Goal: Task Accomplishment & Management: Complete application form

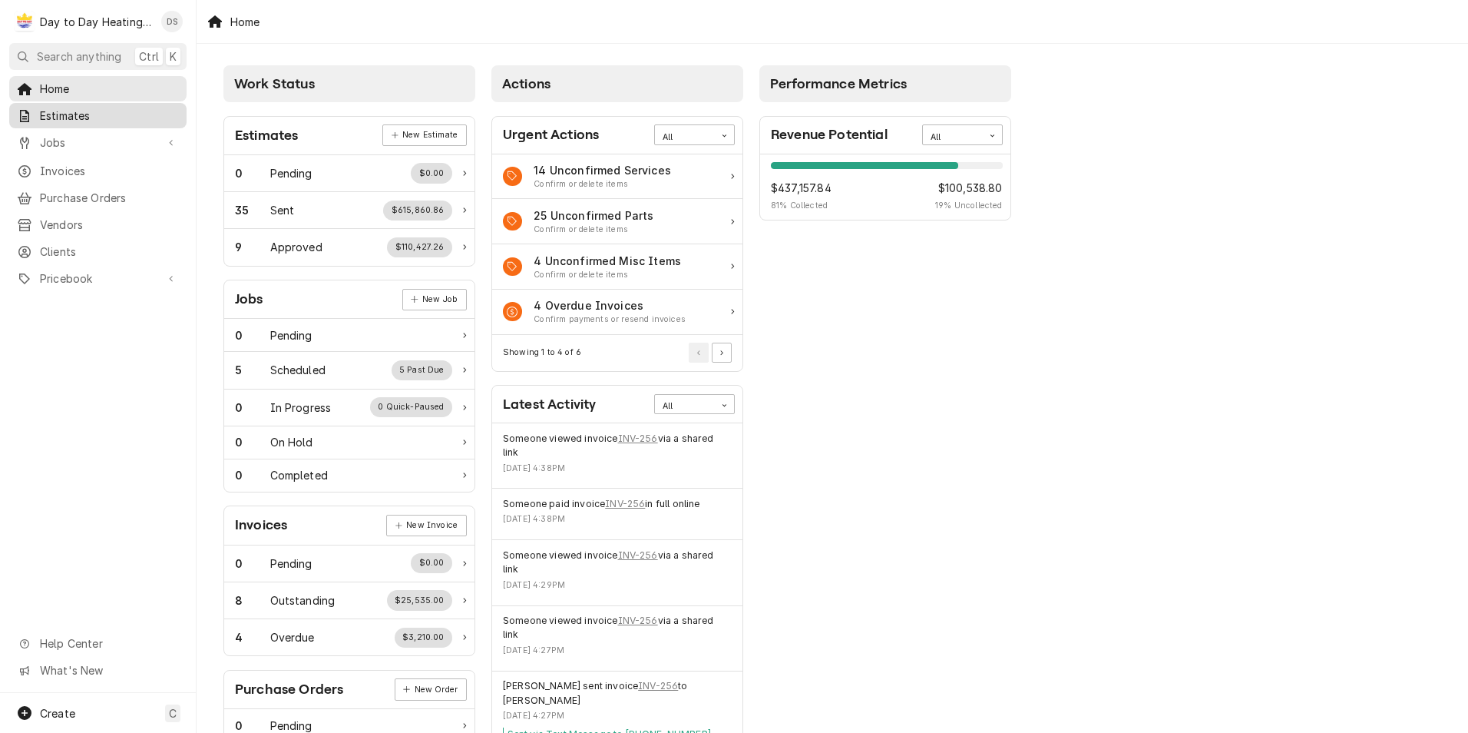
click at [108, 112] on span "Estimates" at bounding box center [109, 116] width 139 height 16
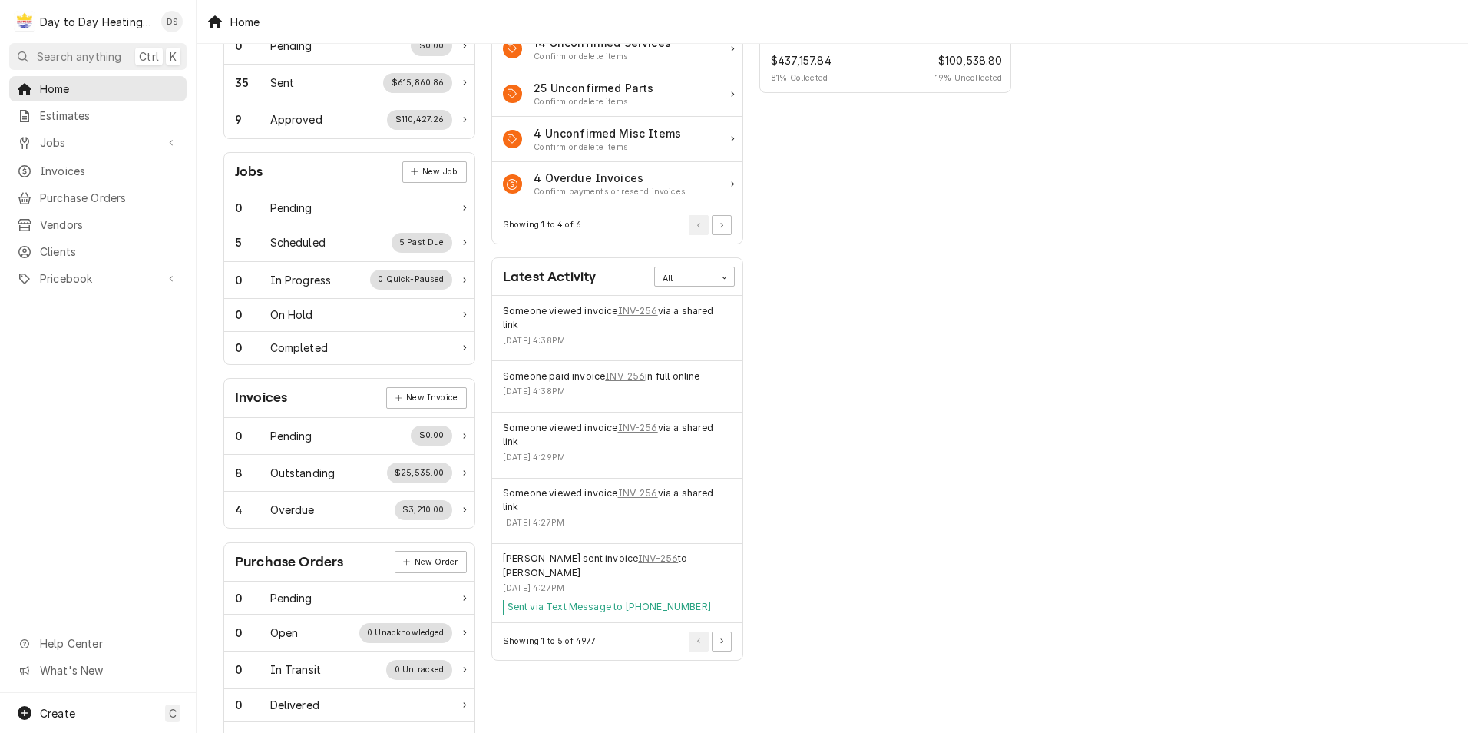
scroll to position [100, 0]
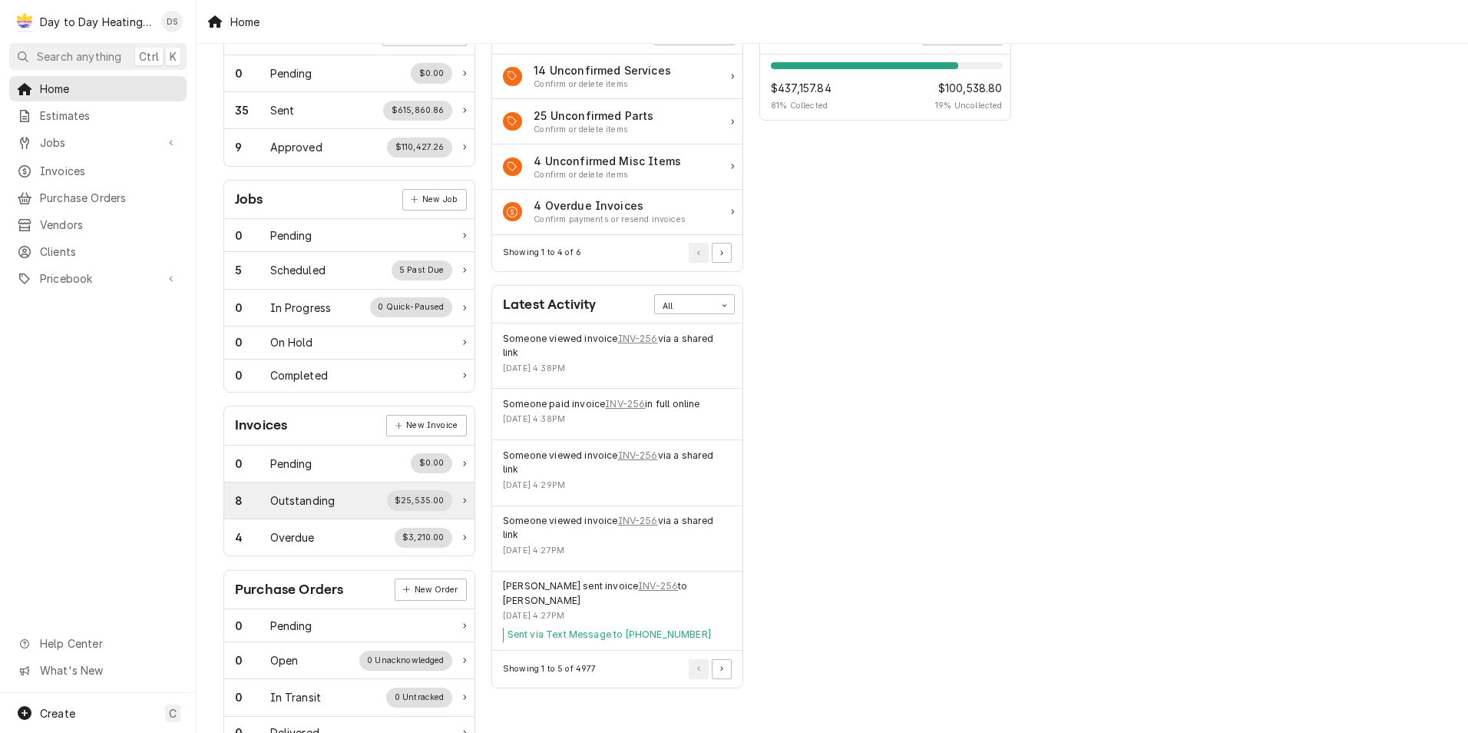
click at [417, 505] on div "$25,535.00" at bounding box center [420, 500] width 66 height 20
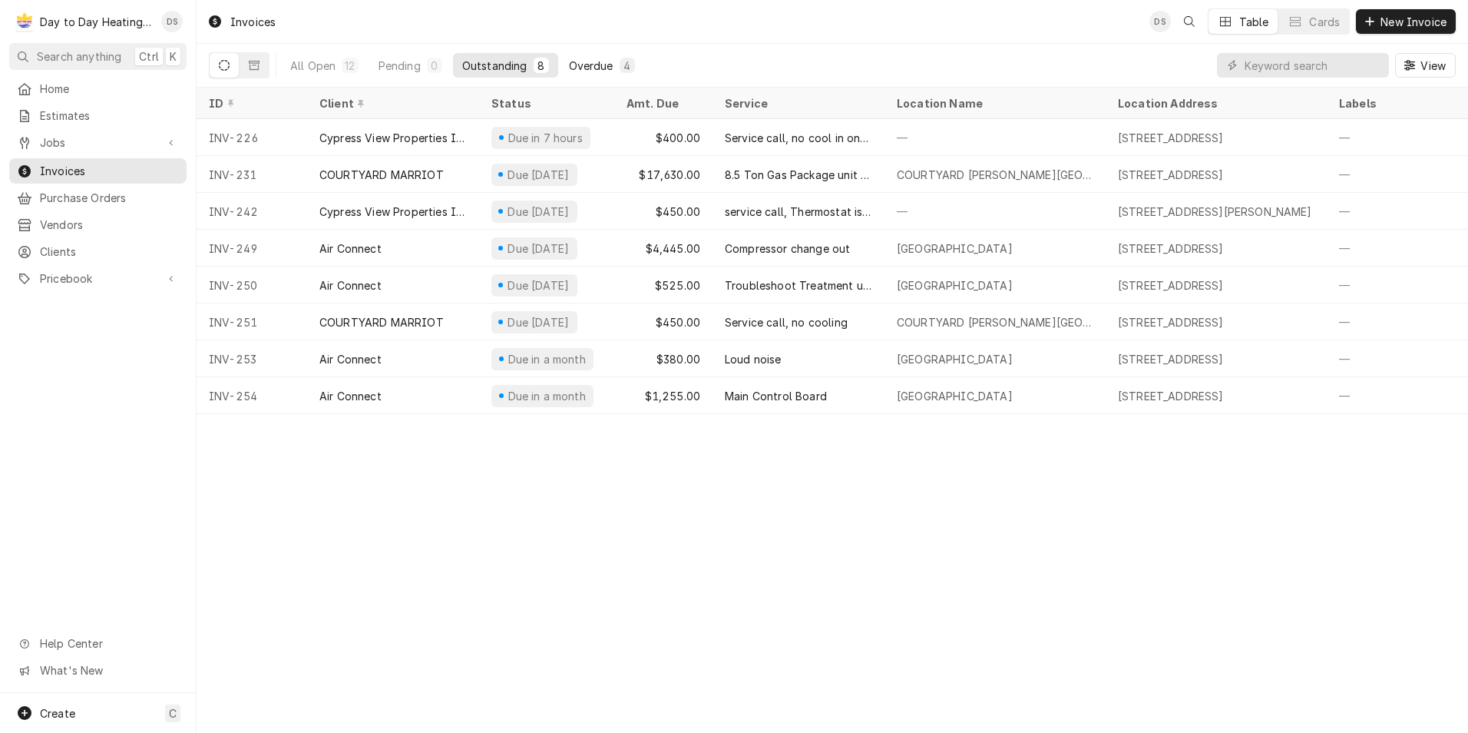
click at [564, 61] on button "Overdue 4" at bounding box center [602, 65] width 84 height 25
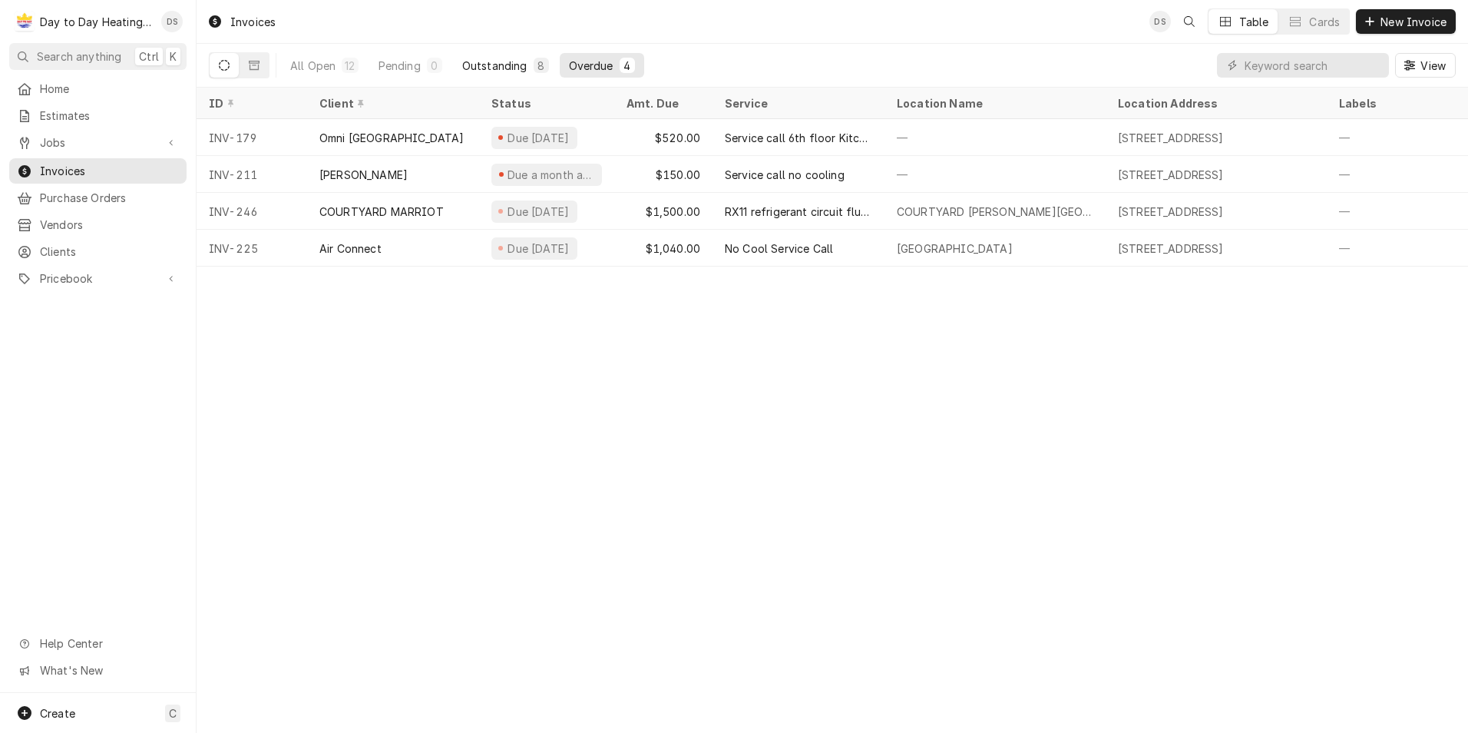
click at [491, 68] on div "Outstanding" at bounding box center [494, 66] width 65 height 16
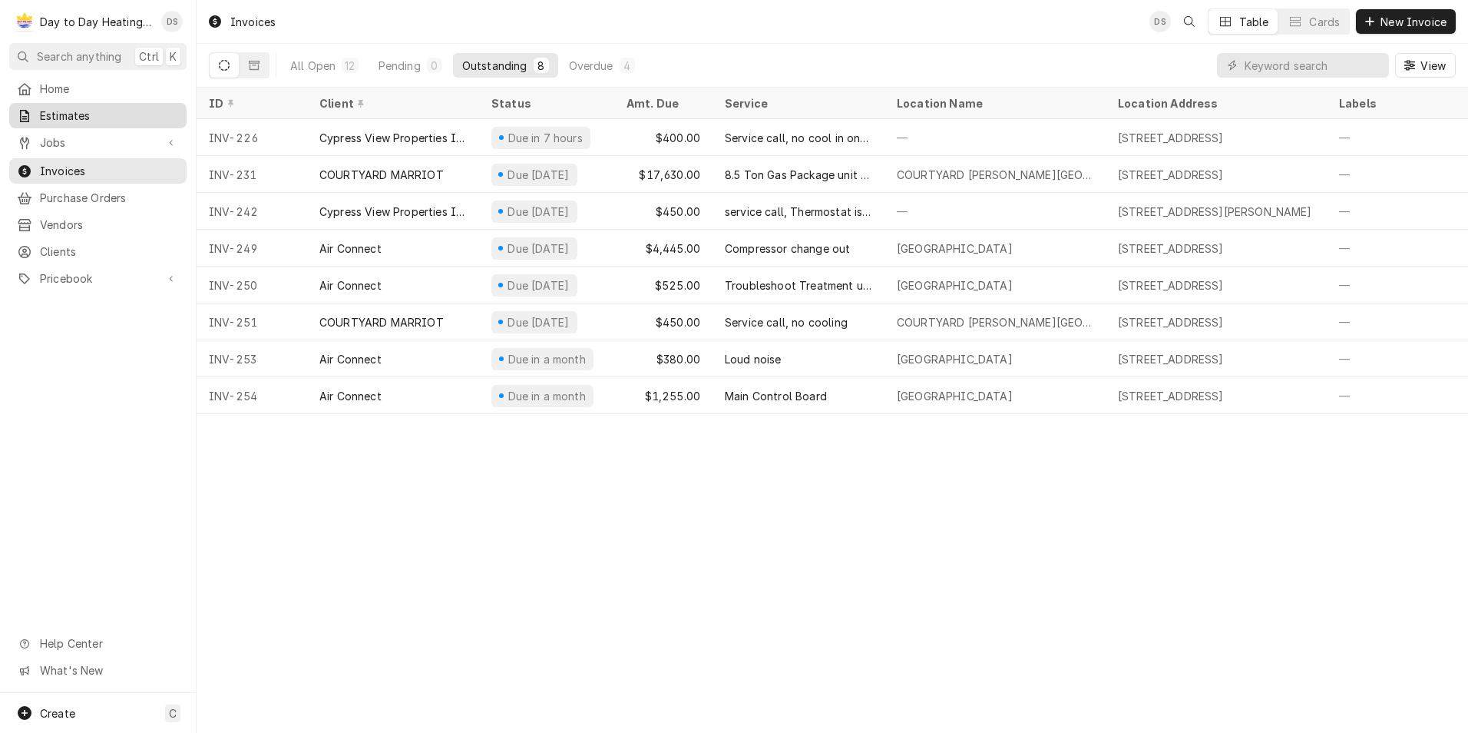
click at [67, 112] on span "Estimates" at bounding box center [109, 116] width 139 height 16
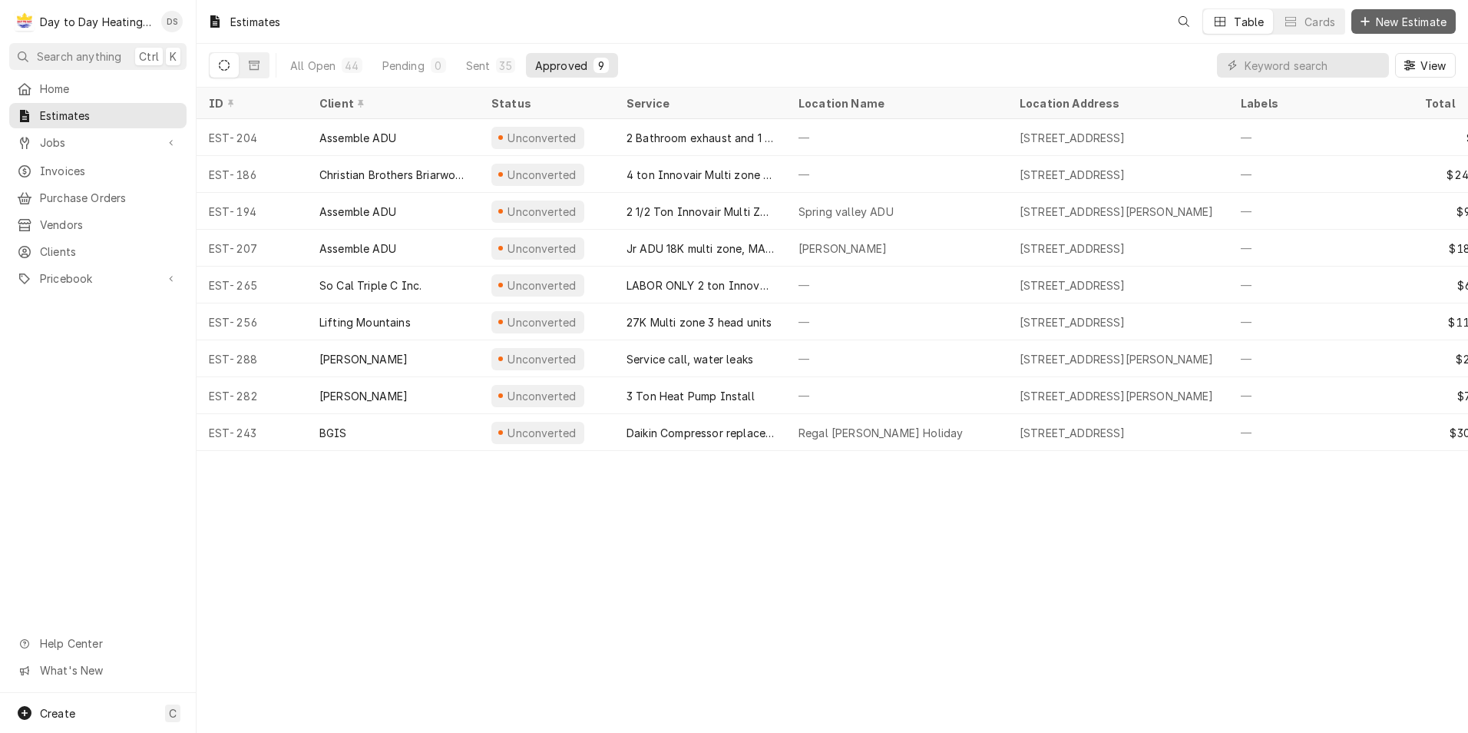
click at [1401, 20] on span "New Estimate" at bounding box center [1411, 22] width 77 height 16
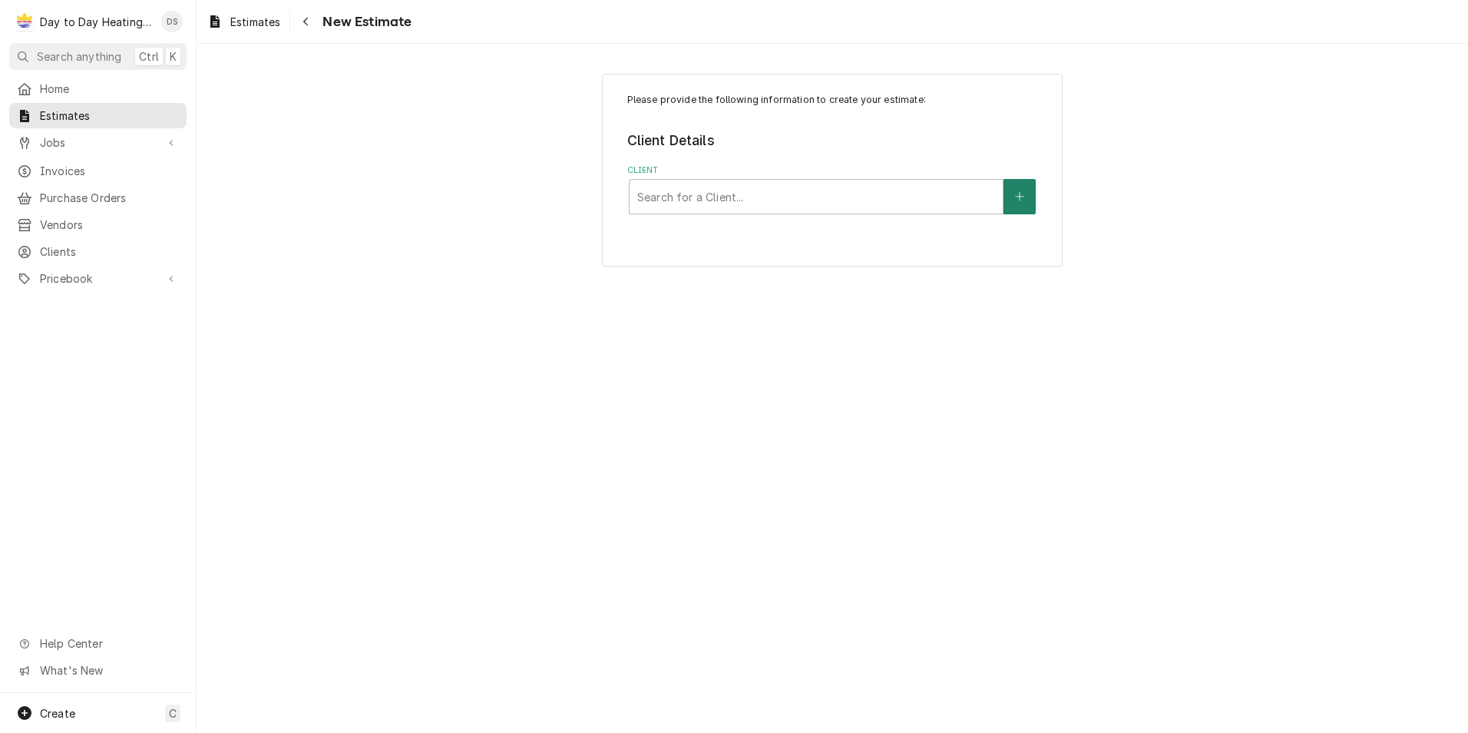
click at [1013, 206] on button "Client" at bounding box center [1020, 196] width 32 height 35
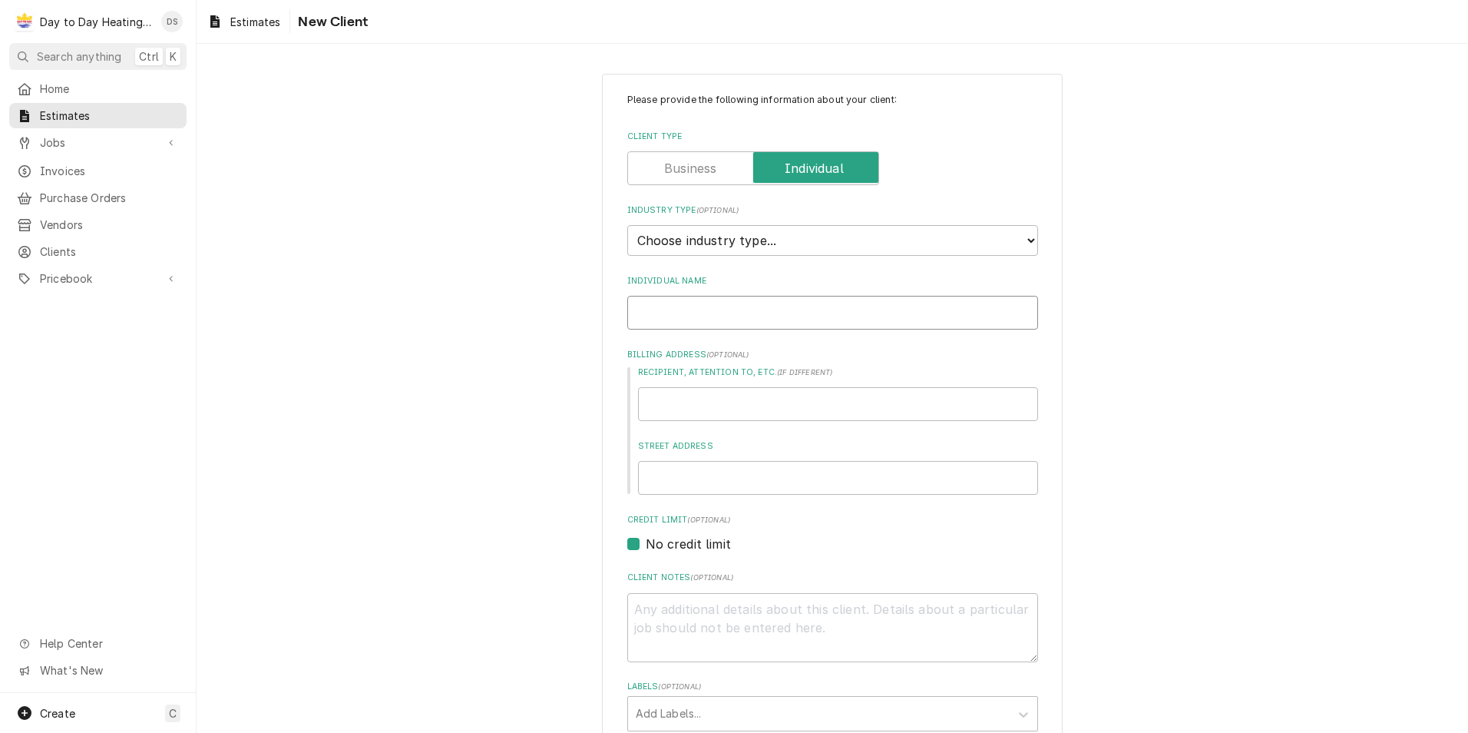
drag, startPoint x: 720, startPoint y: 316, endPoint x: 730, endPoint y: 322, distance: 10.7
click at [720, 316] on input "Individual Name" at bounding box center [832, 313] width 411 height 34
type textarea "x"
type input "N"
type textarea "x"
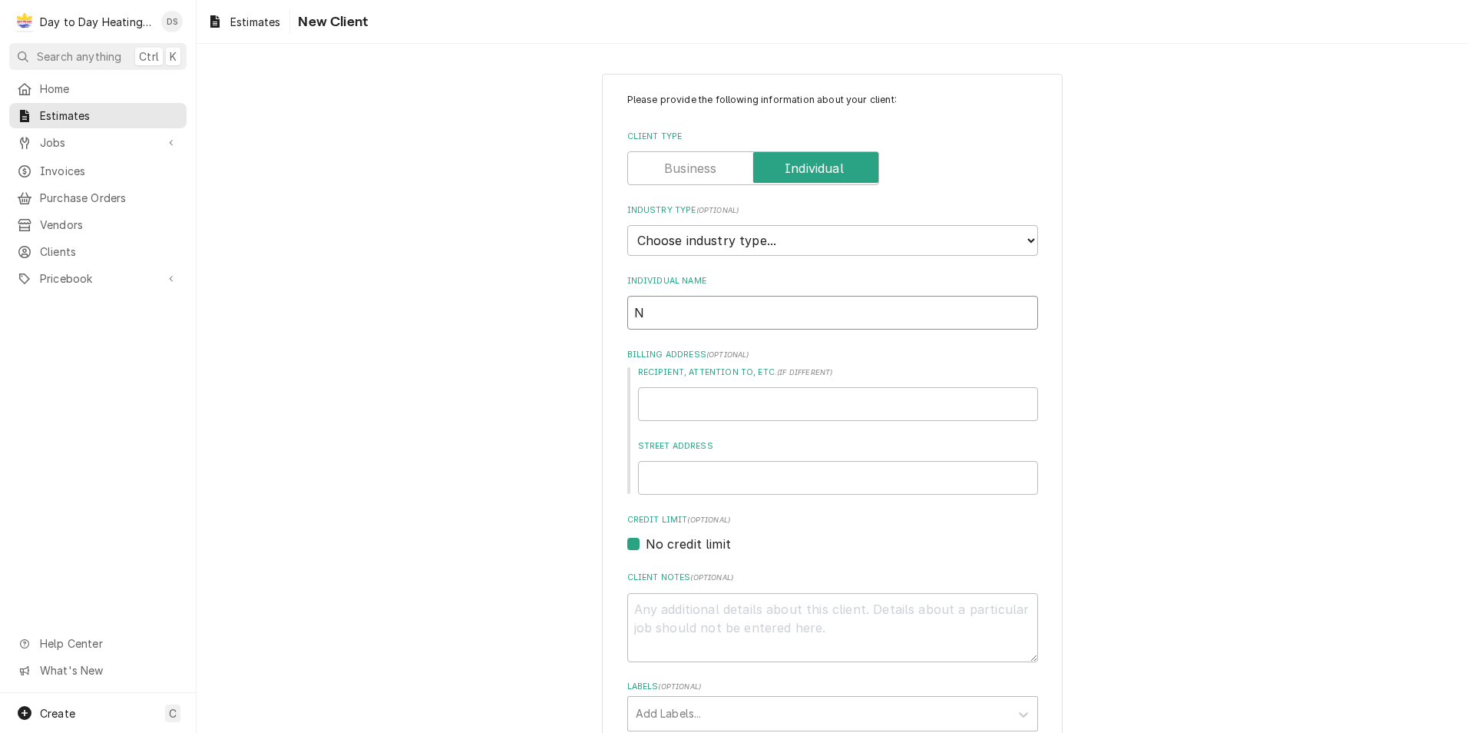
type input "Ni"
type textarea "x"
type input "Nic"
type textarea "x"
type input "Nico"
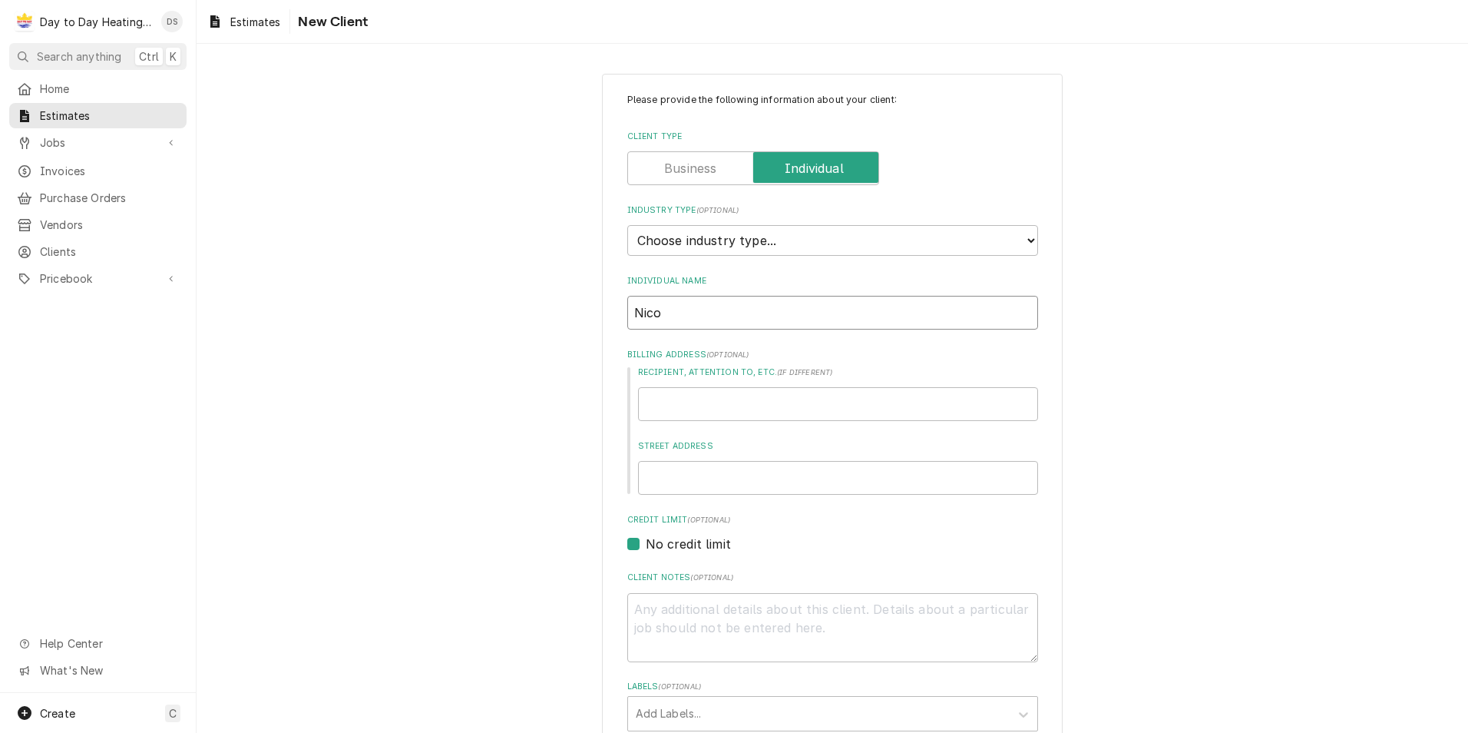
type textarea "x"
type input "Nico;"
type textarea "x"
type input "Nico;l"
type textarea "x"
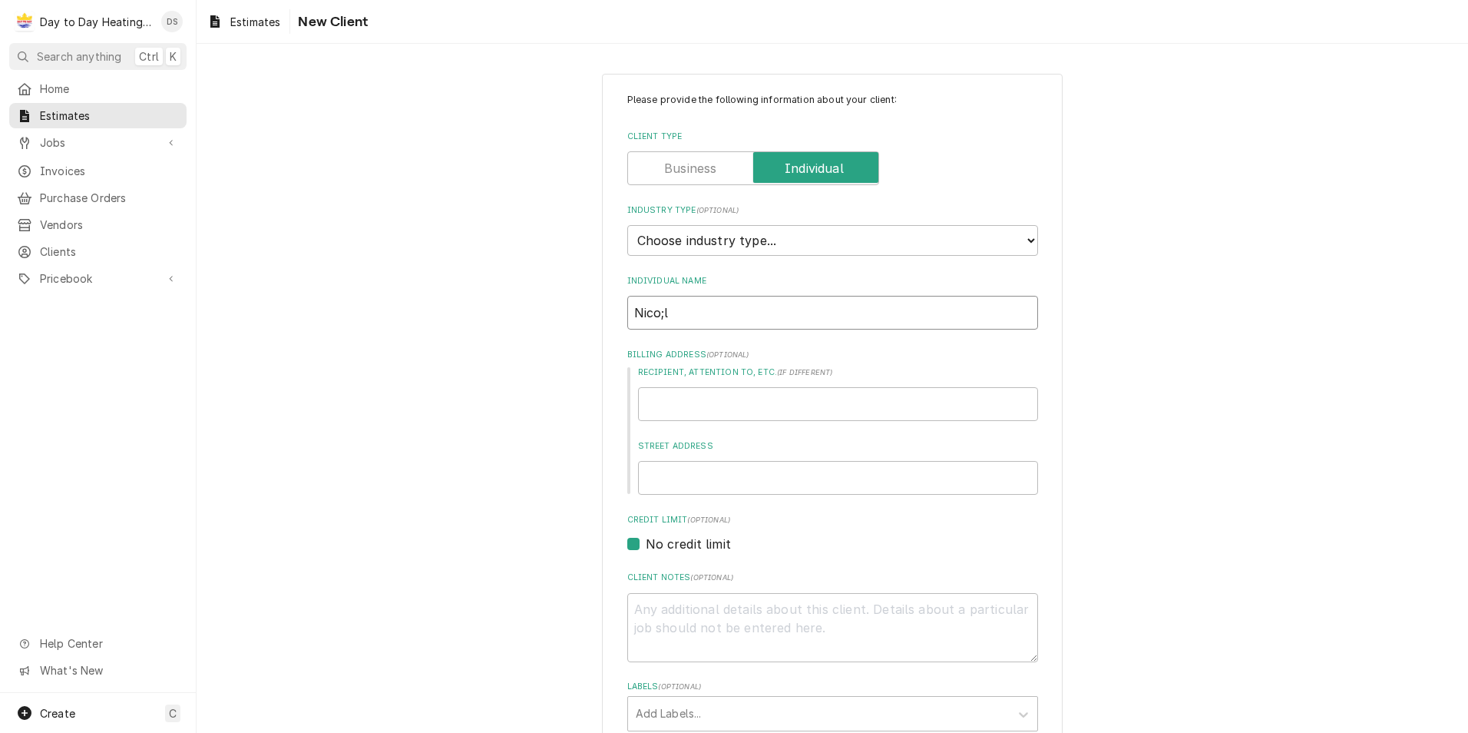
type input "Nico;le"
type textarea "x"
type input "Nico;le"
type textarea "x"
type input "Nico;le"
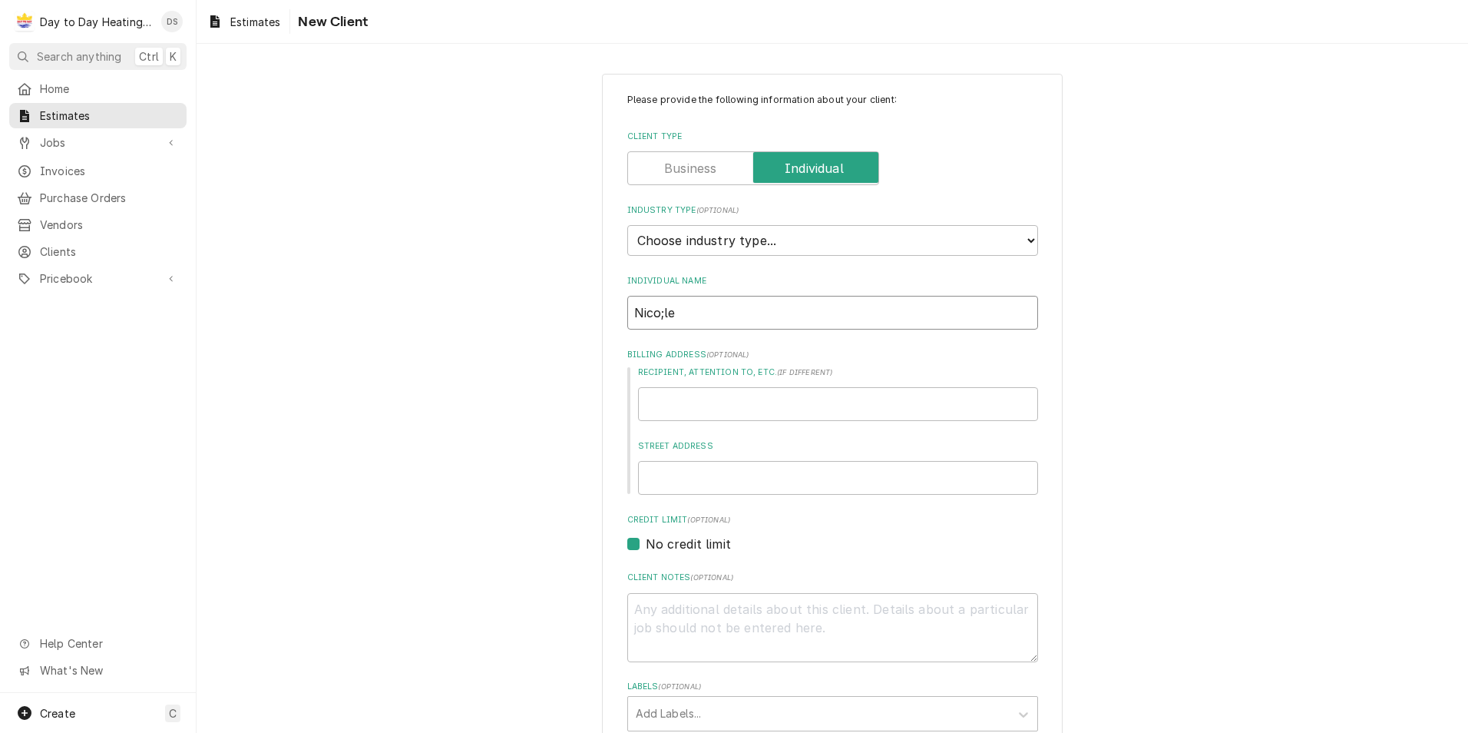
type textarea "x"
type input "Nico;l"
type textarea "x"
type input "Nico;"
type textarea "x"
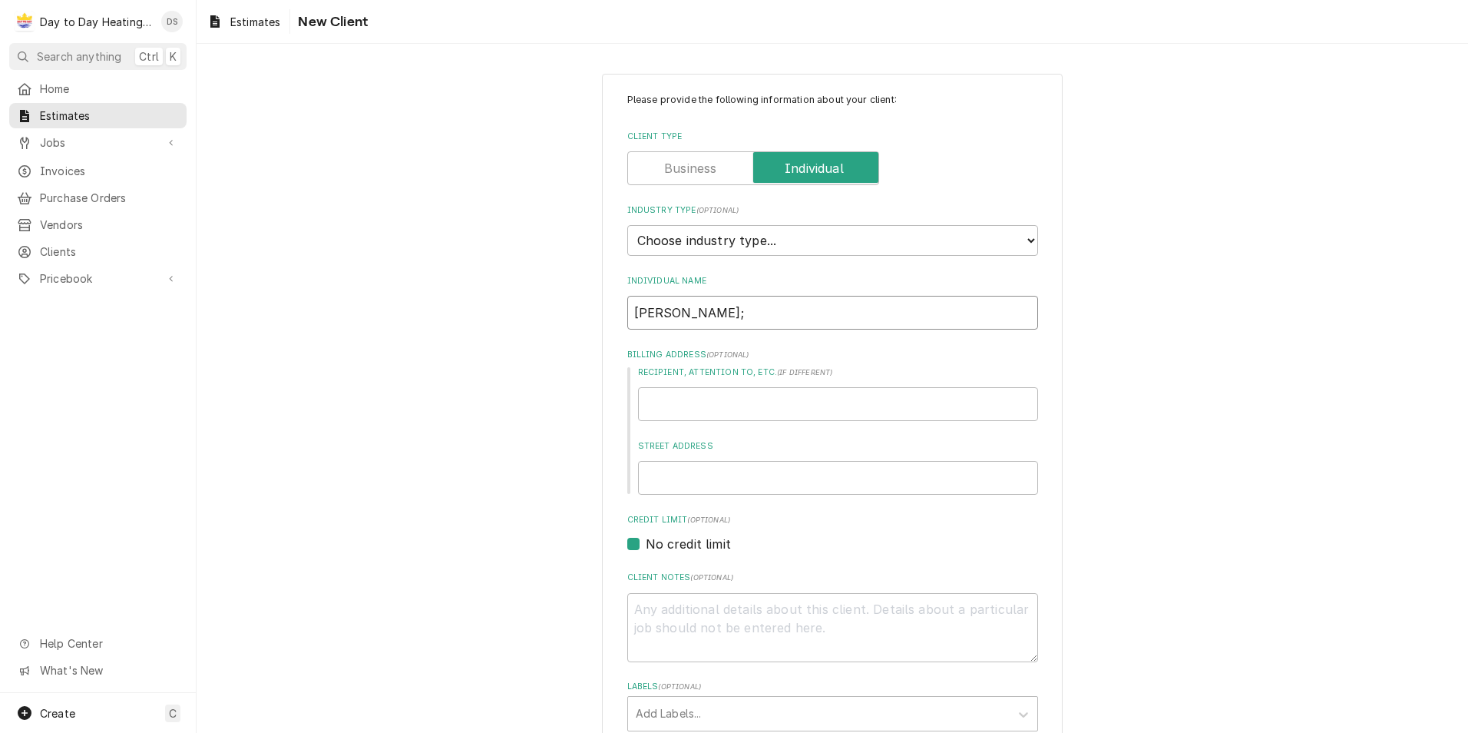
type input "Nico"
type textarea "x"
type input "Nicol"
type textarea "x"
type input "[PERSON_NAME]"
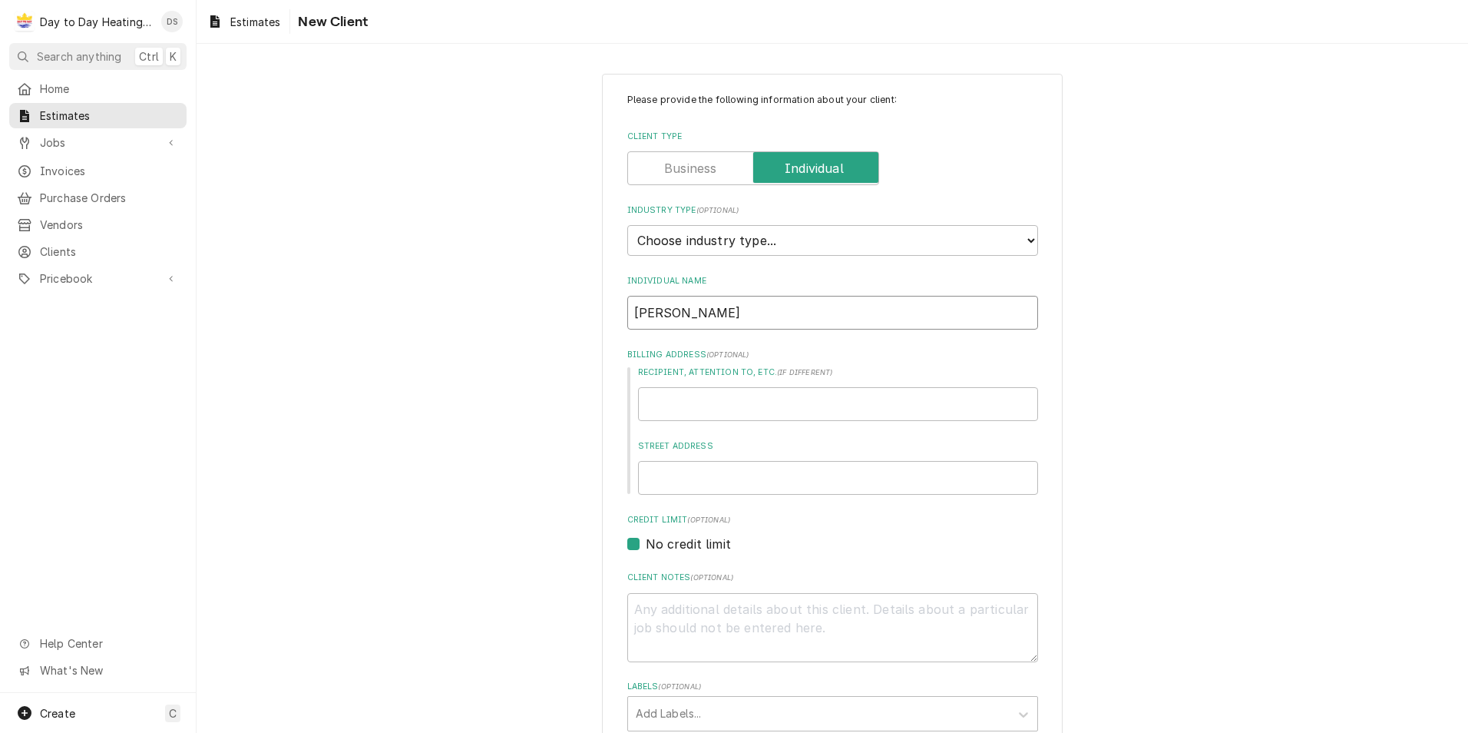
type textarea "x"
type input "[PERSON_NAME]"
type textarea "x"
type input "[PERSON_NAME]"
click at [695, 485] on input "Street Address" at bounding box center [838, 478] width 400 height 34
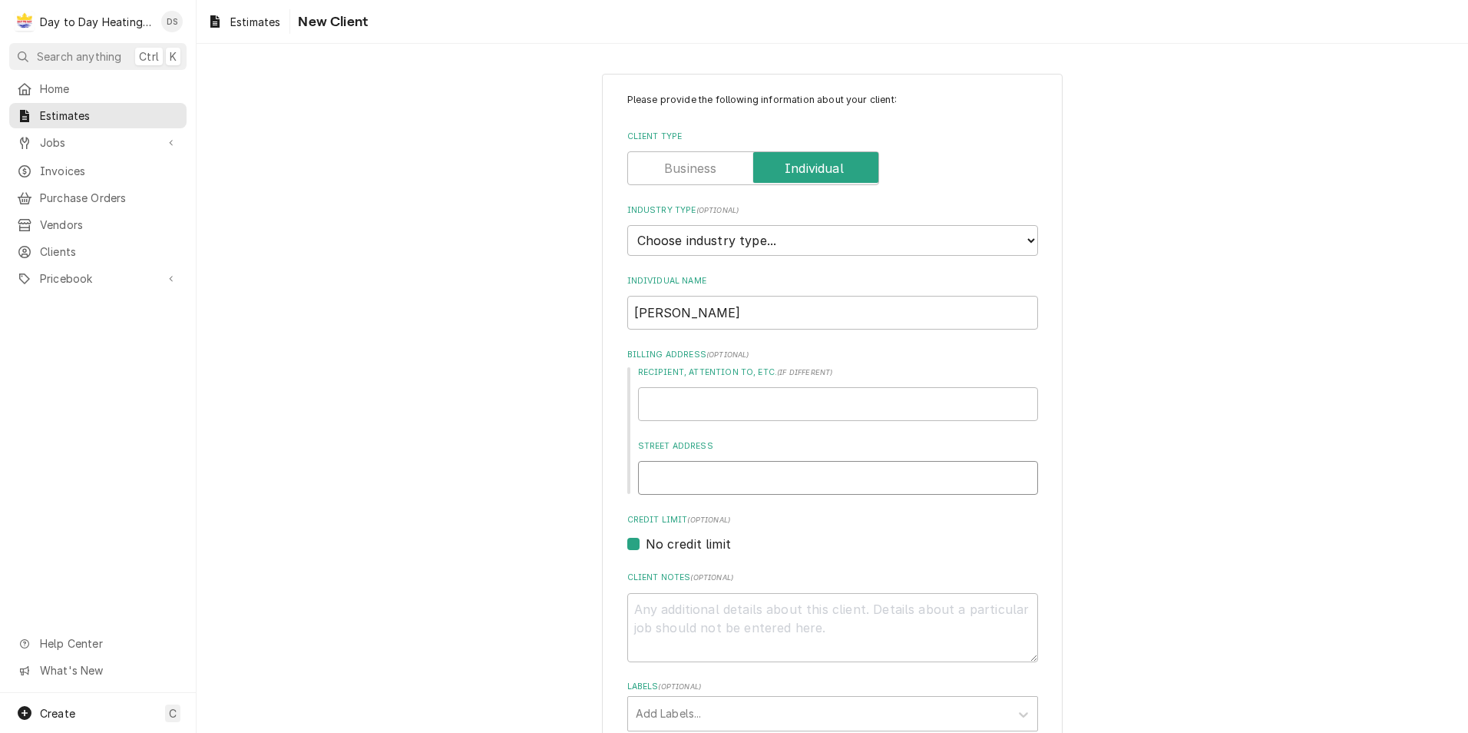
paste input "5252 Balboa Arms Dr Unit 169 San Diego CA 92117"
type textarea "x"
type input "5252 Balboa Arms Dr Unit 169 San Diego CA 92117"
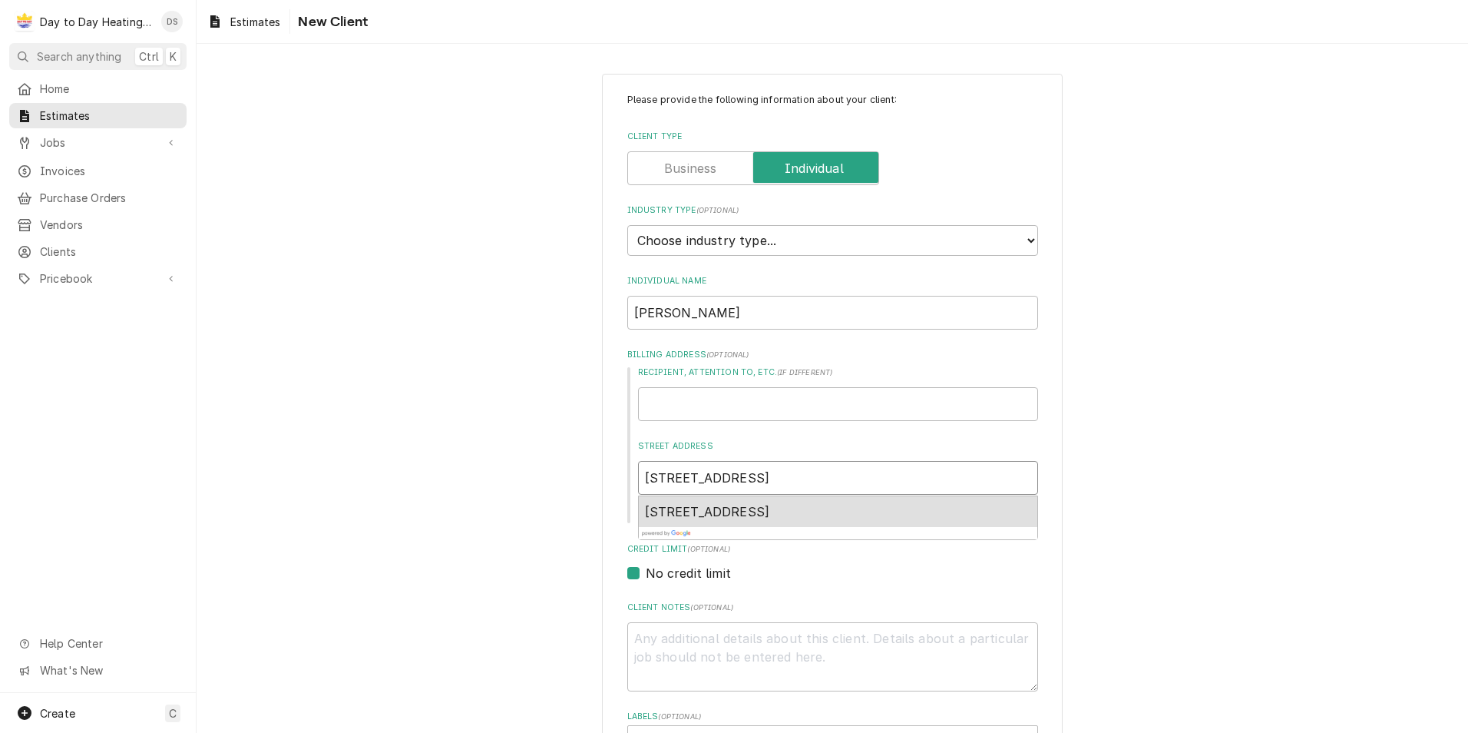
click at [698, 510] on span "5252 Balboa Arms Dr unit 169, San Diego, CA 92117, USA" at bounding box center [707, 511] width 125 height 15
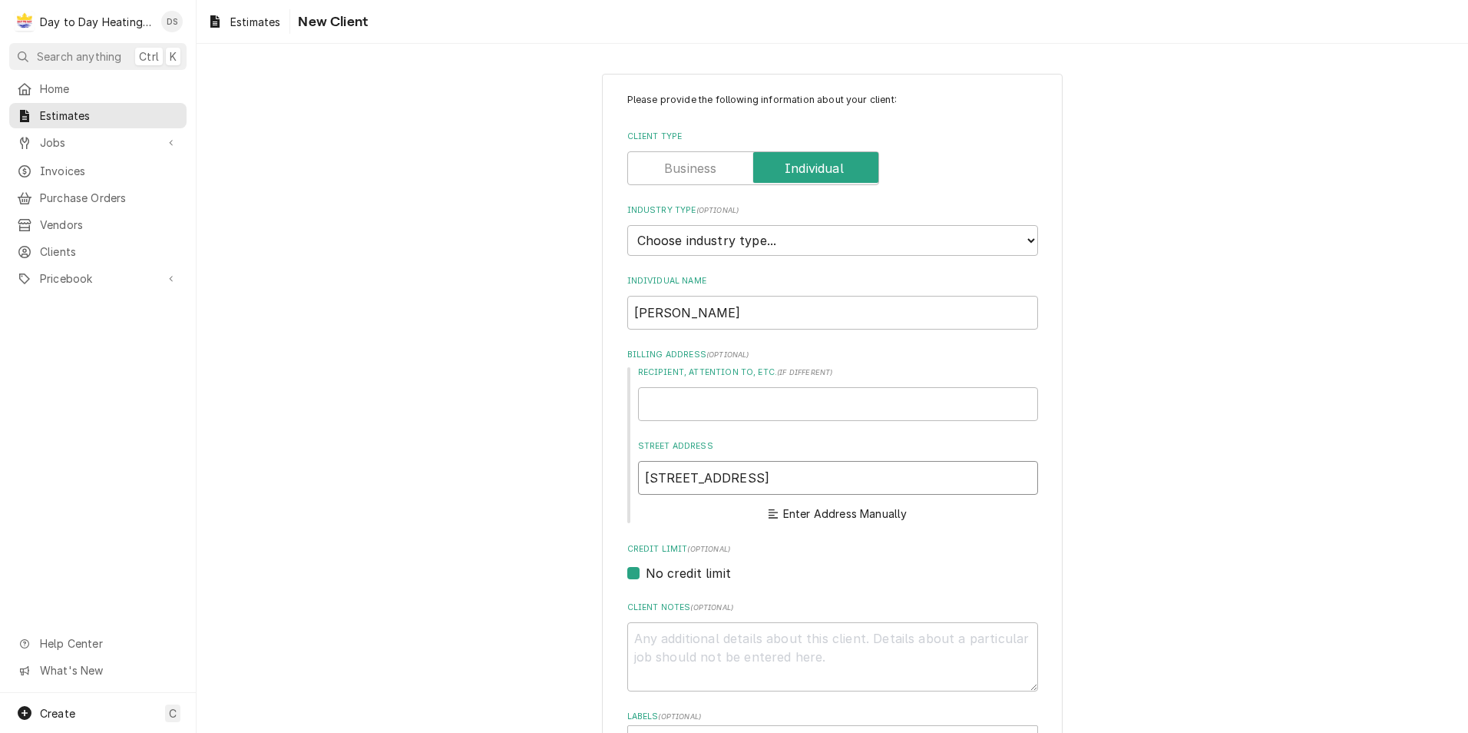
type textarea "x"
type input "5252 Balboa Arms Dr"
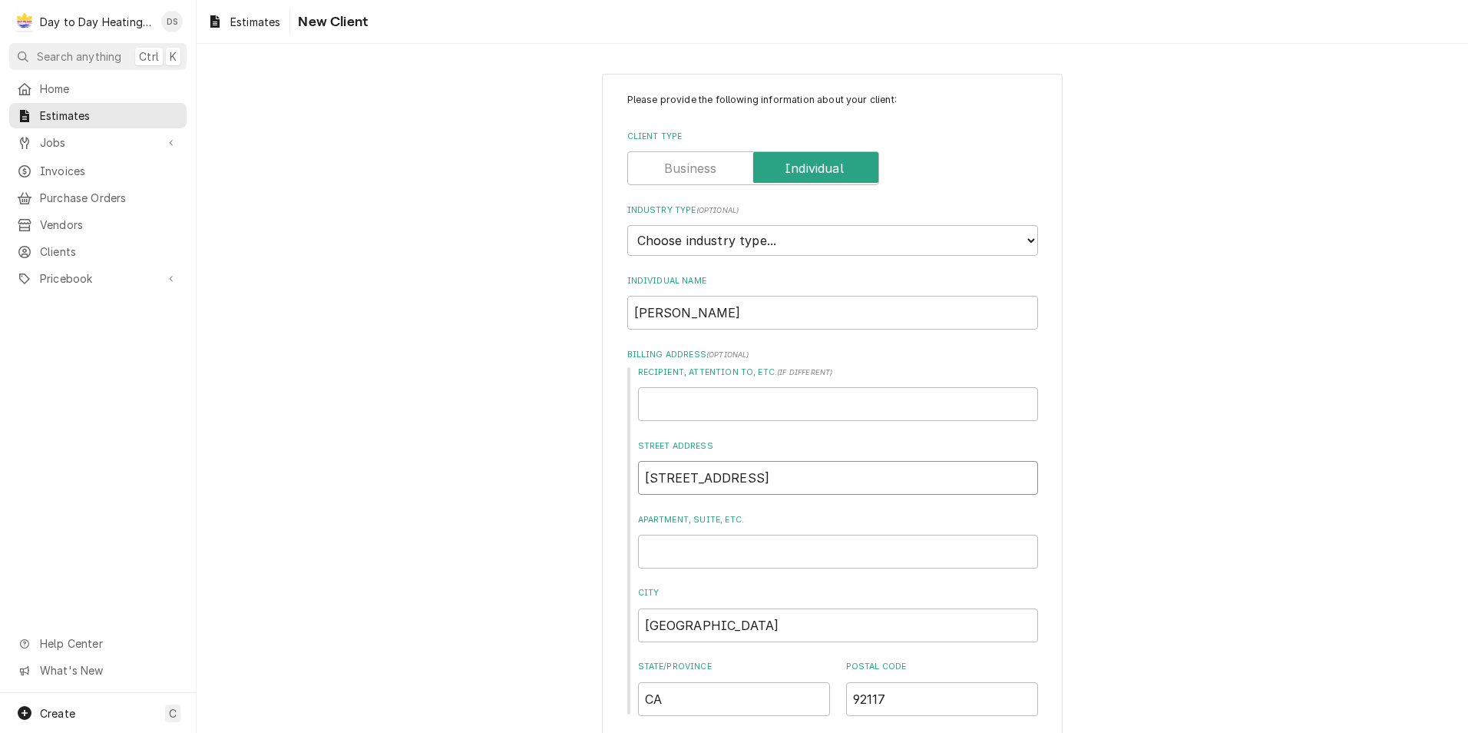
type textarea "x"
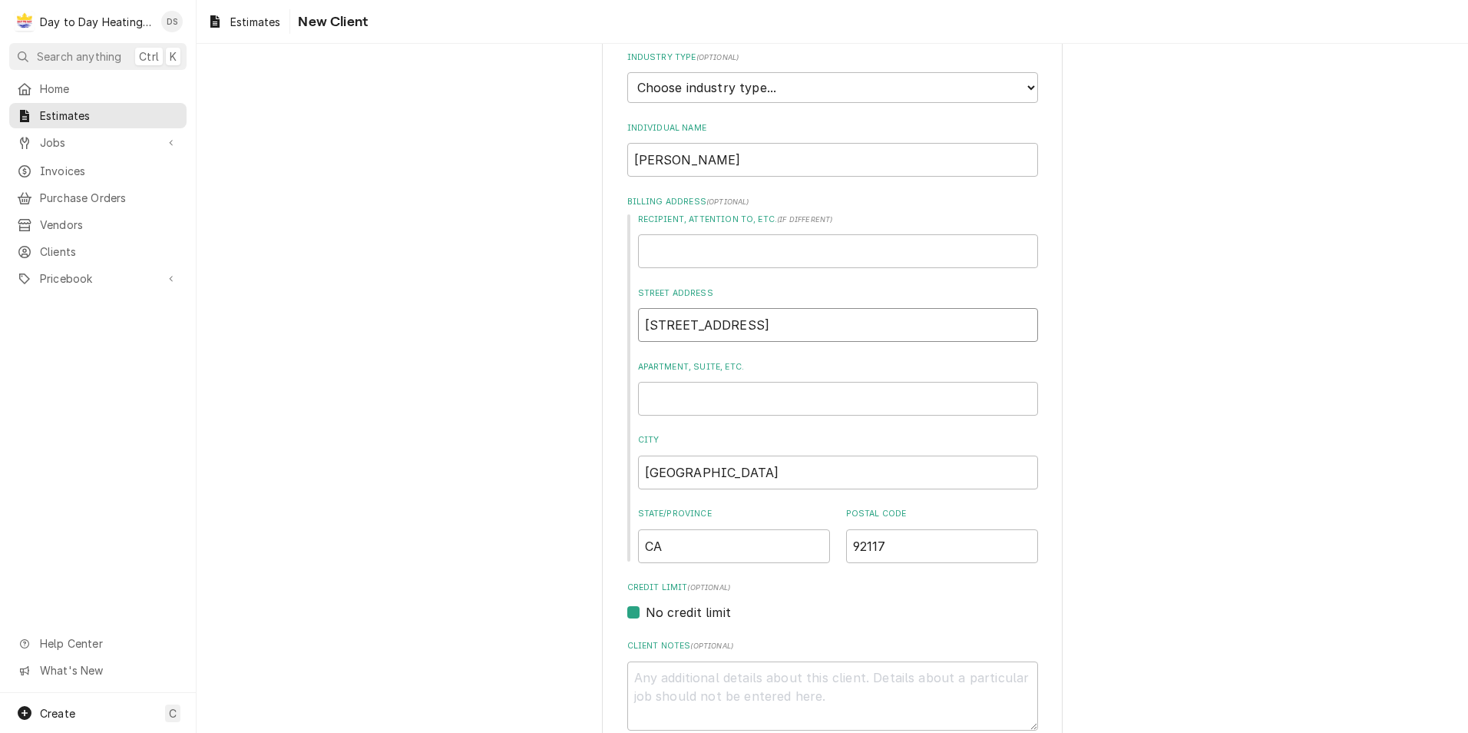
scroll to position [154, 0]
type input "5252 Balboa Arms Dr"
click at [670, 405] on input "Apartment, Suite, etc." at bounding box center [838, 398] width 400 height 34
type textarea "x"
type input "1"
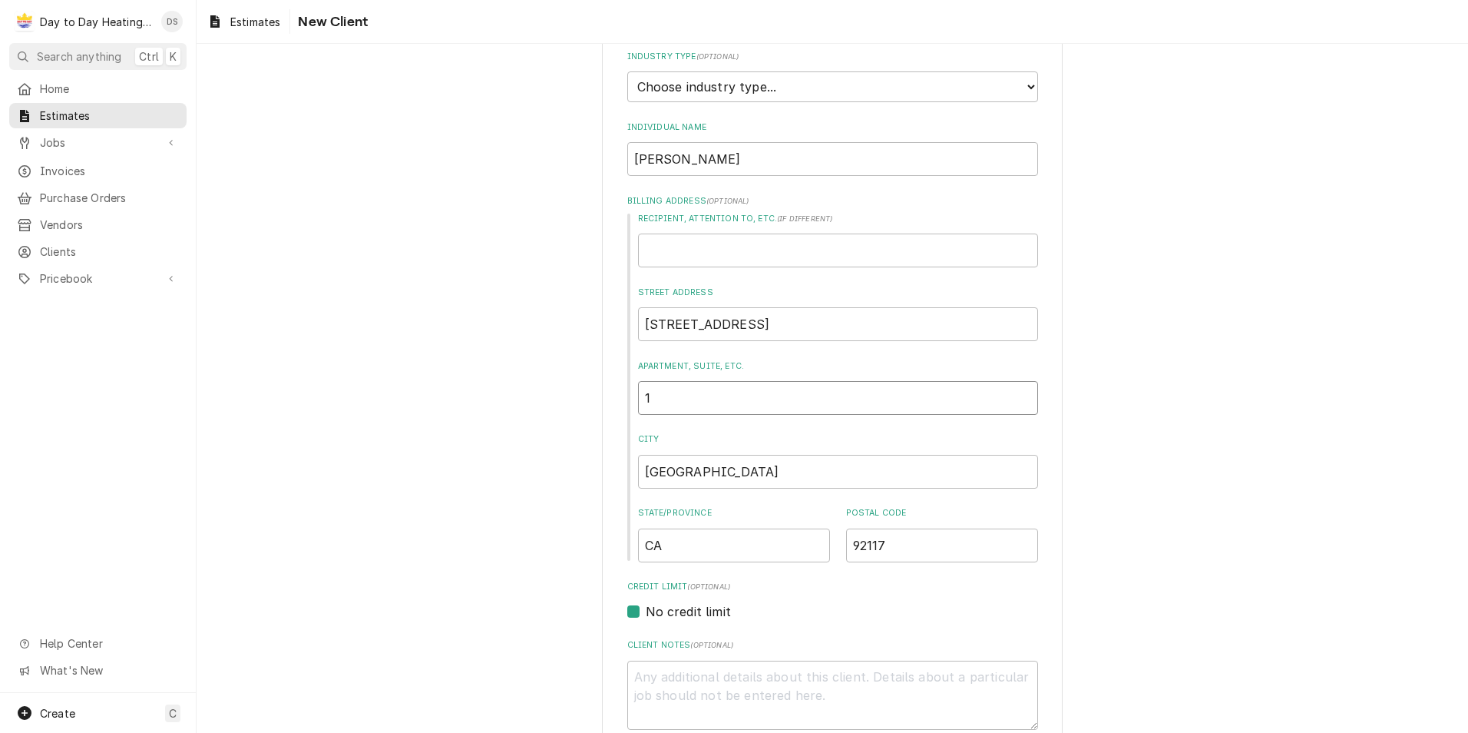
type textarea "x"
type input "16"
type textarea "x"
type input "169"
type textarea "x"
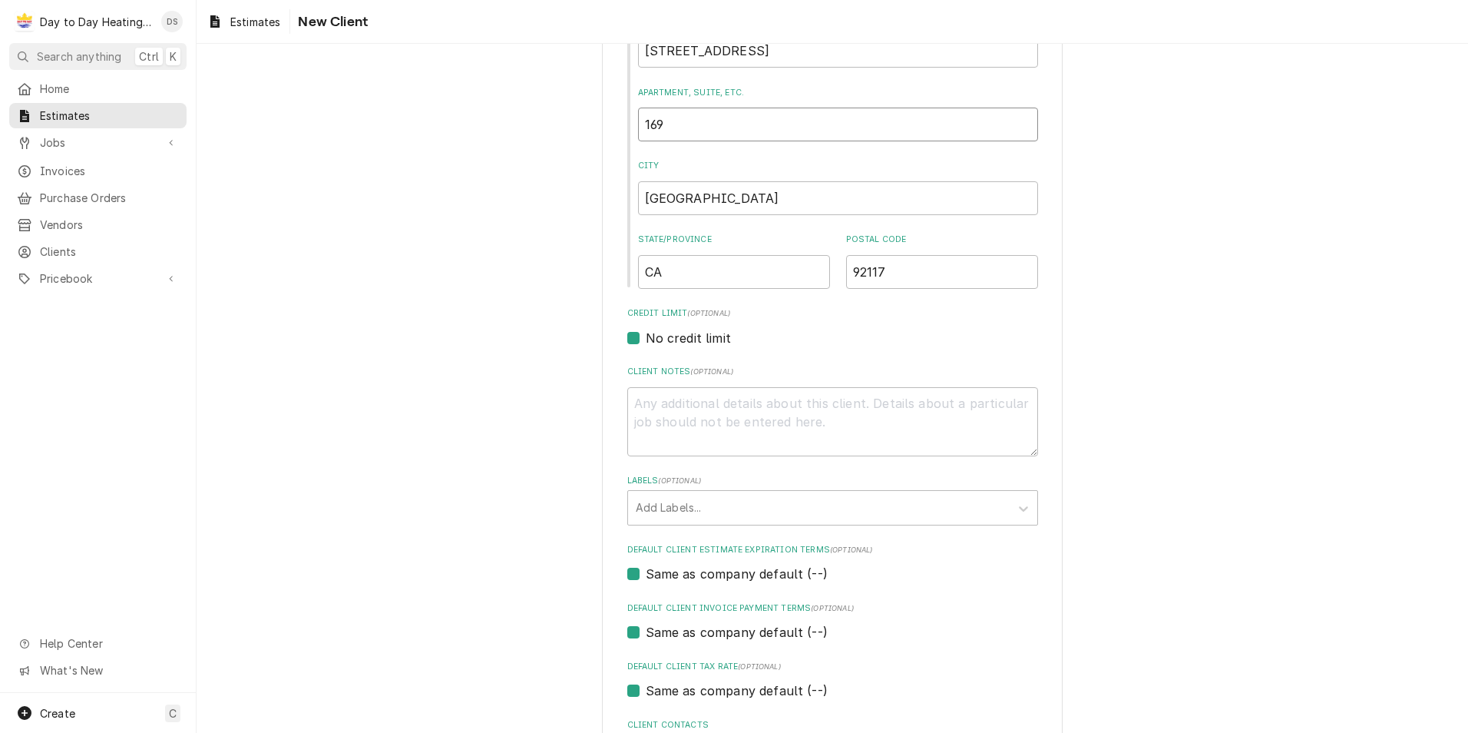
scroll to position [538, 0]
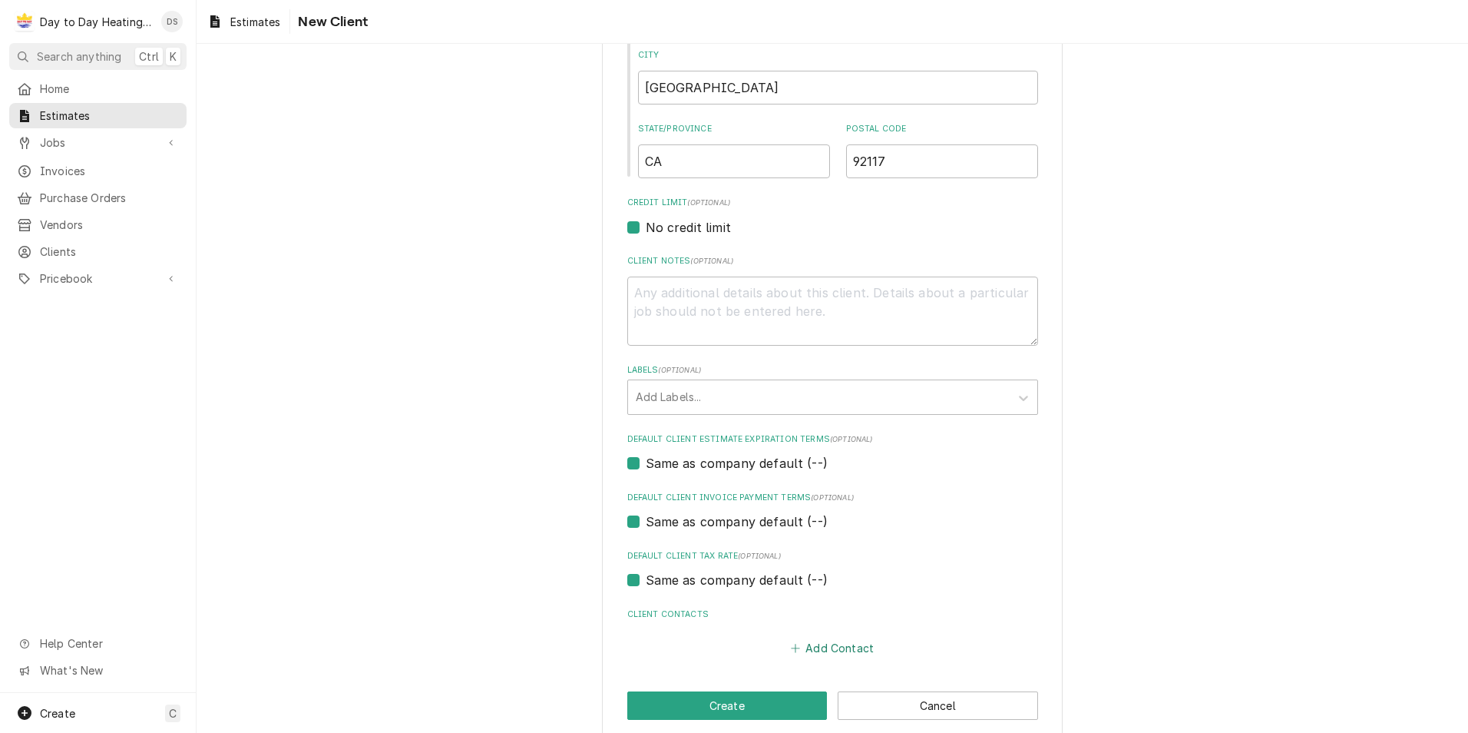
type input "169"
click at [806, 650] on button "Add Contact" at bounding box center [832, 648] width 88 height 22
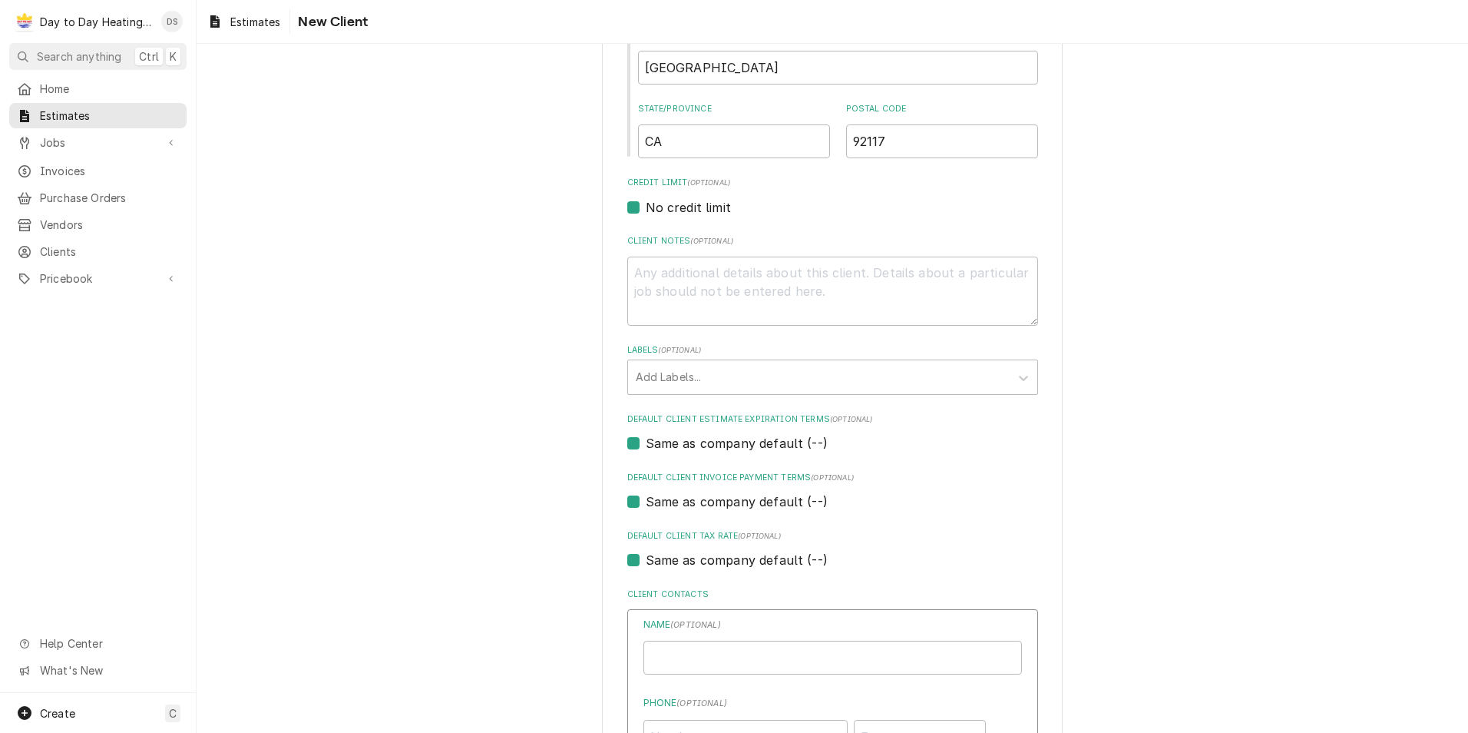
type textarea "x"
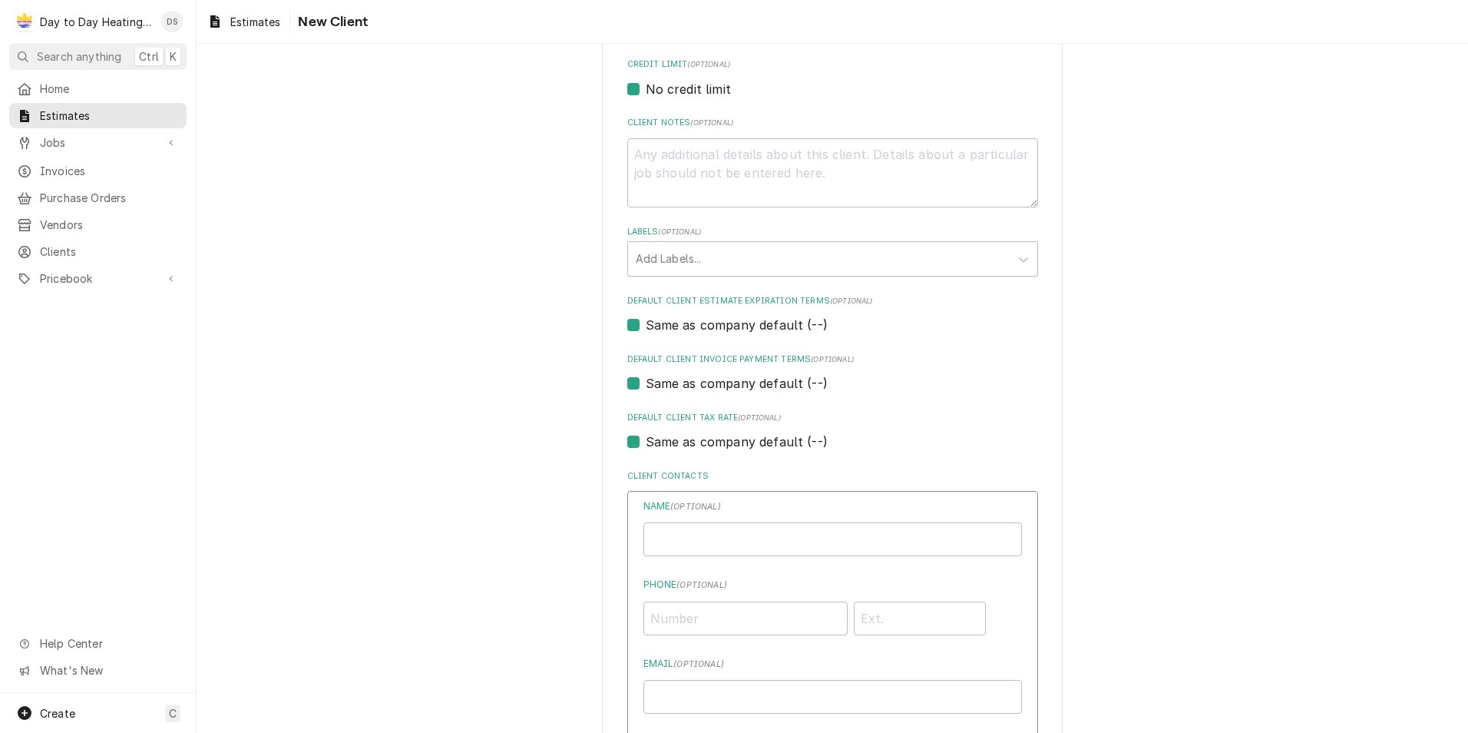
scroll to position [691, 0]
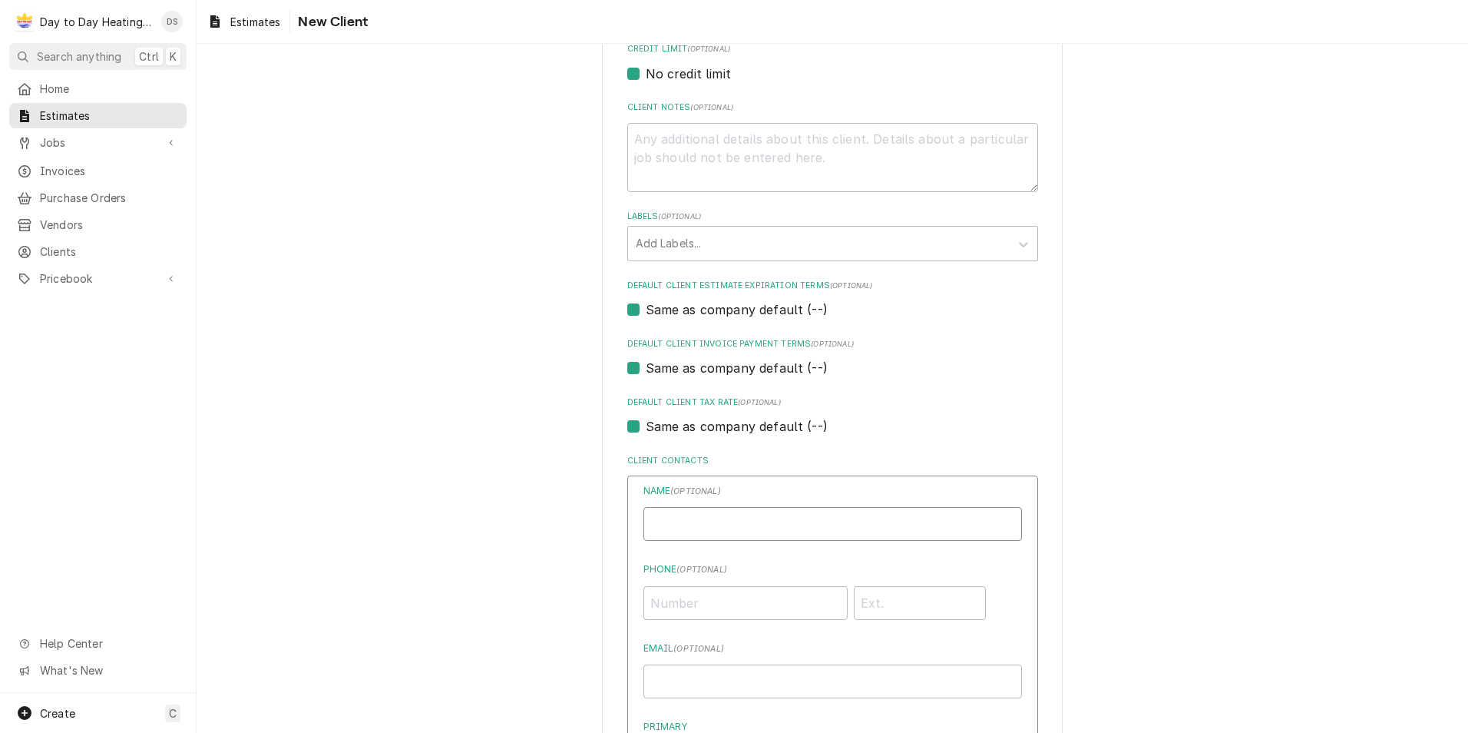
click at [713, 523] on input "Individual Name" at bounding box center [833, 524] width 379 height 34
type input "[PERSON_NAME]"
click at [713, 609] on input "Phone ( optional )" at bounding box center [746, 603] width 204 height 34
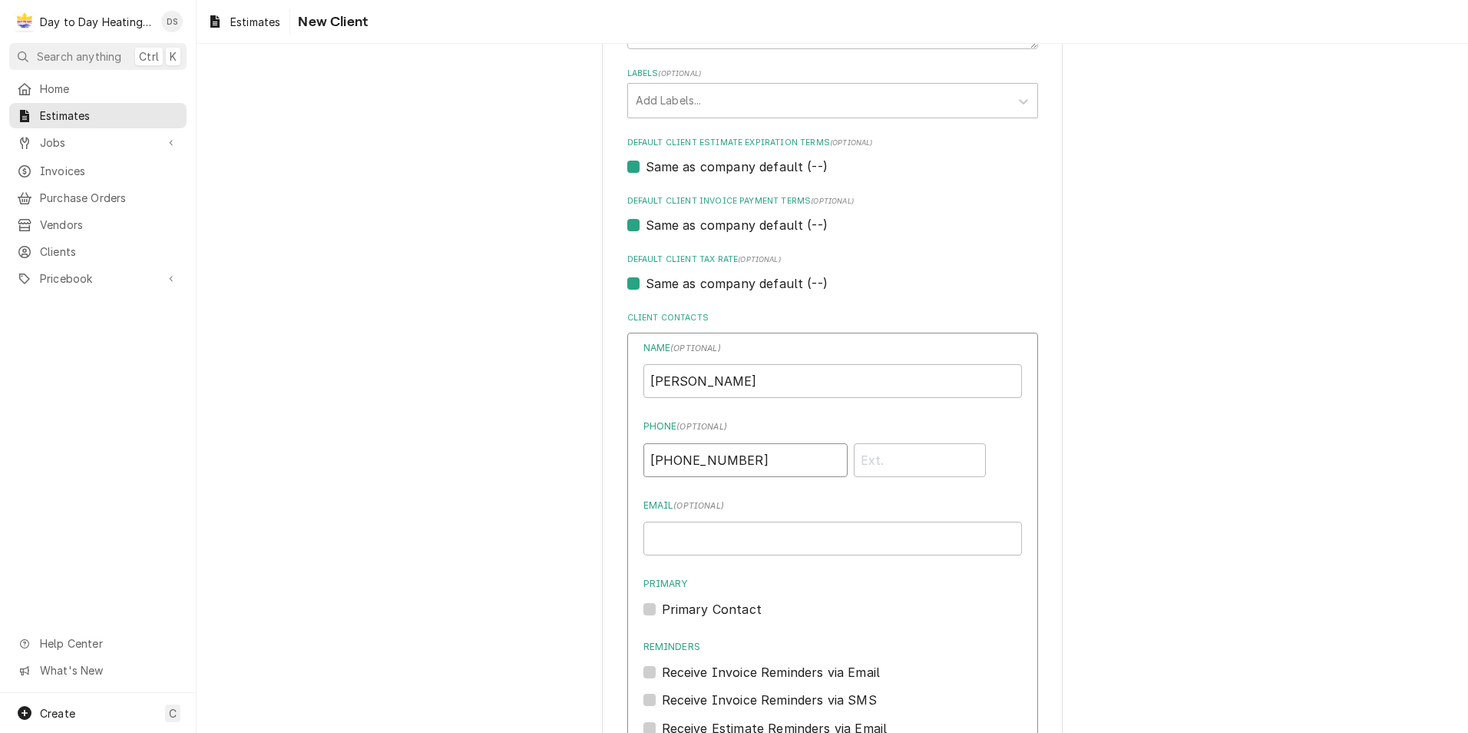
scroll to position [845, 0]
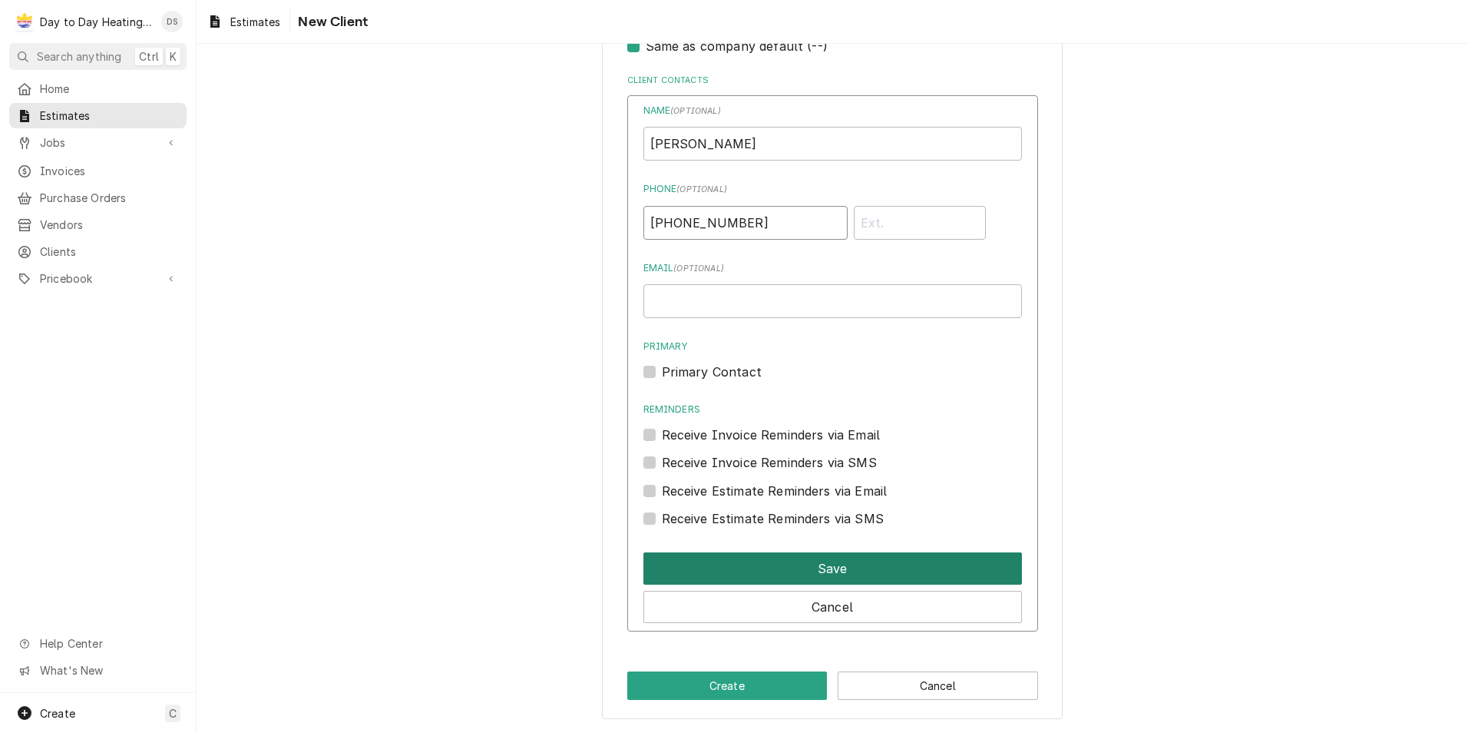
type input "(315) 506-0648"
click at [786, 560] on button "Save" at bounding box center [833, 568] width 379 height 32
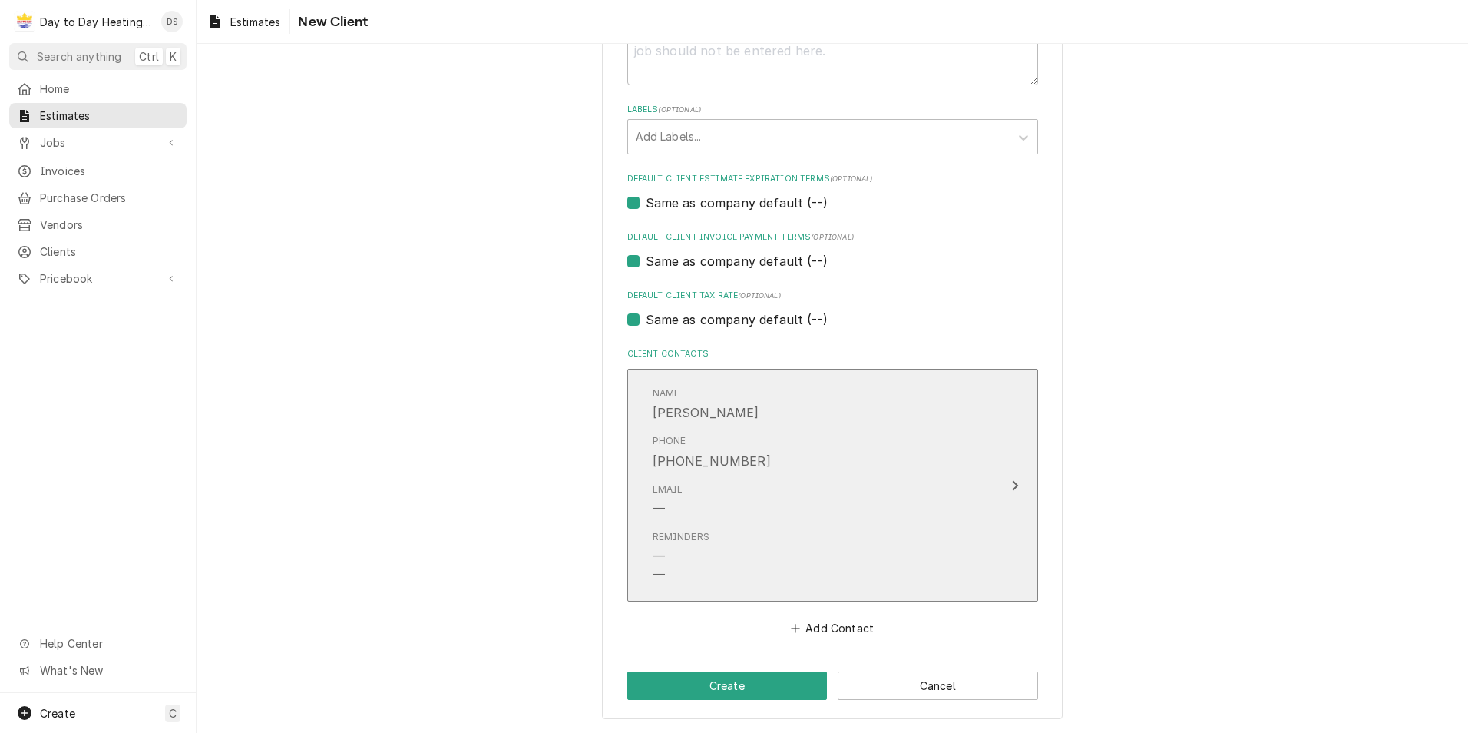
scroll to position [798, 0]
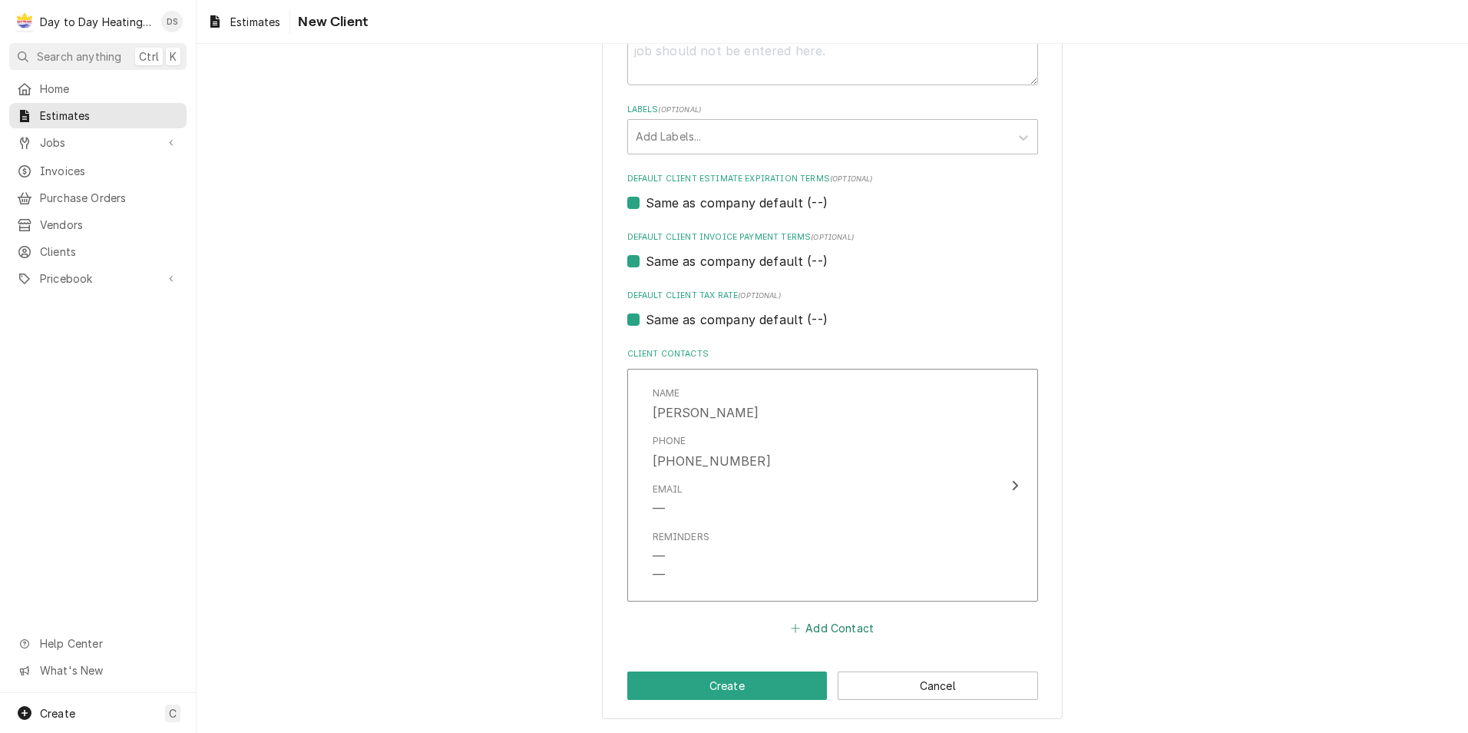
click at [825, 629] on button "Add Contact" at bounding box center [832, 628] width 88 height 22
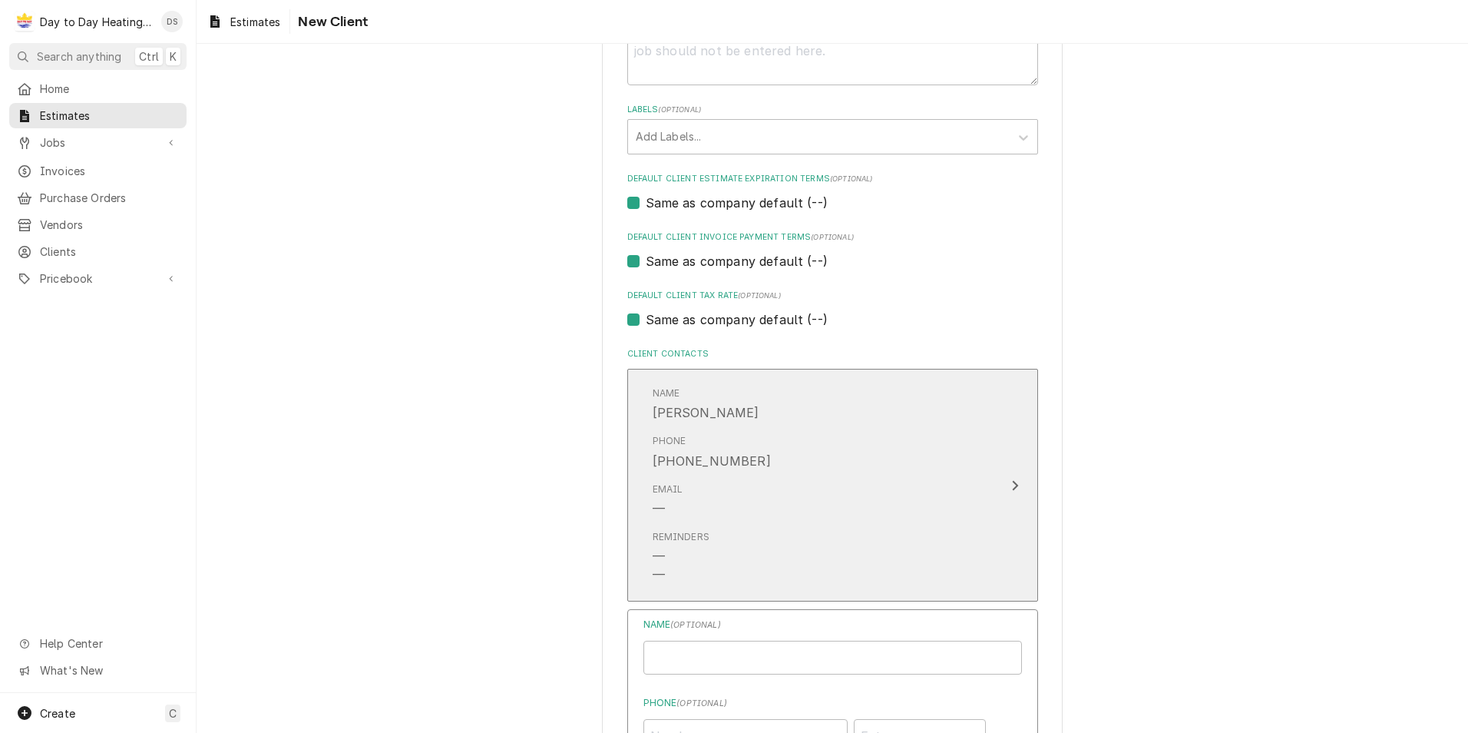
type textarea "x"
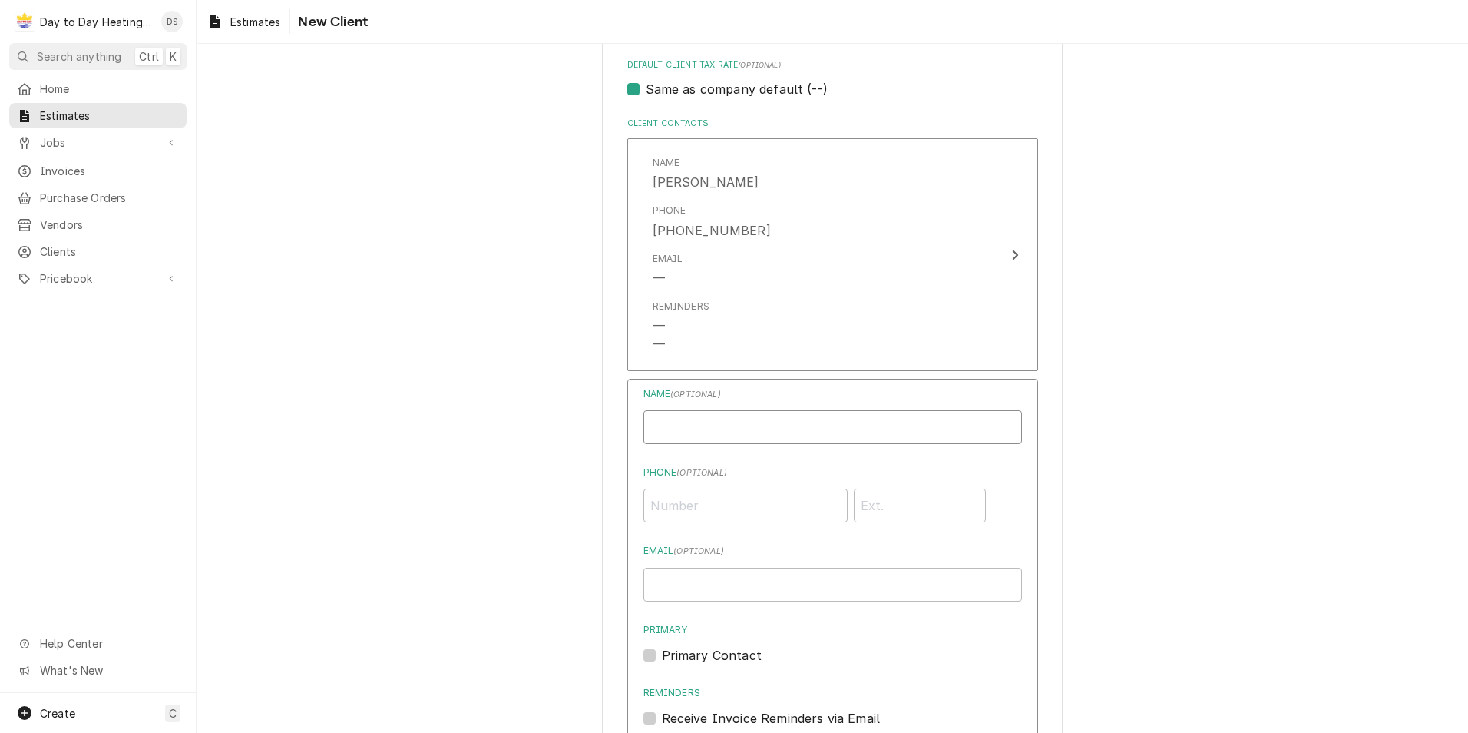
click at [719, 413] on input "Individual Name" at bounding box center [833, 427] width 379 height 34
type input "Nathan"
click at [693, 498] on input "Phone ( optional )" at bounding box center [746, 505] width 204 height 34
type input "(850) 485-5183"
click at [705, 592] on input "Email ( optional )" at bounding box center [833, 584] width 379 height 34
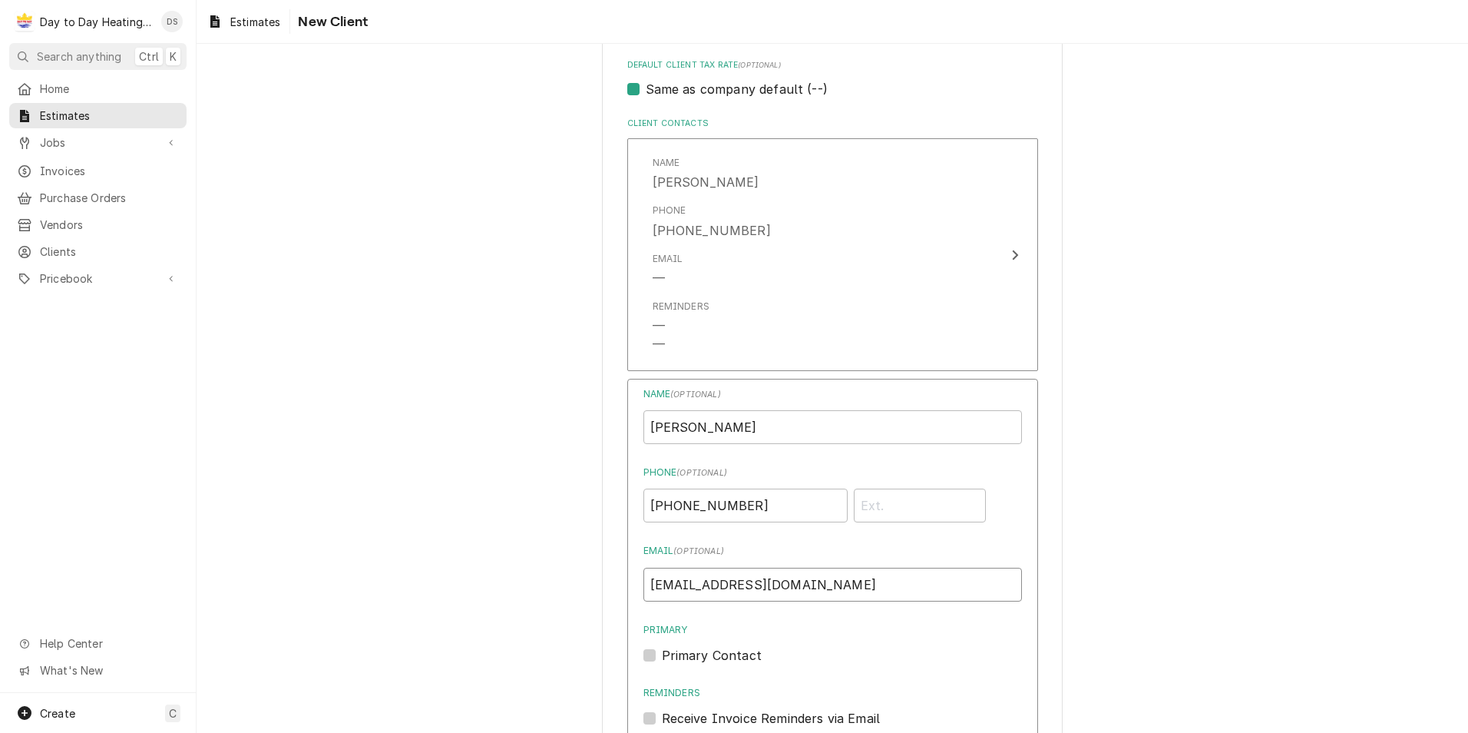
scroll to position [1105, 0]
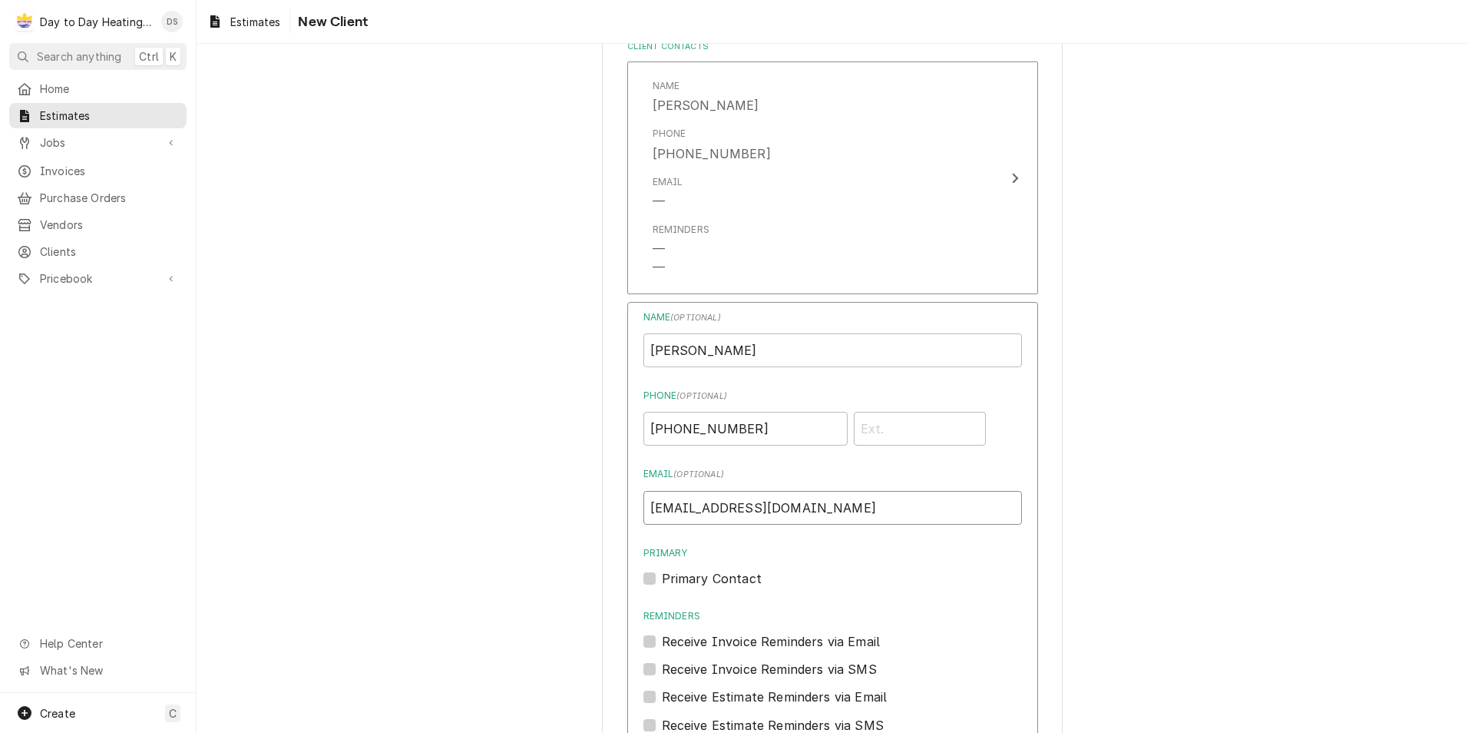
type input "Russellnh79@gmail.com"
click at [662, 576] on label "Primary Contact" at bounding box center [712, 578] width 100 height 18
click at [662, 576] on input "Primary" at bounding box center [851, 586] width 379 height 34
checkbox input "true"
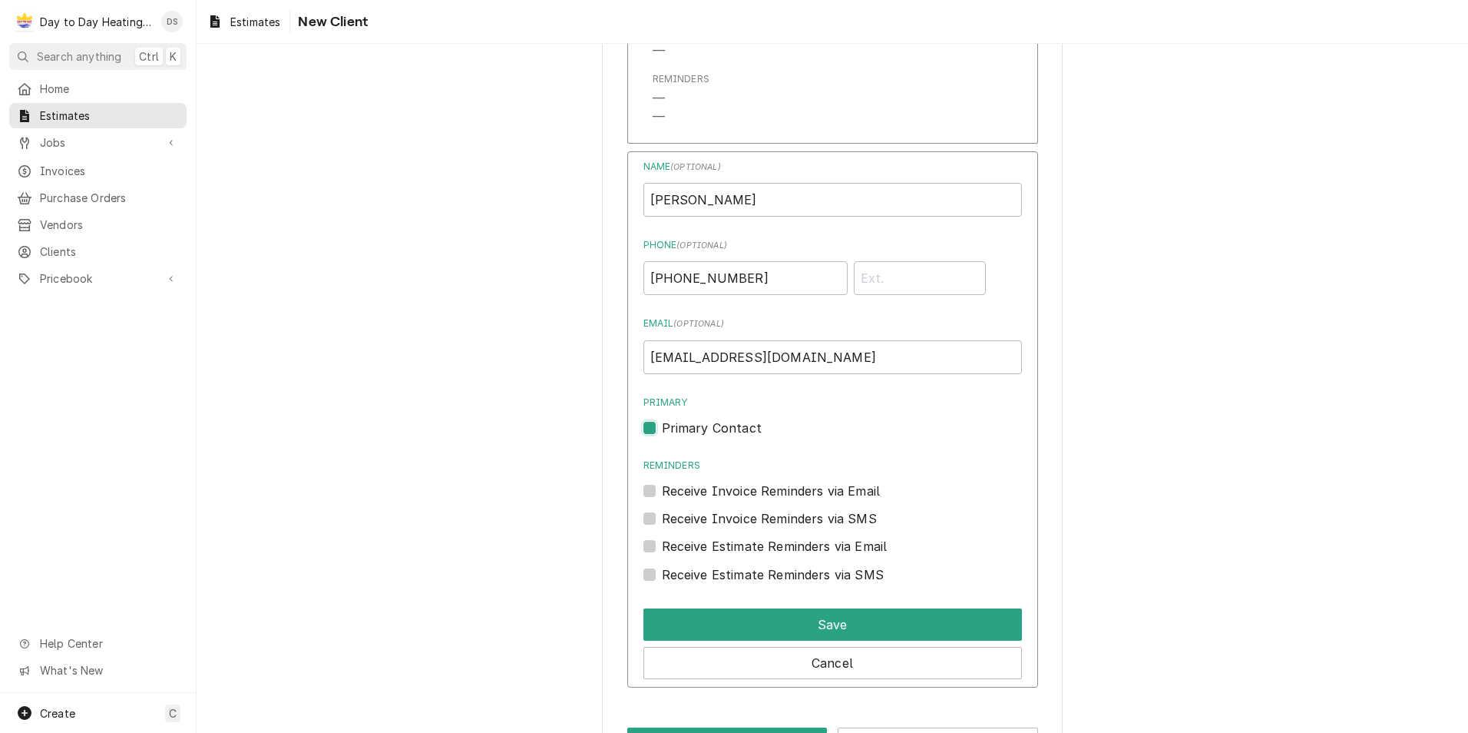
scroll to position [1259, 0]
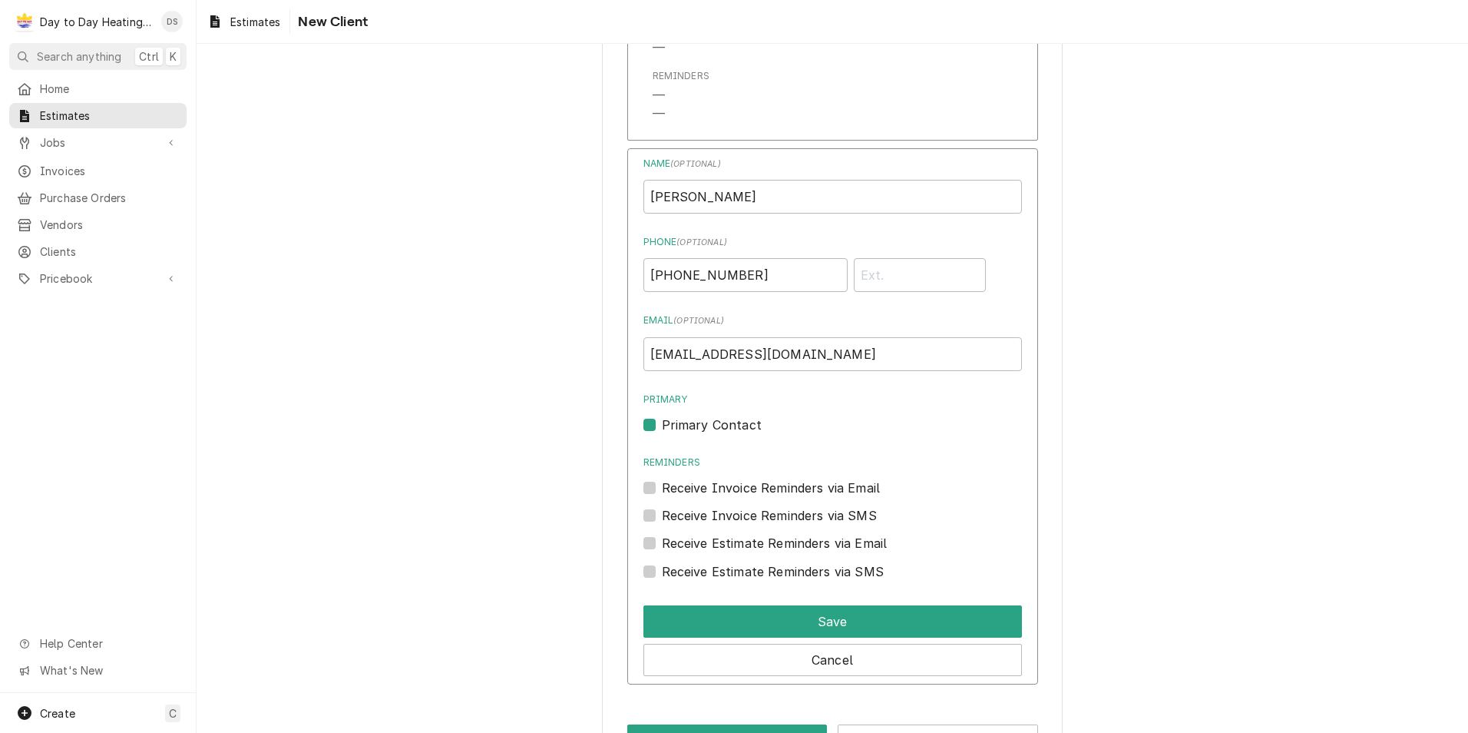
click at [662, 488] on label "Receive Invoice Reminders via Email" at bounding box center [771, 487] width 219 height 18
click at [662, 488] on input "Reminders" at bounding box center [851, 495] width 379 height 34
checkbox input "true"
click at [662, 512] on label "Receive Invoice Reminders via SMS" at bounding box center [769, 515] width 215 height 18
click at [662, 512] on input "Contact Edit Form" at bounding box center [851, 523] width 379 height 34
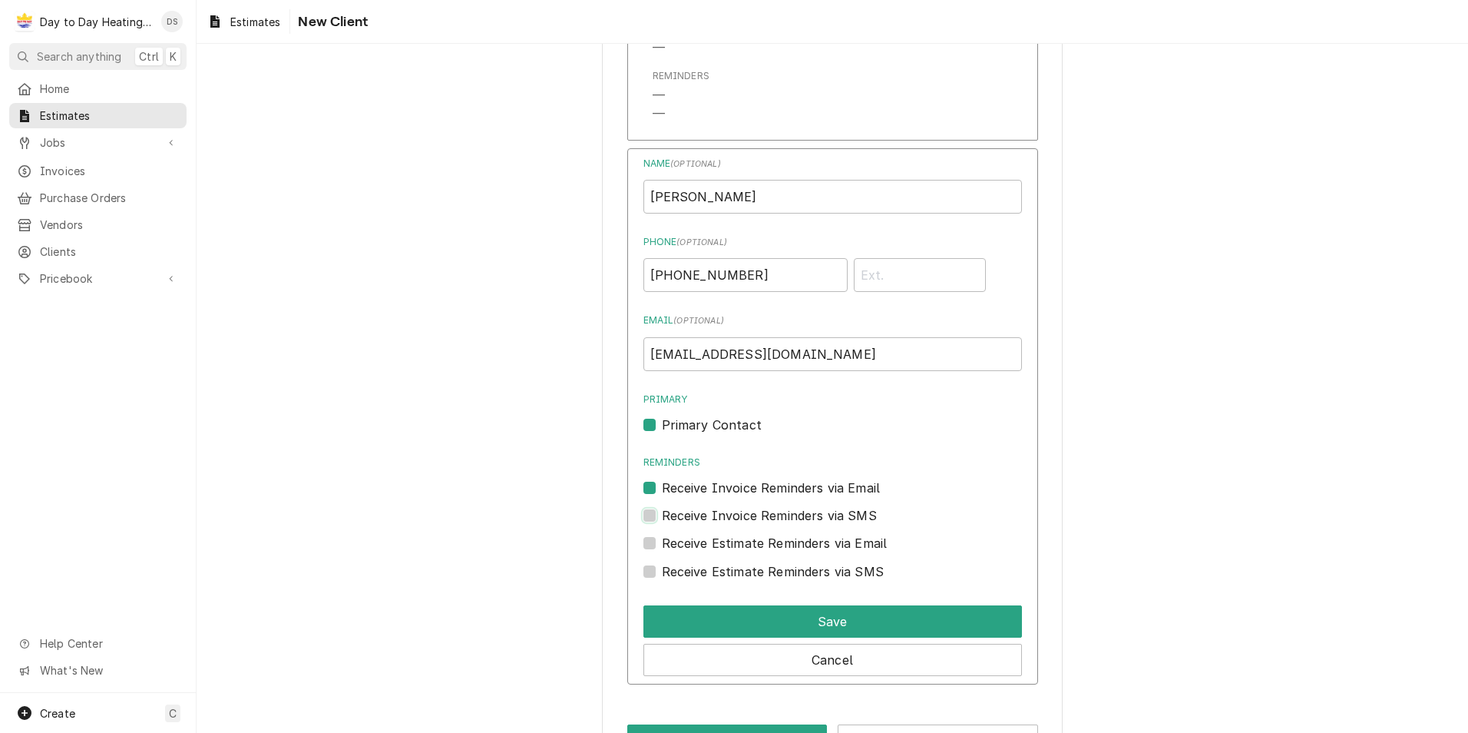
checkbox input "true"
click at [662, 548] on label "Receive Estimate Reminders via Email" at bounding box center [775, 543] width 226 height 18
click at [662, 548] on input "Contact Edit Form" at bounding box center [851, 551] width 379 height 34
checkbox input "true"
click at [662, 565] on label "Receive Estimate Reminders via SMS" at bounding box center [773, 571] width 222 height 18
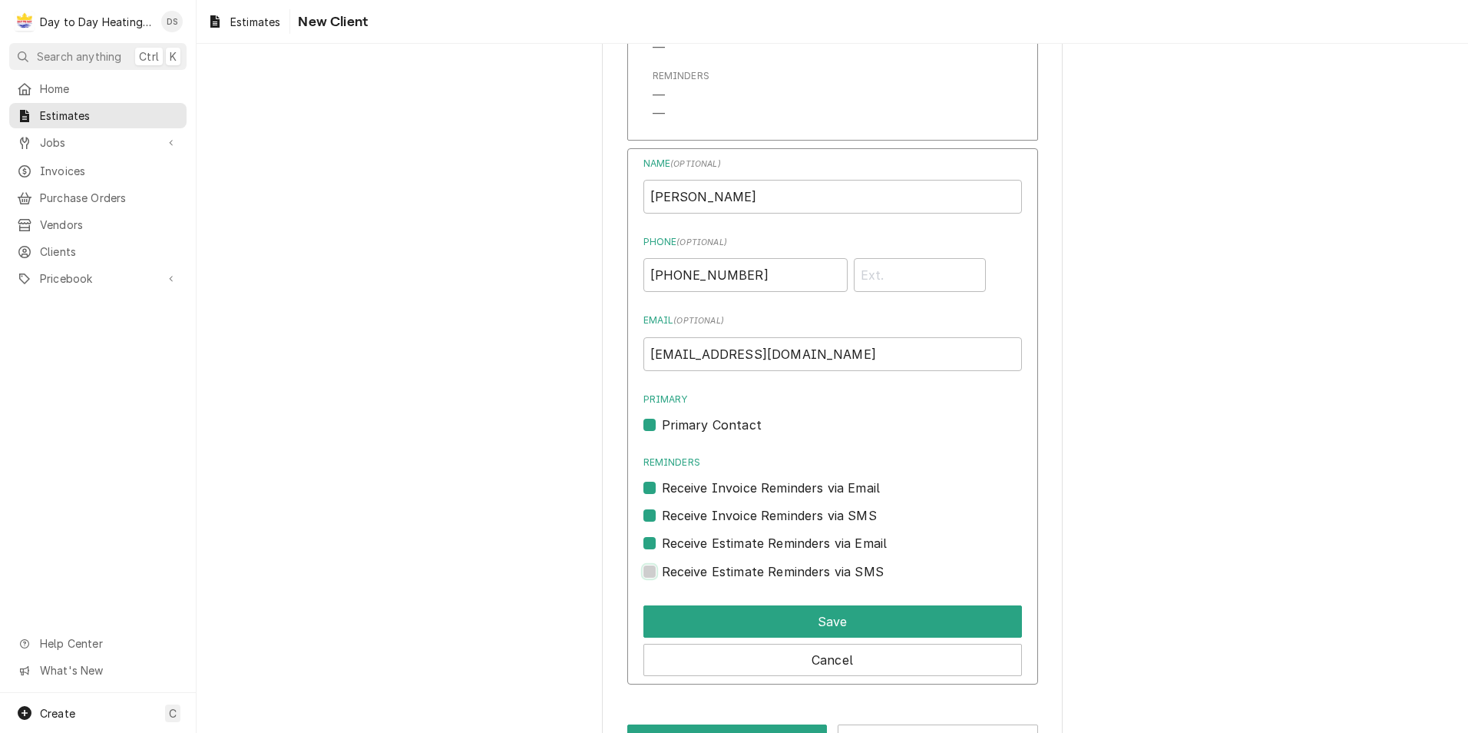
click at [662, 565] on input "Contact Edit Form" at bounding box center [851, 579] width 379 height 34
checkbox input "true"
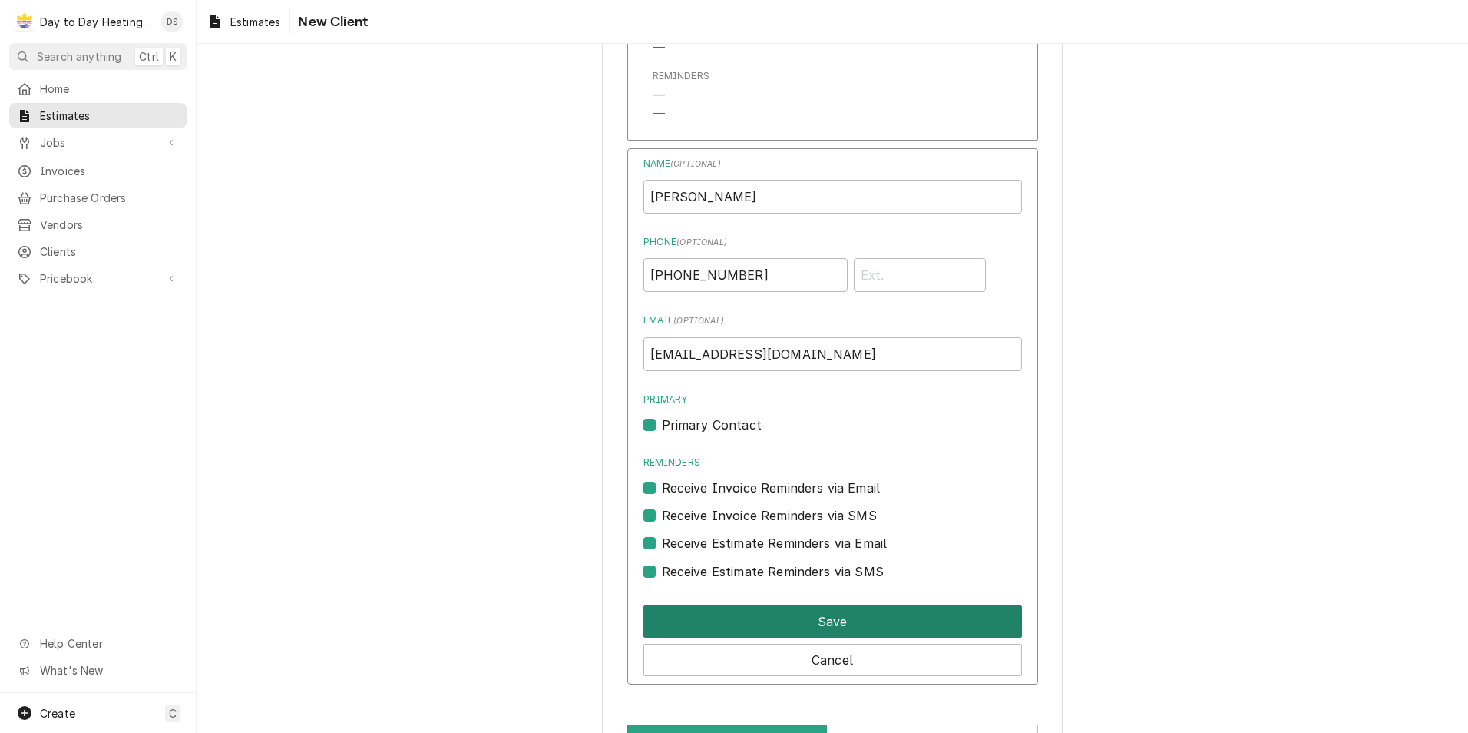
click at [758, 606] on button "Save" at bounding box center [833, 621] width 379 height 32
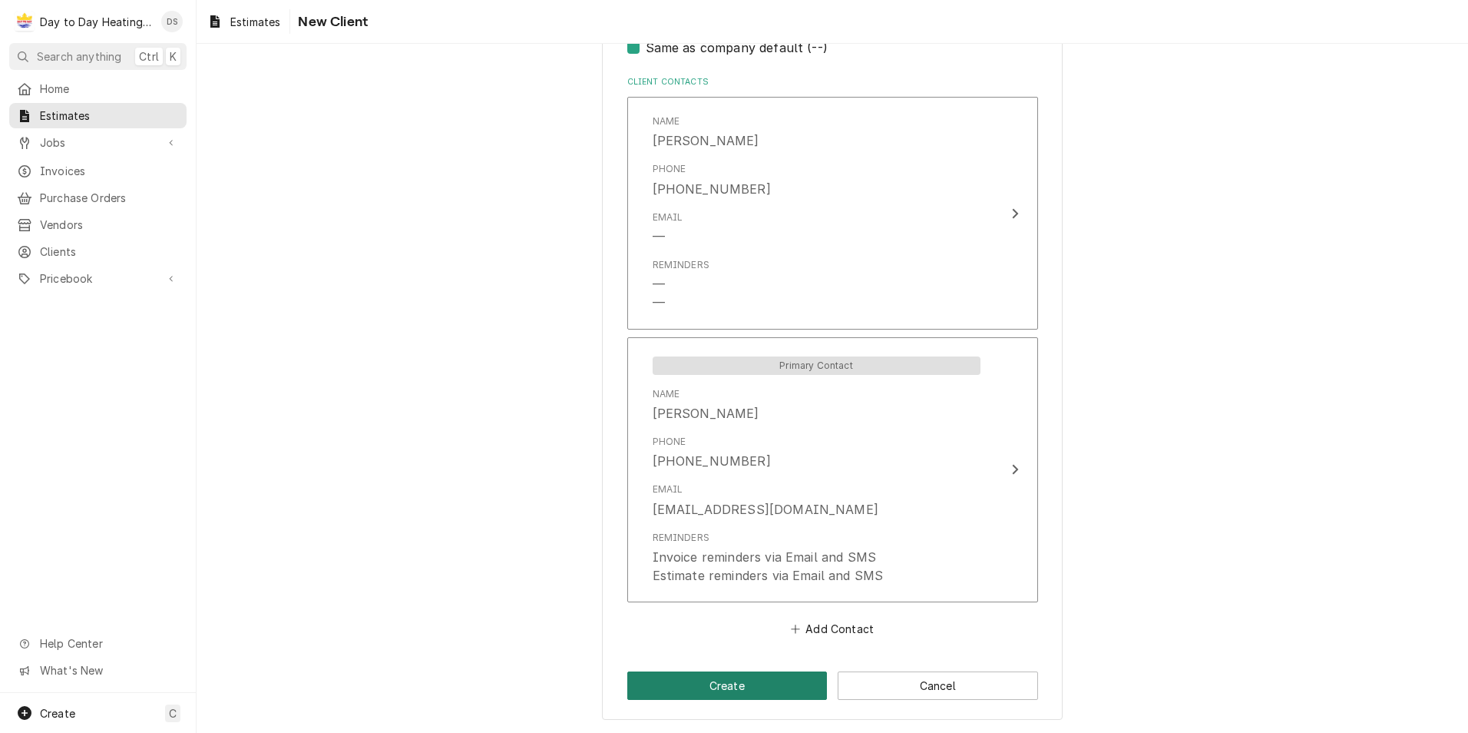
click at [744, 687] on button "Create" at bounding box center [727, 685] width 200 height 28
type textarea "x"
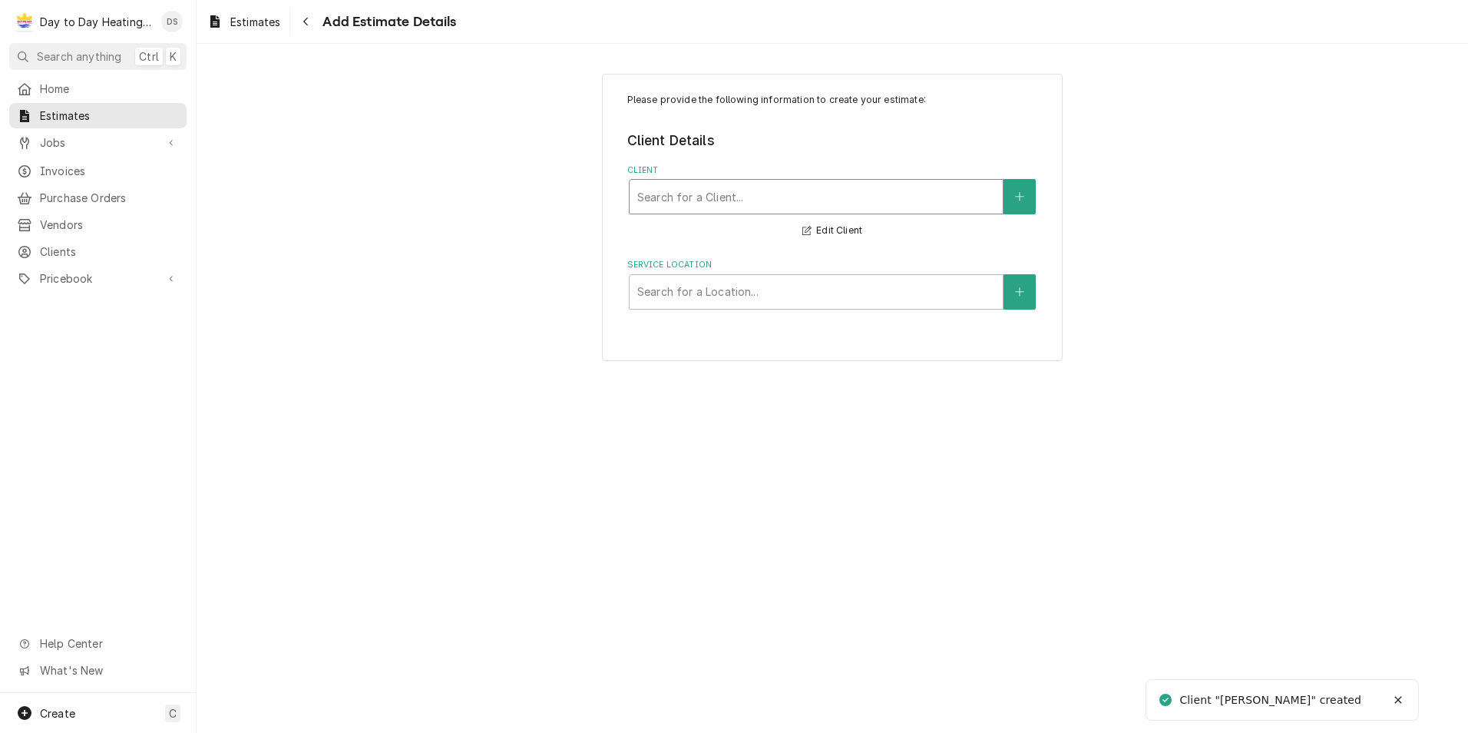
click at [751, 193] on div "Client" at bounding box center [816, 197] width 358 height 28
type input "nicole"
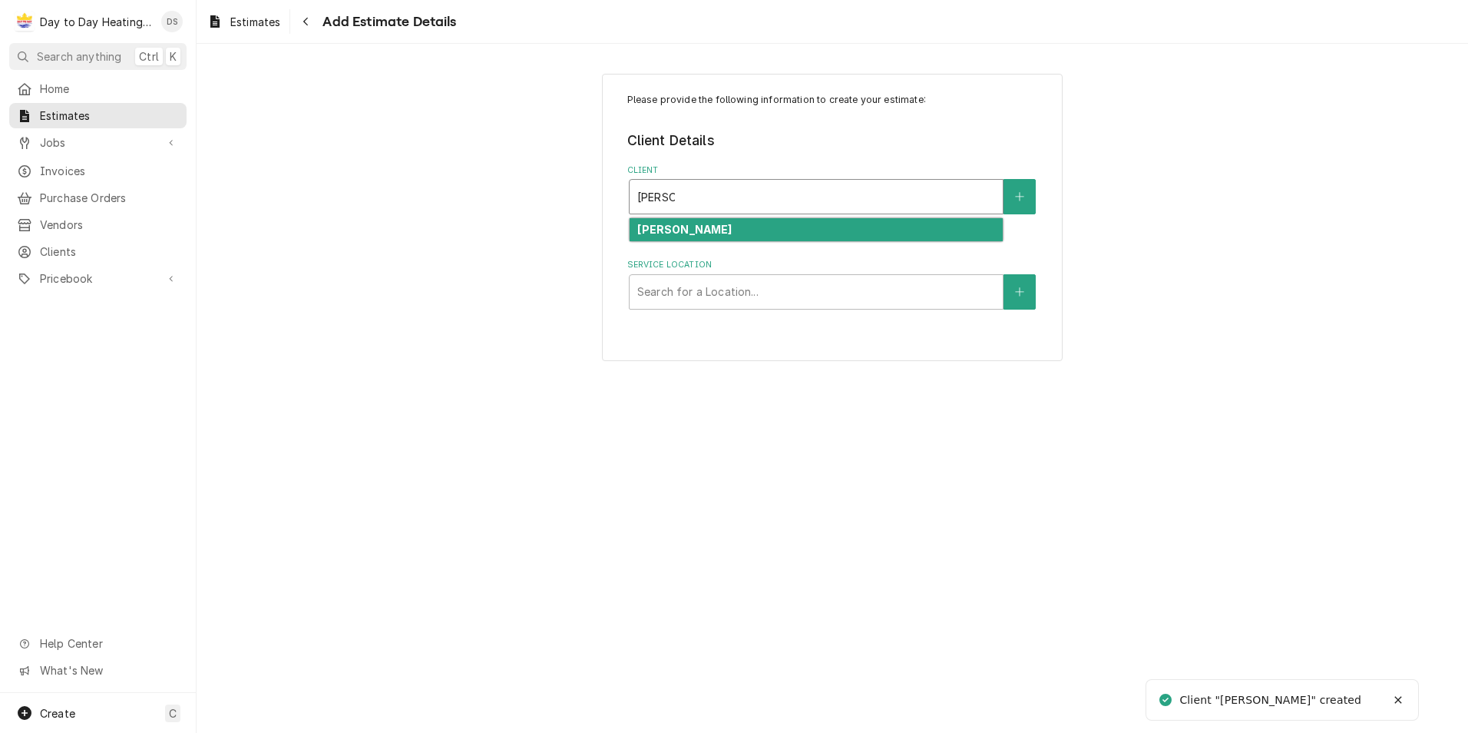
click at [737, 218] on div "[PERSON_NAME]" at bounding box center [816, 230] width 373 height 24
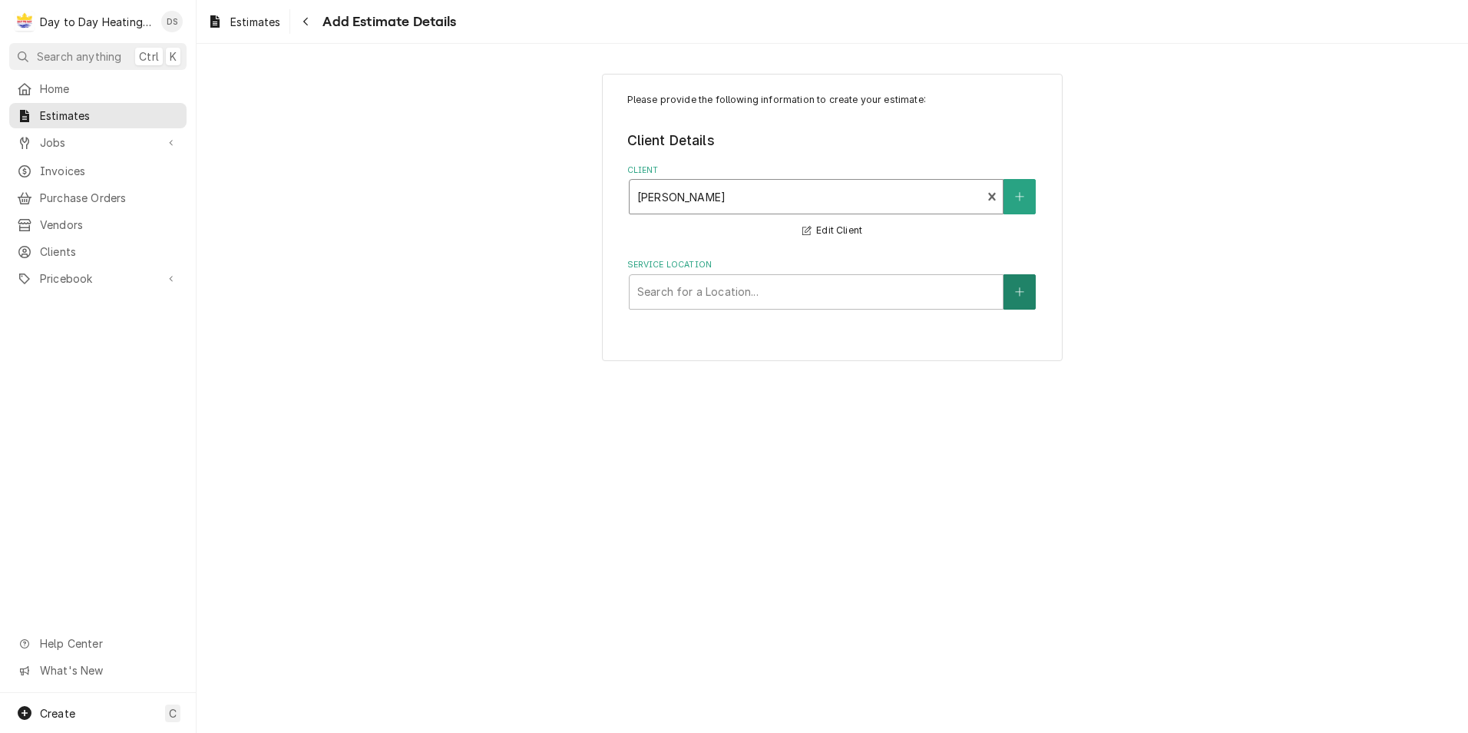
click at [1022, 287] on icon "Create New Location" at bounding box center [1019, 291] width 9 height 11
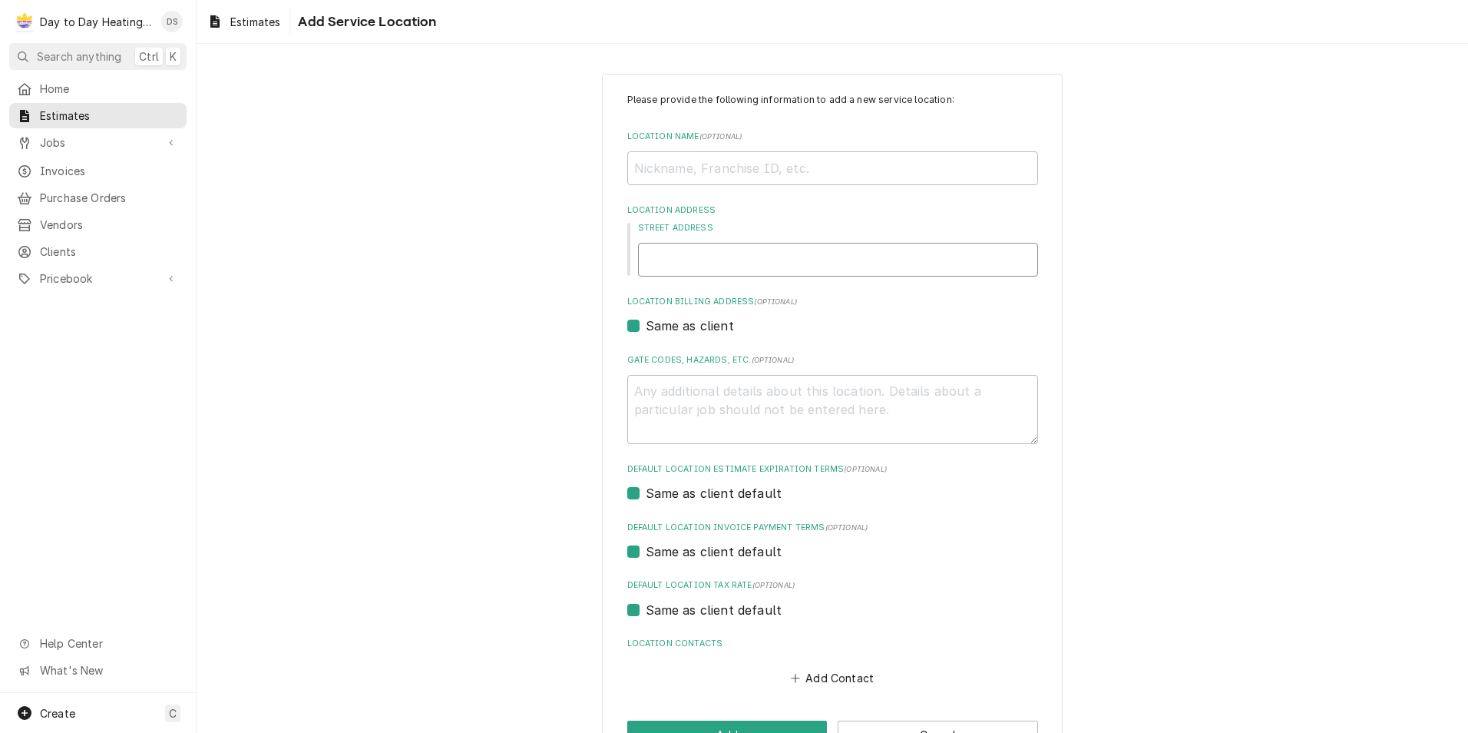
paste input "5252 Balboa Arms Dr Unit 169 San Diego CA 92117"
type textarea "x"
type input "5252 Balboa Arms Dr Unit 169 San Diego CA 92117"
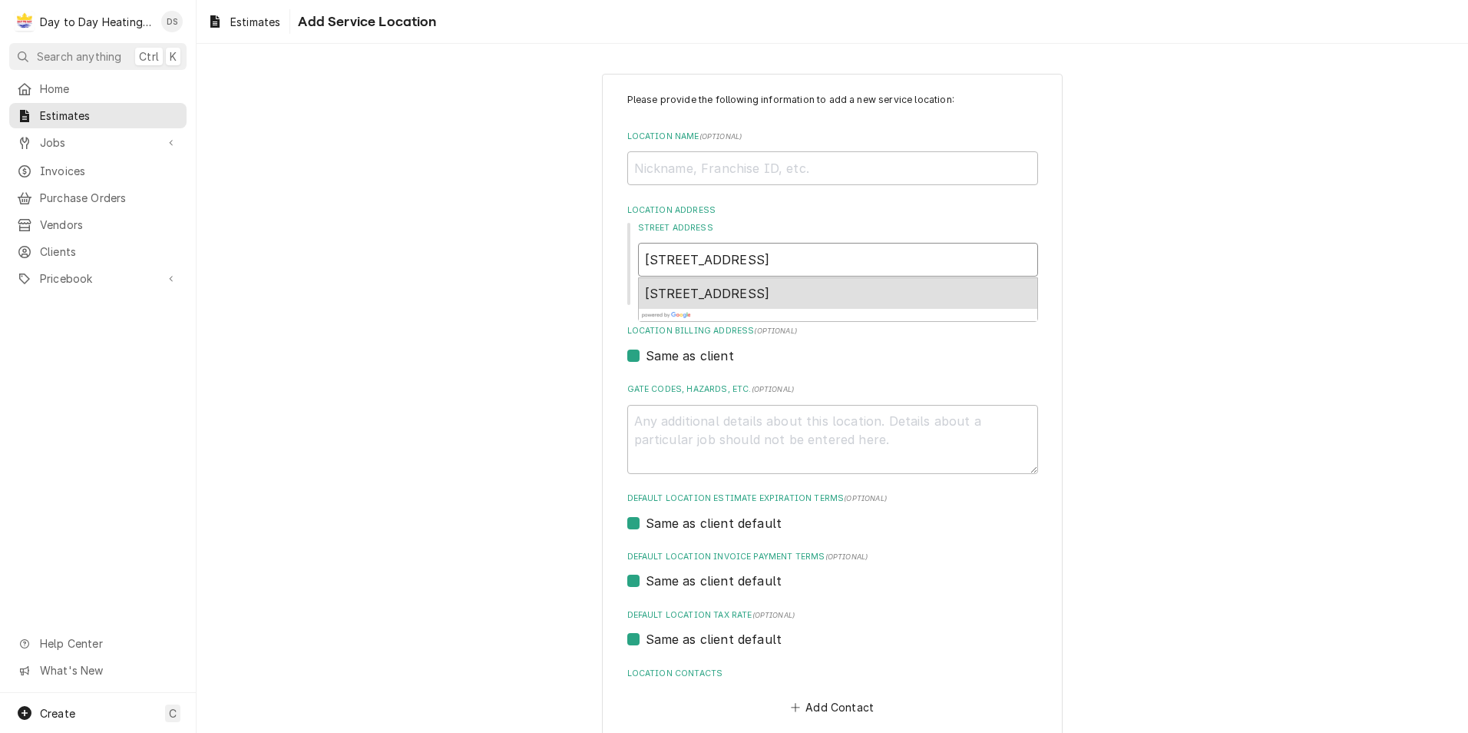
click at [755, 301] on span "5252 Balboa Arms Dr unit 169, San Diego, CA 92117, USA" at bounding box center [707, 293] width 125 height 15
type textarea "x"
type input "5252 Balboa Arms Dr"
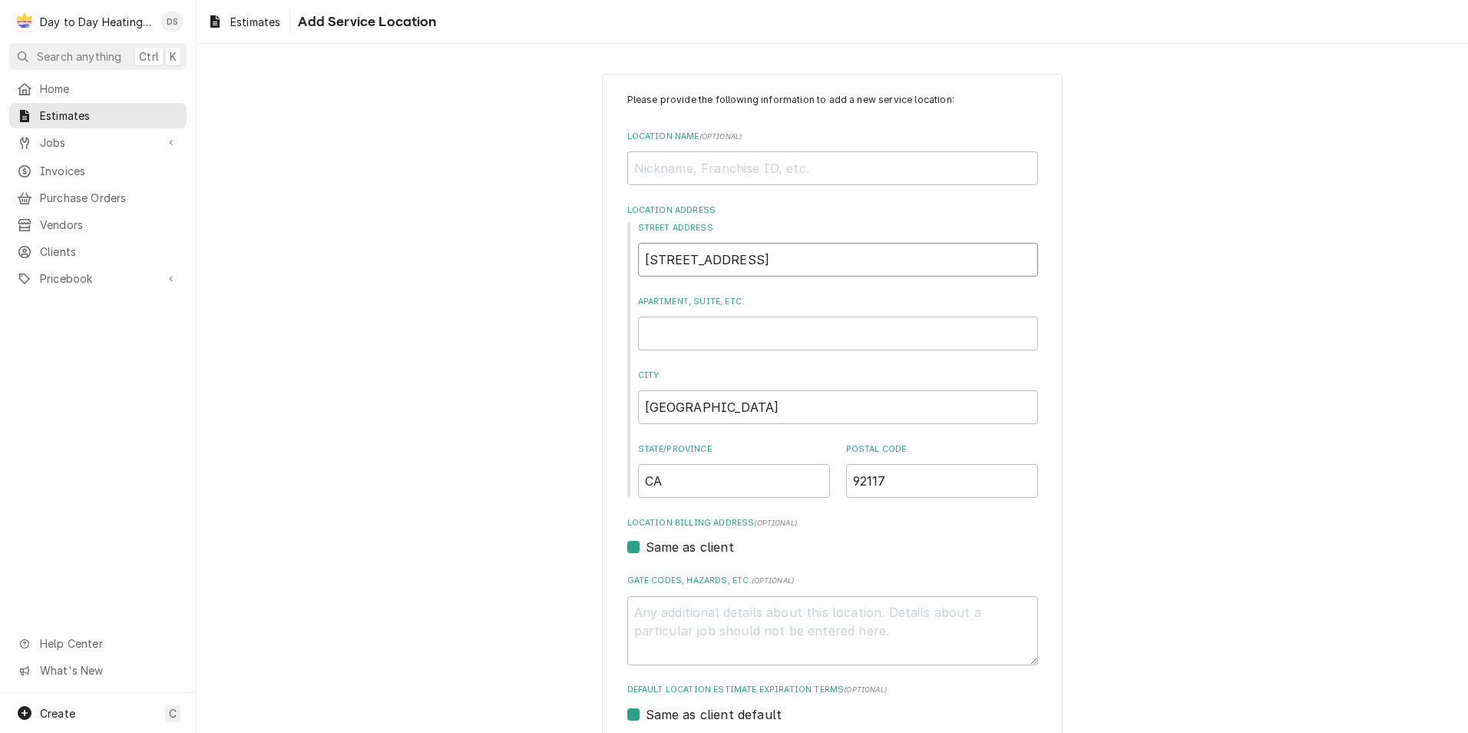
type textarea "x"
type input "5252 Balboa Arms Dr"
click at [732, 339] on input "Apartment, Suite, etc." at bounding box center [838, 333] width 400 height 34
type textarea "x"
type input "1"
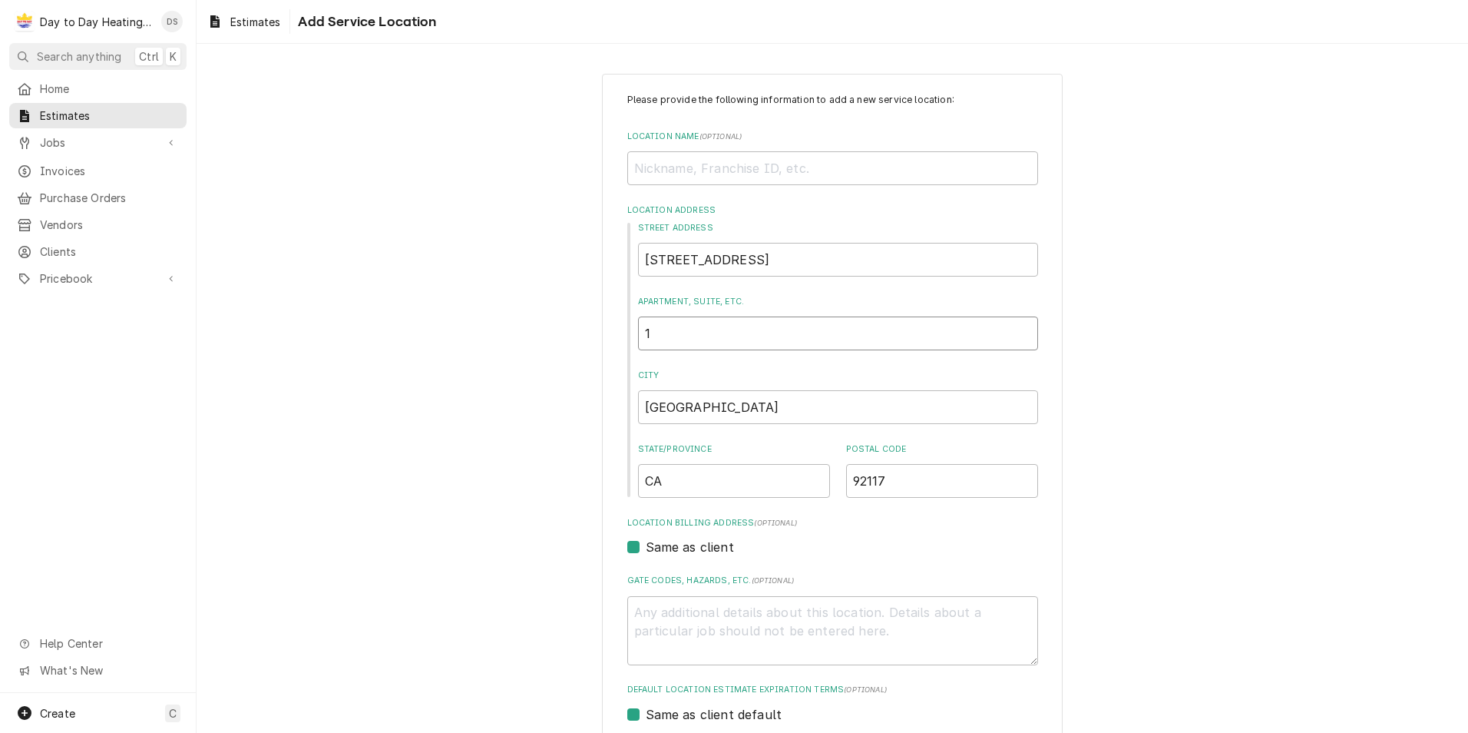
type textarea "x"
type input "16"
type textarea "x"
type input "169"
type textarea "x"
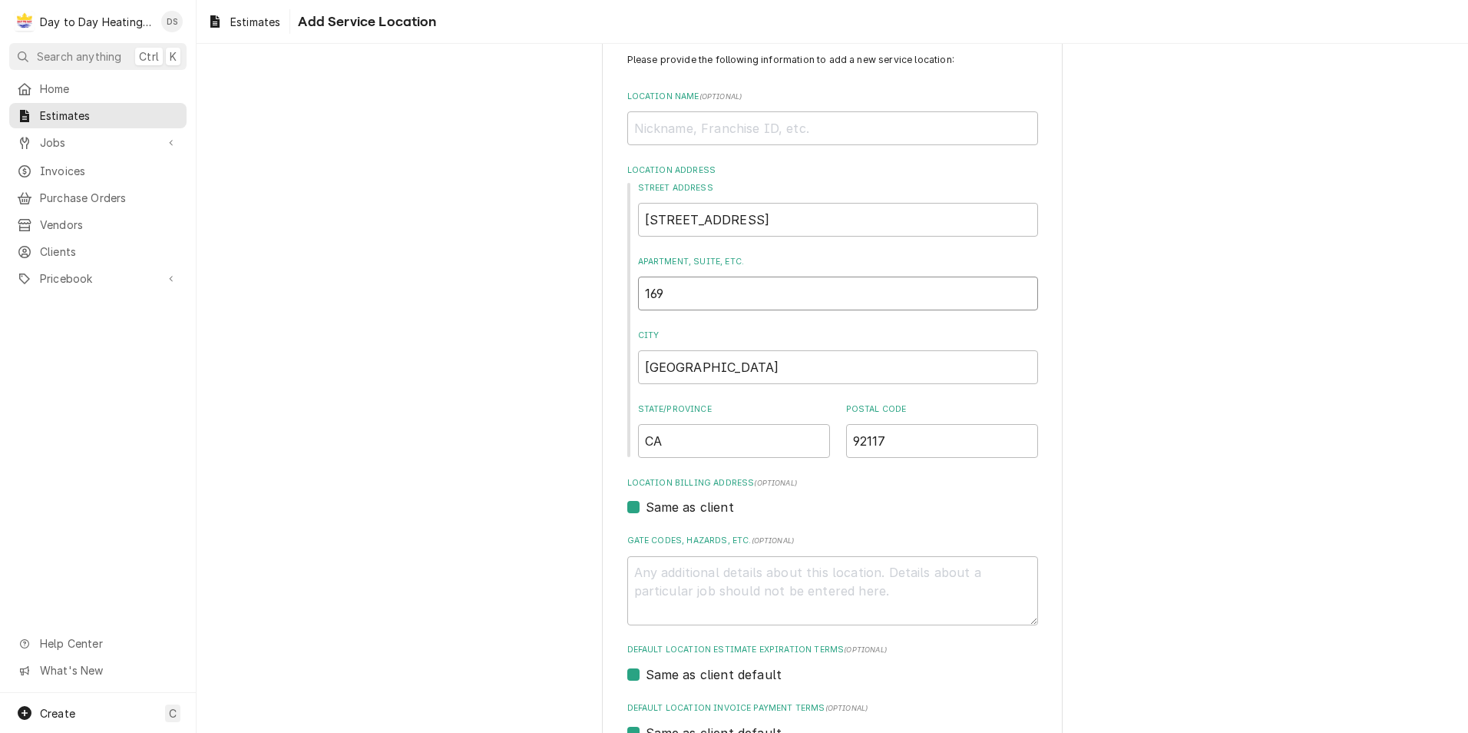
scroll to position [77, 0]
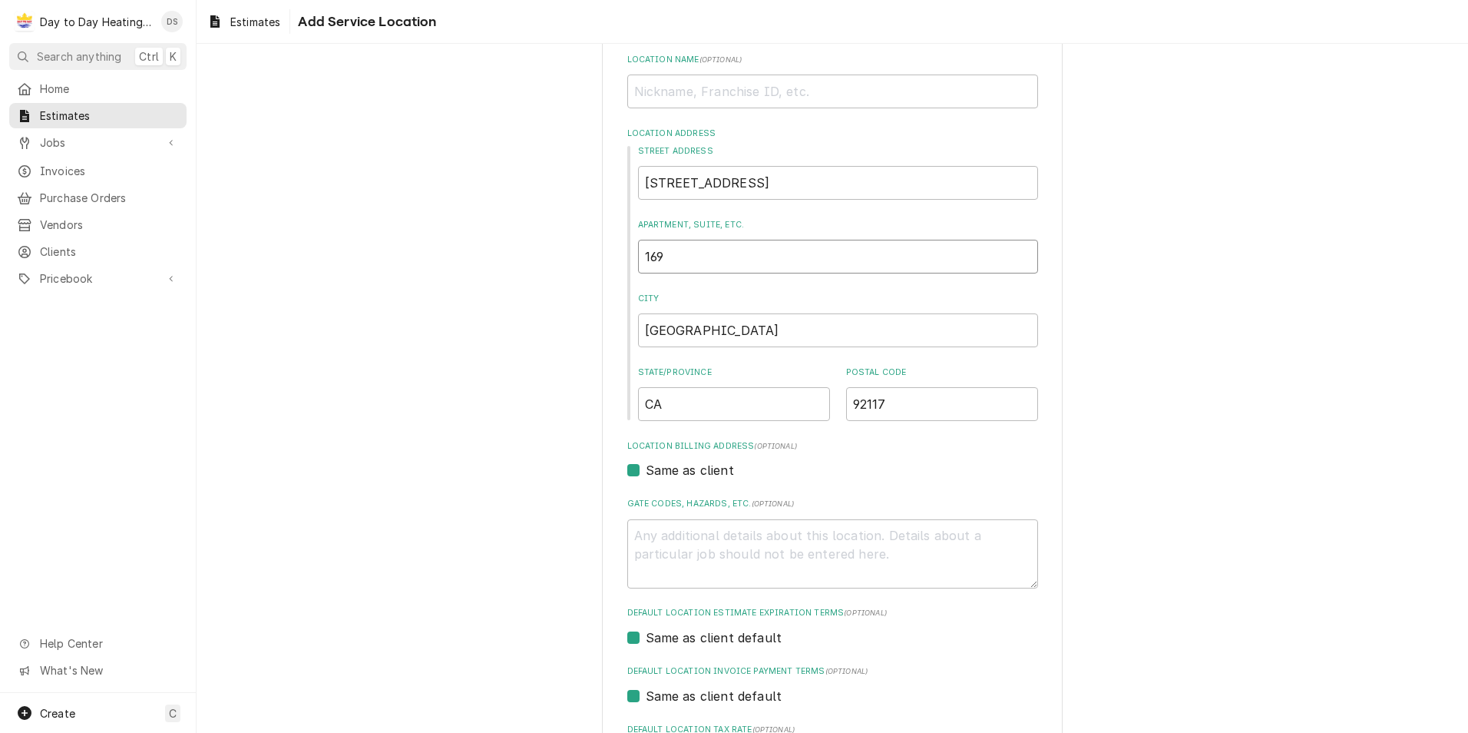
type input "169"
click at [557, 385] on div "Please provide the following information to add a new service location: Locatio…" at bounding box center [833, 454] width 1272 height 943
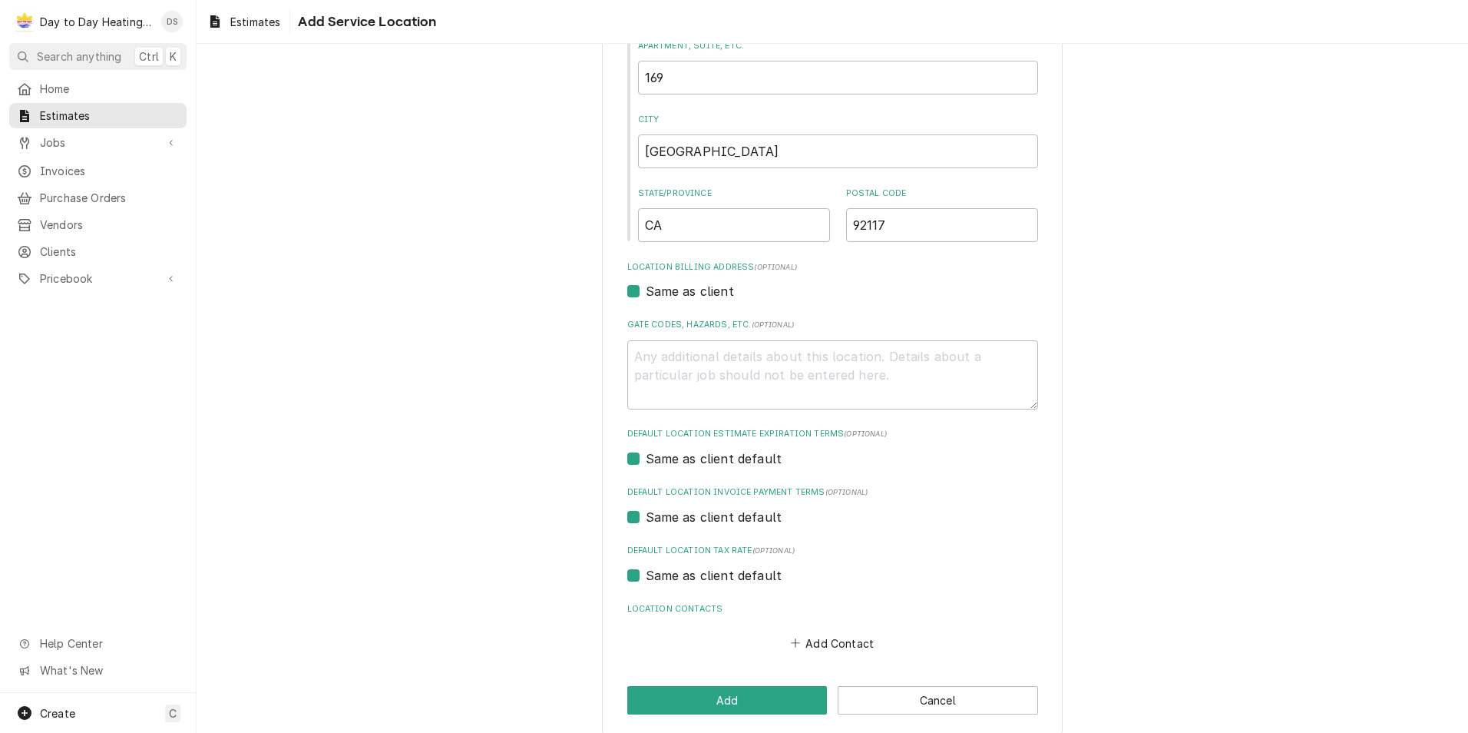
scroll to position [270, 0]
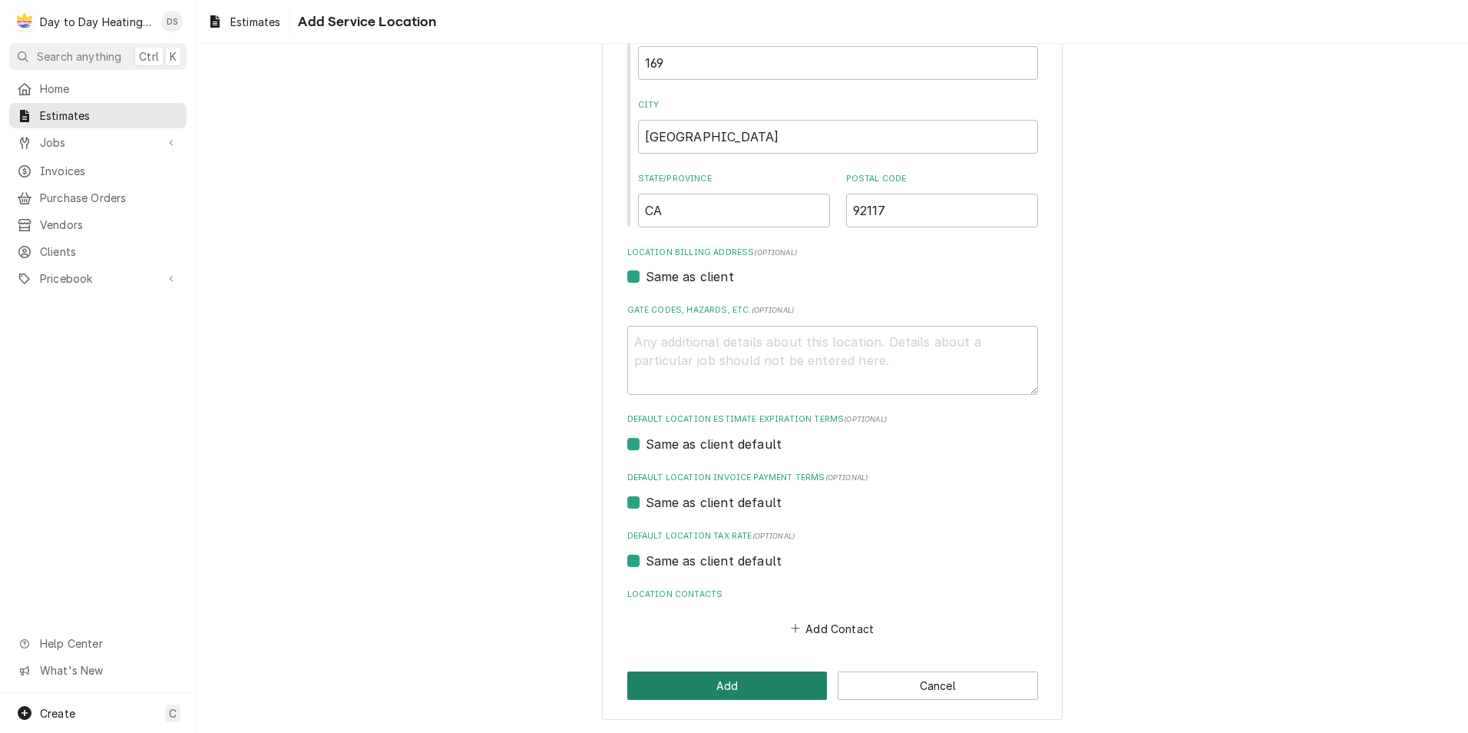
click at [740, 685] on button "Add" at bounding box center [727, 685] width 200 height 28
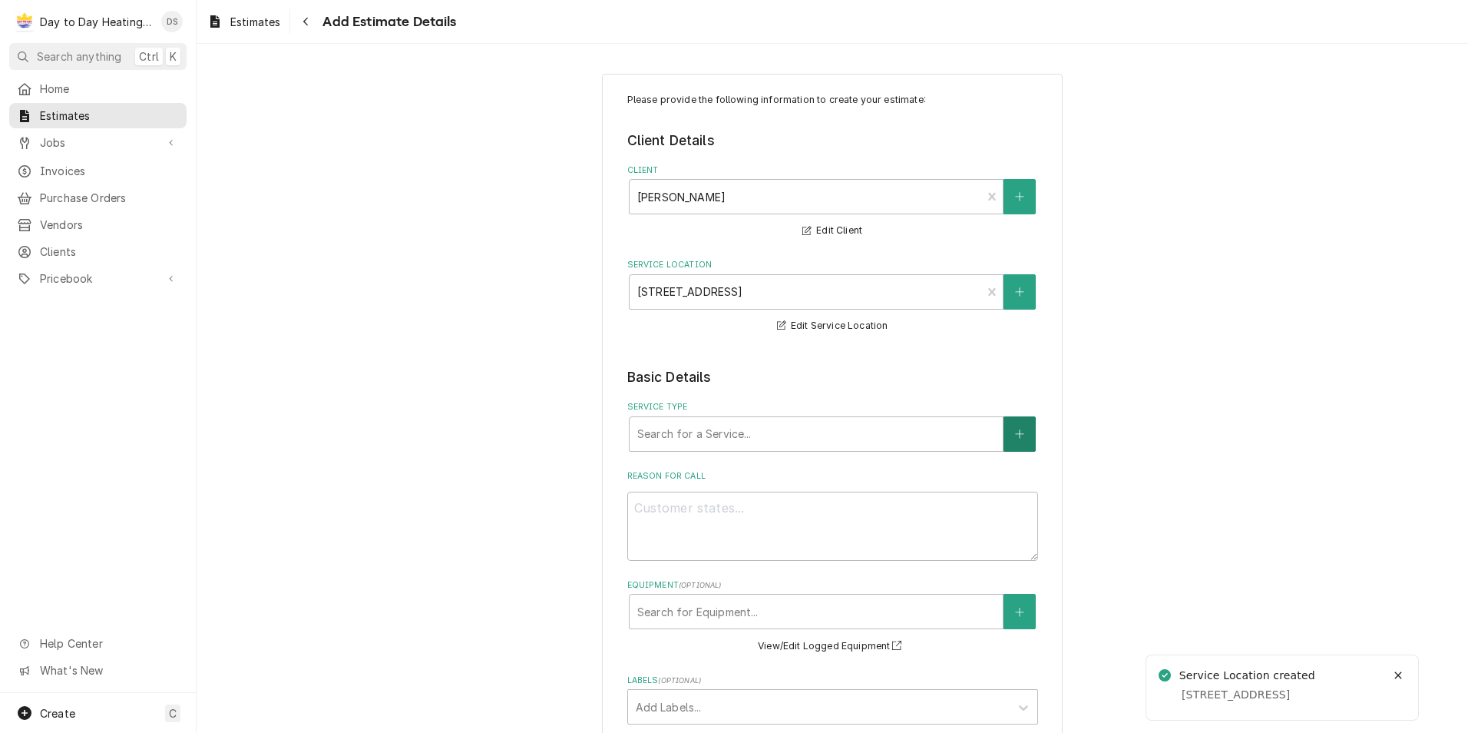
click at [1006, 431] on button "Service Type" at bounding box center [1020, 433] width 32 height 35
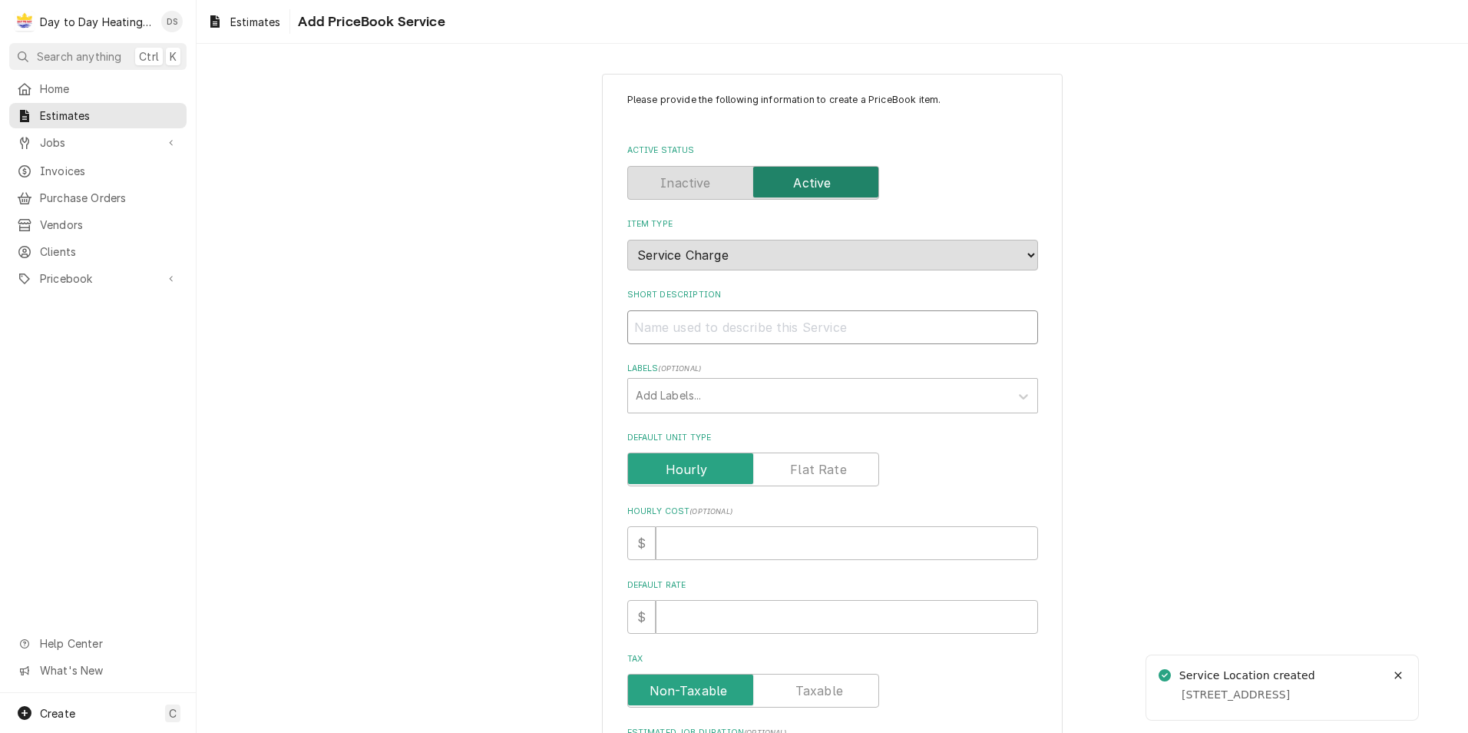
click at [736, 329] on input "Short Description" at bounding box center [832, 327] width 411 height 34
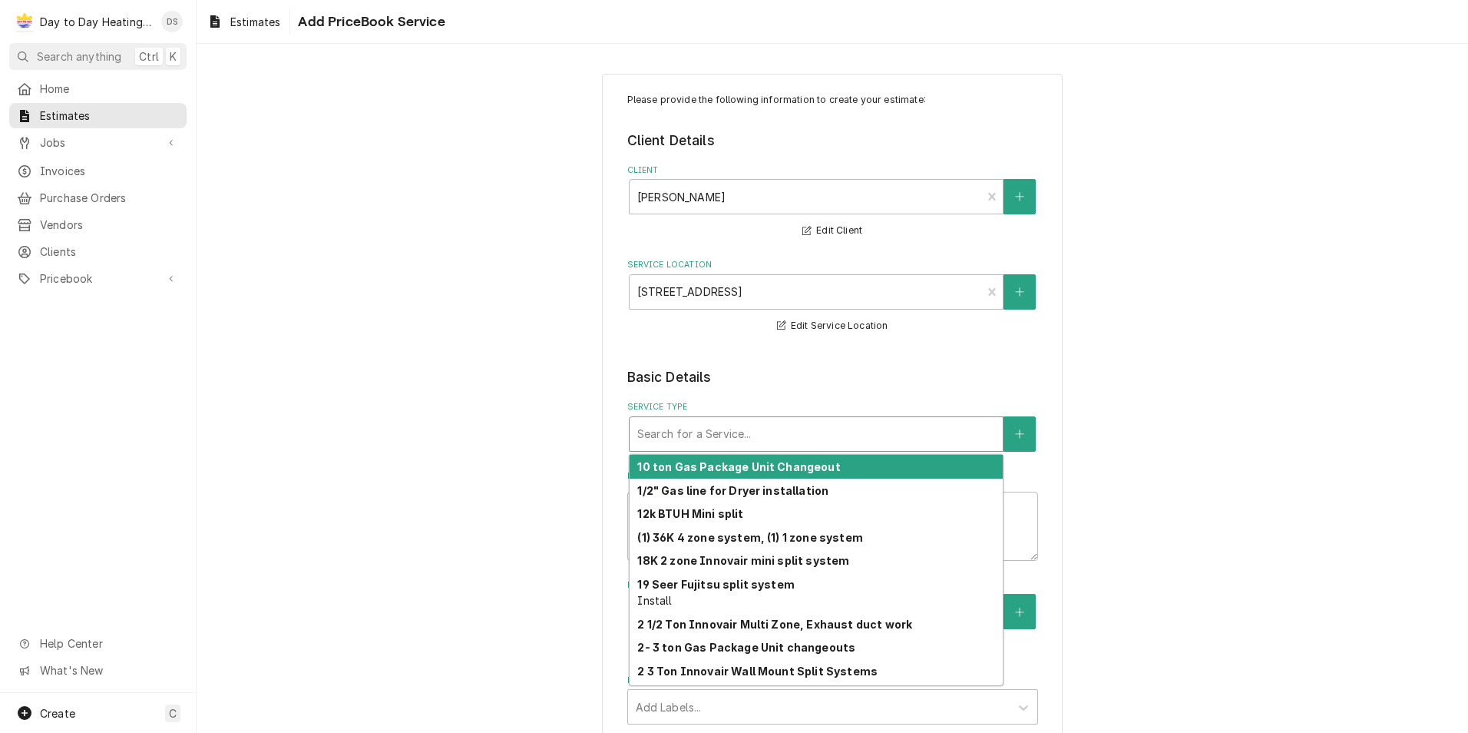
click at [740, 434] on div "Service Type" at bounding box center [816, 434] width 358 height 28
type textarea "x"
type input "2"
type textarea "x"
type input "2"
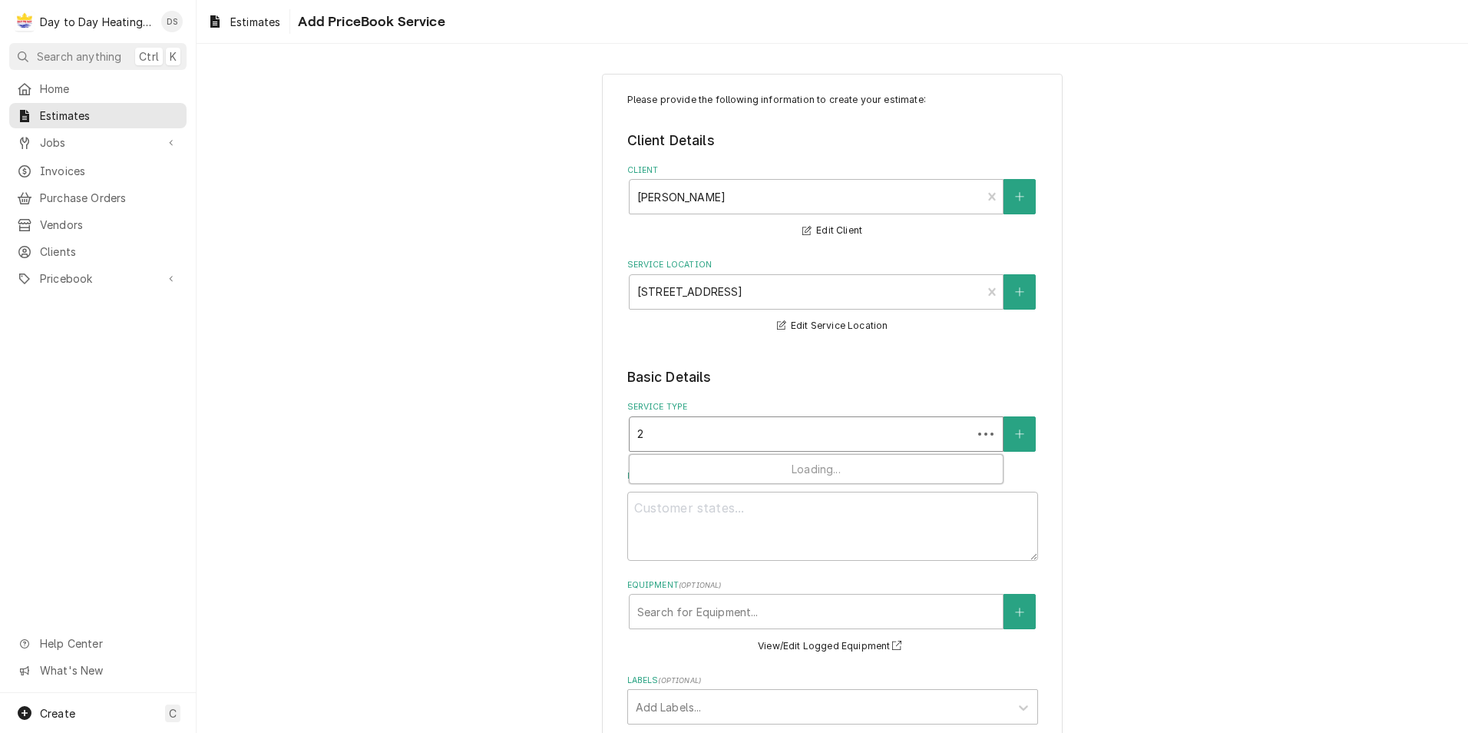
type textarea "x"
type input "2 t"
type textarea "x"
type input "2 to"
type textarea "x"
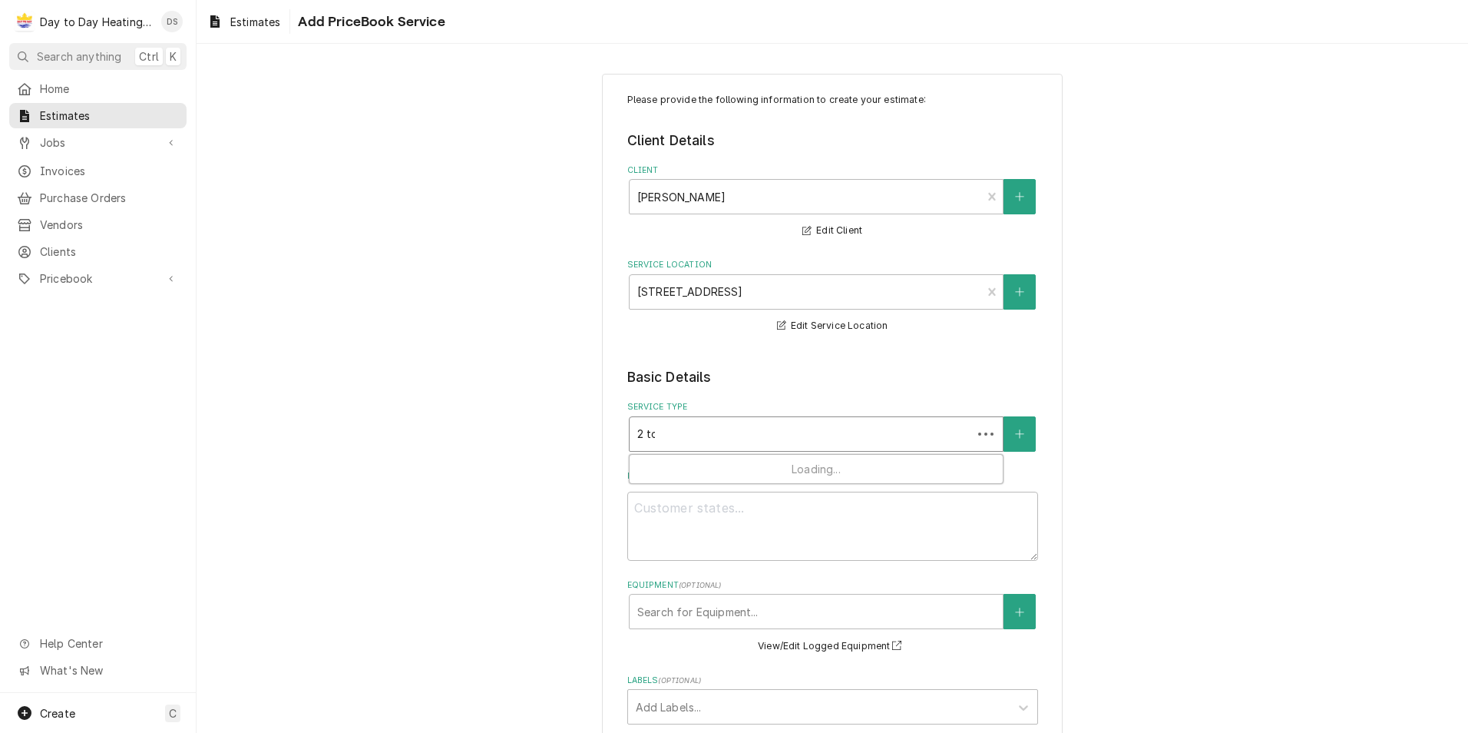
type input "2 ton"
type textarea "x"
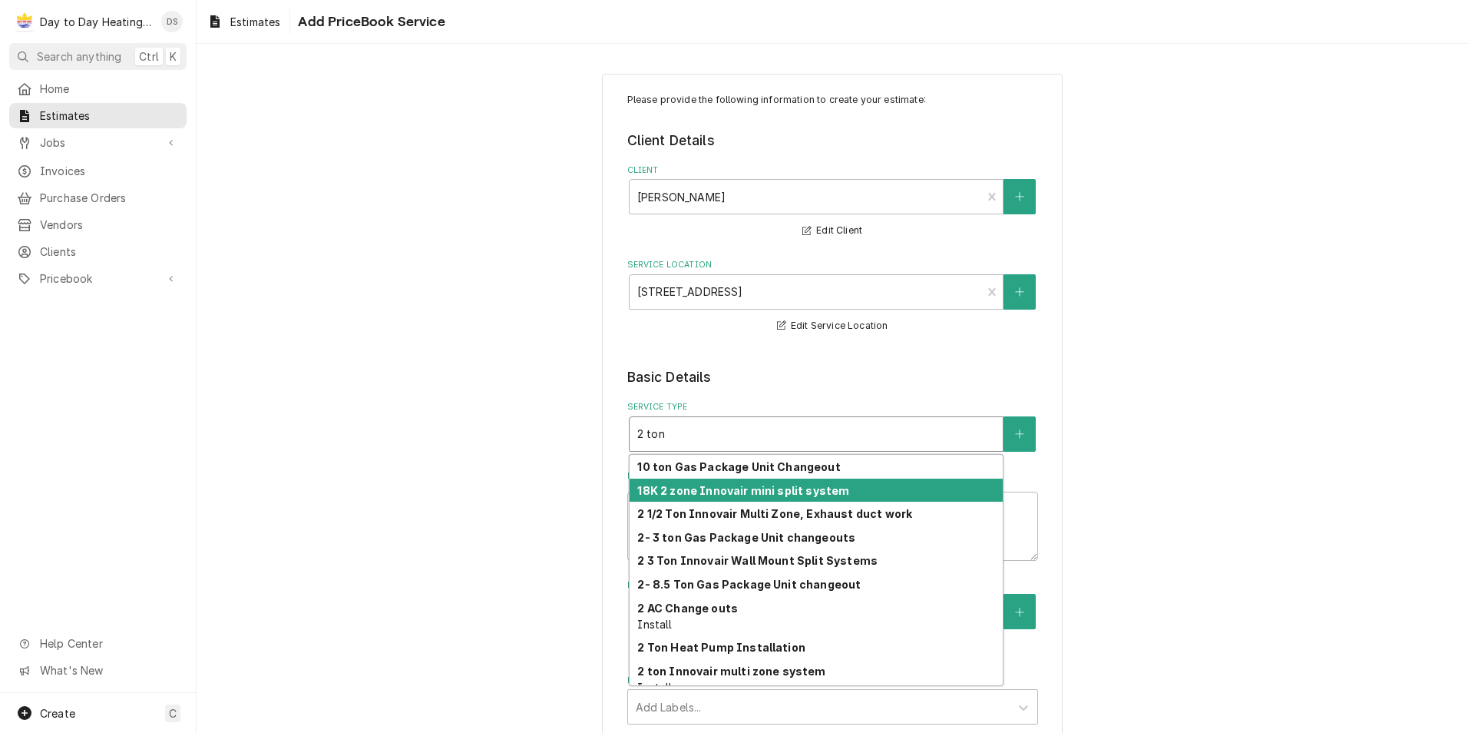
type input "2 ton"
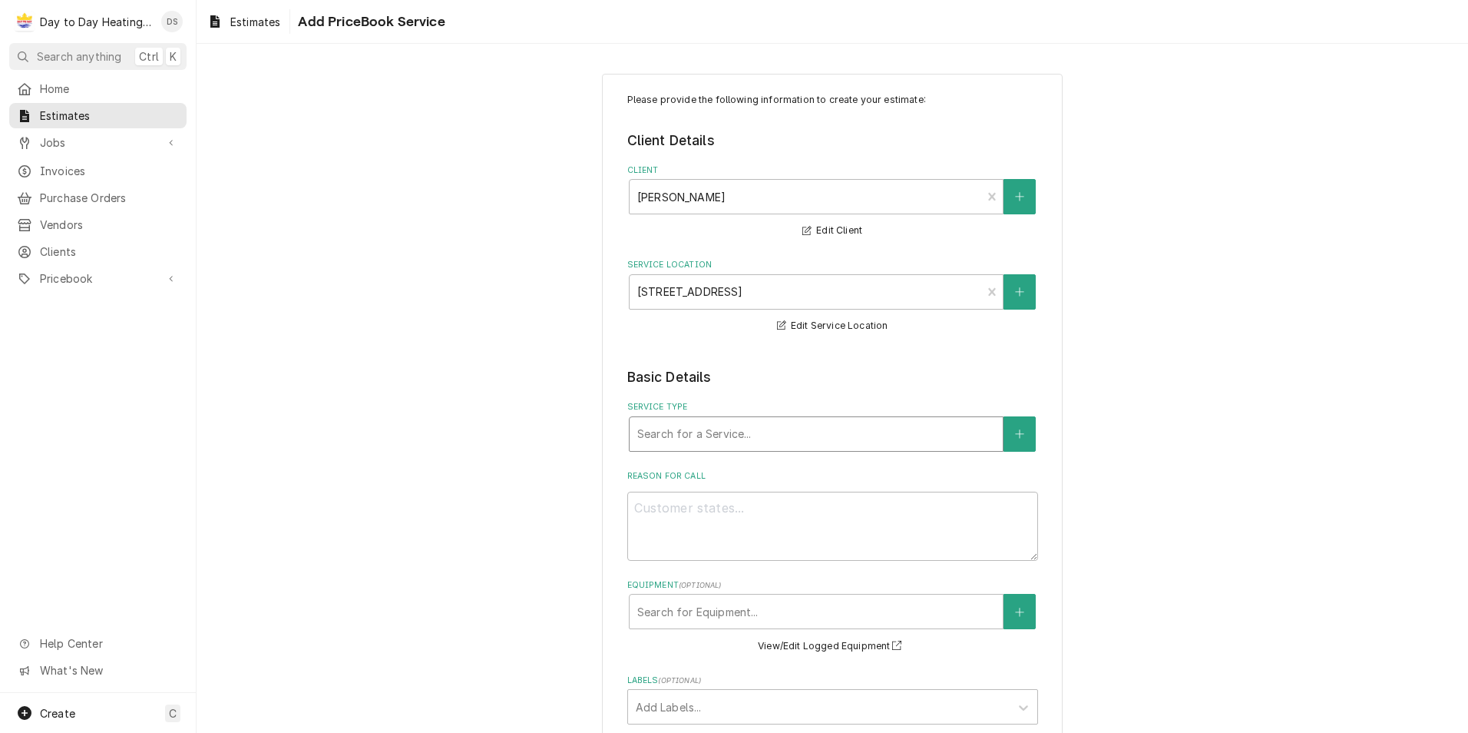
type textarea "x"
type input "2"
type textarea "x"
type input "2"
type textarea "x"
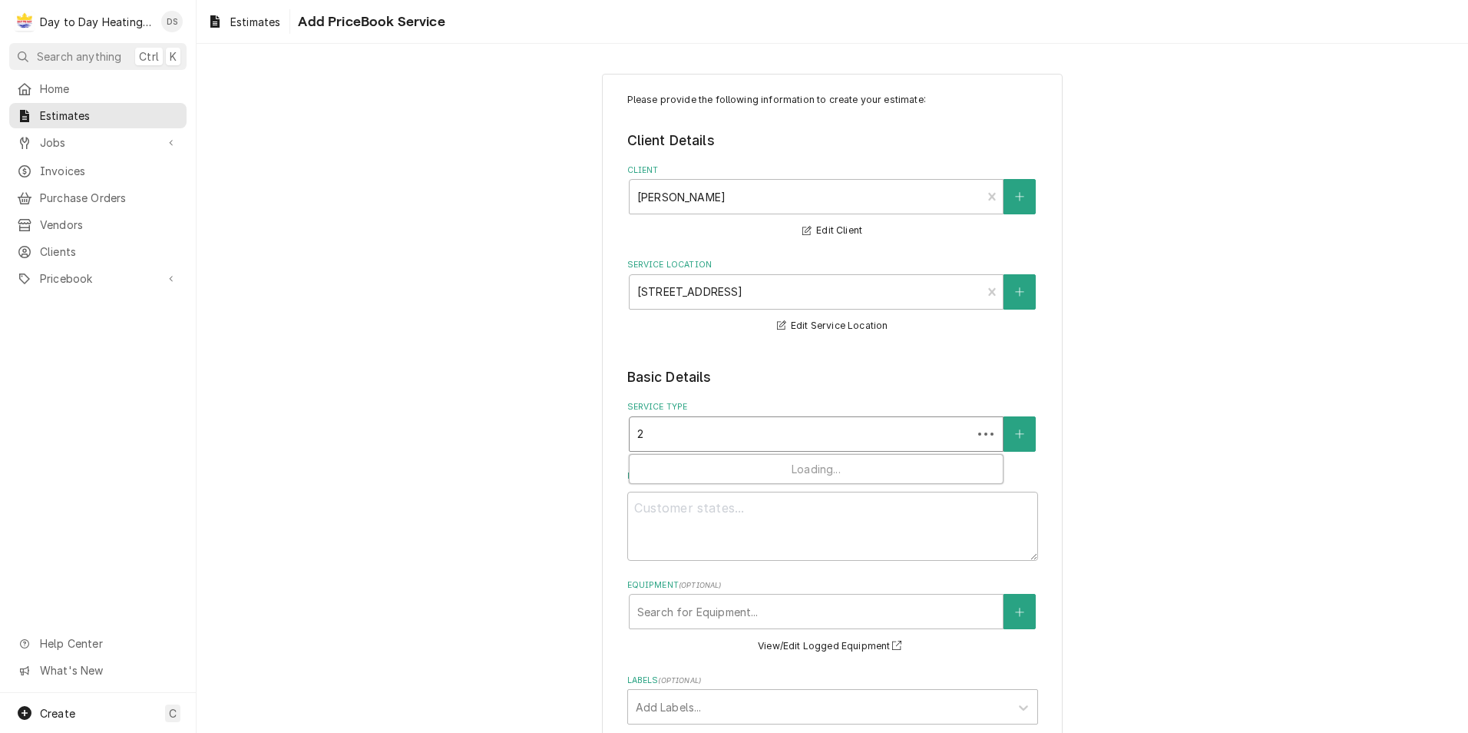
type input "2 t"
type textarea "x"
type input "2 to"
type textarea "x"
type input "2 ton"
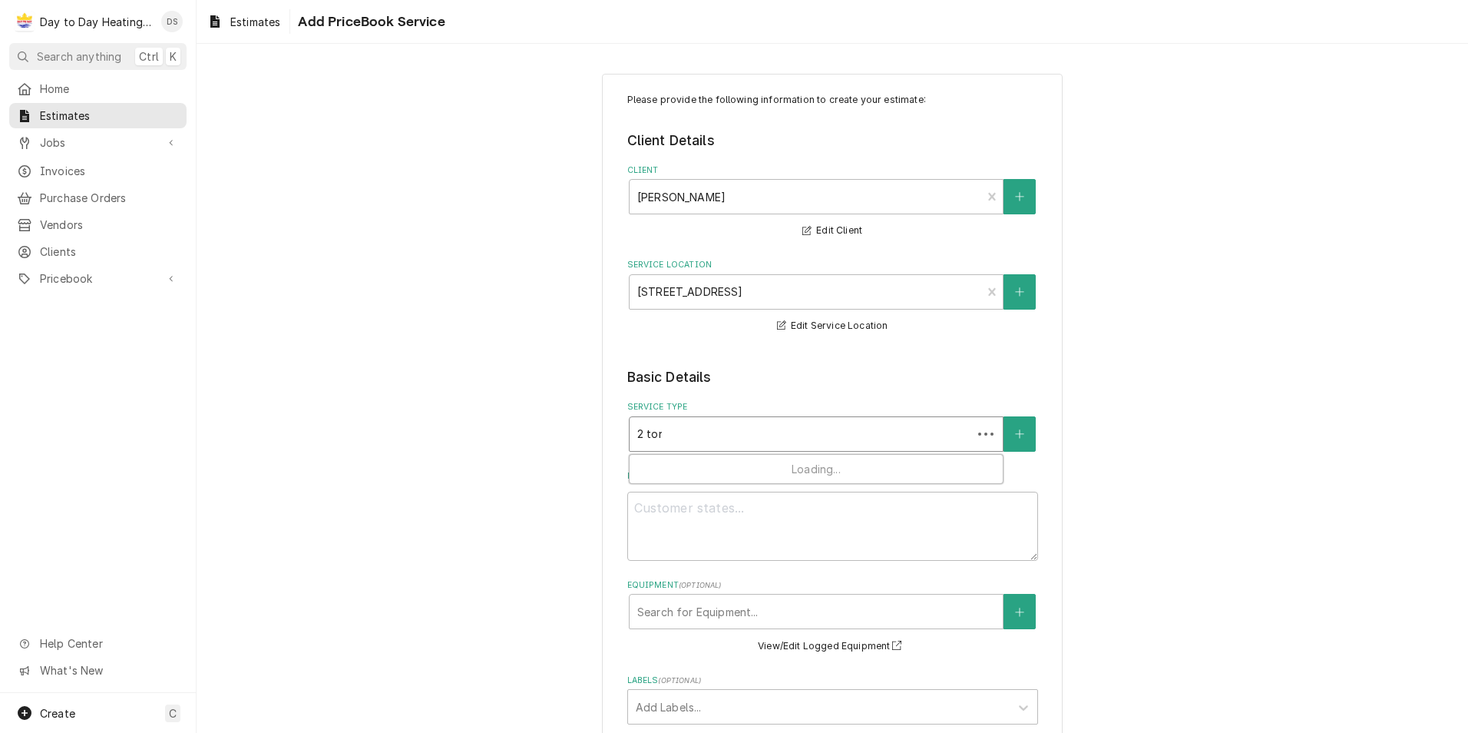
type textarea "x"
type input "2 ton"
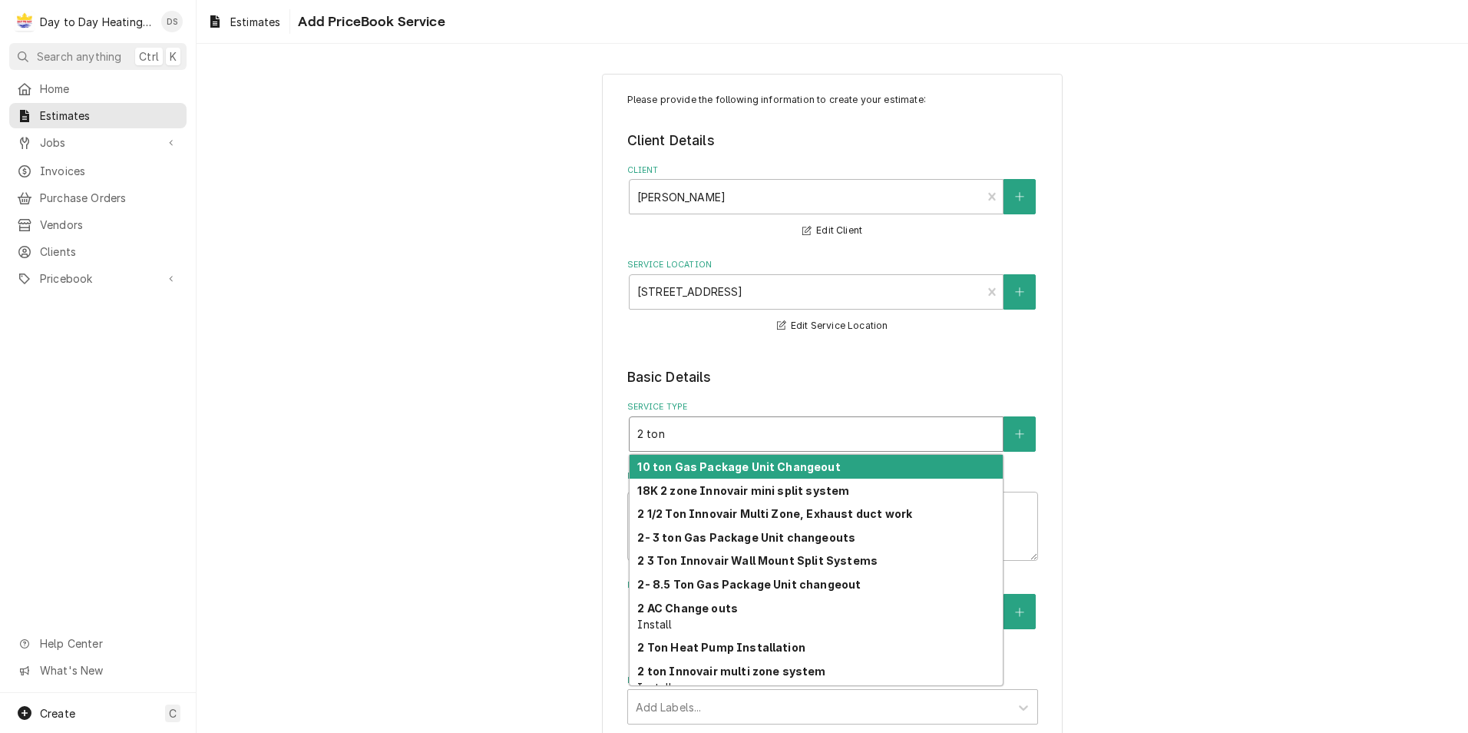
type textarea "x"
type input "2 ton o"
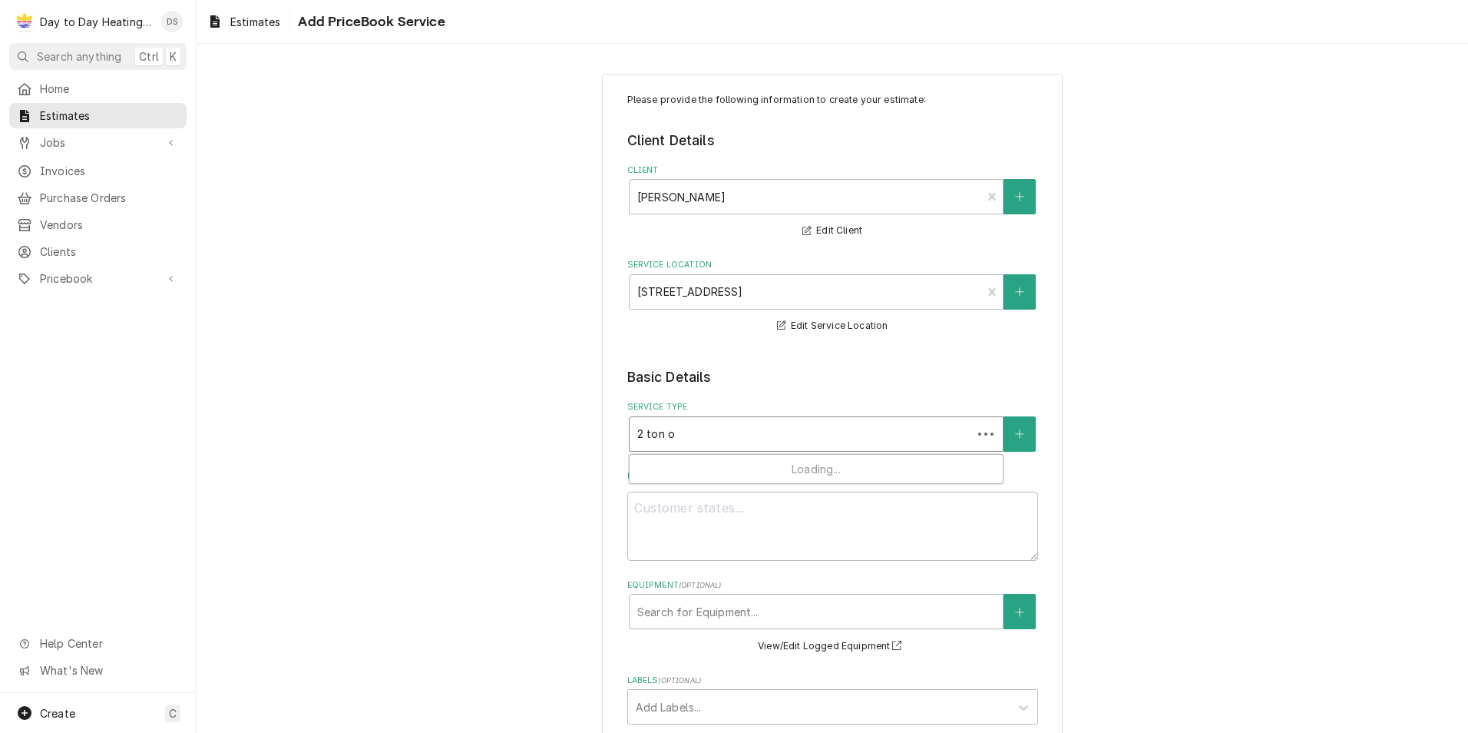
type textarea "x"
type input "2 ton on"
type textarea "x"
type input "2 ton onn"
type textarea "x"
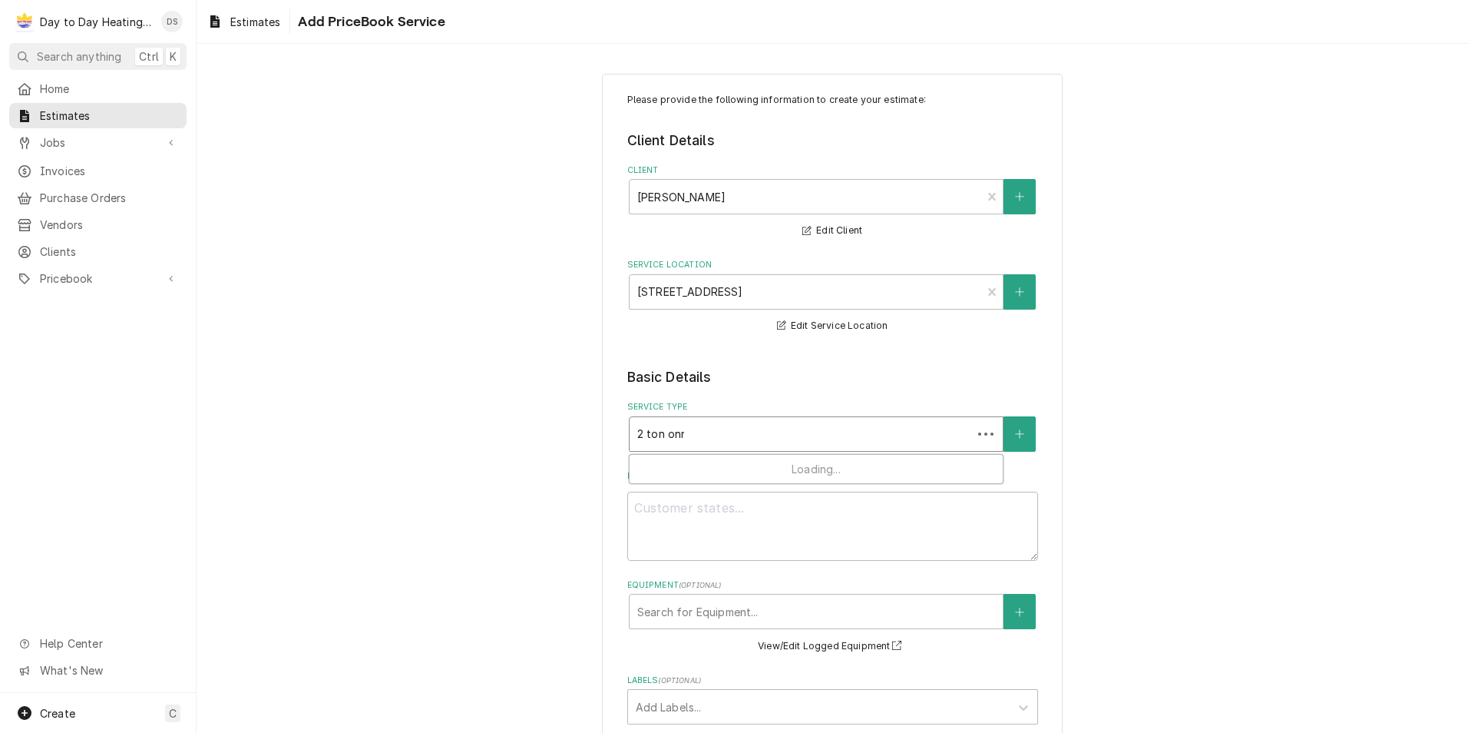
type input "2 ton onno"
type textarea "x"
type input "2 ton onnov"
type textarea "x"
type input "2 ton onnova"
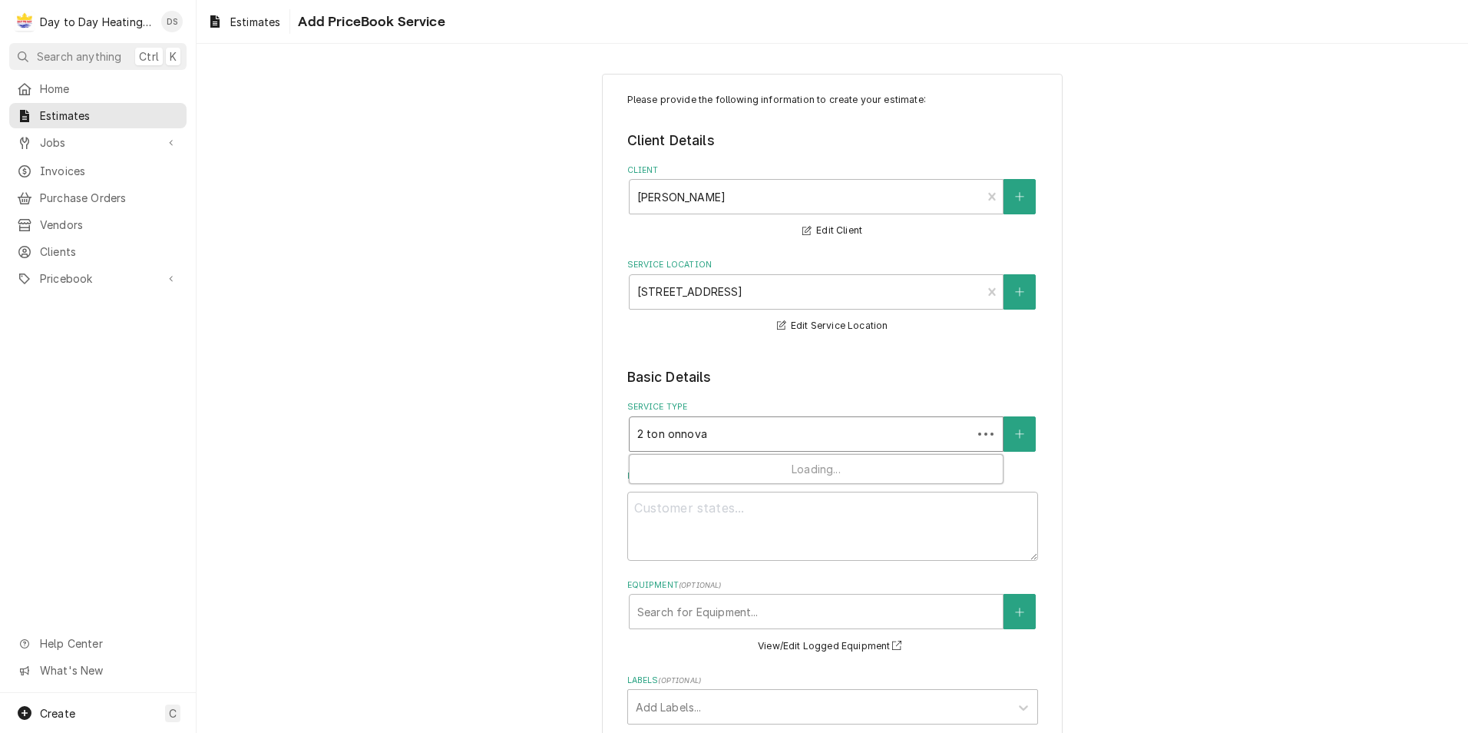
type textarea "x"
type input "2 ton onnovai"
type textarea "x"
type input "2 ton onnovaie"
type textarea "x"
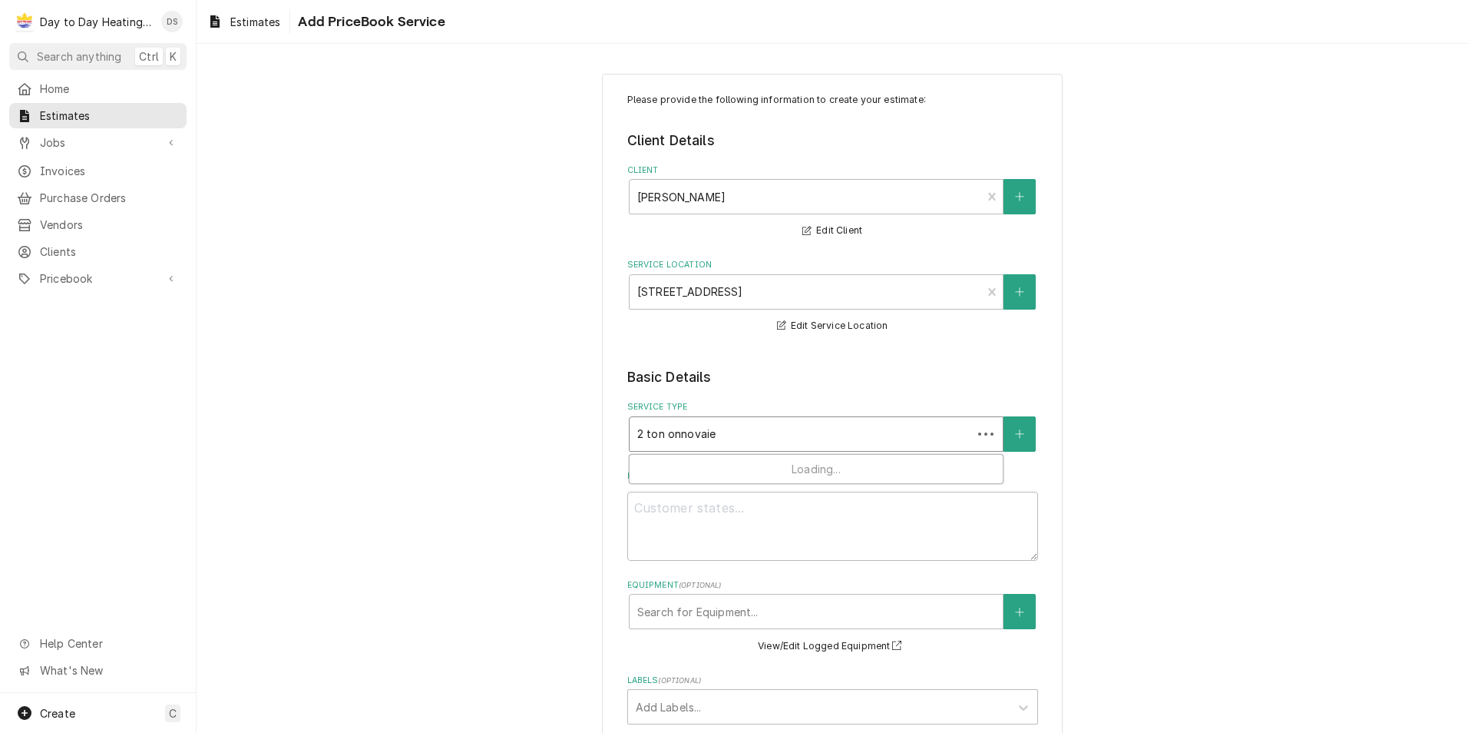
type input "2 ton onnovaie"
type textarea "x"
type input "2 ton onnovaie"
type textarea "x"
type input "2 ton onnovai"
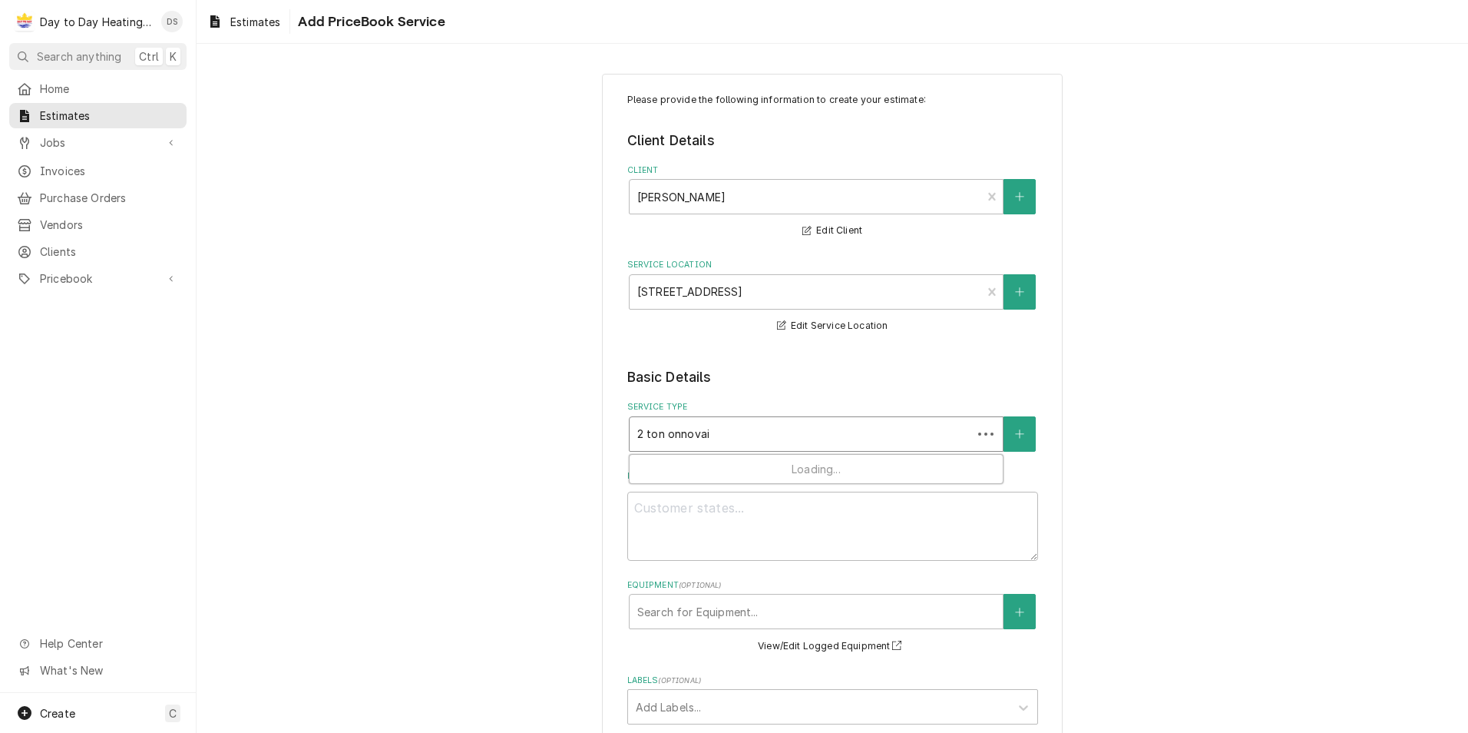
type textarea "x"
type input "2 ton onnova"
type textarea "x"
type input "2 ton onnov"
type textarea "x"
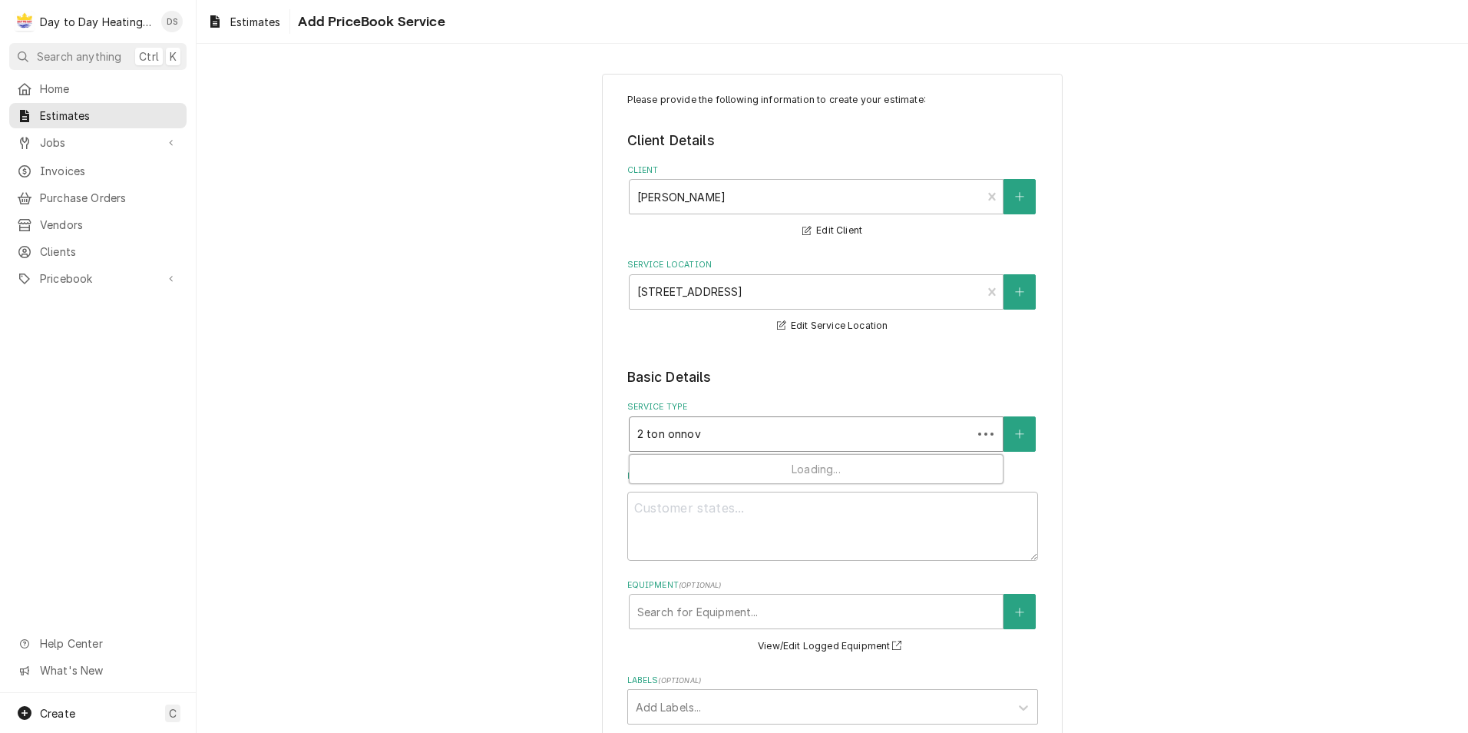
type input "2 ton onno"
type textarea "x"
type input "2 ton onn"
type textarea "x"
type input "2 ton on"
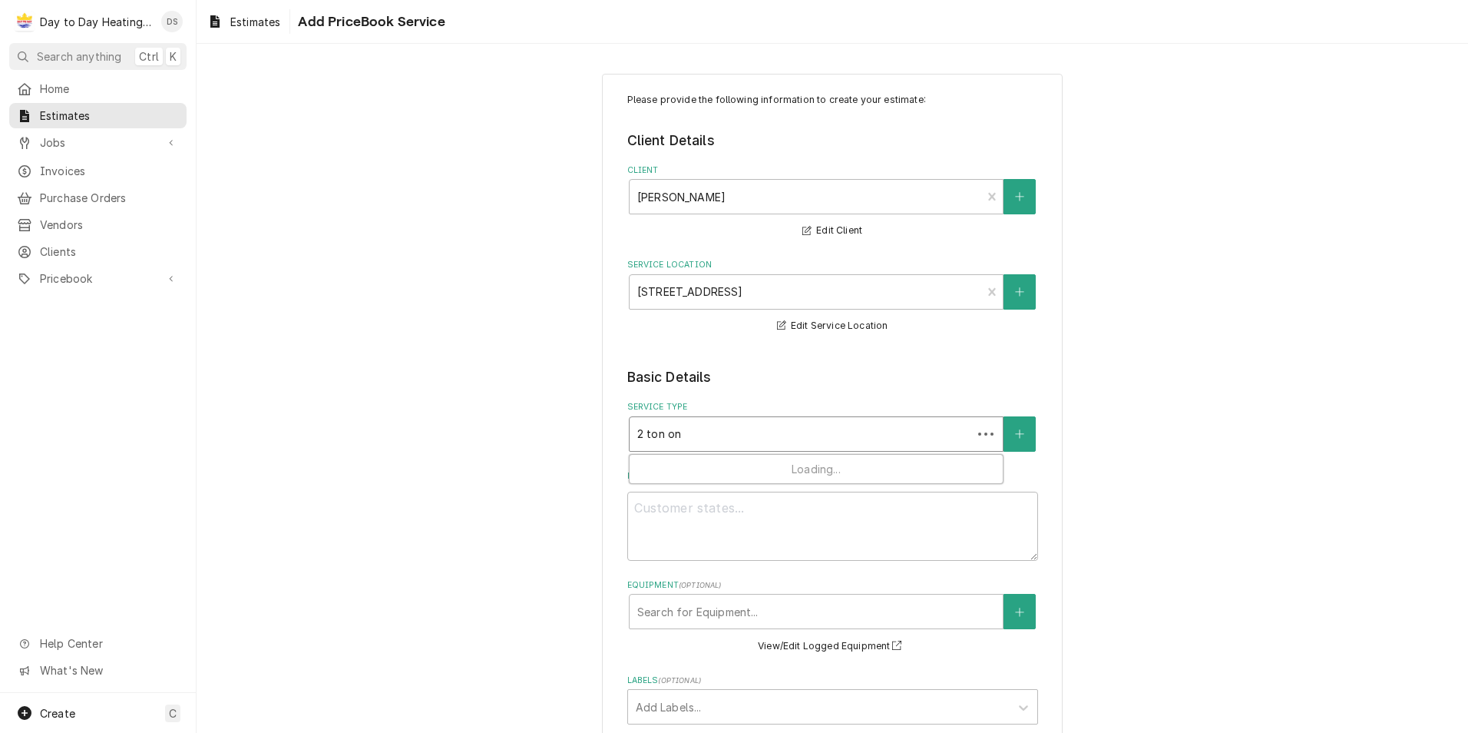
type textarea "x"
type input "2 ton o"
type textarea "x"
type input "2 ton"
type textarea "x"
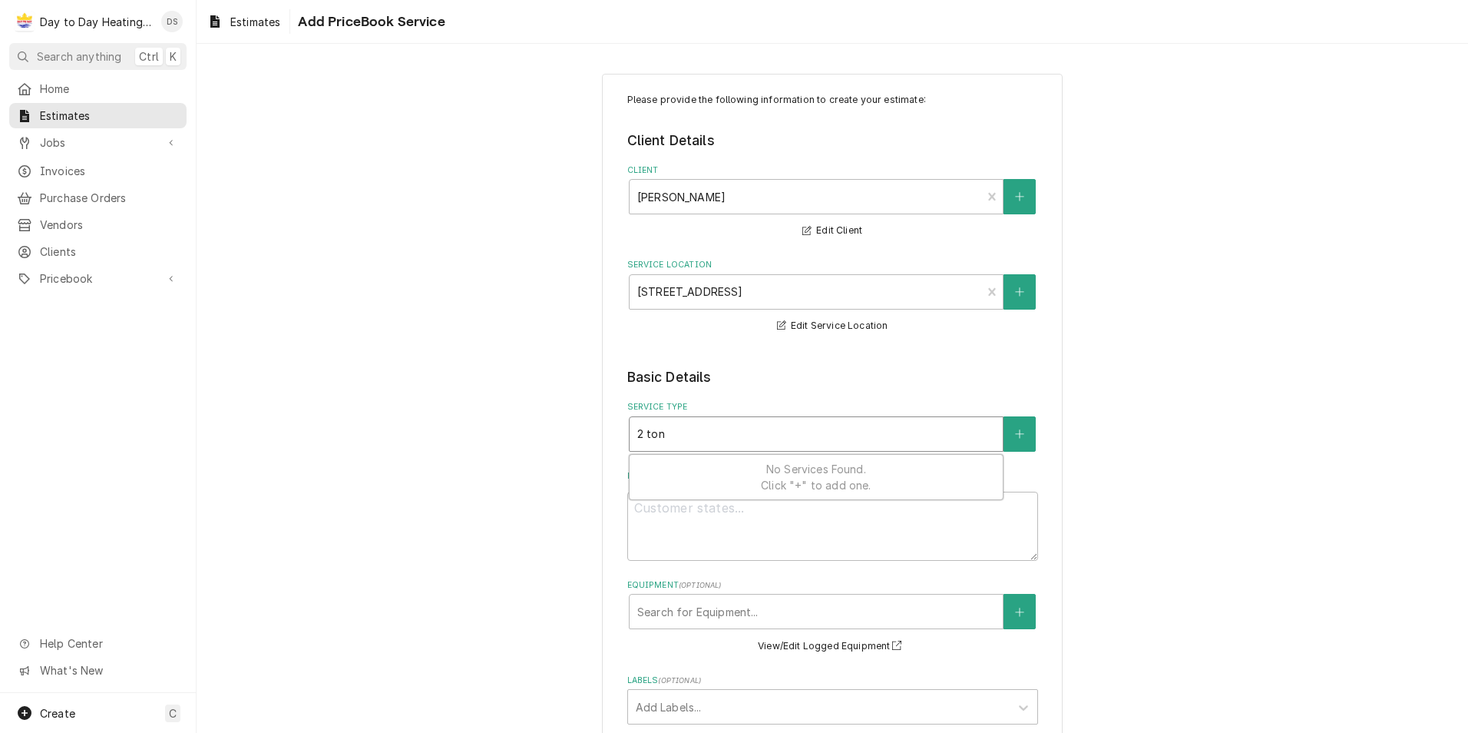
type input "2 ton i"
type textarea "x"
type input "2 ton in"
type textarea "x"
type input "2 ton inn"
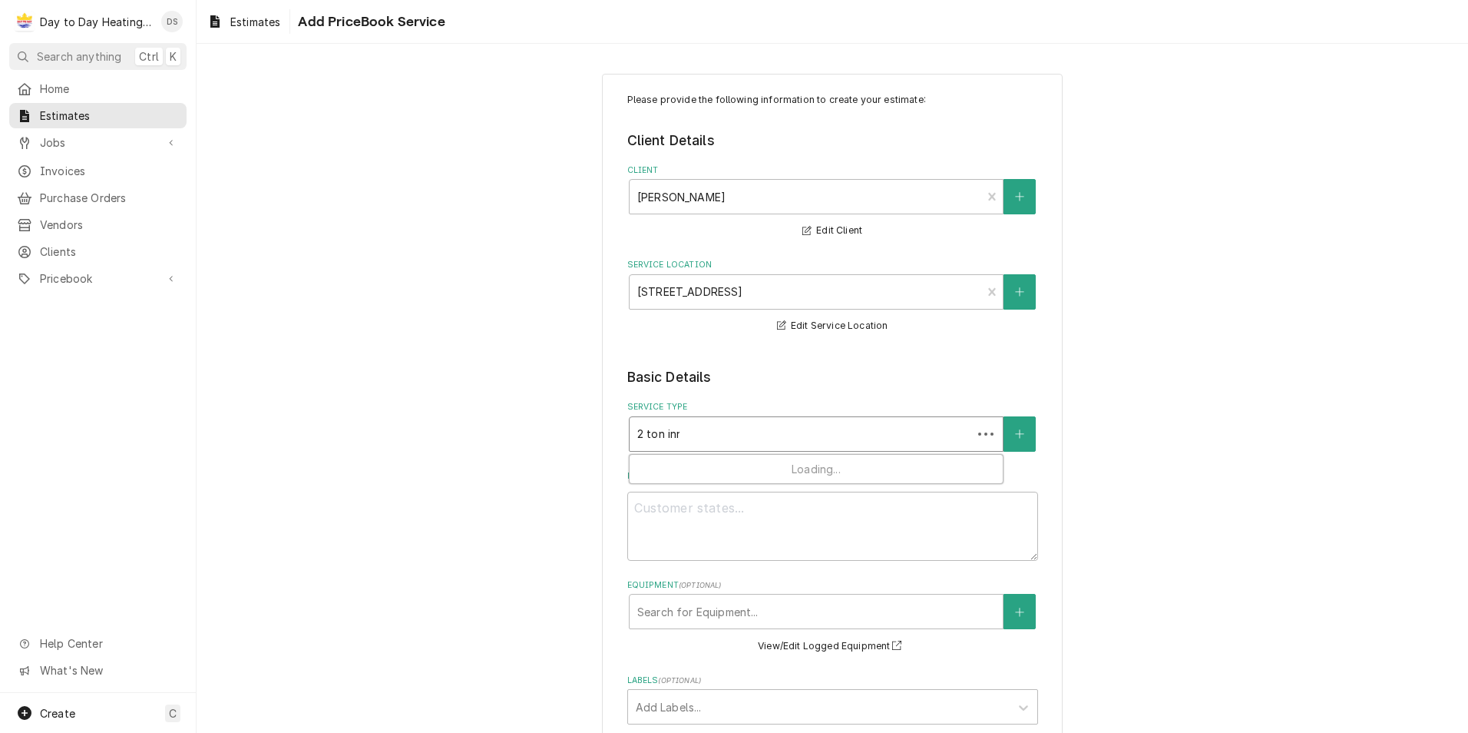
type textarea "x"
type input "2 ton inno"
type textarea "x"
type input "2 ton innov"
type textarea "x"
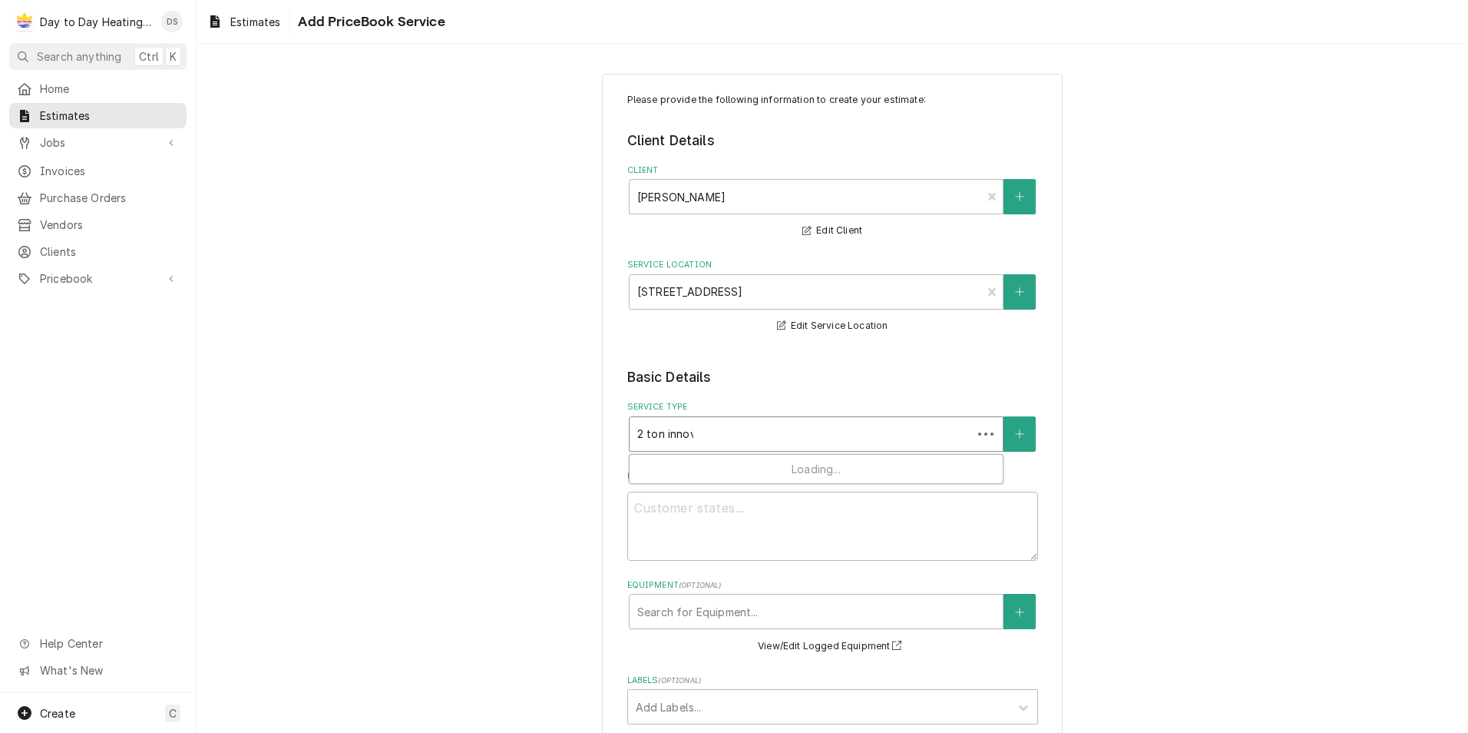
type input "2 ton innova"
type textarea "x"
type input "2 ton innovai"
type textarea "x"
type input "2 ton innovair"
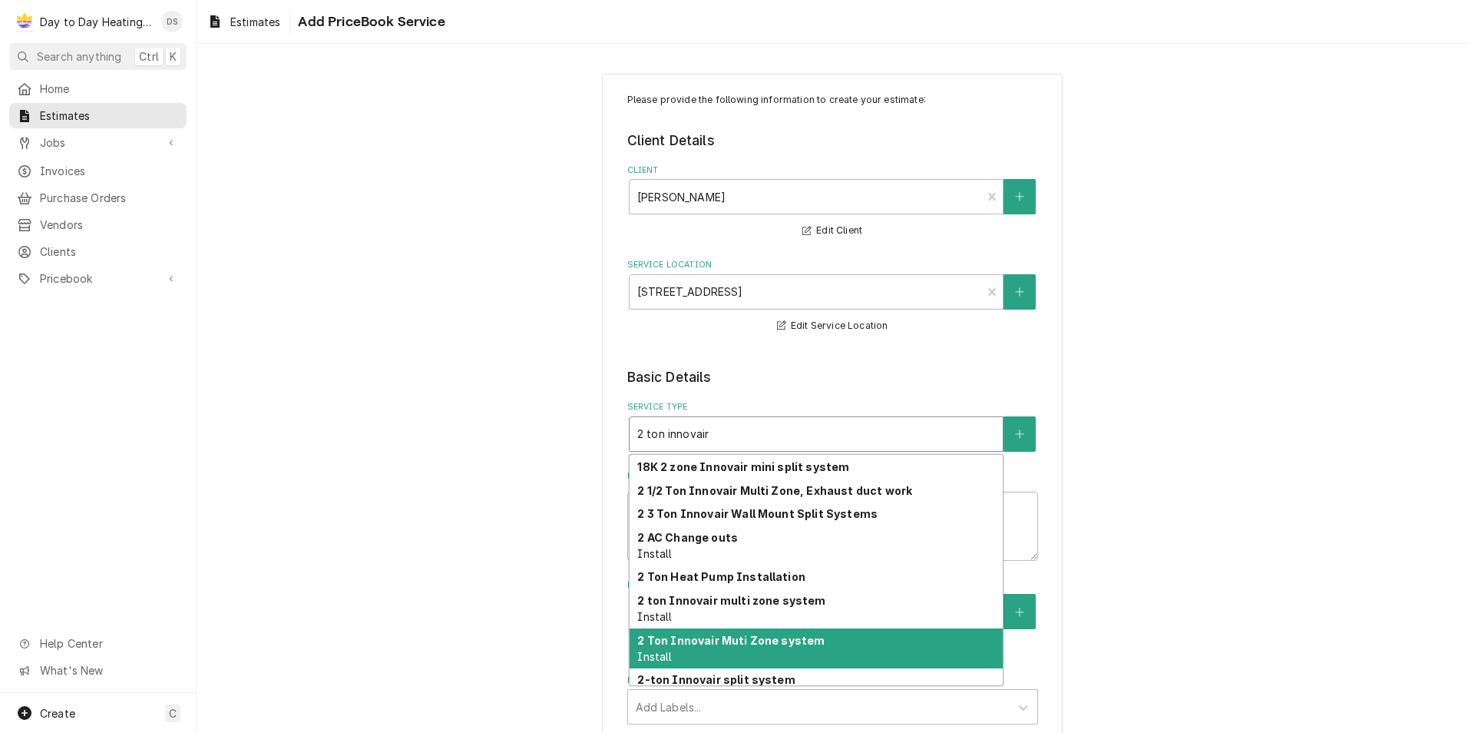
click at [786, 651] on div "2 Ton Innovair Muti Zone system Install" at bounding box center [816, 648] width 373 height 40
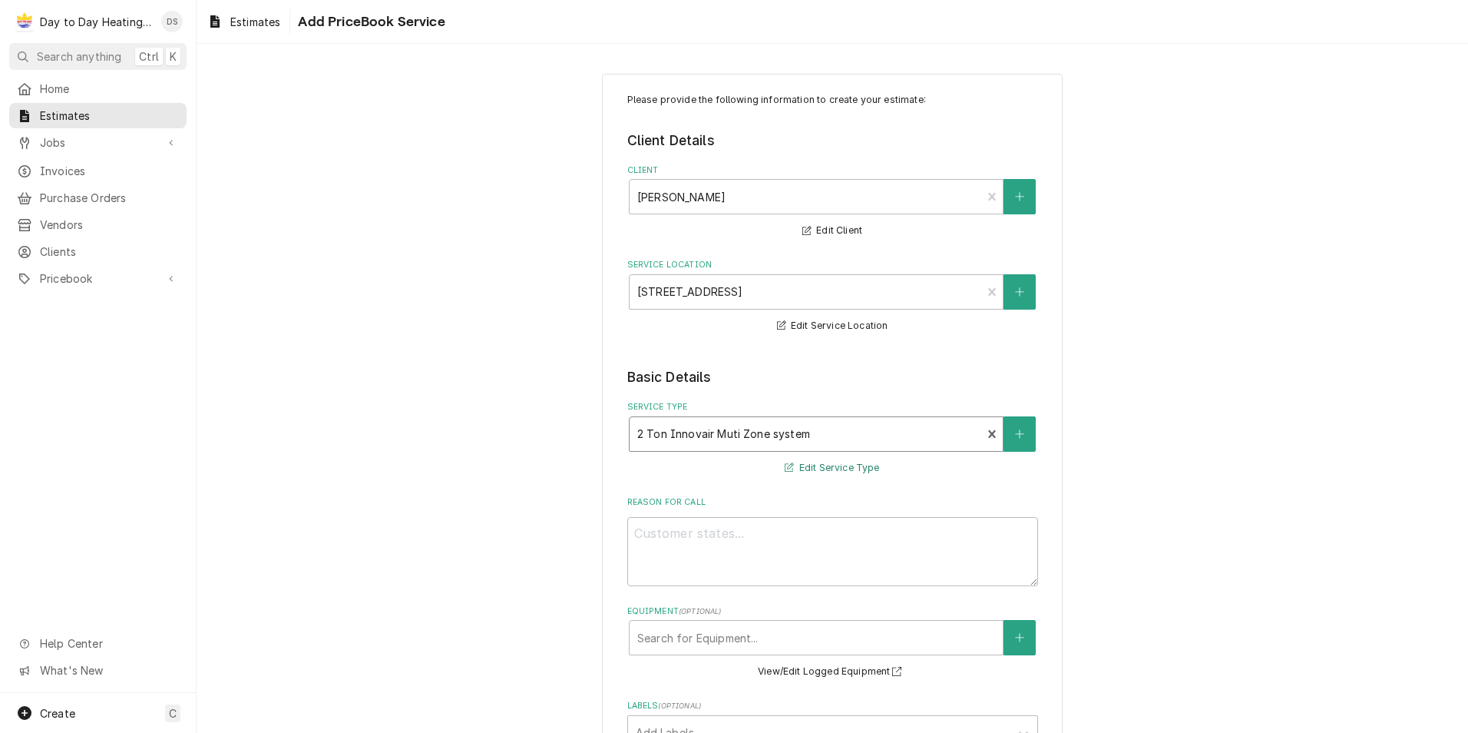
click at [839, 458] on button "Edit Service Type" at bounding box center [832, 467] width 99 height 19
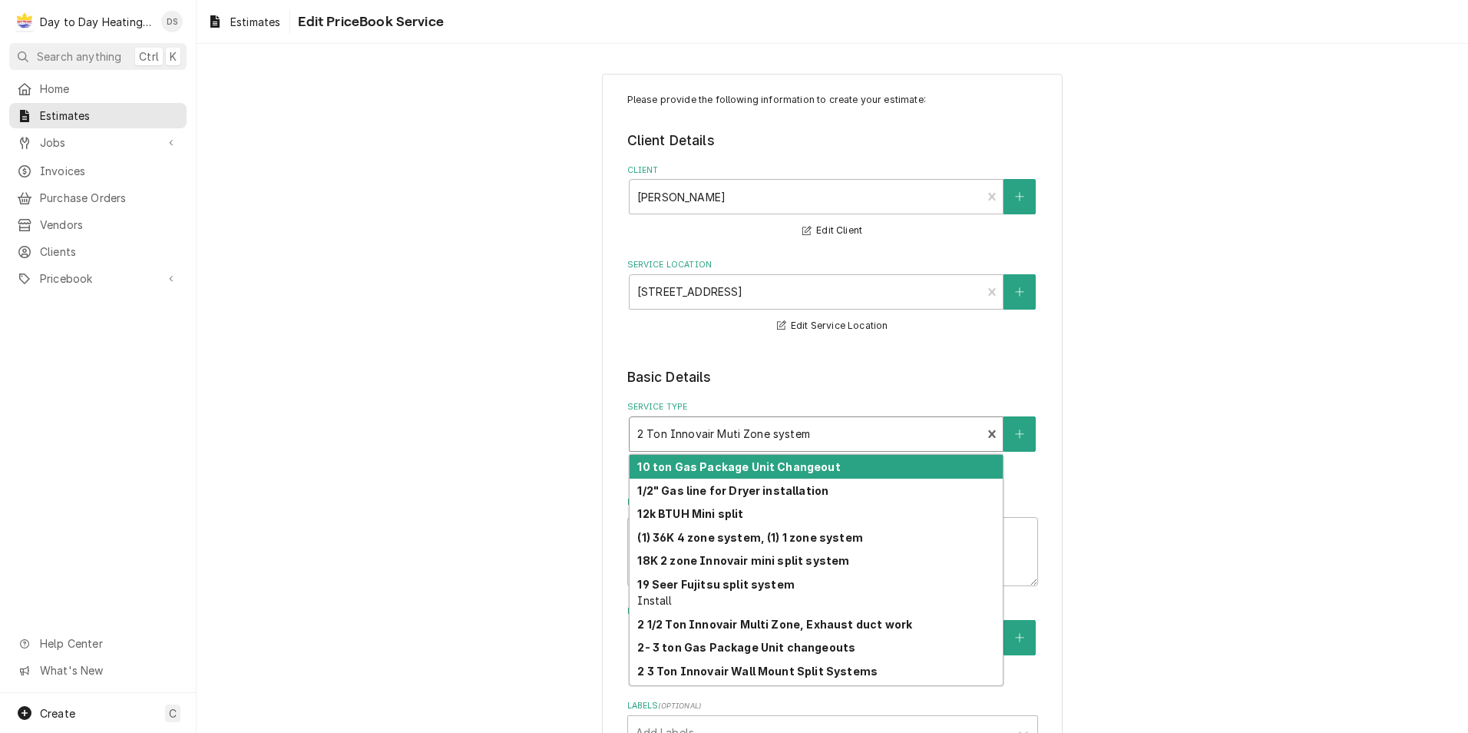
click at [822, 433] on div "Service Type" at bounding box center [805, 434] width 337 height 28
click at [653, 433] on div "Service Type" at bounding box center [805, 434] width 337 height 28
click at [650, 433] on div "Service Type" at bounding box center [805, 434] width 337 height 28
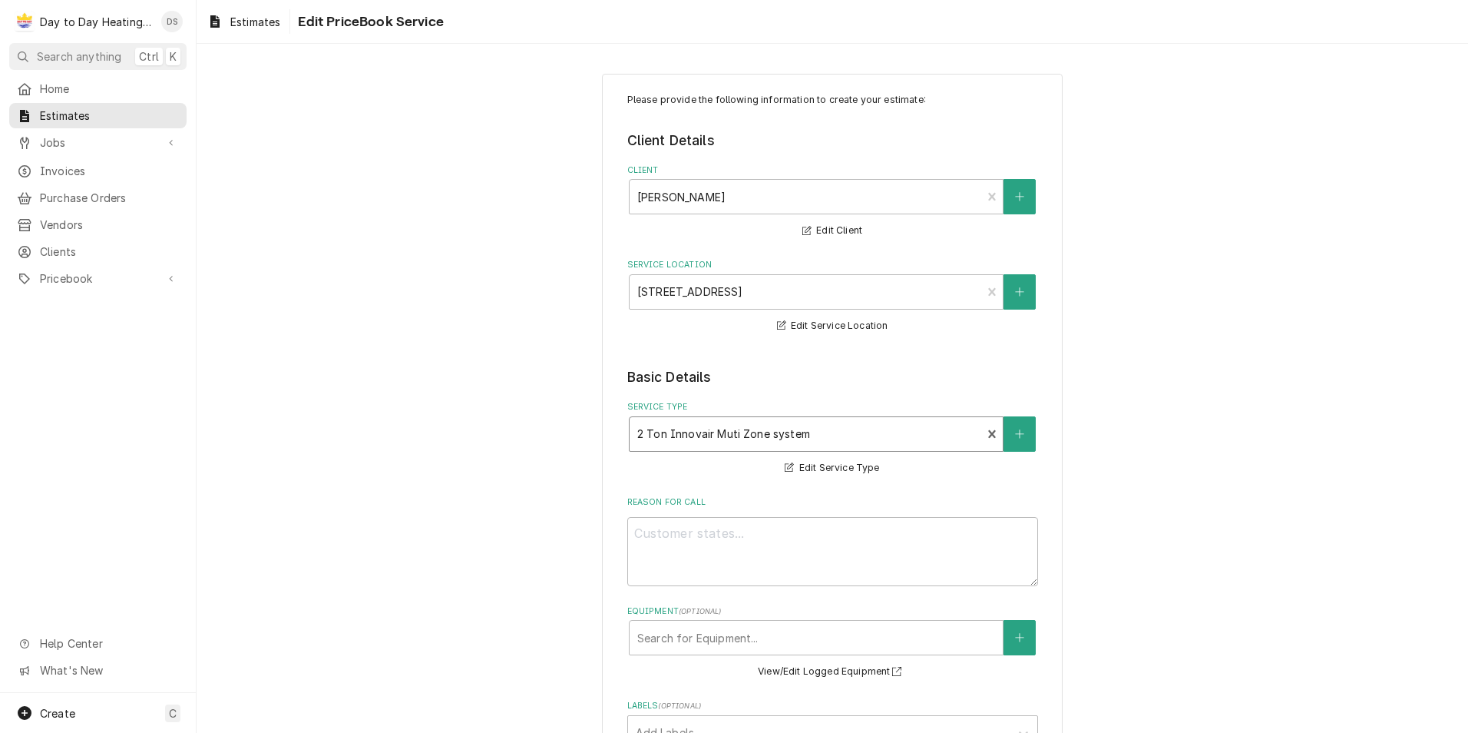
click at [645, 435] on div "Service Type" at bounding box center [805, 434] width 337 height 28
click at [647, 432] on div "Service Type" at bounding box center [805, 434] width 337 height 28
click at [656, 433] on div "Service Type" at bounding box center [805, 434] width 337 height 28
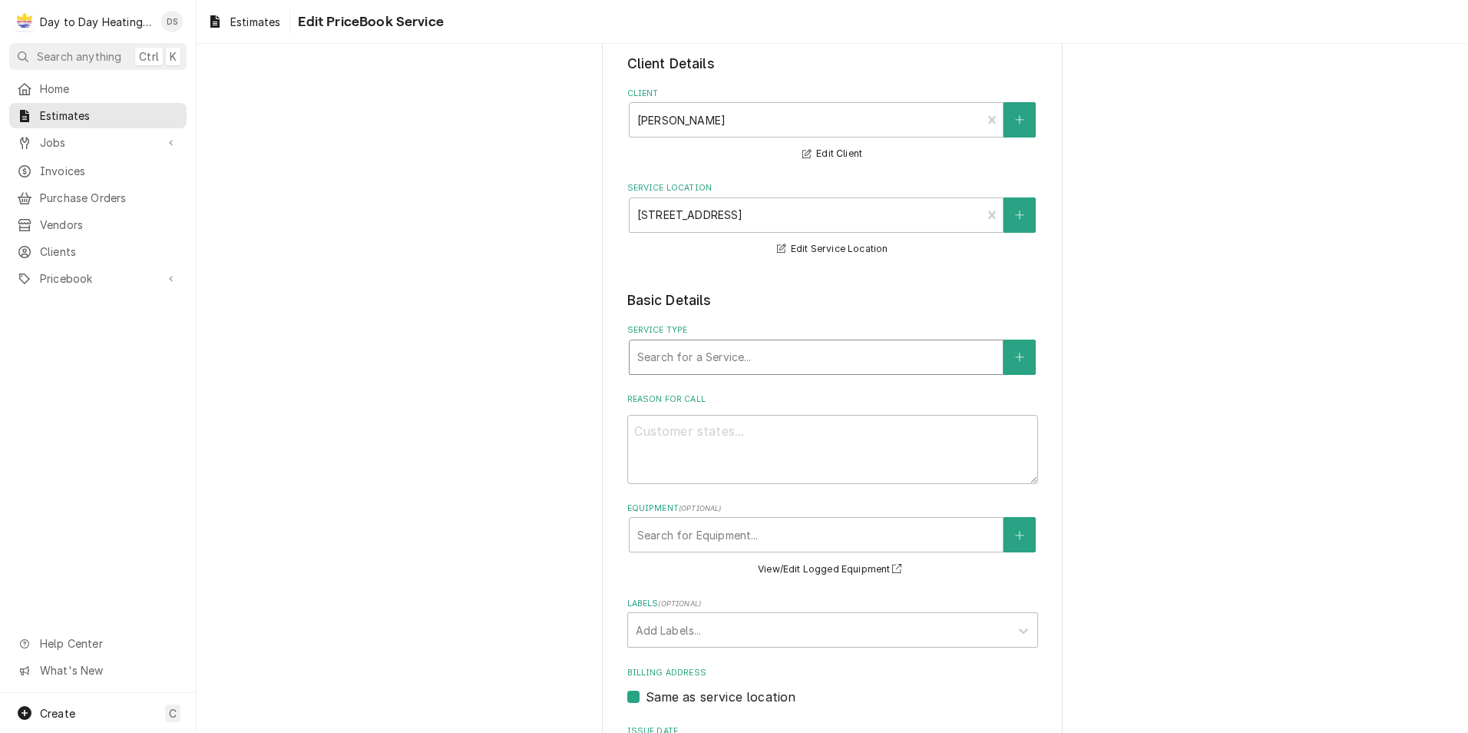
type textarea "x"
type input "2"
type textarea "x"
type input "2"
type textarea "x"
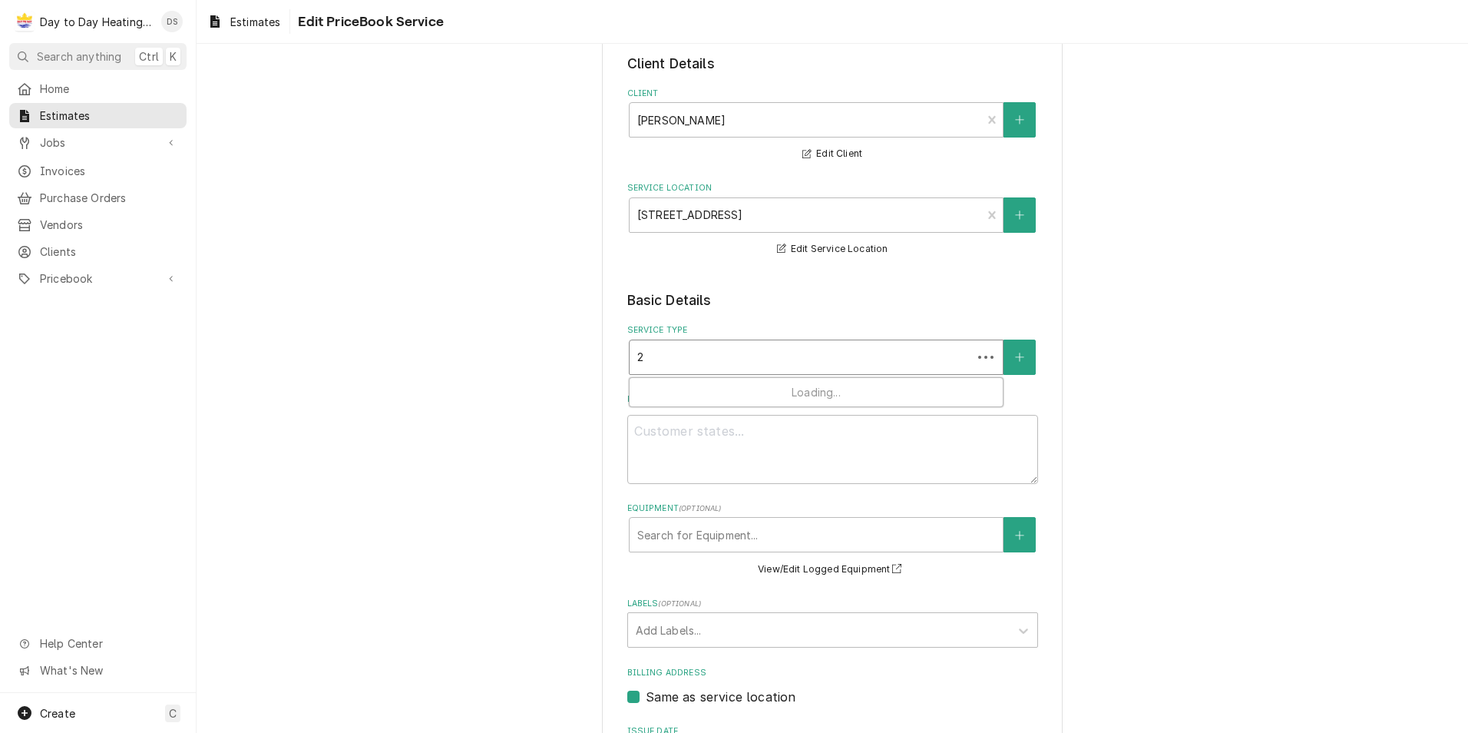
type input "2 t"
type textarea "x"
type input "2 to"
type textarea "x"
type input "2 ton"
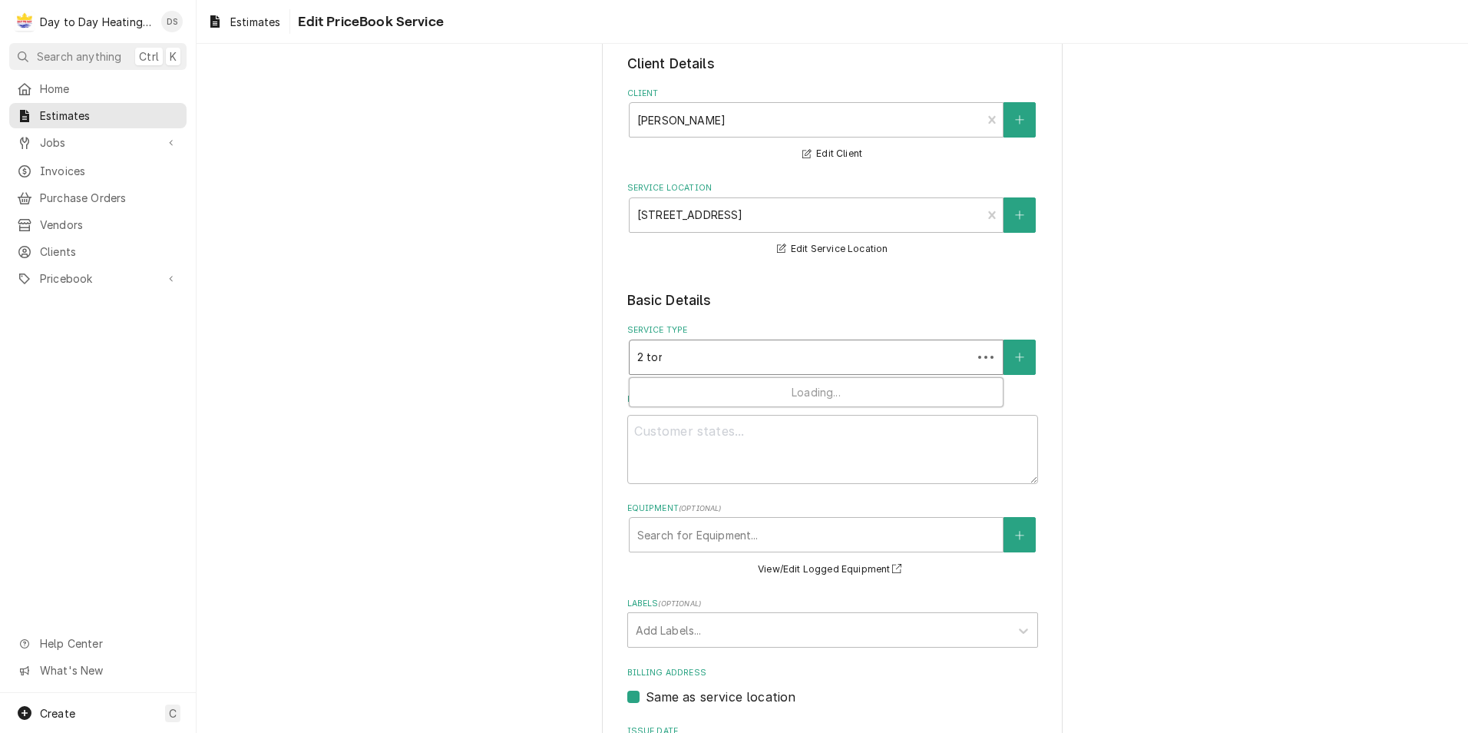
type textarea "x"
type input "2 ton"
type textarea "x"
type input "2 ton i"
type textarea "x"
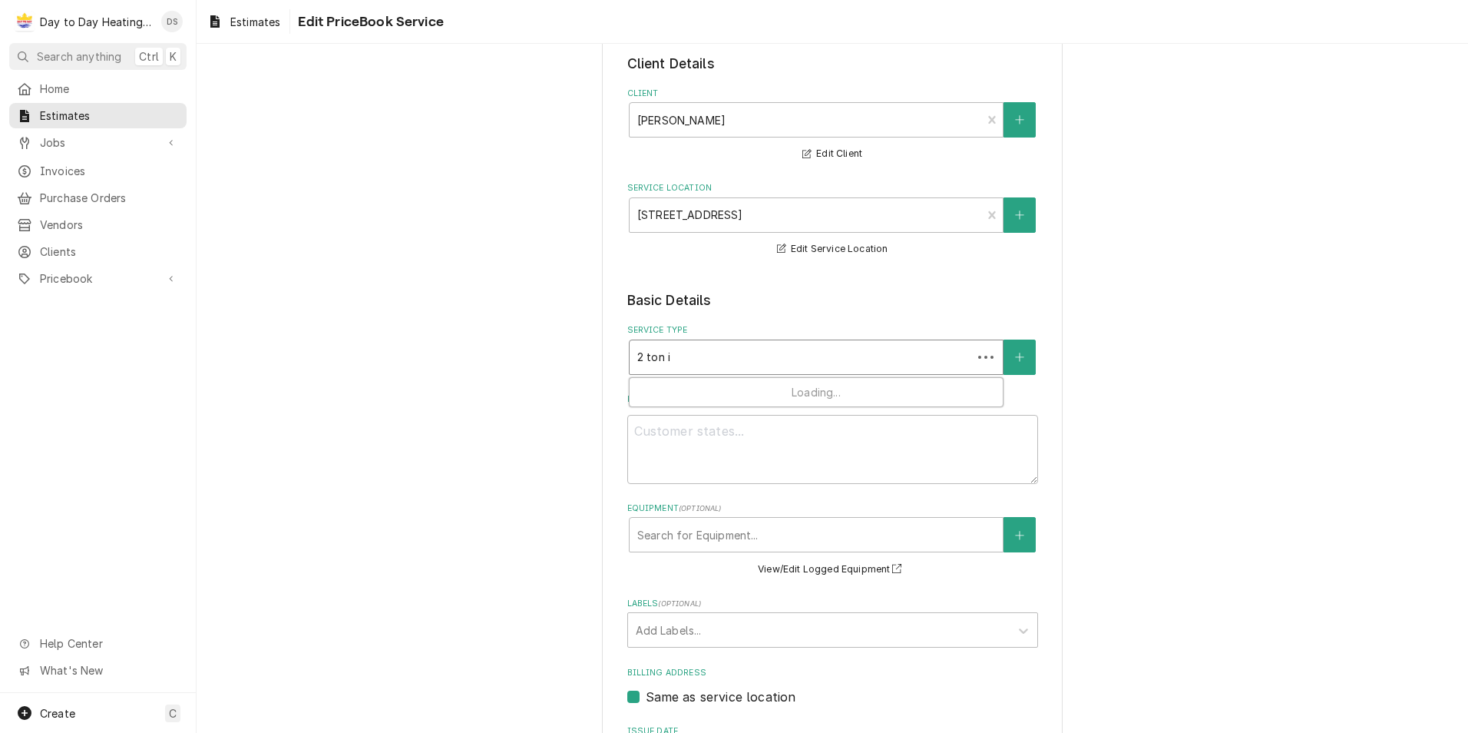
type input "2 ton in"
type textarea "x"
type input "2 ton inn"
type textarea "x"
type input "2 ton inno"
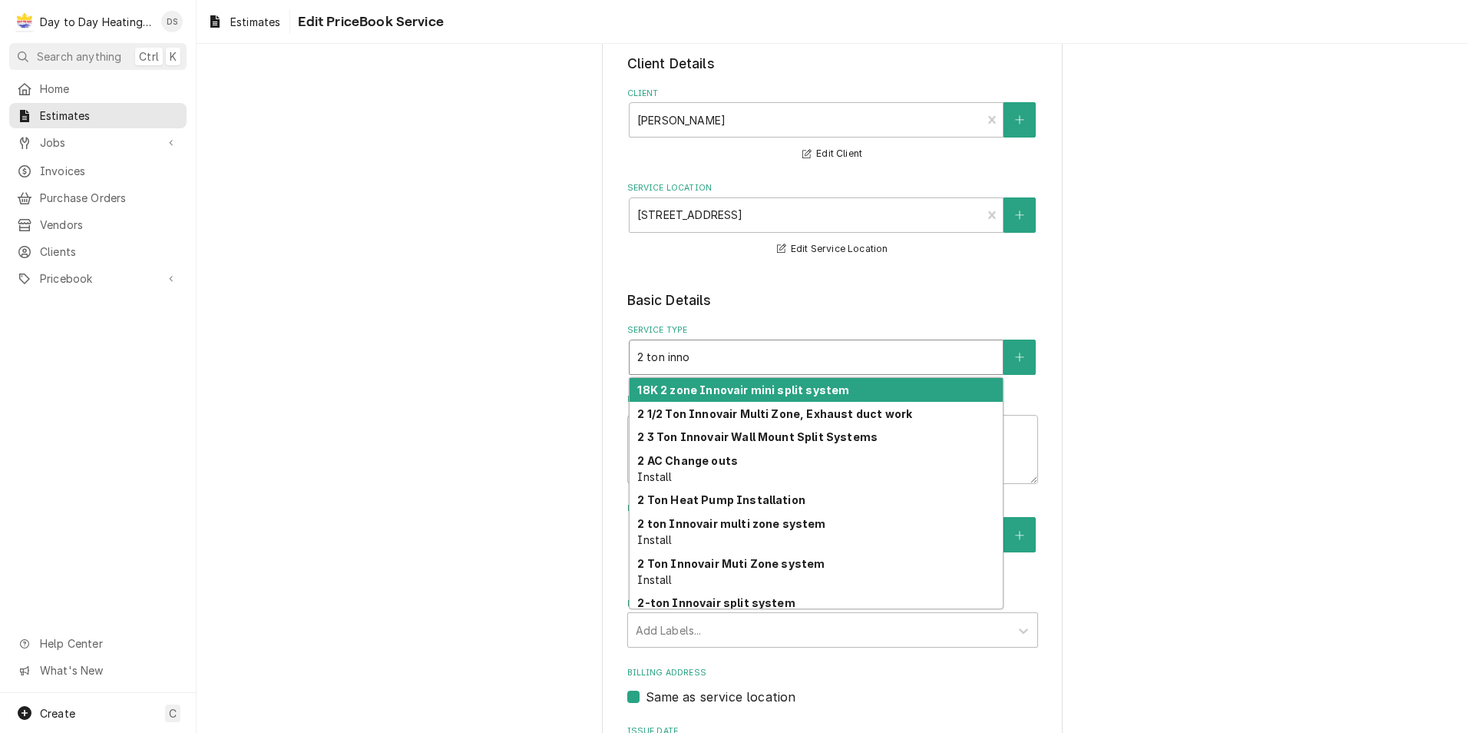
type textarea "x"
type input "2 ton inn"
type textarea "x"
type input "2 ton in"
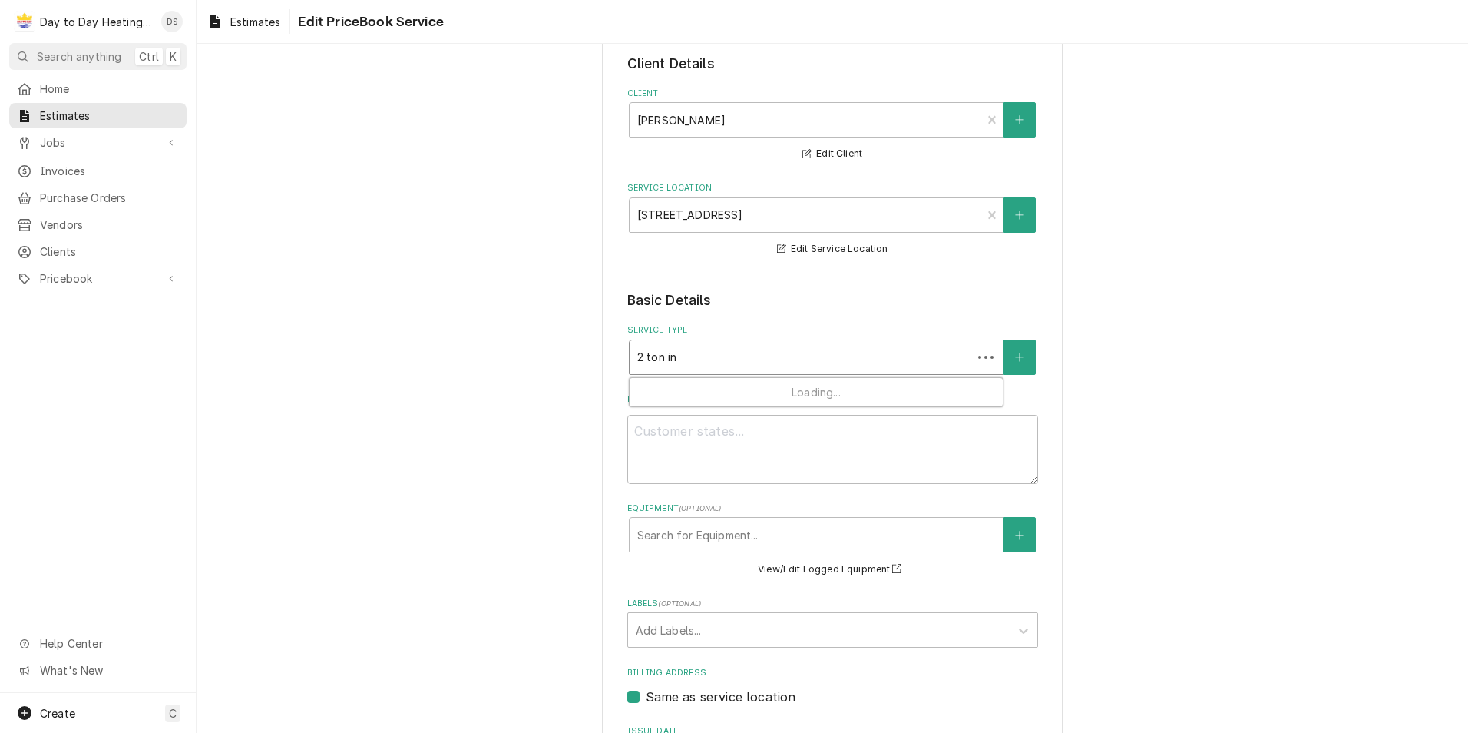
type textarea "x"
type input "2 ton i"
type textarea "x"
type input "2 ton"
type textarea "x"
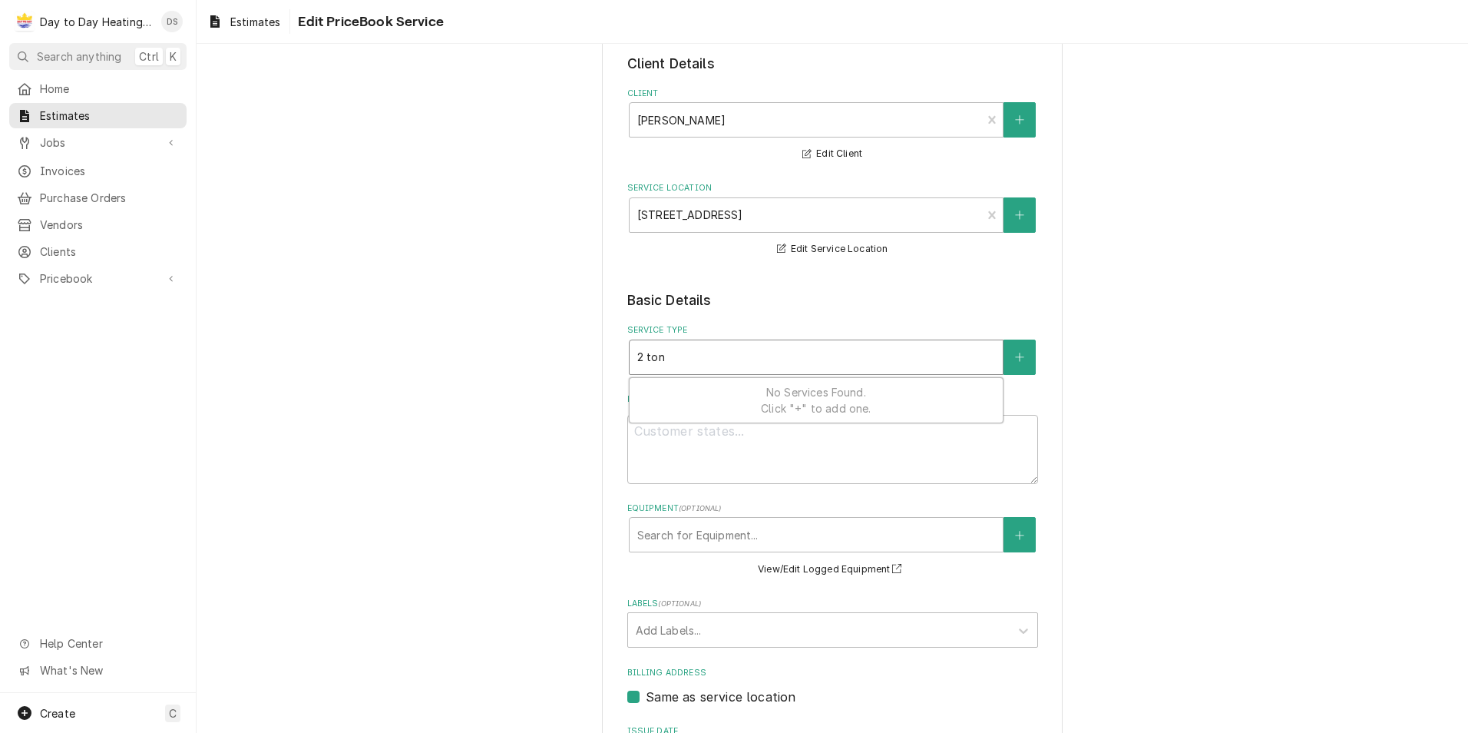
type input "2 ton I"
type textarea "x"
type input "2 ton In"
type textarea "x"
type input "2 ton Ino"
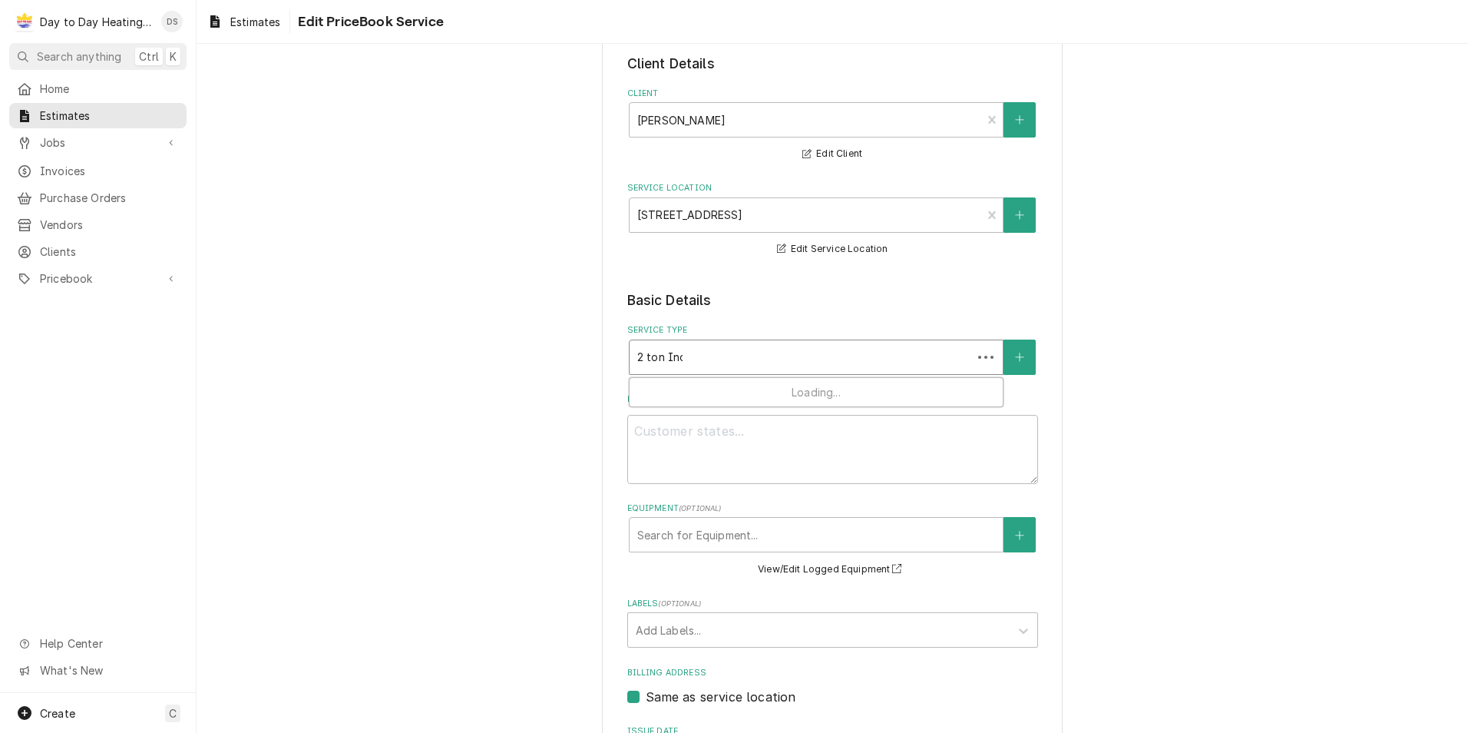
type textarea "x"
type input "2 ton Inoo"
type textarea "x"
type input "2 ton Ino"
type textarea "x"
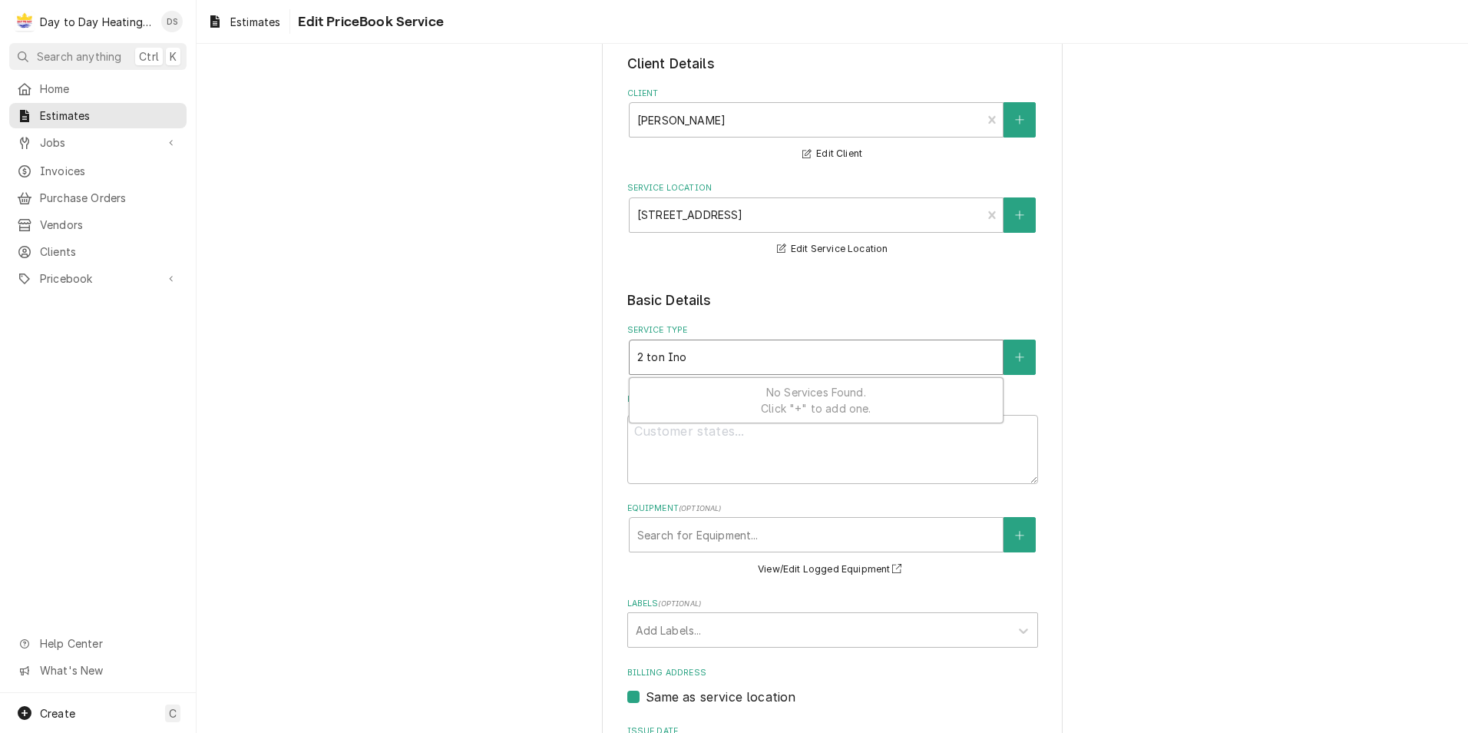
type input "2 ton In"
type textarea "x"
type input "2 ton Inn"
type textarea "x"
type input "2 ton Inno"
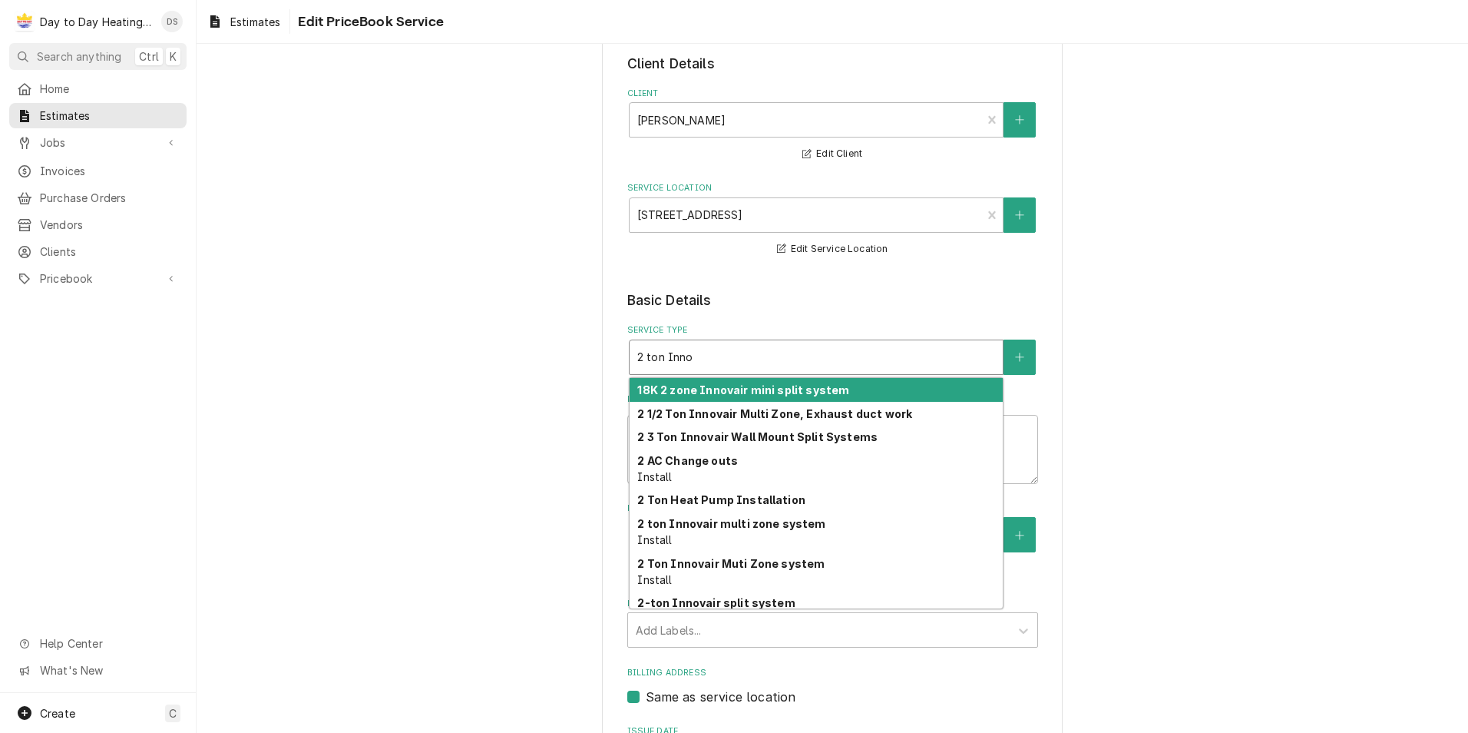
type textarea "x"
type input "2 ton Innov"
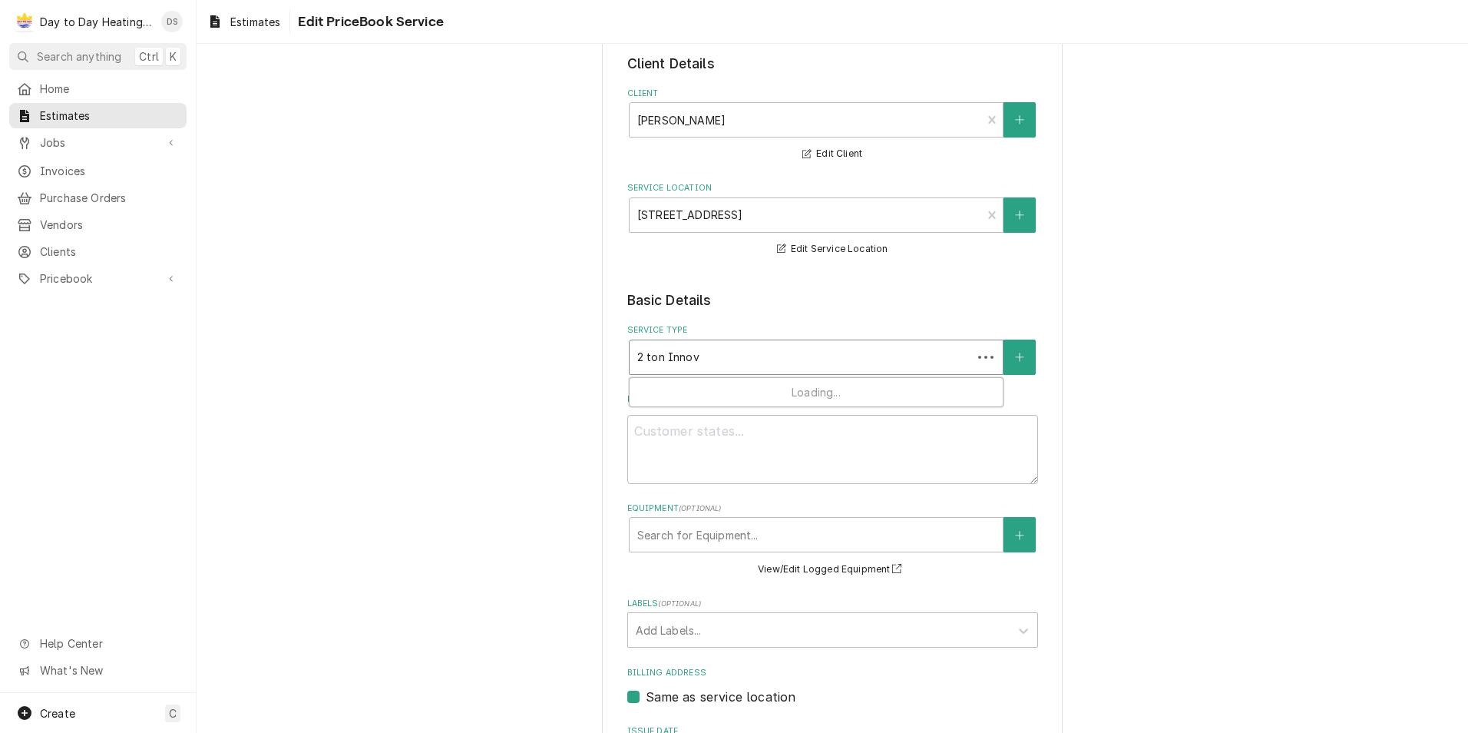
type textarea "x"
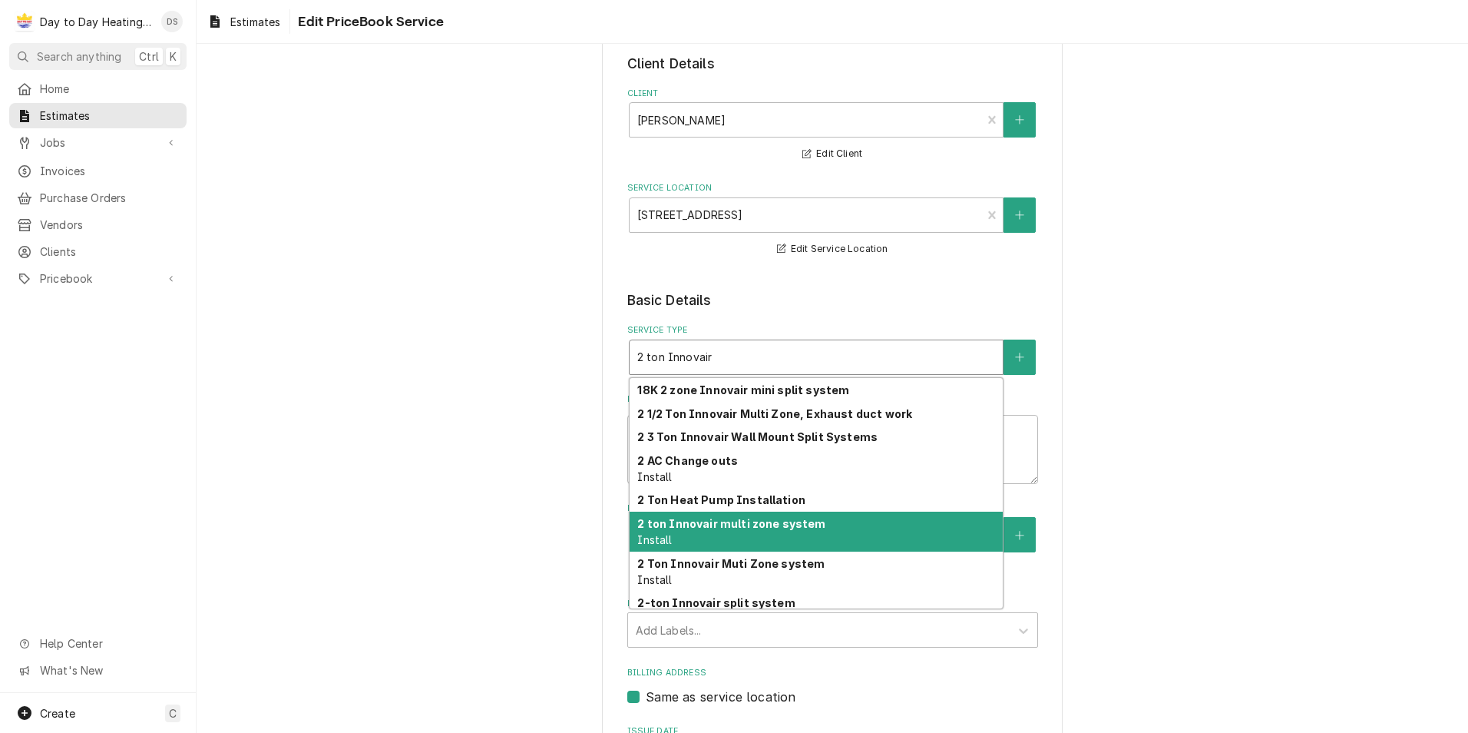
click at [733, 529] on strong "2 ton Innovair multi zone system" at bounding box center [731, 523] width 188 height 13
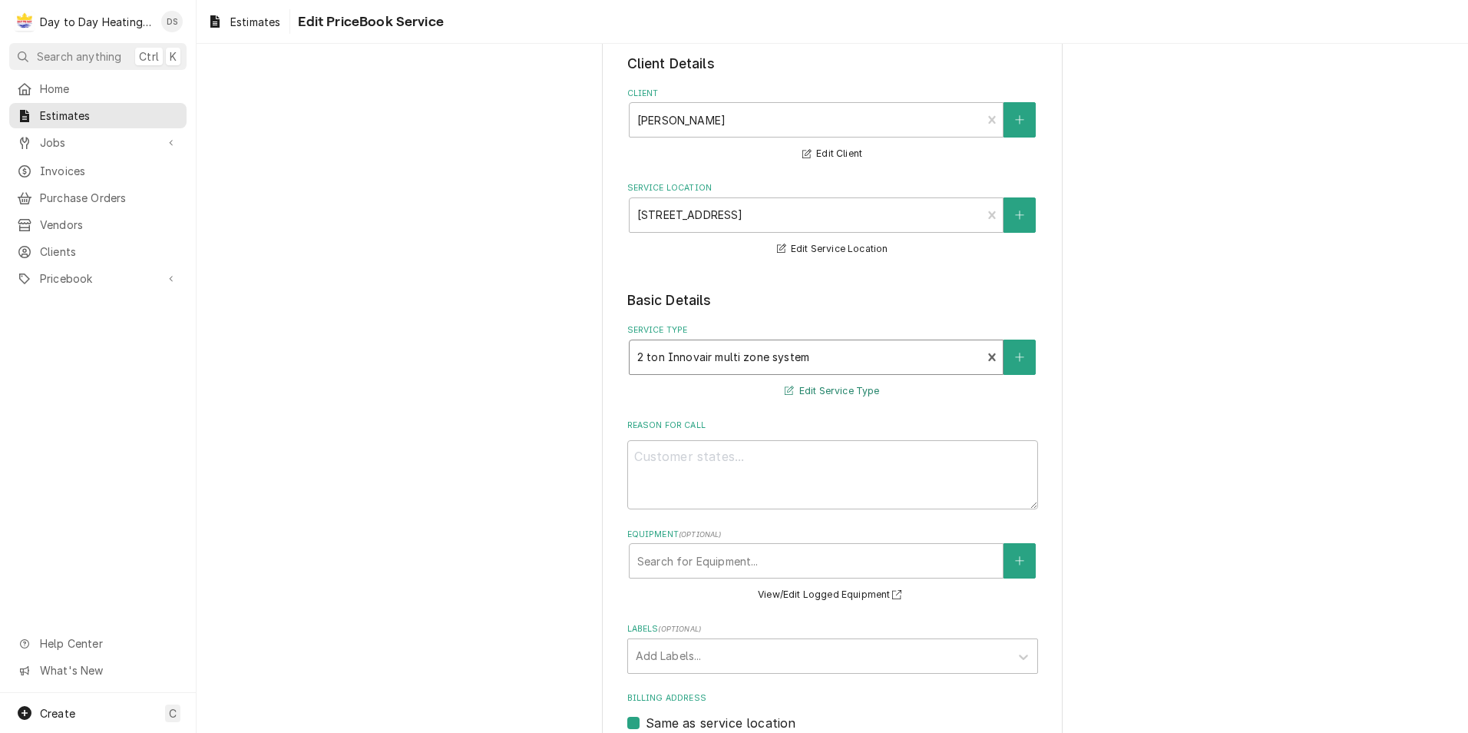
click at [826, 385] on button "Edit Service Type" at bounding box center [832, 391] width 99 height 19
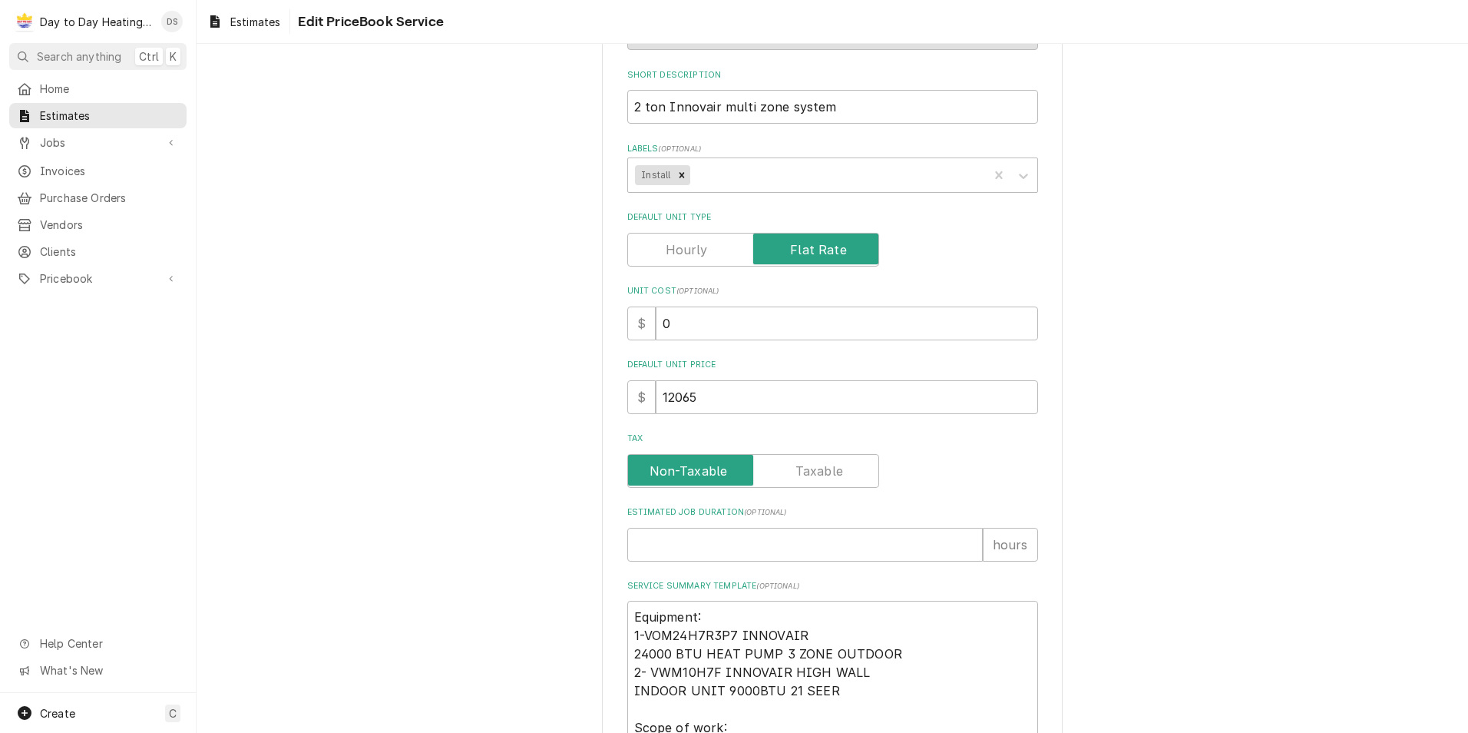
scroll to position [230, 0]
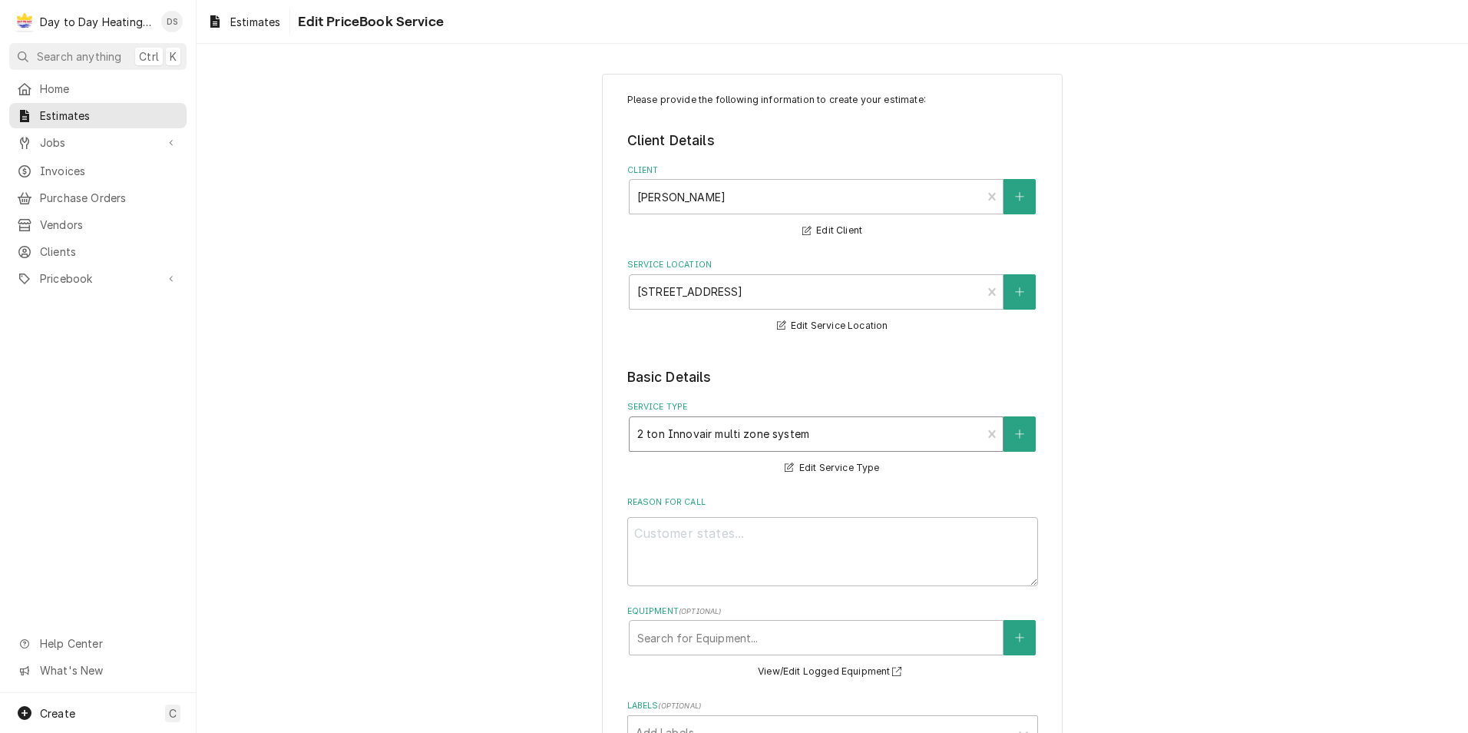
click at [826, 438] on div "Service Type" at bounding box center [805, 434] width 337 height 28
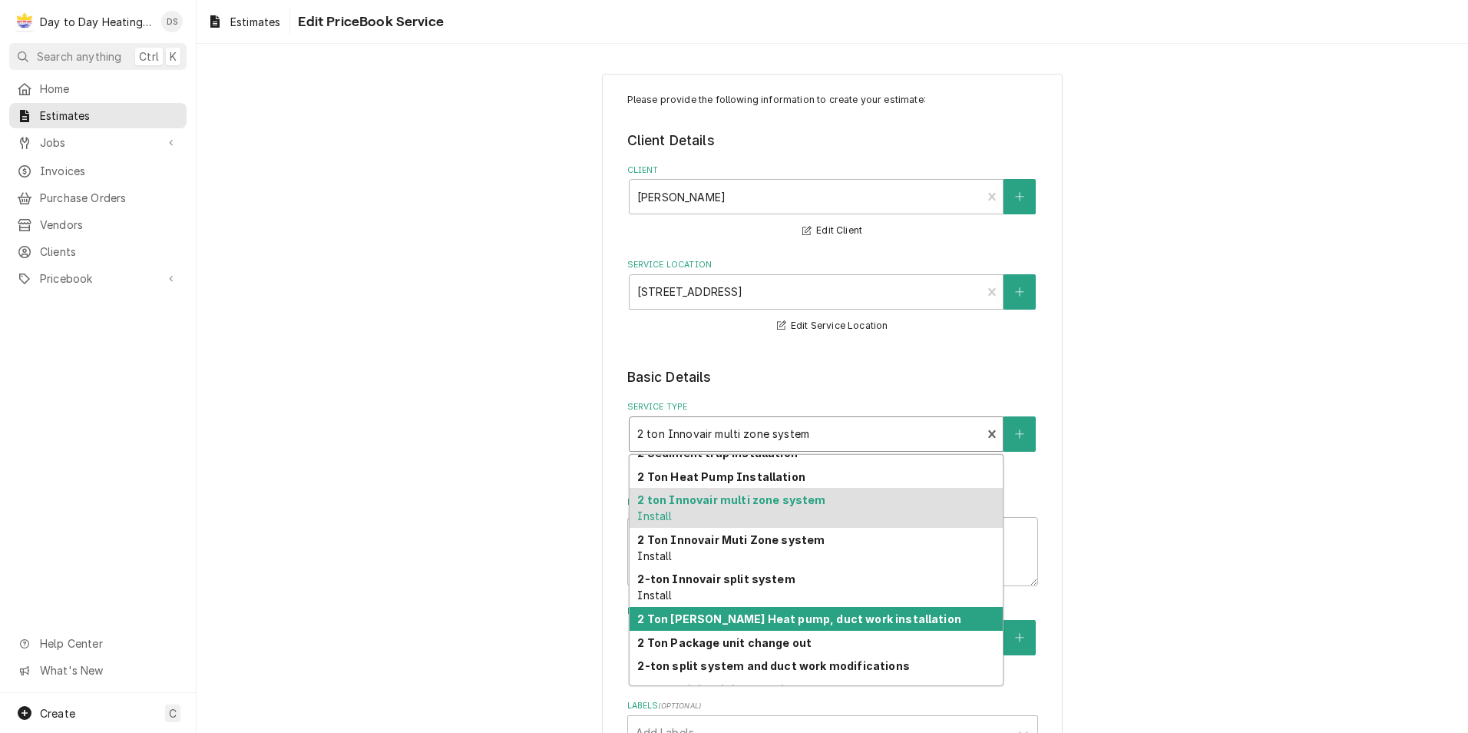
scroll to position [458, 0]
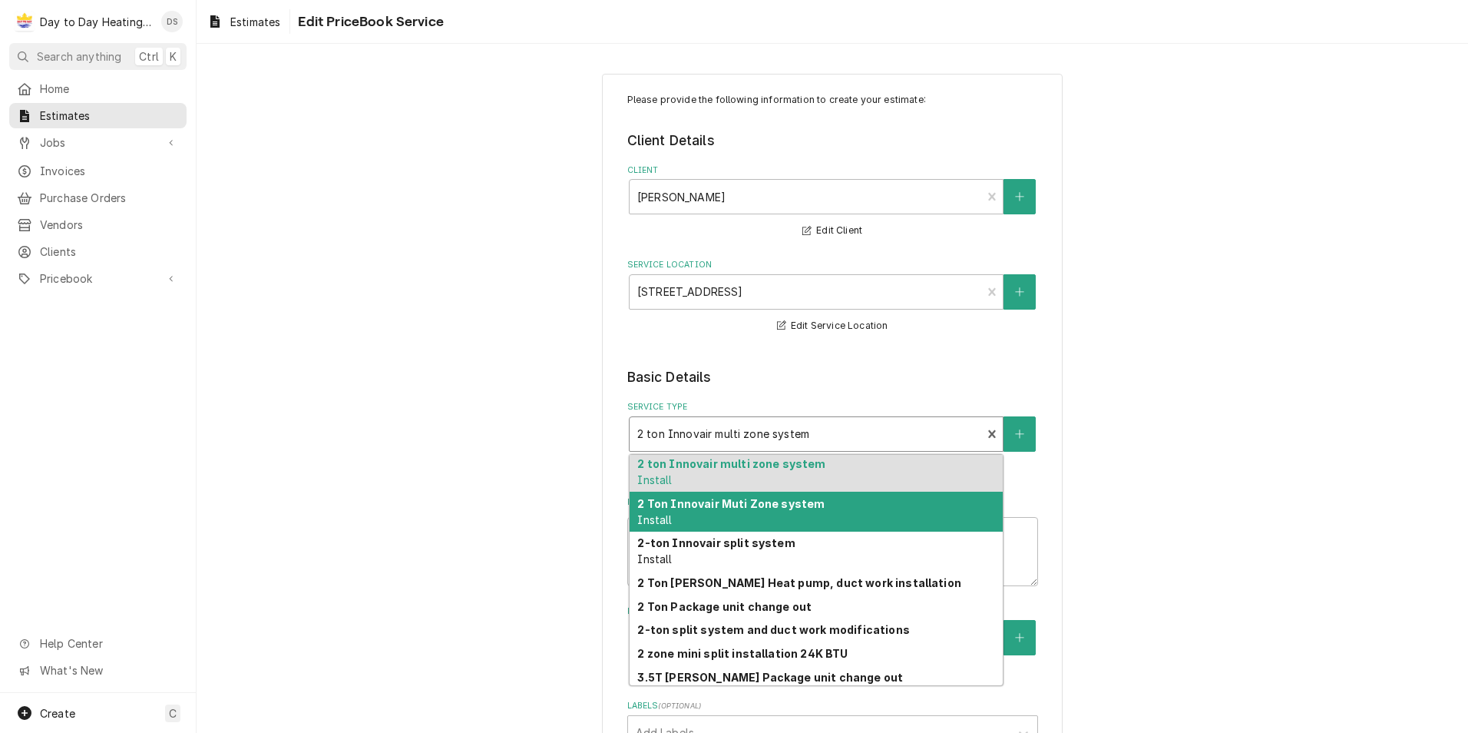
click at [833, 505] on div "2 Ton Innovair Muti Zone system Install" at bounding box center [816, 511] width 373 height 40
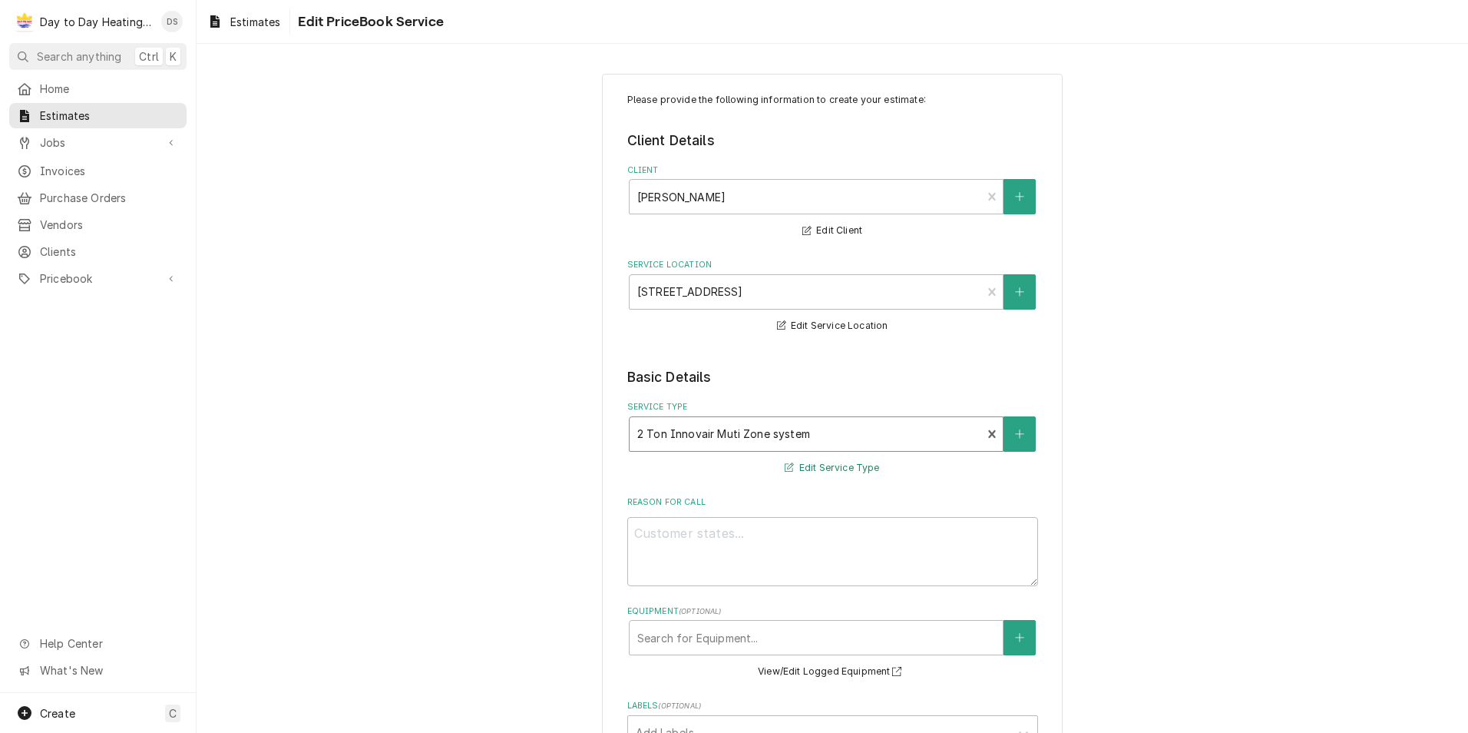
click at [832, 463] on button "Edit Service Type" at bounding box center [832, 467] width 99 height 19
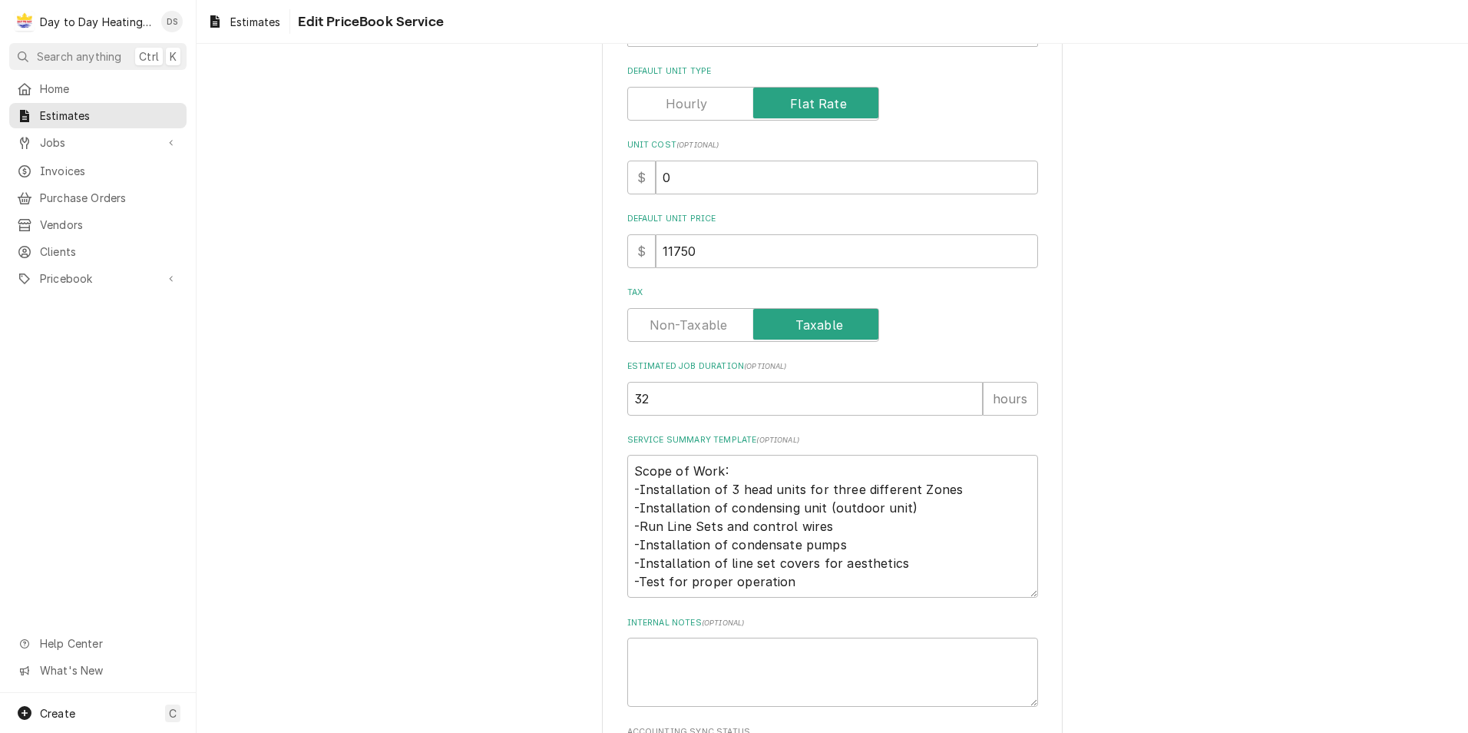
scroll to position [307, 0]
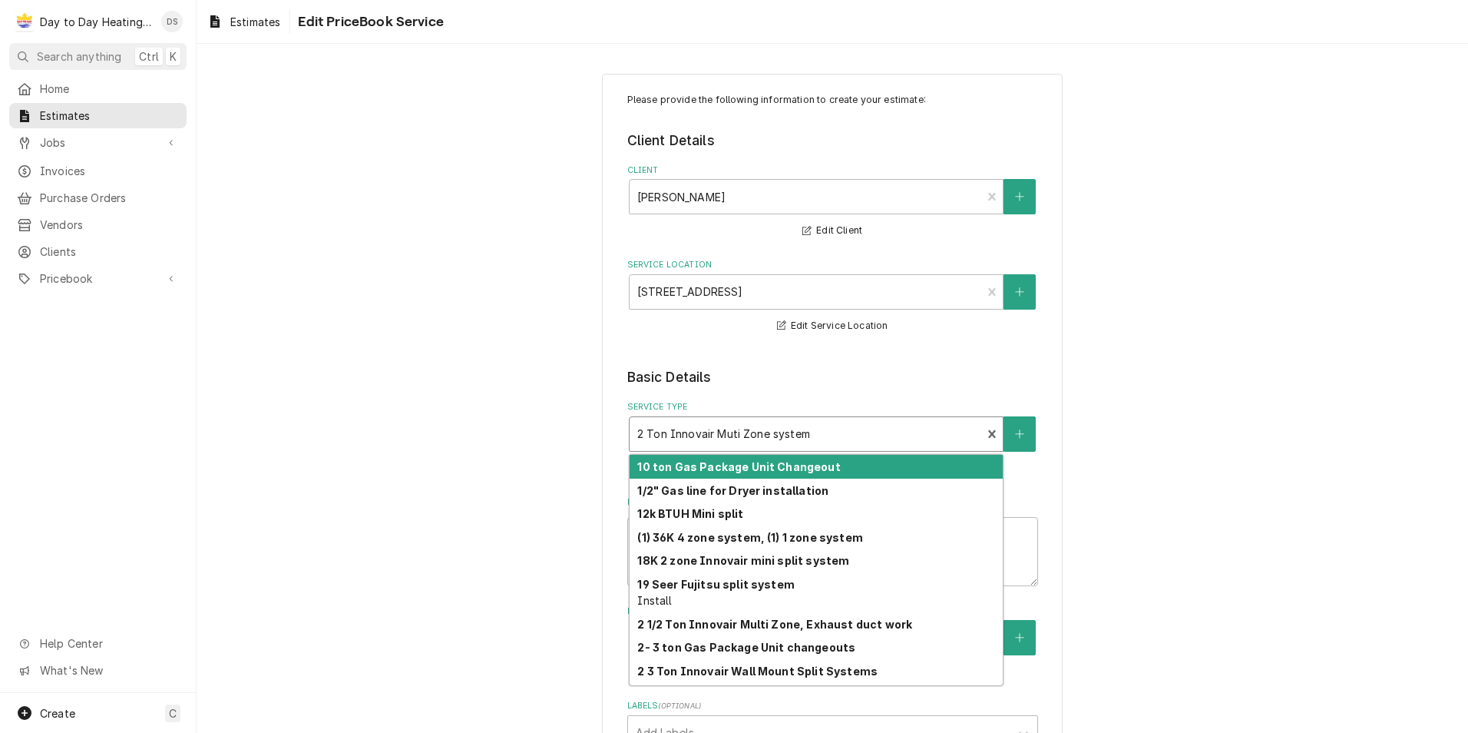
click at [773, 435] on div "Service Type" at bounding box center [805, 434] width 337 height 28
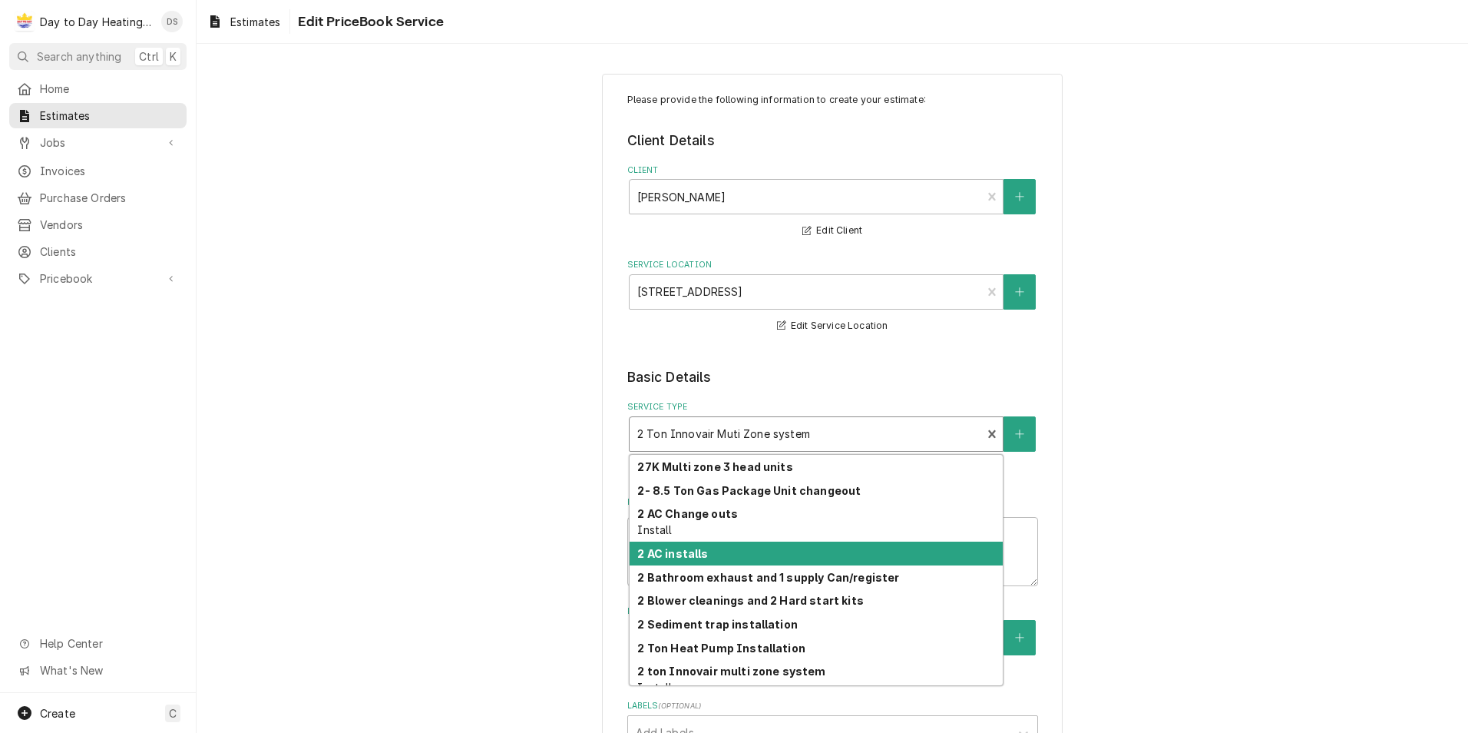
scroll to position [305, 0]
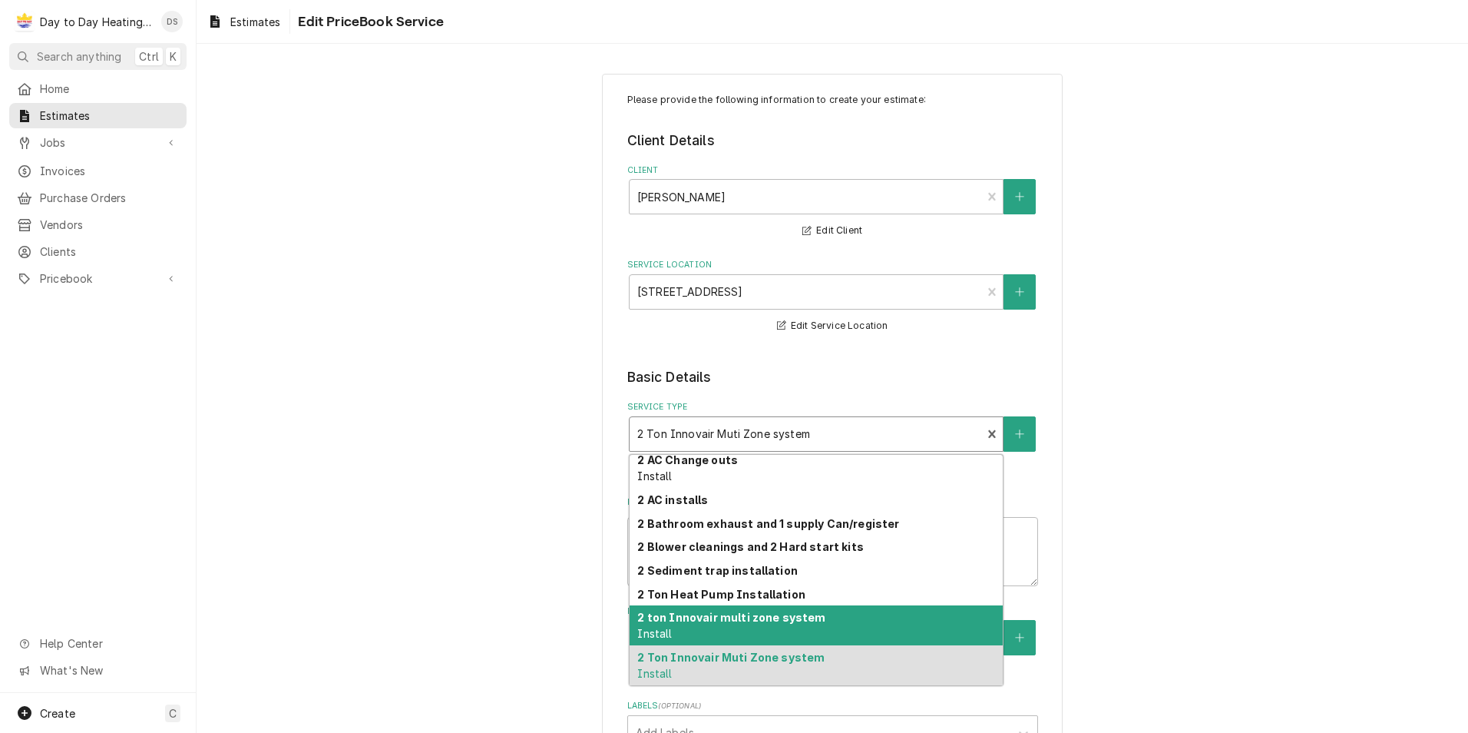
click at [756, 627] on div "2 ton Innovair multi zone system Install" at bounding box center [816, 625] width 373 height 40
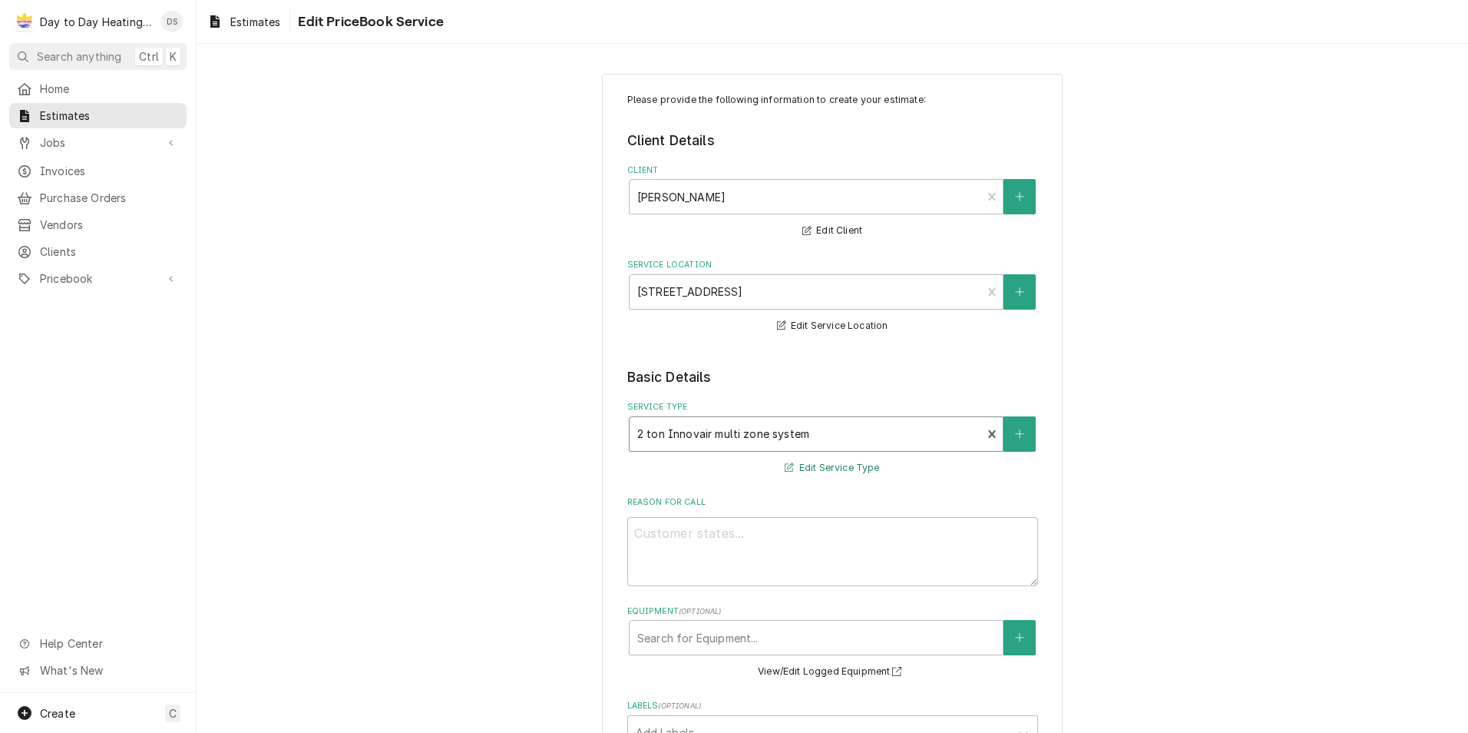
click at [813, 466] on button "Edit Service Type" at bounding box center [832, 467] width 99 height 19
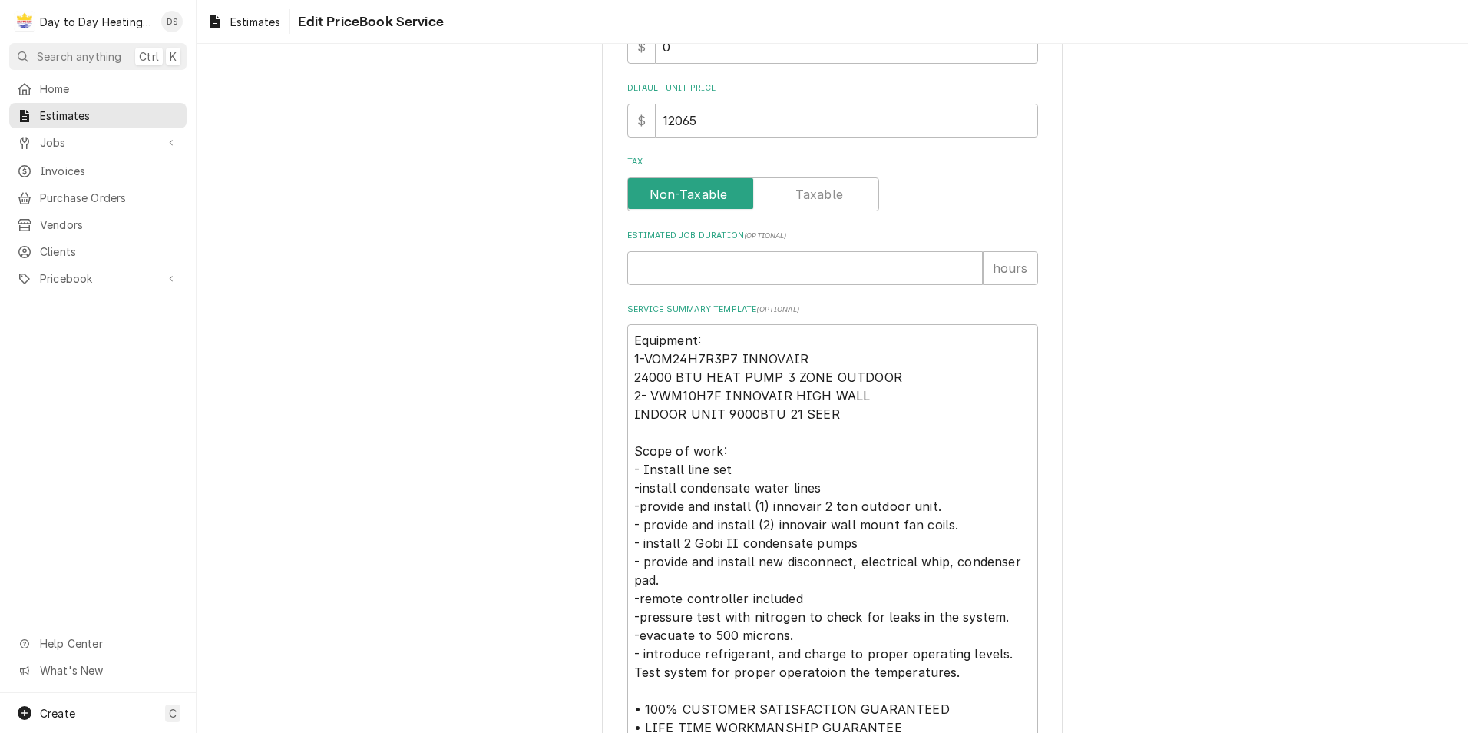
scroll to position [538, 0]
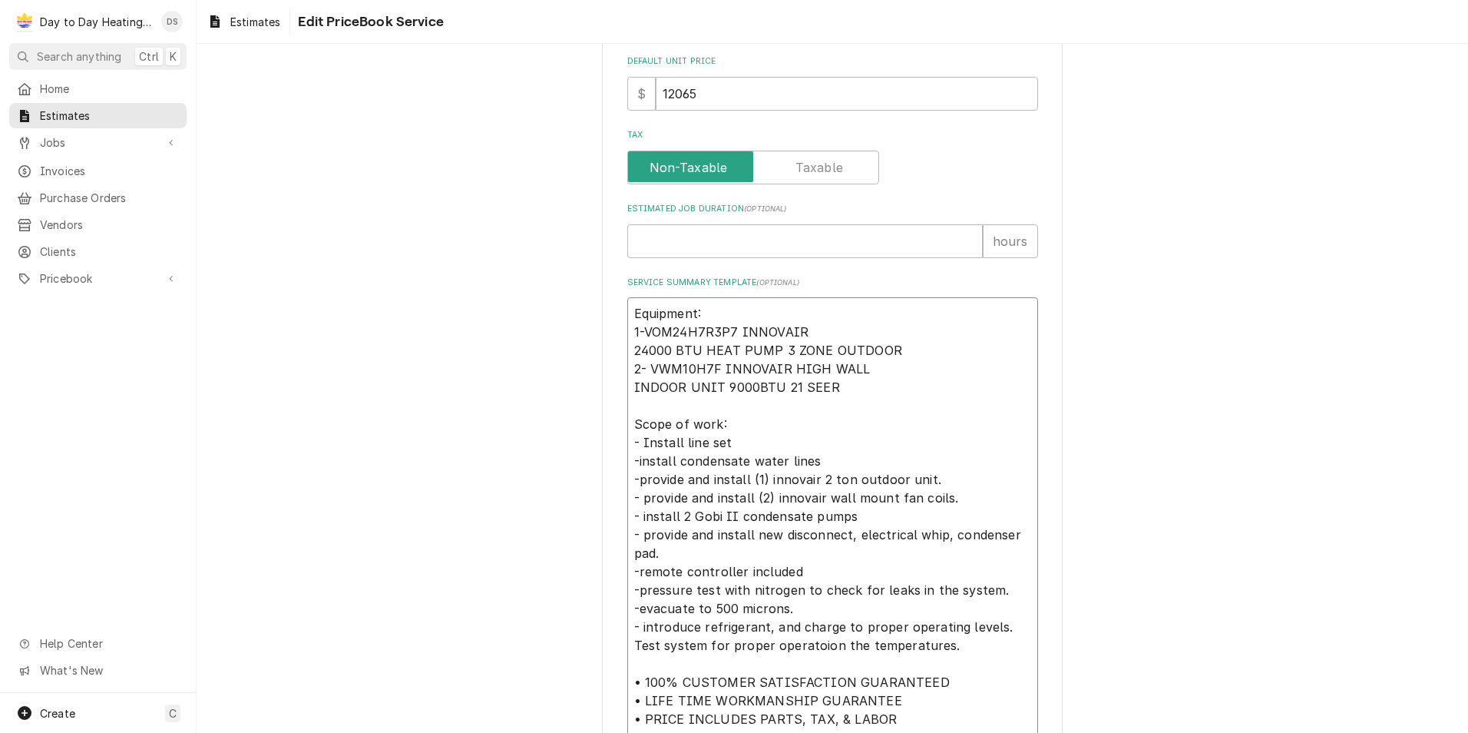
drag, startPoint x: 730, startPoint y: 331, endPoint x: 642, endPoint y: 335, distance: 87.6
click at [642, 335] on textarea "Equipment: 1-VOM24H7R3P7 INNOVAIR 24000 BTU HEAT PUMP 3 ZONE OUTDOOR 2- VWM10H7…" at bounding box center [832, 543] width 411 height 493
paste textarea "QOM27H2BM3A"
drag, startPoint x: 647, startPoint y: 369, endPoint x: 710, endPoint y: 365, distance: 63.1
click at [710, 365] on textarea "Equipment: 1-QOM27H2BM3A INNOVAIR 24000 BTU HEAT PUMP 3 ZONE OUTDOOR 2- VWM10H7…" at bounding box center [832, 543] width 411 height 493
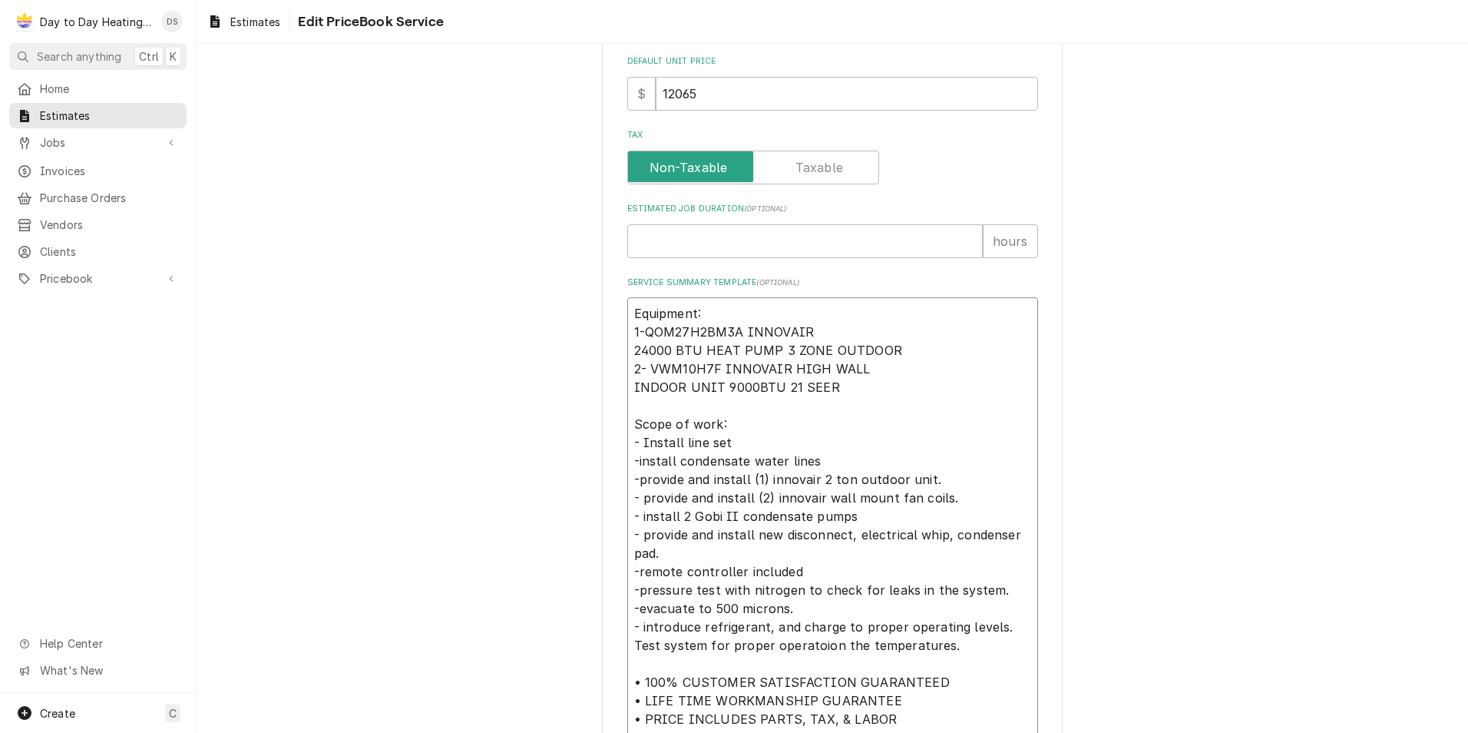
click at [713, 364] on textarea "Equipment: 1-QOM27H2BM3A INNOVAIR 24000 BTU HEAT PUMP 3 ZONE OUTDOOR 2- VWM10H7…" at bounding box center [832, 543] width 411 height 493
drag, startPoint x: 713, startPoint y: 364, endPoint x: 664, endPoint y: 365, distance: 49.2
click at [664, 365] on textarea "Equipment: 1-QOM27H2BM3A INNOVAIR 24000 BTU HEAT PUMP 3 ZONE OUTDOOR 2- VWM10H7…" at bounding box center [832, 543] width 411 height 493
click at [644, 366] on textarea "Equipment: 1-QOM27H2BM3A INNOVAIR 24000 BTU HEAT PUMP 3 ZONE OUTDOOR 2- INNOVAI…" at bounding box center [832, 543] width 411 height 493
paste textarea "QHW12H2UZRA"
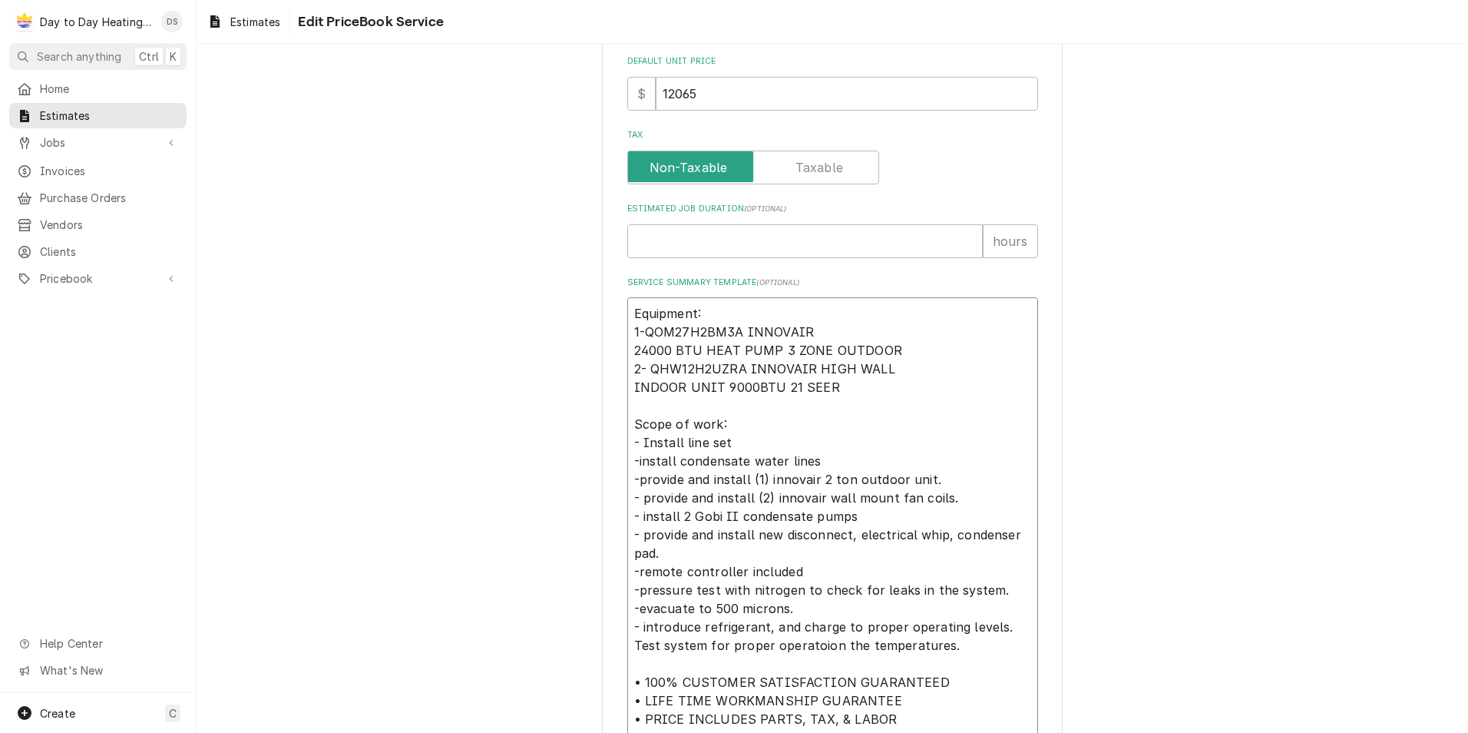
click at [649, 366] on textarea "Equipment: 1-QOM27H2BM3A INNOVAIR 24000 BTU HEAT PUMP 3 ZONE OUTDOOR 2- QHW12H2…" at bounding box center [832, 543] width 411 height 493
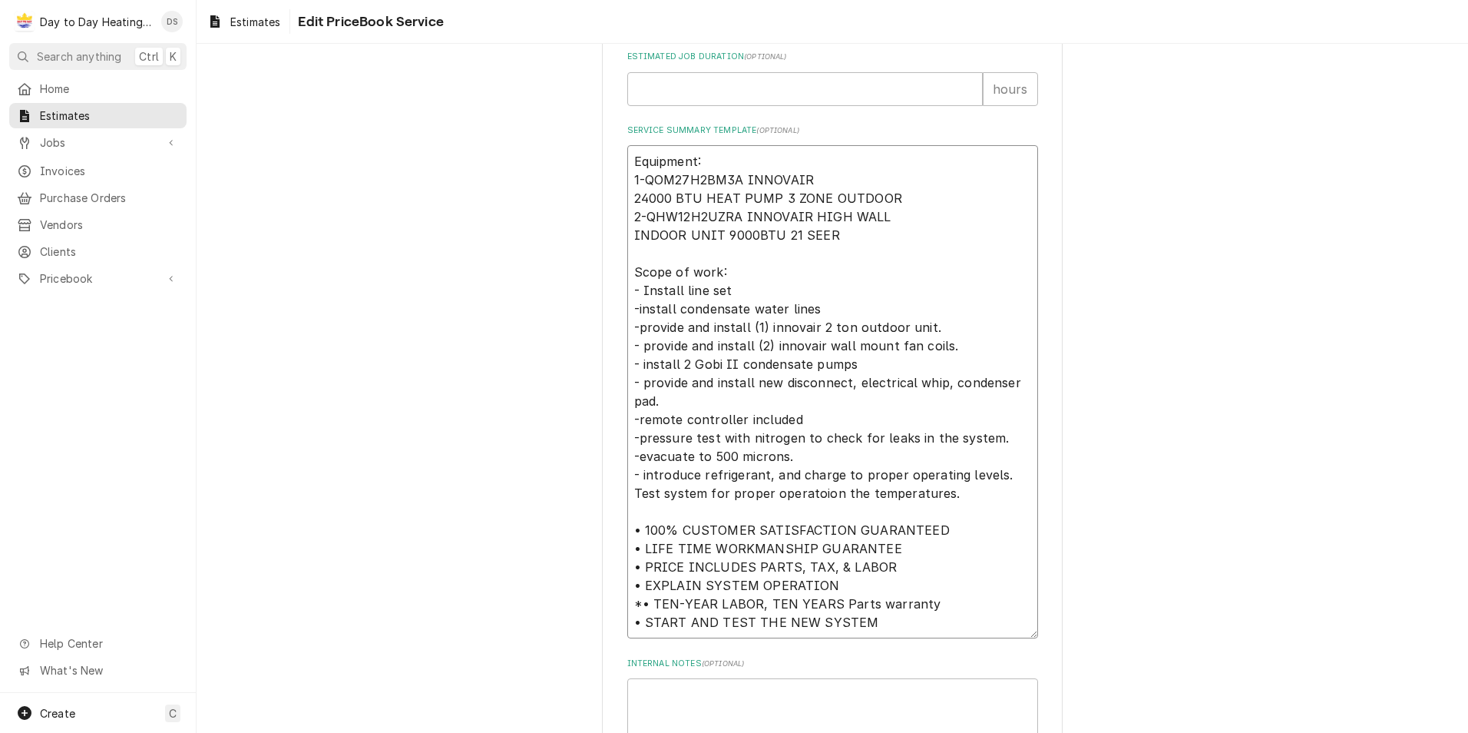
scroll to position [691, 0]
click at [725, 233] on textarea "Equipment: 1-QOM27H2BM3A INNOVAIR 24000 BTU HEAT PUMP 3 ZONE OUTDOOR 2-QHW12H2U…" at bounding box center [832, 390] width 411 height 493
drag, startPoint x: 722, startPoint y: 290, endPoint x: 622, endPoint y: 297, distance: 100.1
click at [627, 297] on textarea "Equipment: 1-QOM27H2BM3A INNOVAIR 24000 BTU HEAT PUMP 3 ZONE OUTDOOR 2-QHW12H2U…" at bounding box center [832, 390] width 411 height 493
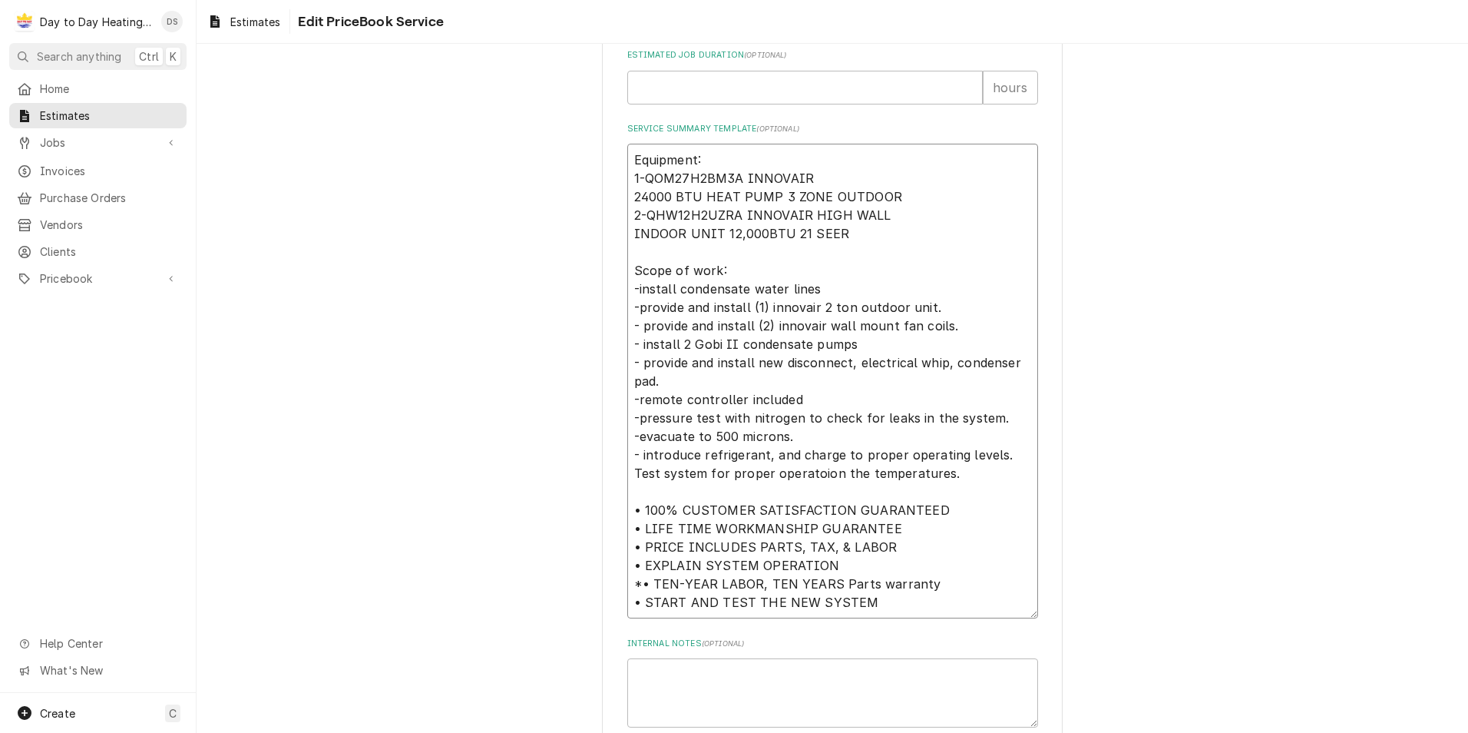
drag, startPoint x: 817, startPoint y: 289, endPoint x: 626, endPoint y: 298, distance: 191.4
click at [627, 298] on textarea "Equipment: 1-QOM27H2BM3A INNOVAIR 24000 BTU HEAT PUMP 3 ZONE OUTDOOR 2-QHW12H2U…" at bounding box center [832, 381] width 411 height 475
click at [644, 309] on textarea "Equipment: 1-QOM27H2BM3A INNOVAIR 24000 BTU HEAT PUMP 3 ZONE OUTDOOR 2-QHW12H2U…" at bounding box center [832, 381] width 411 height 475
click at [643, 324] on textarea "Equipment: 1-QOM27H2BM3A INNOVAIR 24000 BTU HEAT PUMP 3 ZONE OUTDOOR 2-QHW12H2U…" at bounding box center [832, 381] width 411 height 475
drag, startPoint x: 847, startPoint y: 342, endPoint x: 630, endPoint y: 342, distance: 217.3
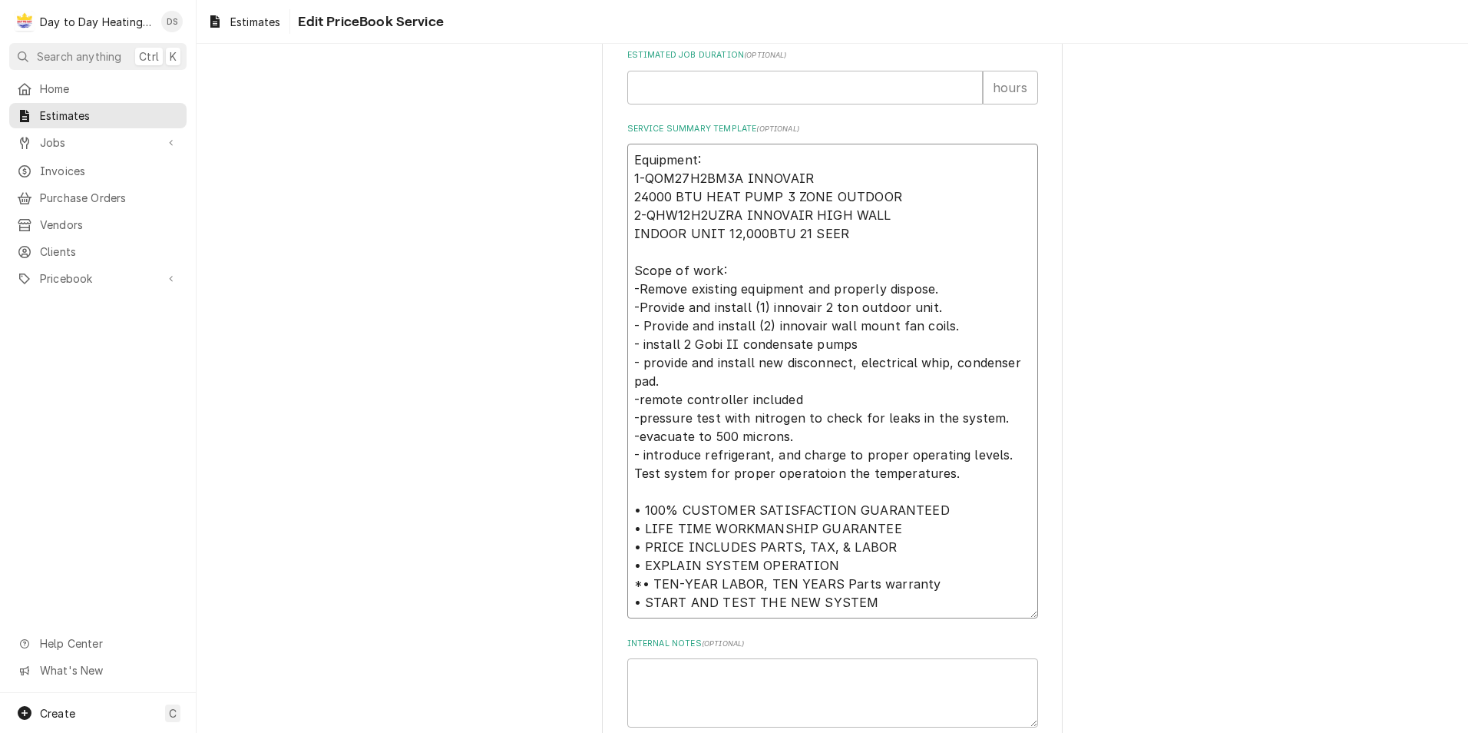
click at [630, 342] on textarea "Equipment: 1-QOM27H2BM3A INNOVAIR 24000 BTU HEAT PUMP 3 ZONE OUTDOOR 2-QHW12H2U…" at bounding box center [832, 381] width 411 height 475
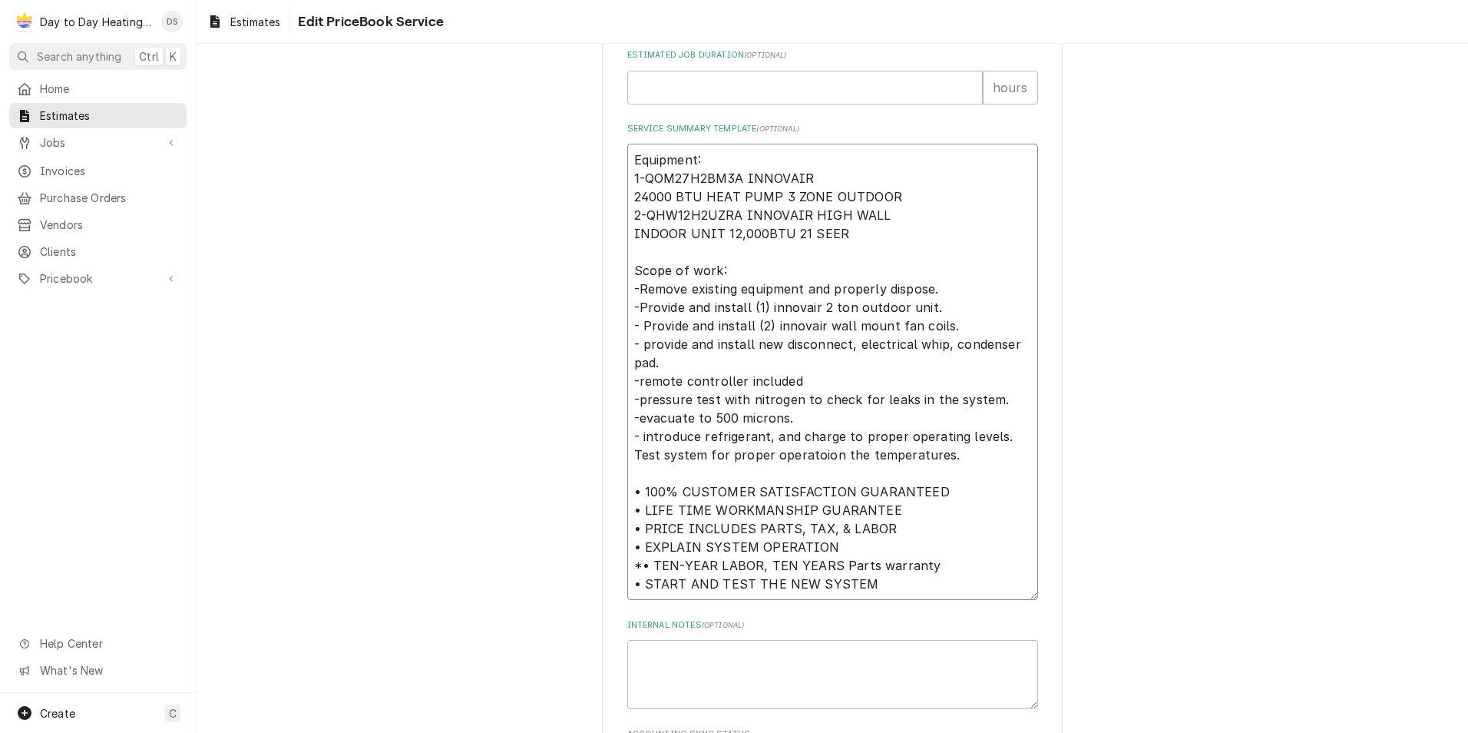
drag, startPoint x: 885, startPoint y: 508, endPoint x: 628, endPoint y: 517, distance: 256.6
click at [628, 517] on textarea "Equipment: 1-QOM27H2BM3A INNOVAIR 24000 BTU HEAT PUMP 3 ZONE OUTDOOR 2-QHW12H2U…" at bounding box center [832, 372] width 411 height 456
click at [673, 548] on textarea "Equipment: 1-QOM27H2BM3A INNOVAIR 24000 BTU HEAT PUMP 3 ZONE OUTDOOR 2-QHW12H2U…" at bounding box center [832, 363] width 411 height 438
click at [767, 550] on textarea "Equipment: 1-QOM27H2BM3A INNOVAIR 24000 BTU HEAT PUMP 3 ZONE OUTDOOR 2-QHW12H2U…" at bounding box center [832, 363] width 411 height 438
click at [792, 545] on textarea "Equipment: 1-QOM27H2BM3A INNOVAIR 24000 BTU HEAT PUMP 3 ZONE OUTDOOR 2-QHW12H2U…" at bounding box center [832, 363] width 411 height 438
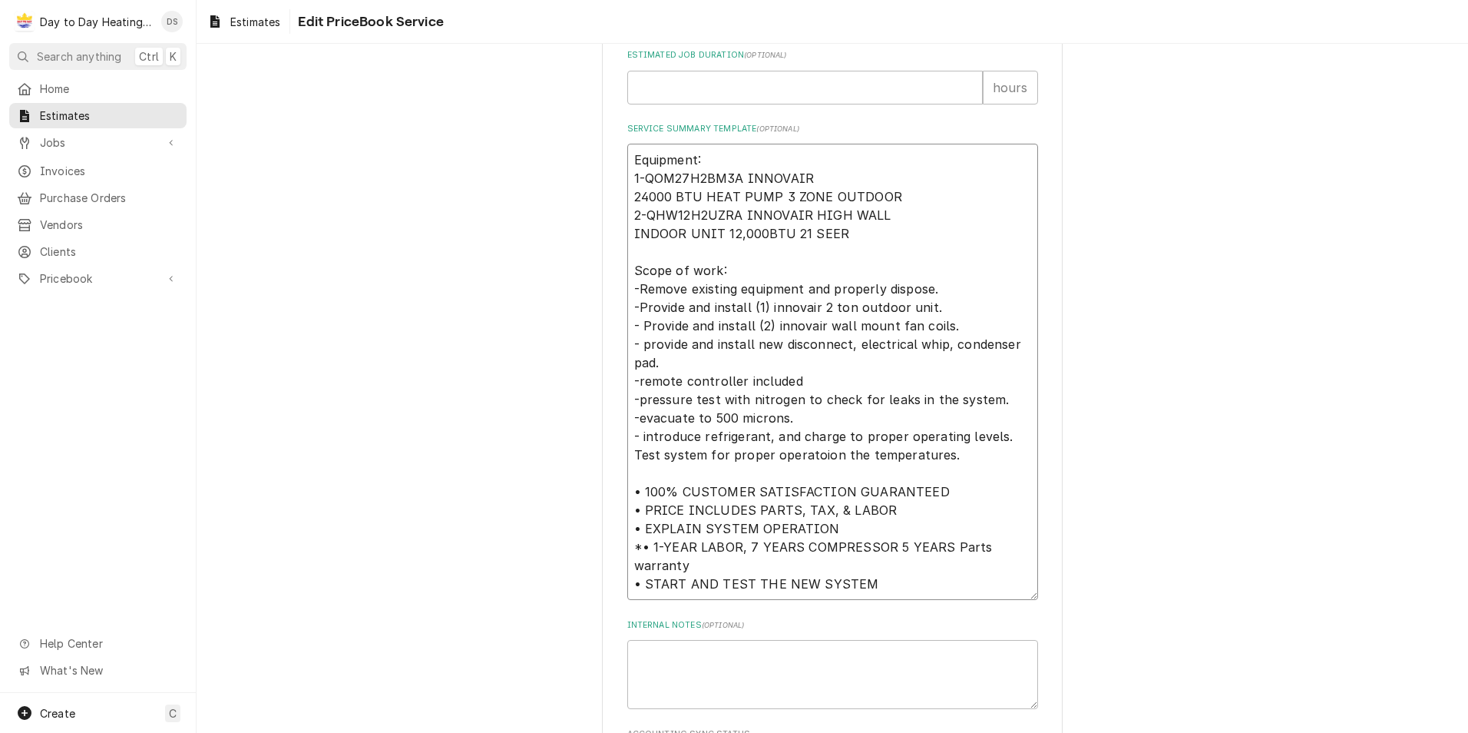
click at [883, 545] on textarea "Equipment: 1-QOM27H2BM3A INNOVAIR 24000 BTU HEAT PUMP 3 ZONE OUTDOOR 2-QHW12H2U…" at bounding box center [832, 372] width 411 height 456
click at [581, 334] on div "Use the fields below to edit this PriceBook item. Note that changes made here w…" at bounding box center [833, 112] width 1272 height 1486
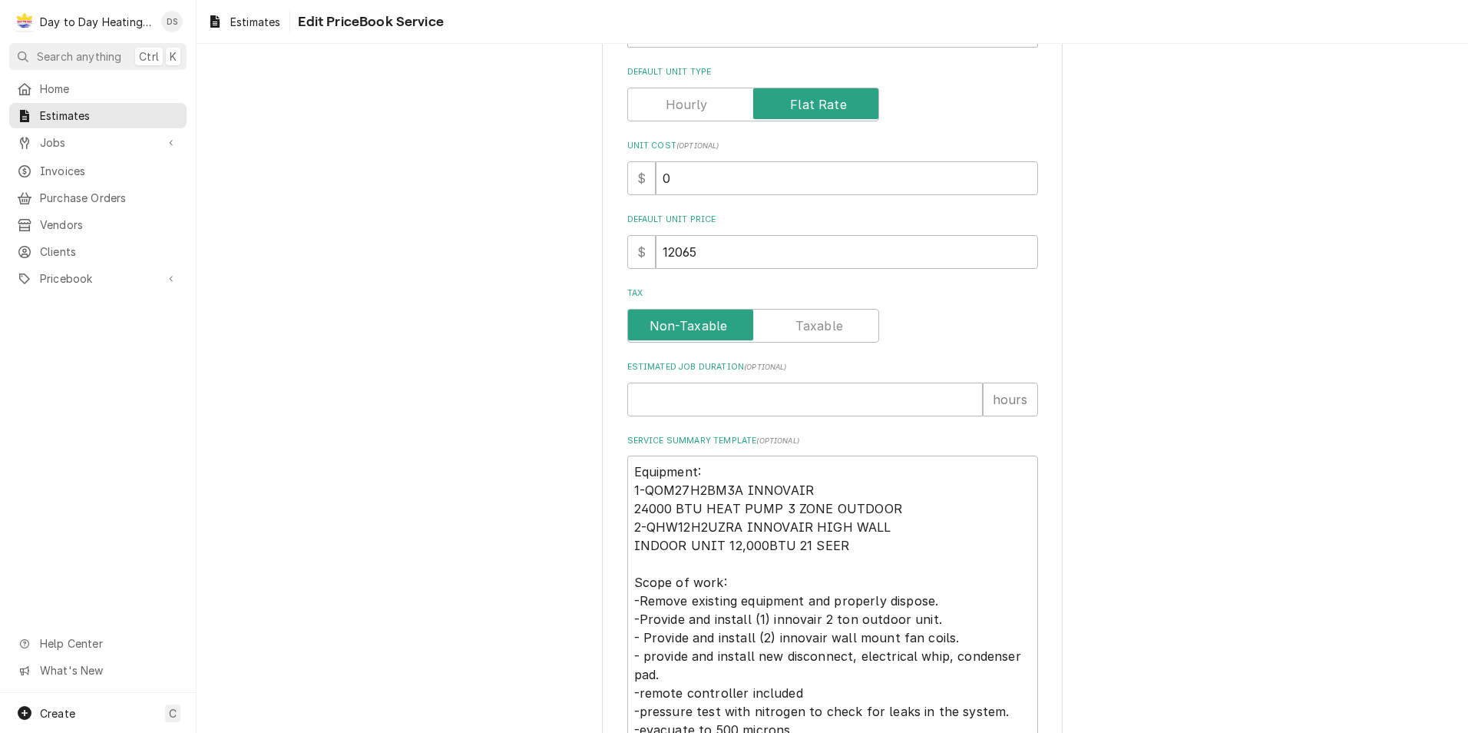
scroll to position [276, 0]
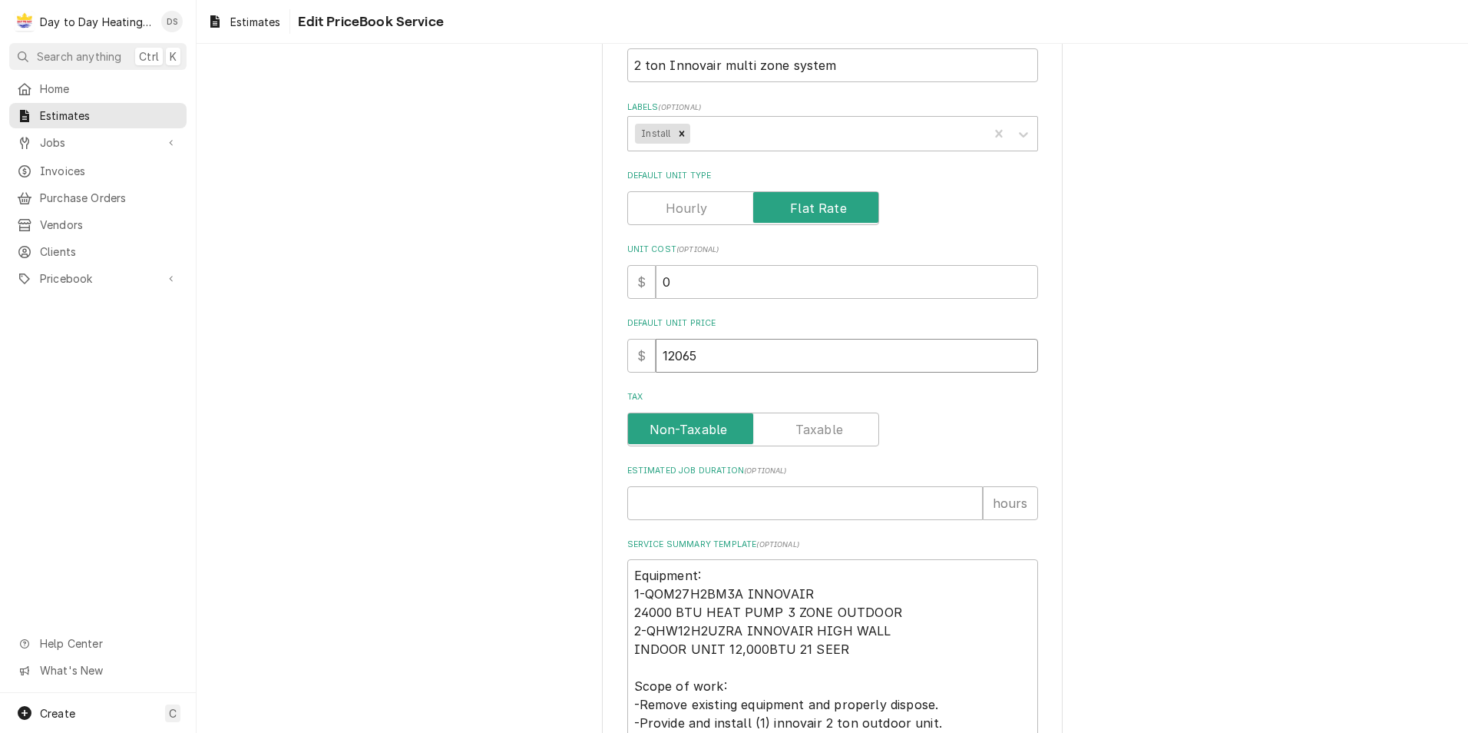
drag, startPoint x: 733, startPoint y: 346, endPoint x: 565, endPoint y: 376, distance: 170.8
click at [565, 376] on div "Use the fields below to edit this PriceBook item. Note that changes made here w…" at bounding box center [833, 527] width 1272 height 1486
click at [697, 351] on input "Default Unit Price" at bounding box center [847, 356] width 382 height 34
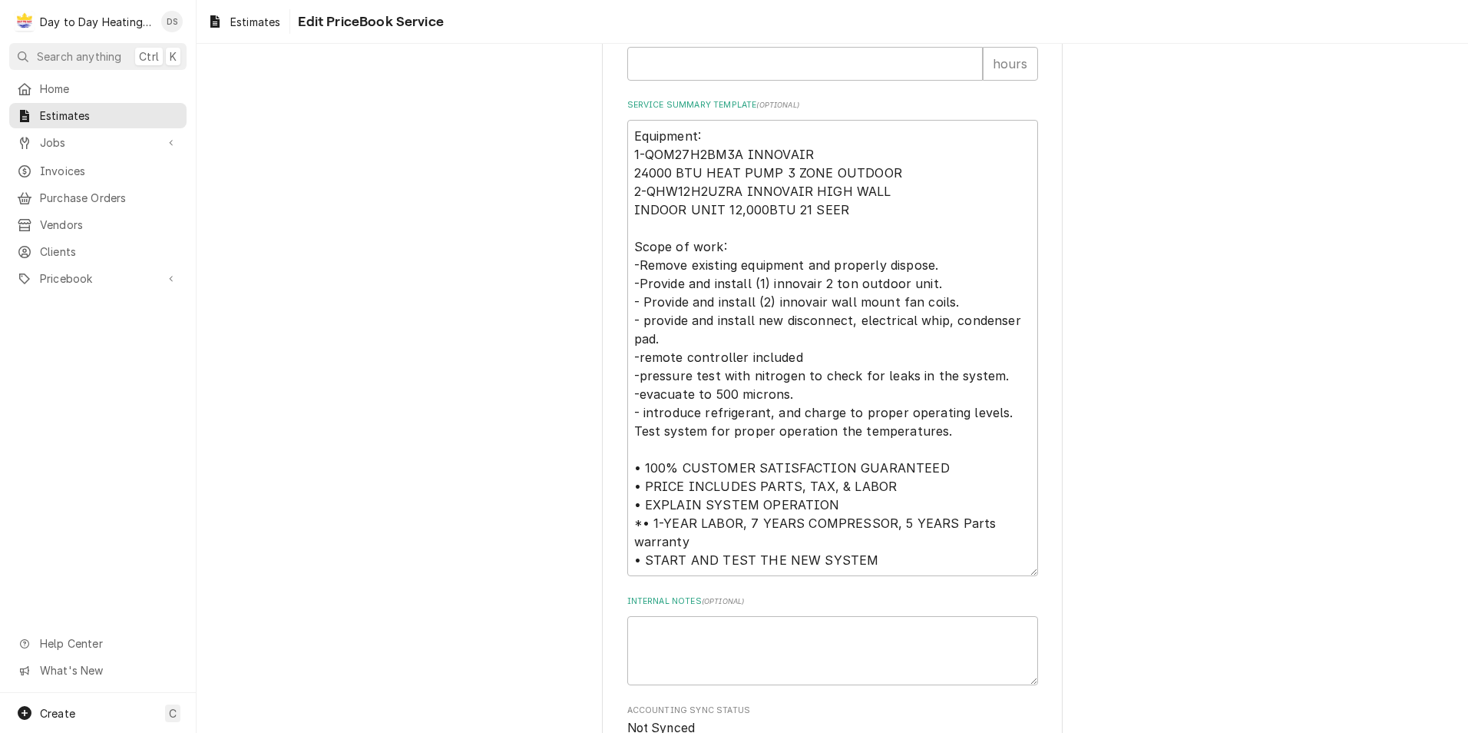
scroll to position [813, 0]
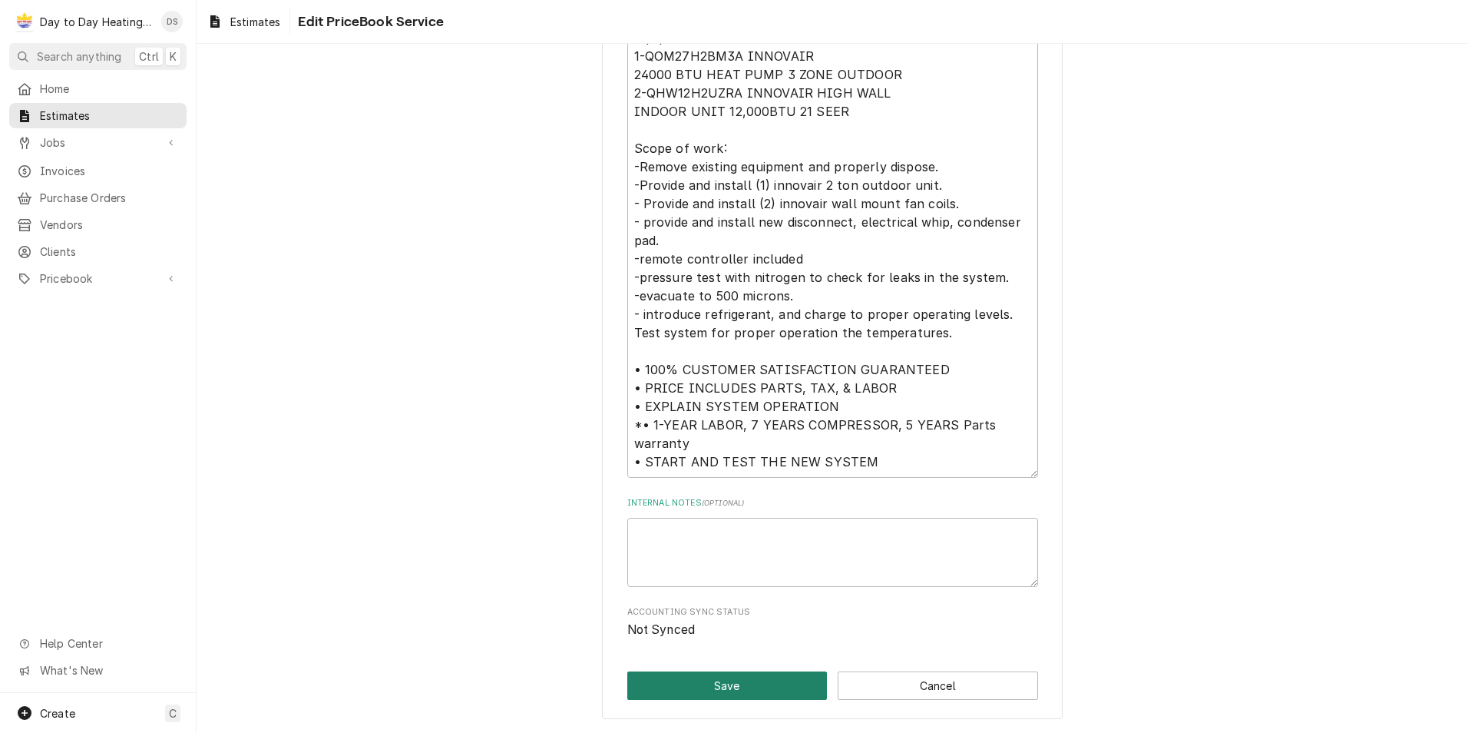
click at [716, 694] on button "Save" at bounding box center [727, 685] width 200 height 28
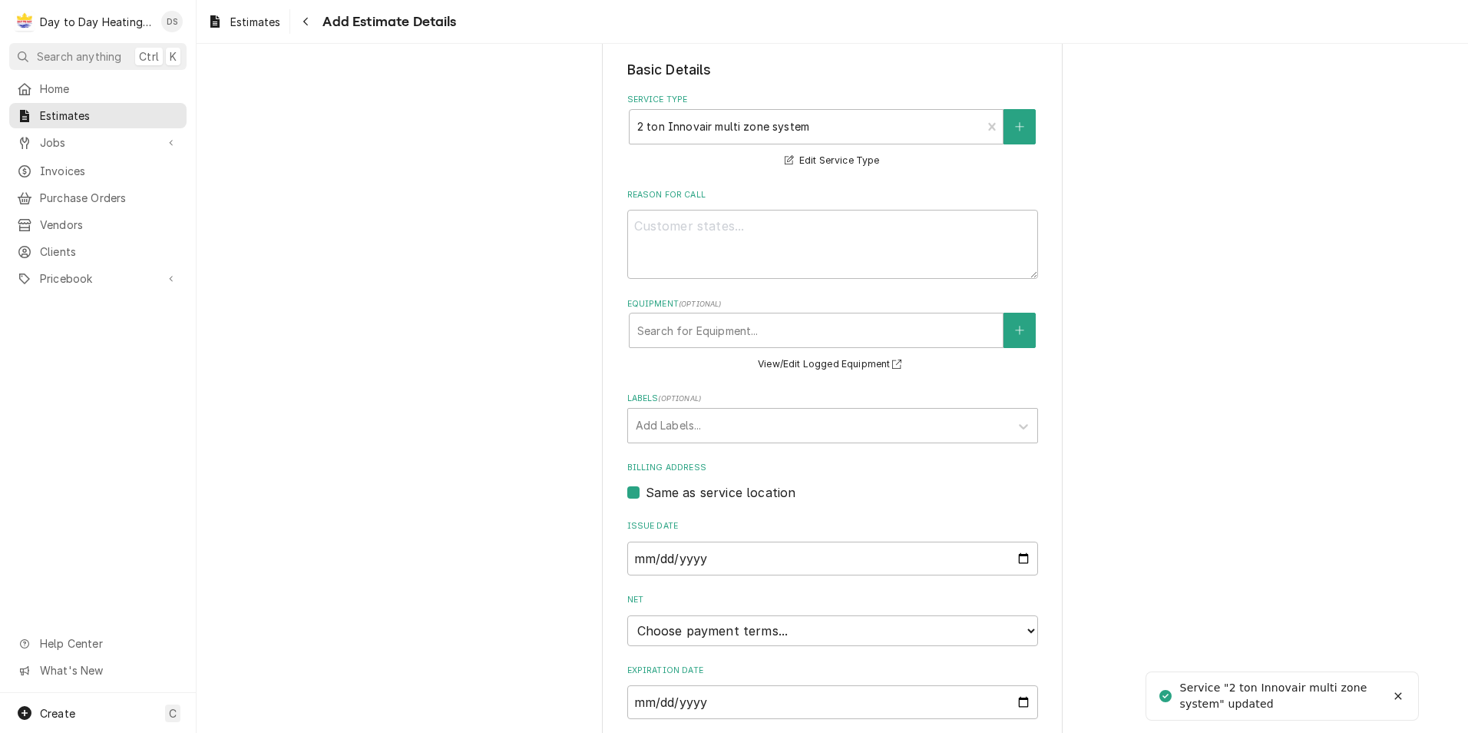
scroll to position [417, 0]
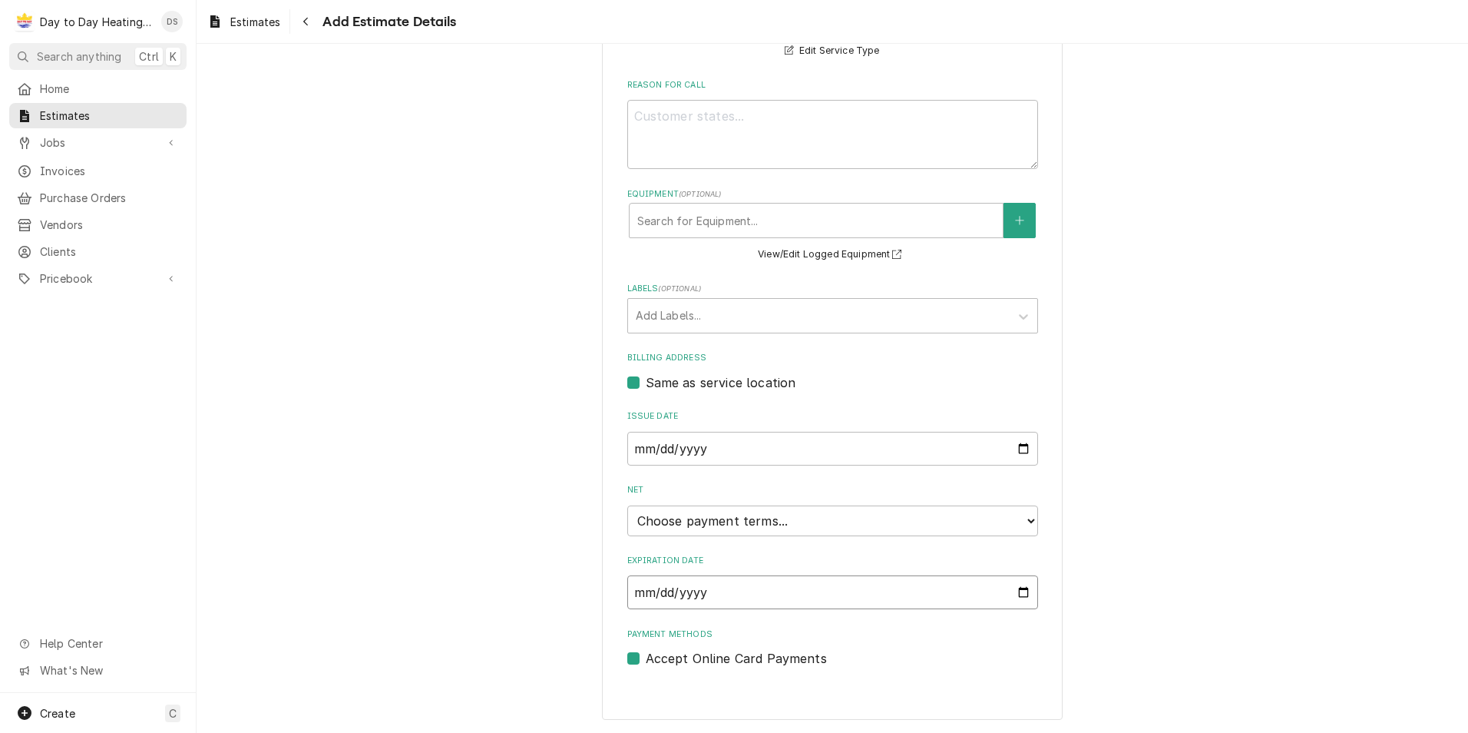
click at [1020, 592] on input "Expiration Date" at bounding box center [832, 592] width 411 height 34
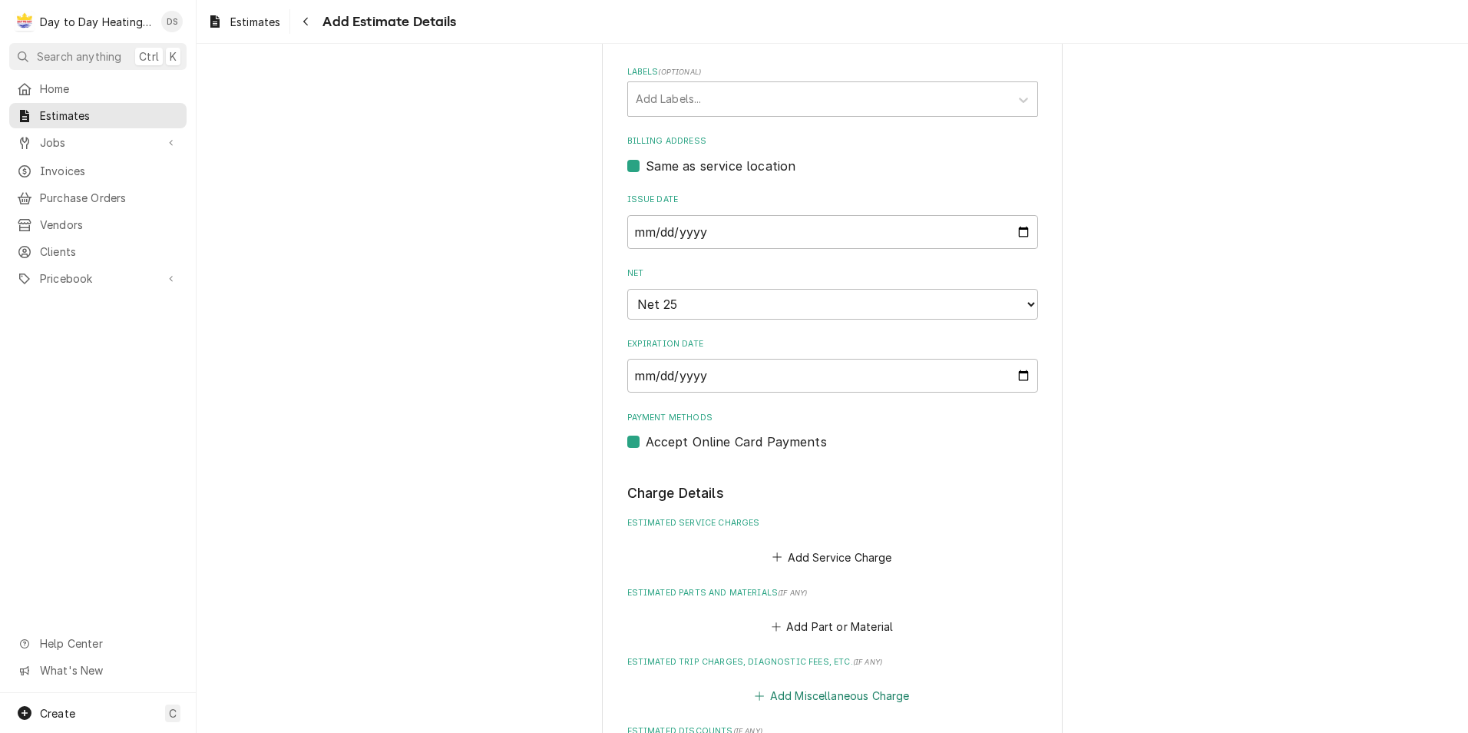
scroll to position [730, 0]
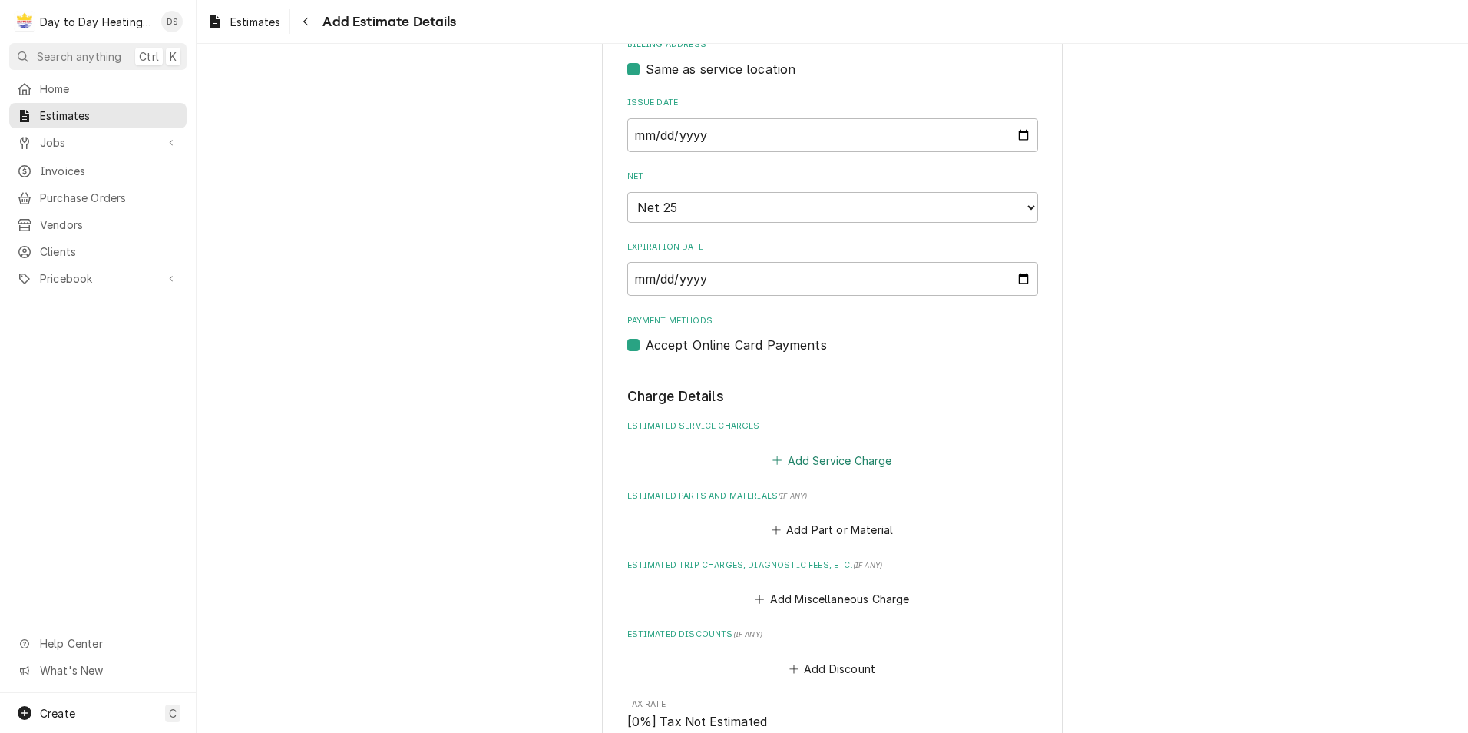
click at [824, 464] on button "Add Service Charge" at bounding box center [832, 460] width 124 height 22
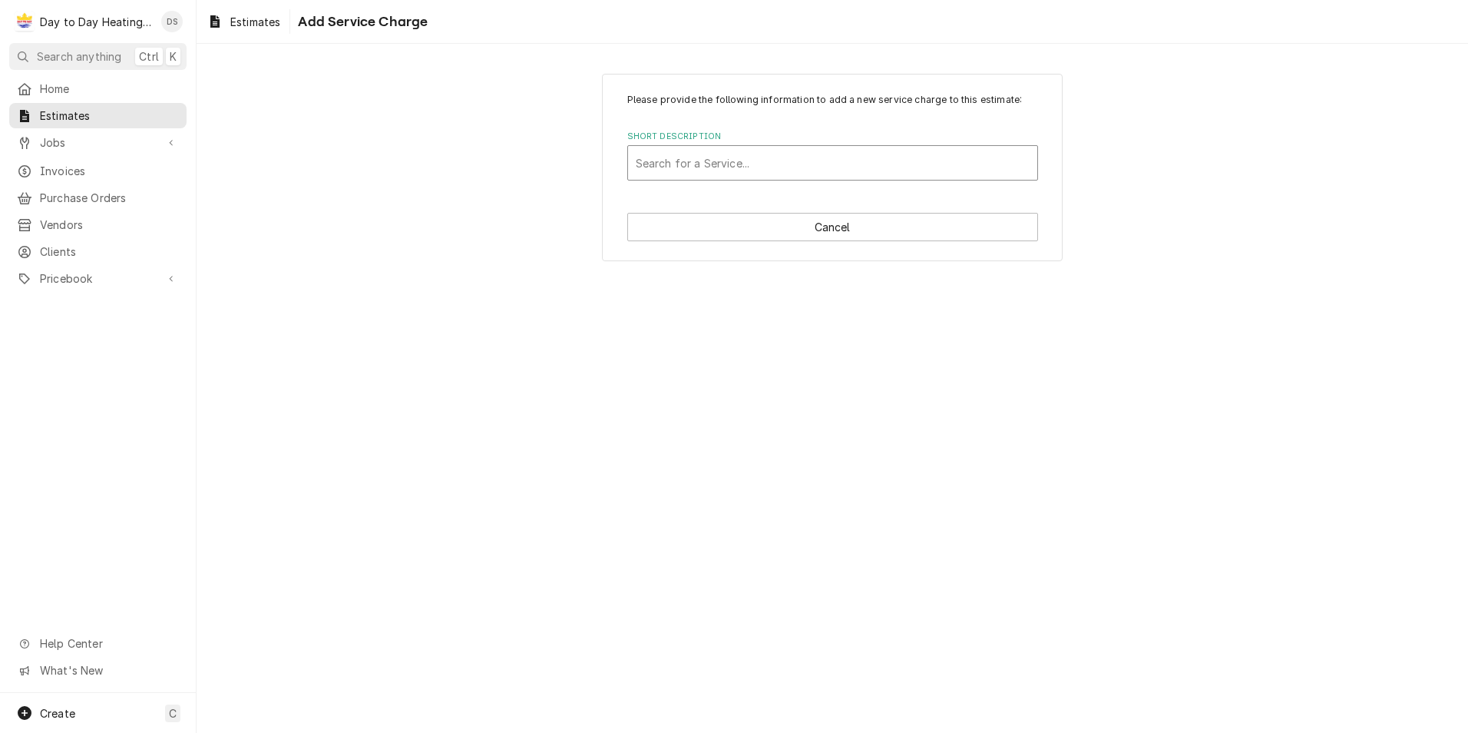
click at [725, 172] on div "Short Description" at bounding box center [833, 163] width 394 height 28
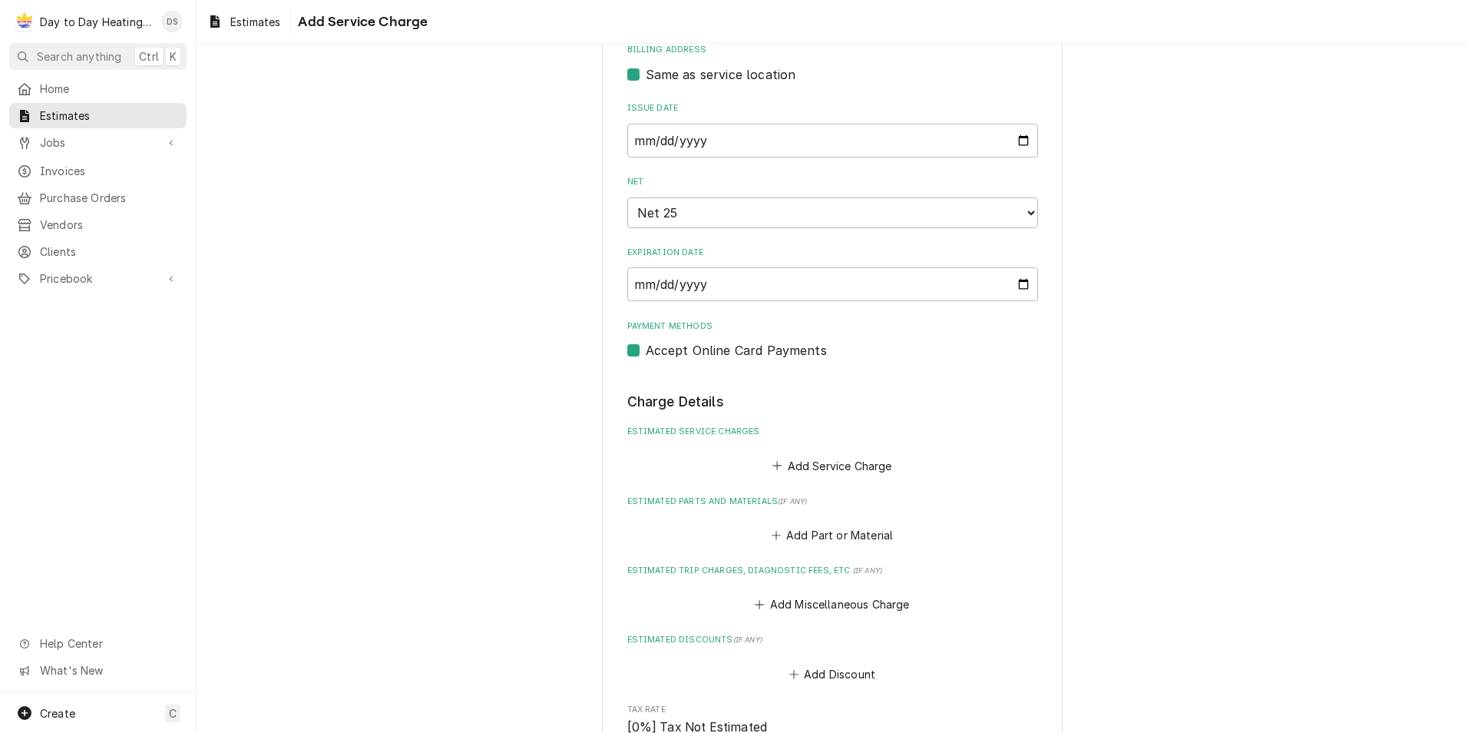
scroll to position [768, 0]
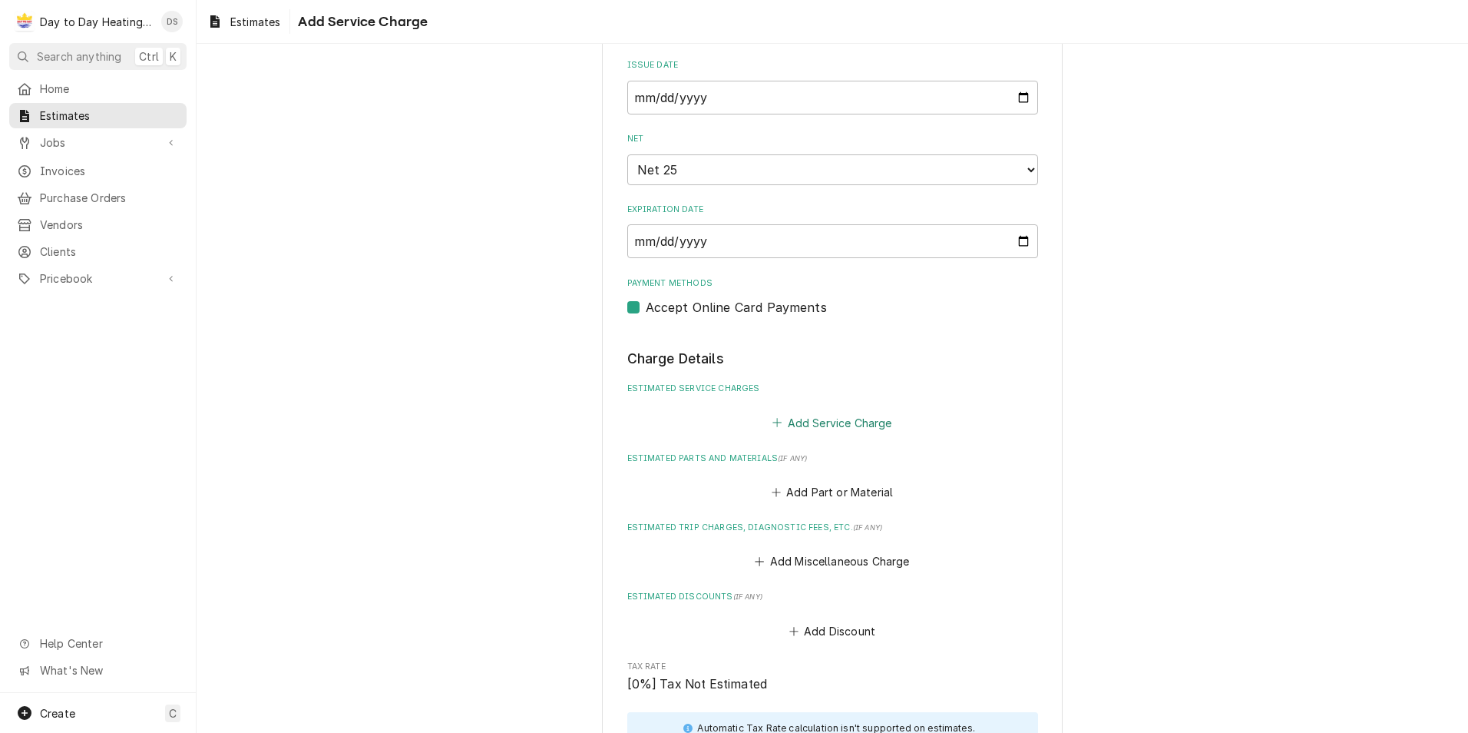
click at [816, 423] on button "Add Service Charge" at bounding box center [832, 423] width 124 height 22
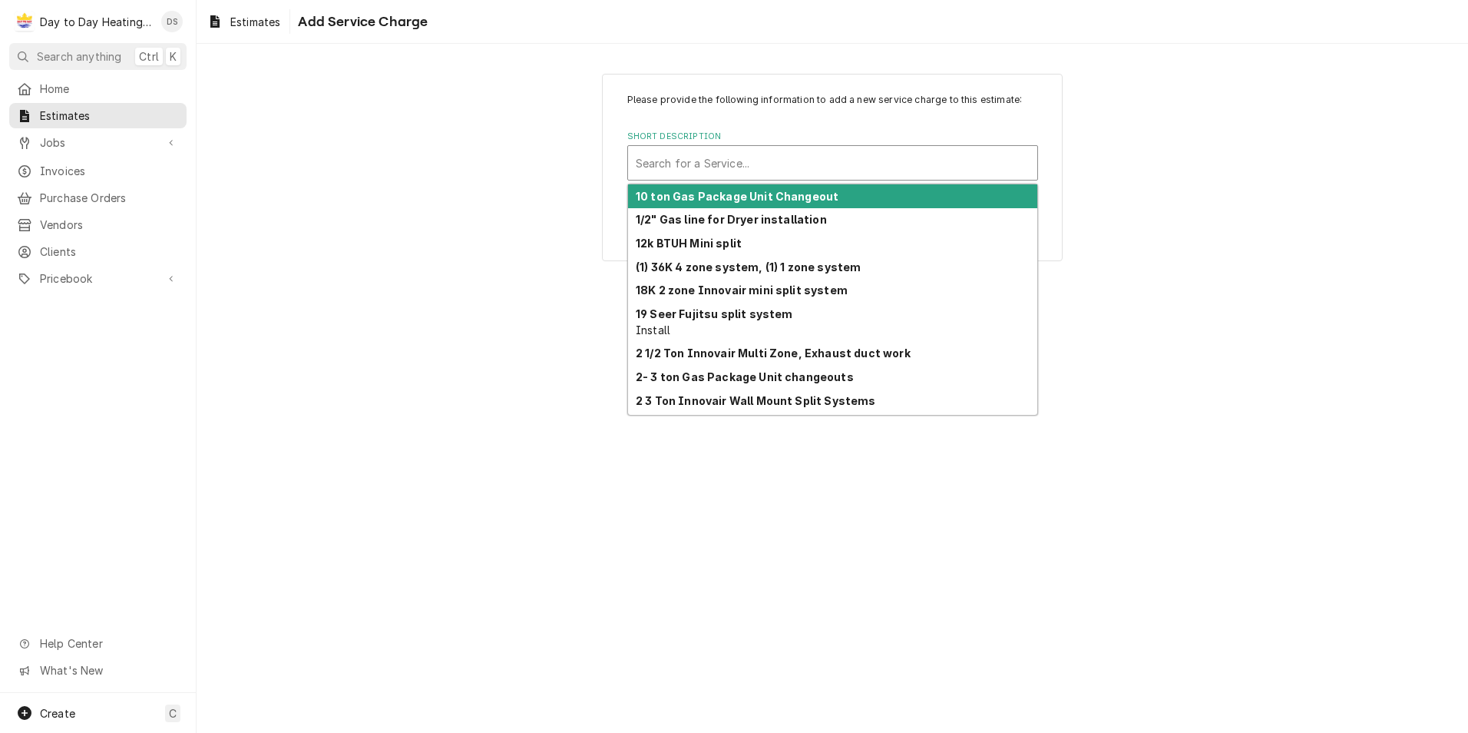
click at [732, 163] on div "Short Description" at bounding box center [833, 163] width 394 height 28
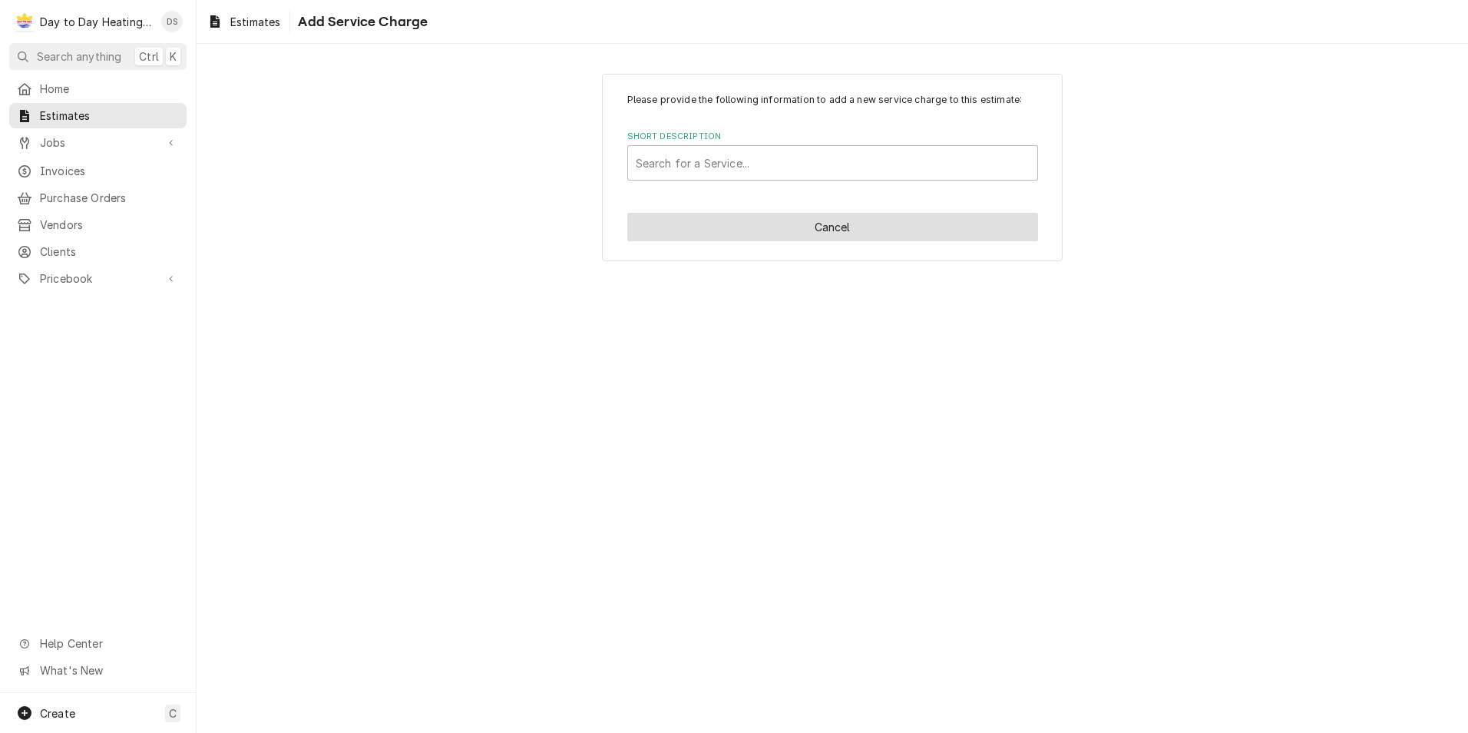
click at [823, 227] on button "Cancel" at bounding box center [832, 227] width 411 height 28
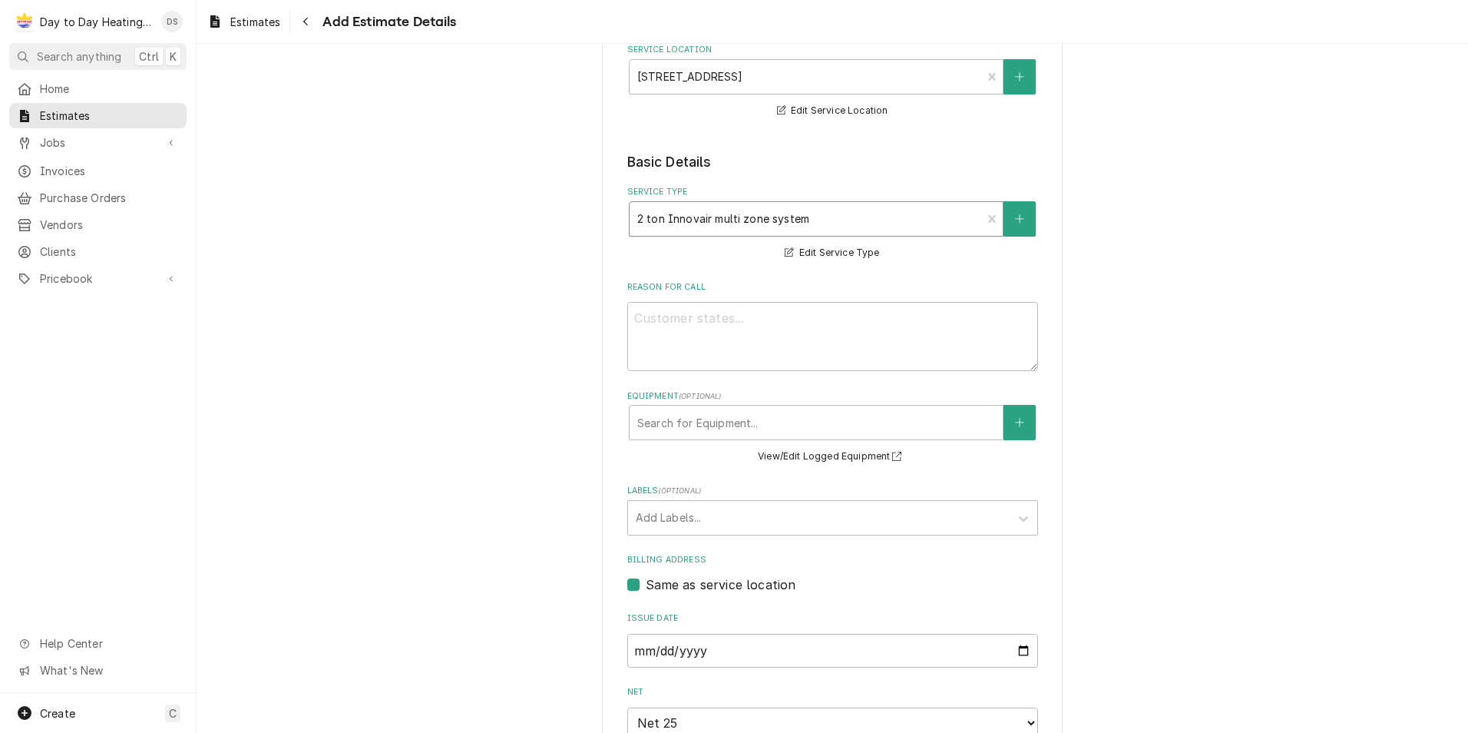
scroll to position [212, 0]
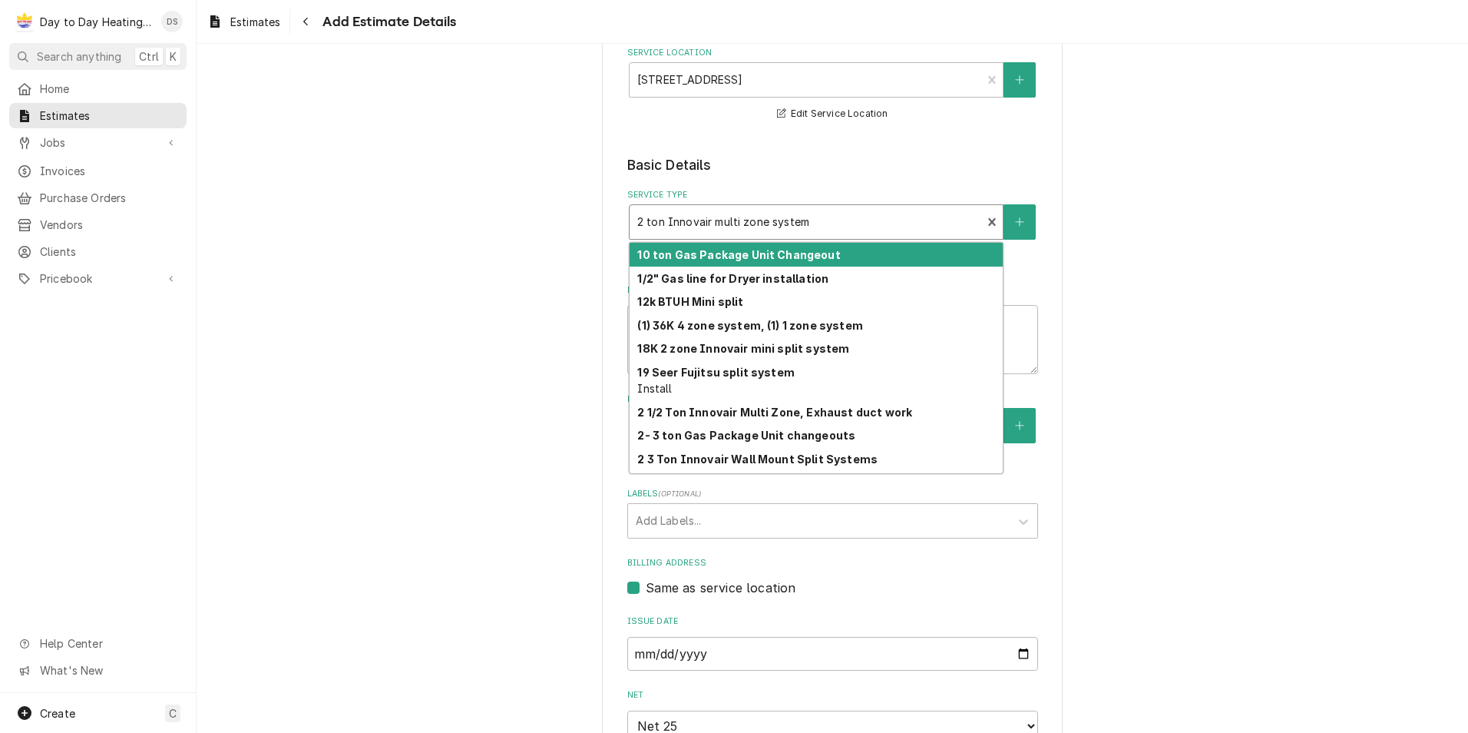
drag, startPoint x: 812, startPoint y: 223, endPoint x: 664, endPoint y: 223, distance: 147.4
click at [664, 223] on div "Service Type" at bounding box center [805, 222] width 337 height 28
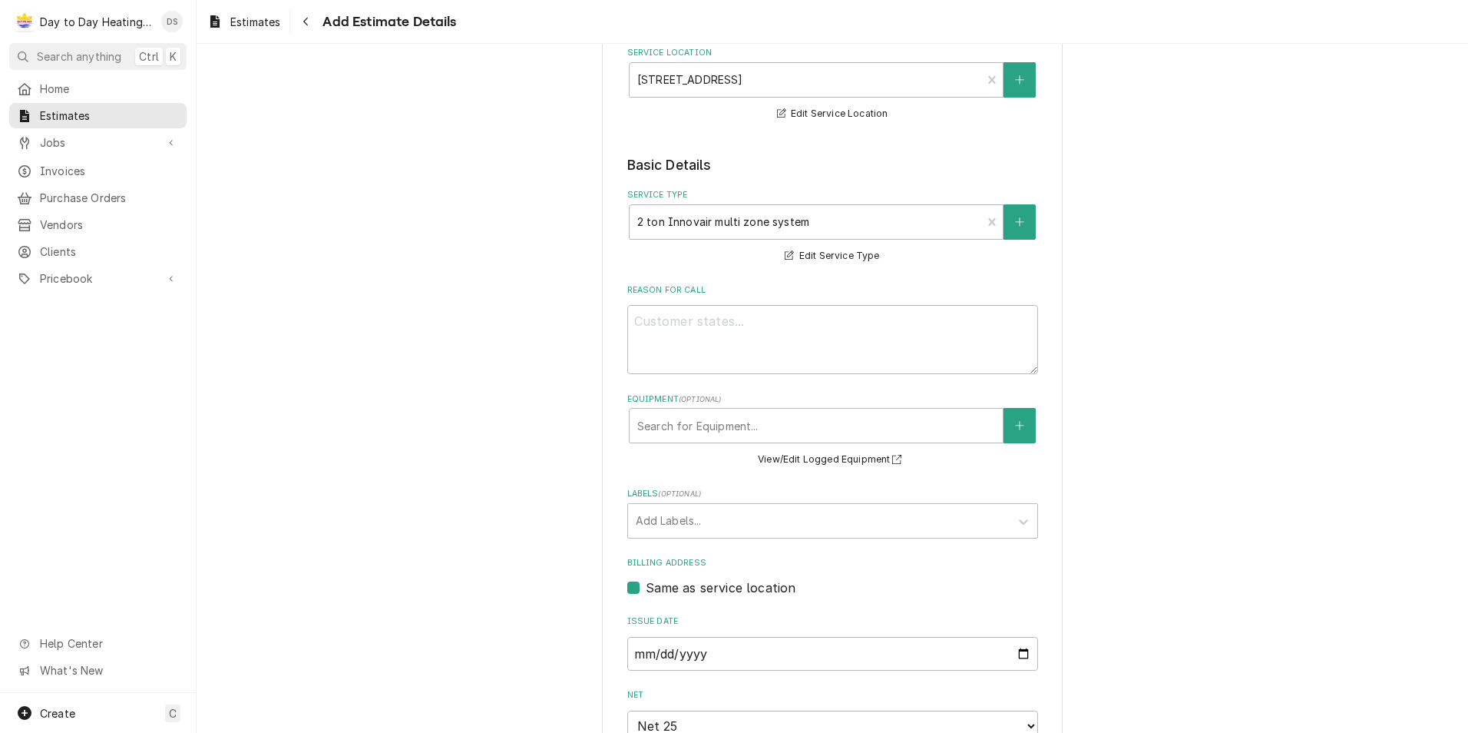
click at [797, 249] on button "Edit Service Type" at bounding box center [832, 256] width 99 height 19
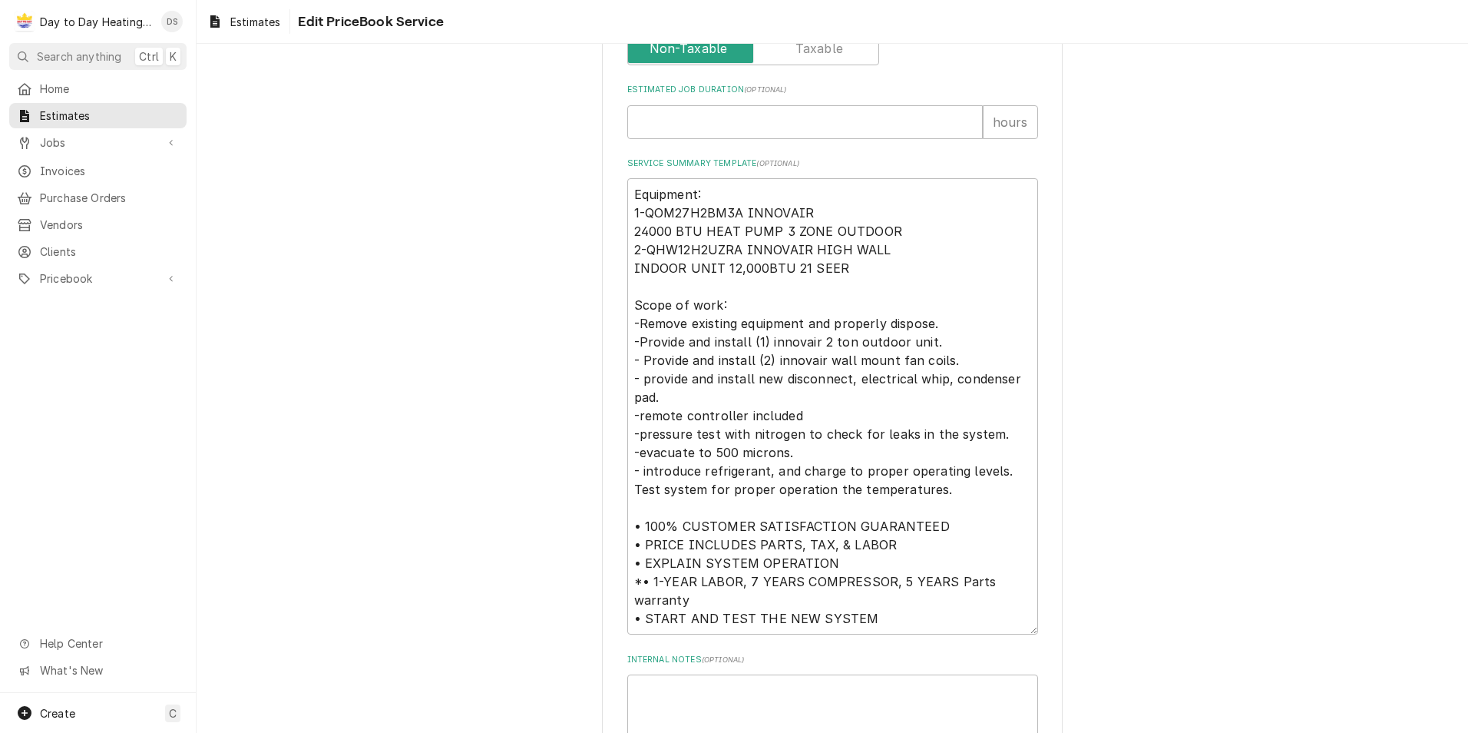
scroll to position [813, 0]
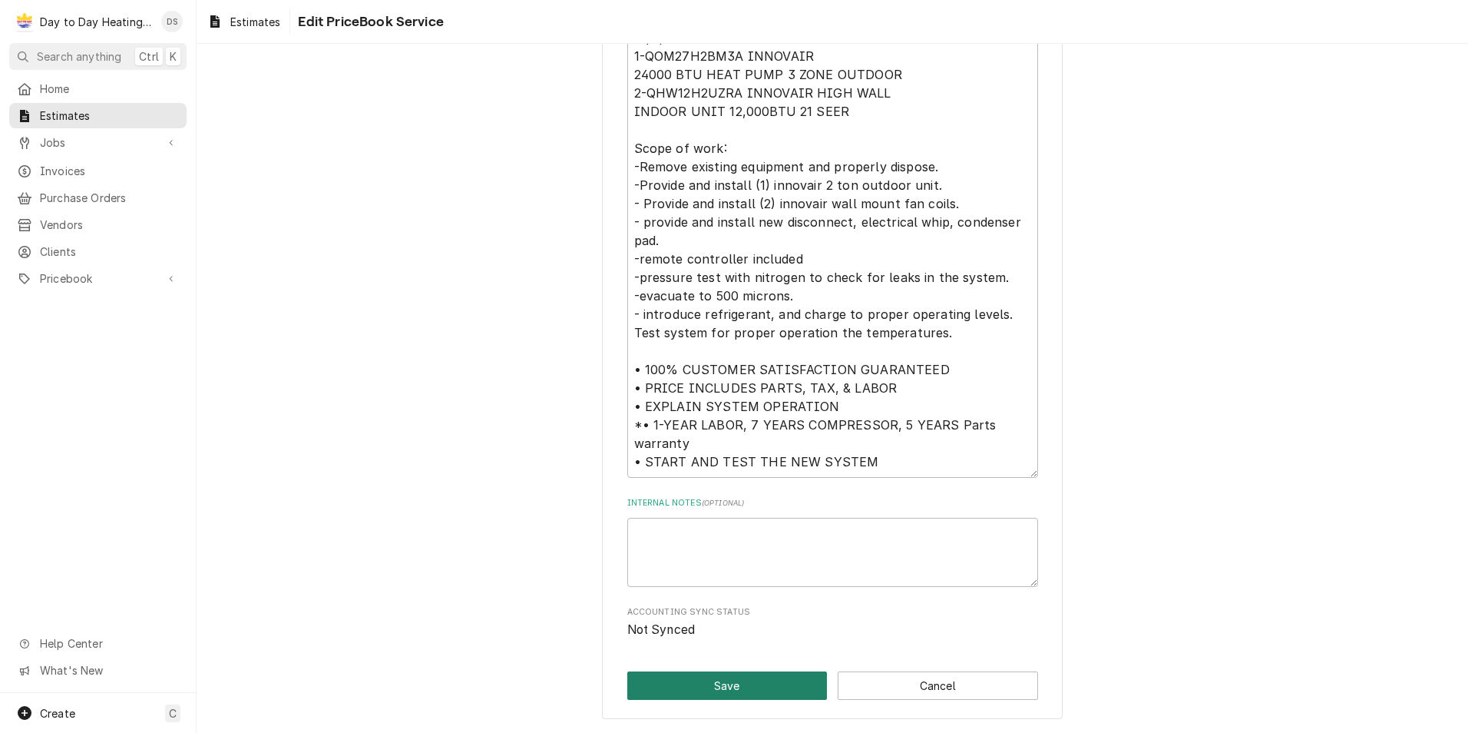
click at [706, 698] on button "Save" at bounding box center [727, 685] width 200 height 28
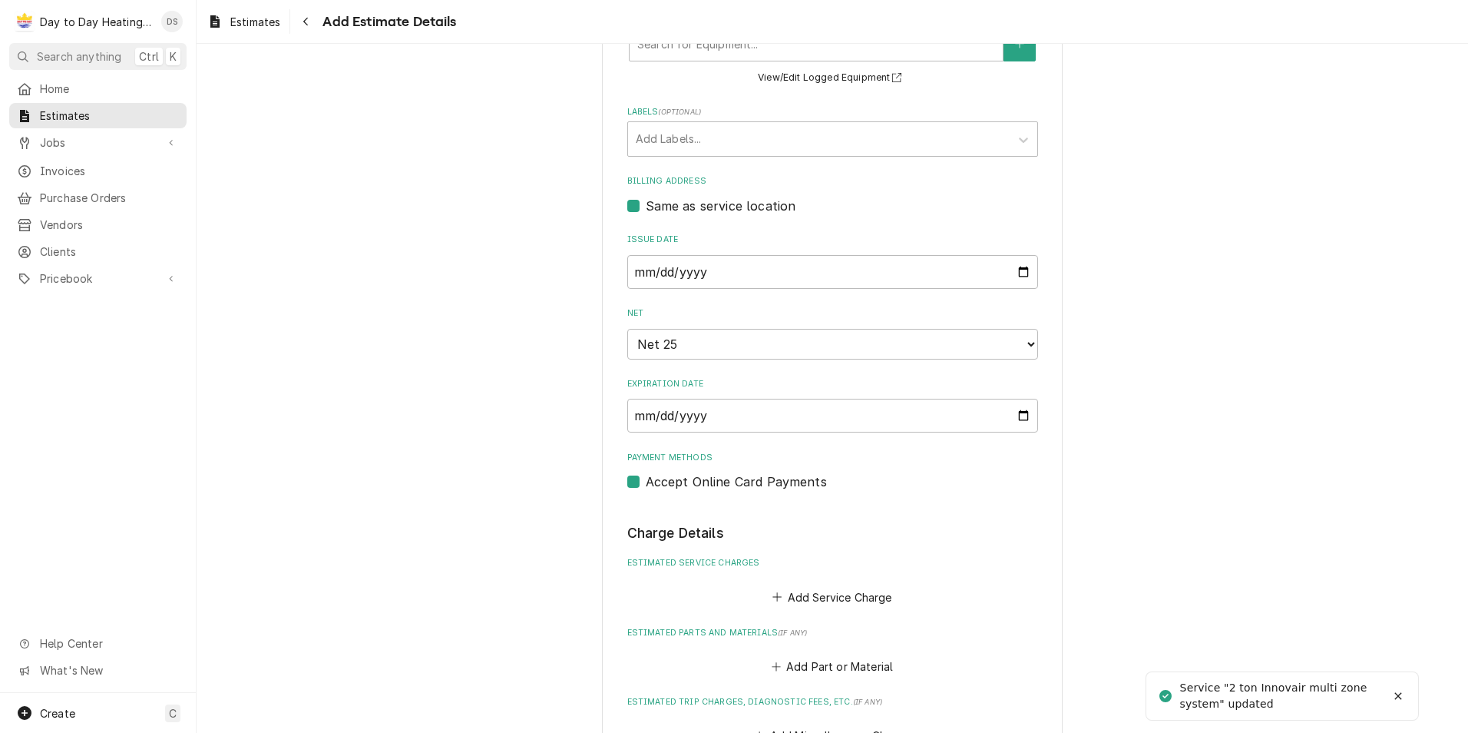
scroll to position [673, 0]
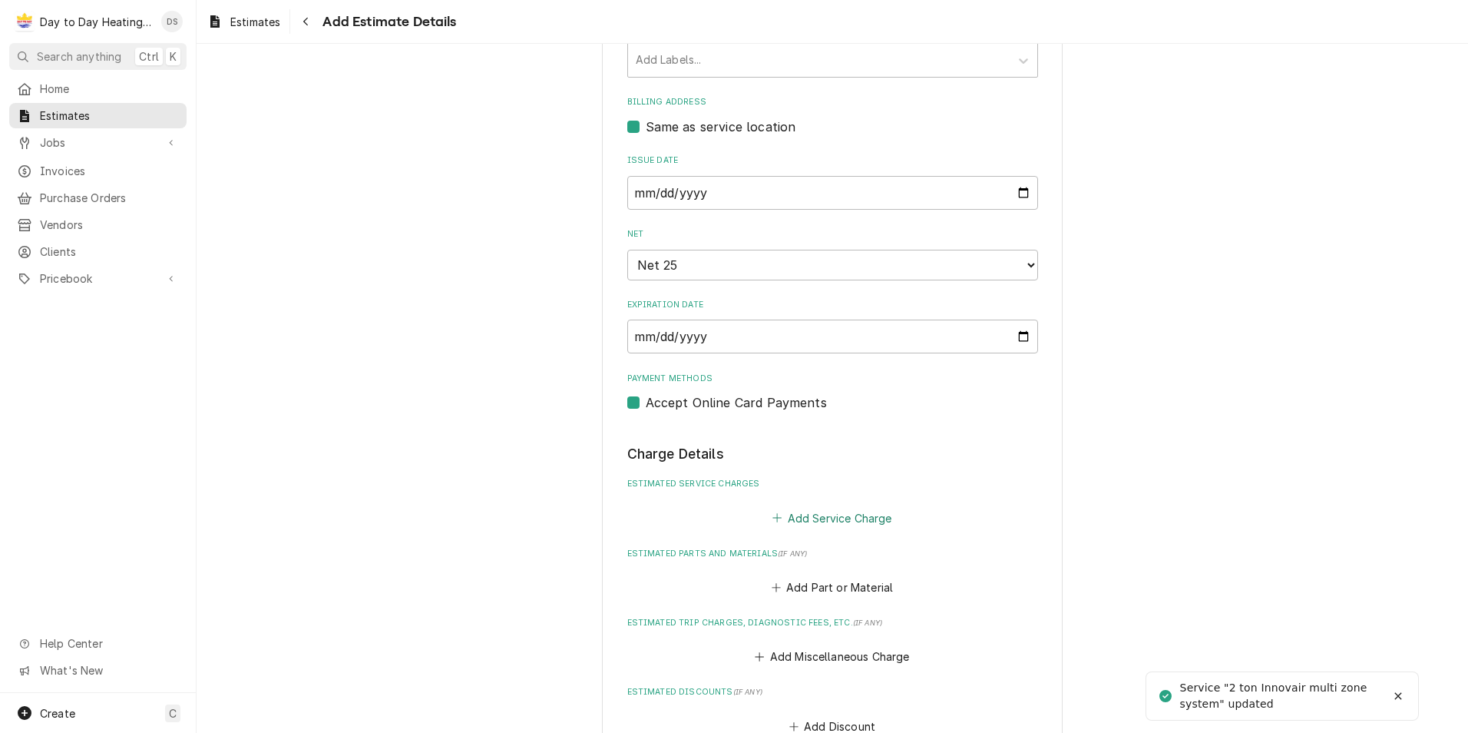
click at [819, 521] on button "Add Service Charge" at bounding box center [832, 518] width 124 height 22
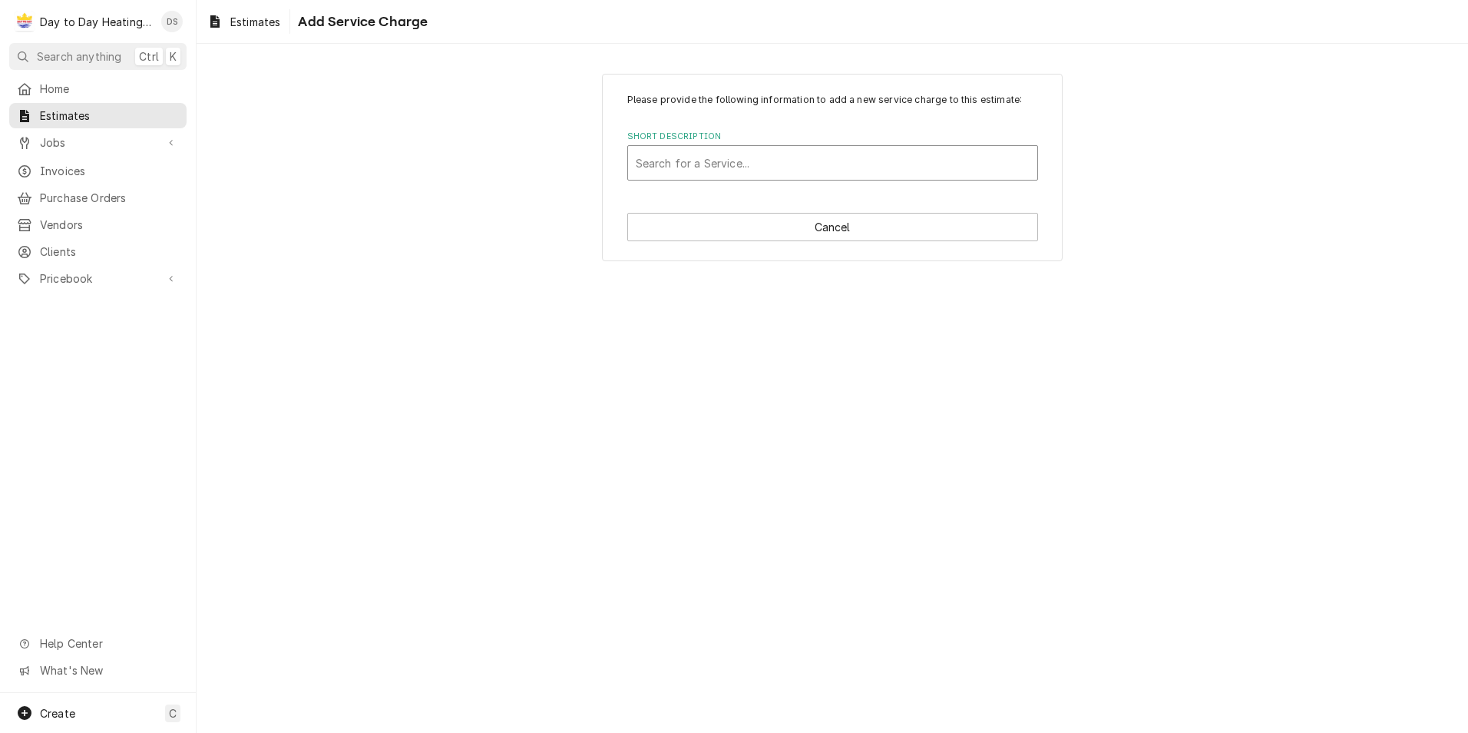
click at [733, 164] on div "Short Description" at bounding box center [833, 163] width 394 height 28
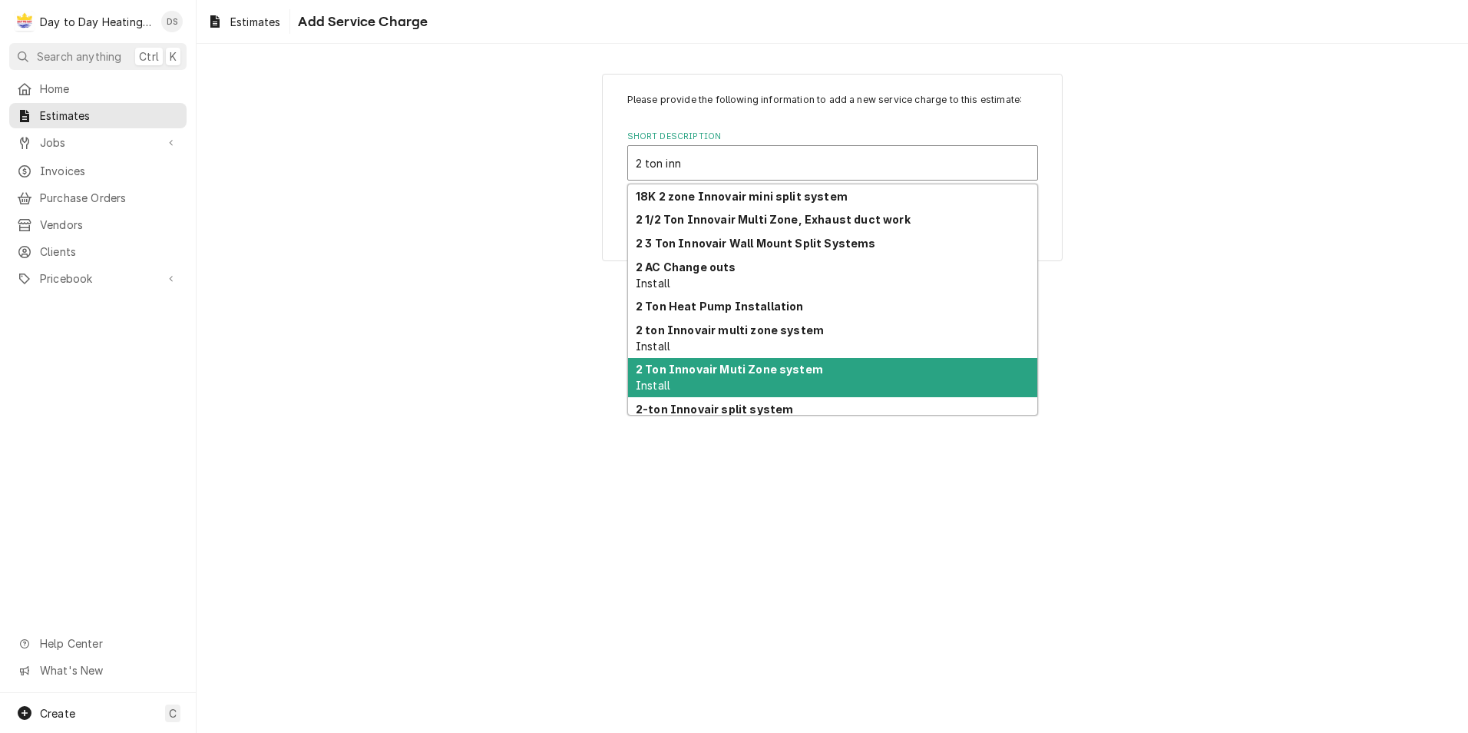
scroll to position [77, 0]
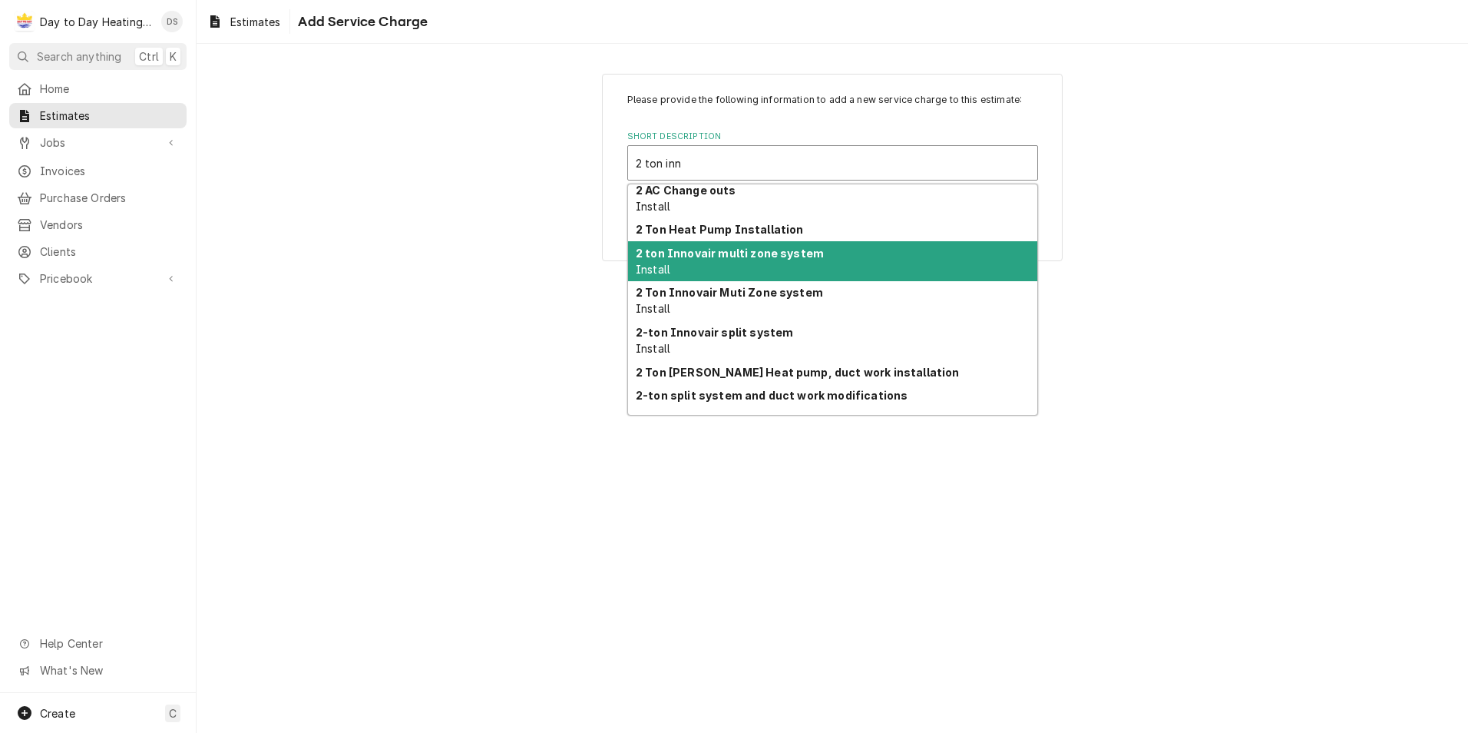
drag, startPoint x: 715, startPoint y: 301, endPoint x: 758, endPoint y: 180, distance: 128.0
click at [745, 206] on div "18K 2 zone Innovair mini split system 2 1/2 Ton Innovair Multi Zone, Exhaust du…" at bounding box center [832, 299] width 409 height 230
click at [726, 265] on div "2 ton Innovair multi zone system Install" at bounding box center [832, 261] width 409 height 40
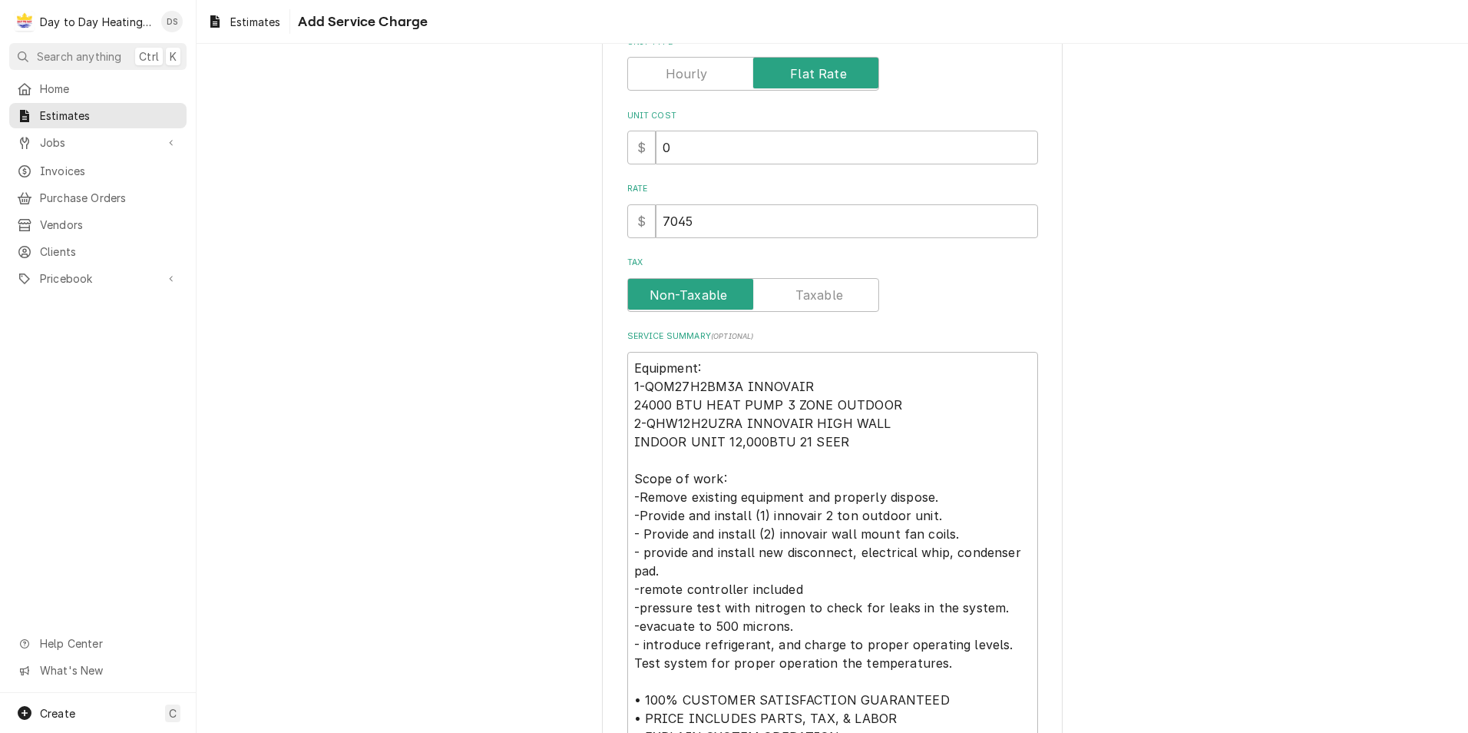
scroll to position [359, 0]
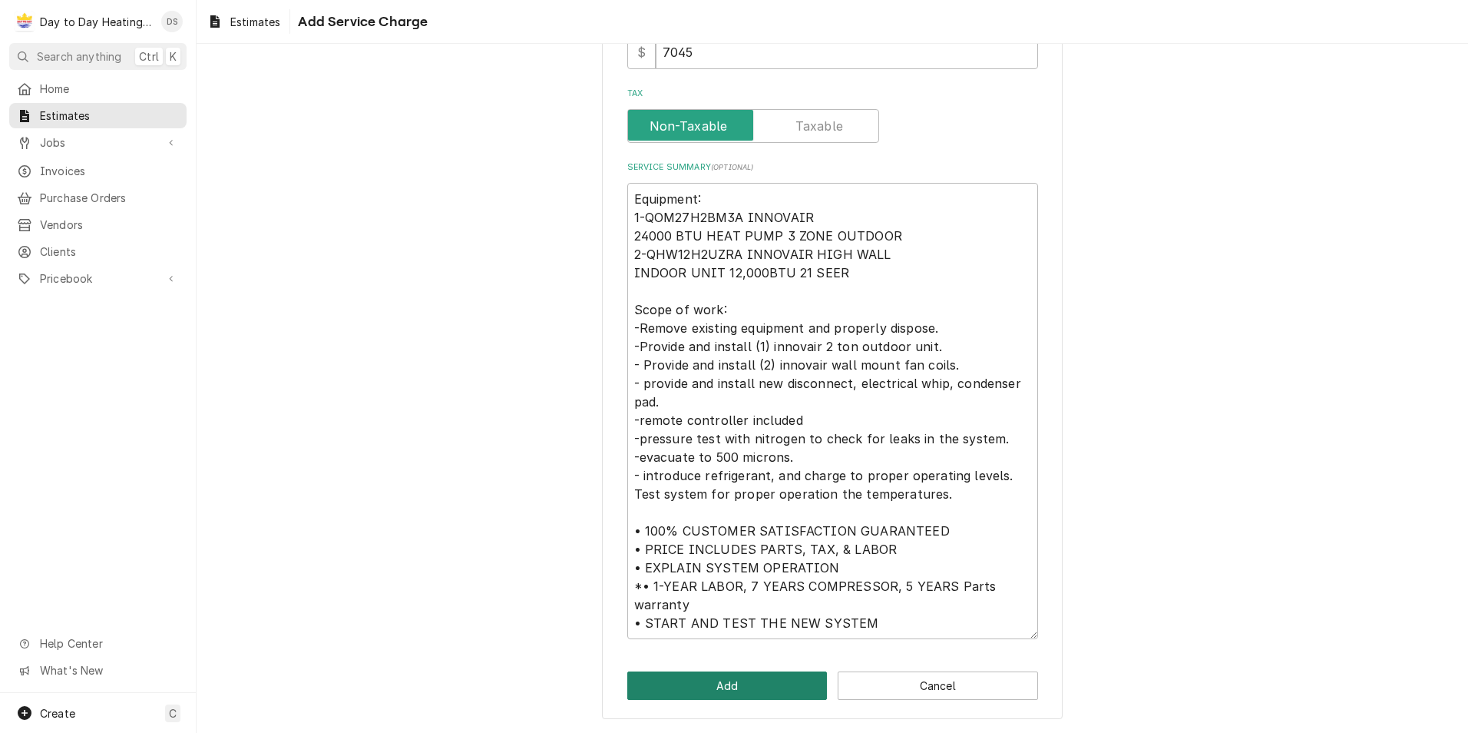
click at [730, 687] on button "Add" at bounding box center [727, 685] width 200 height 28
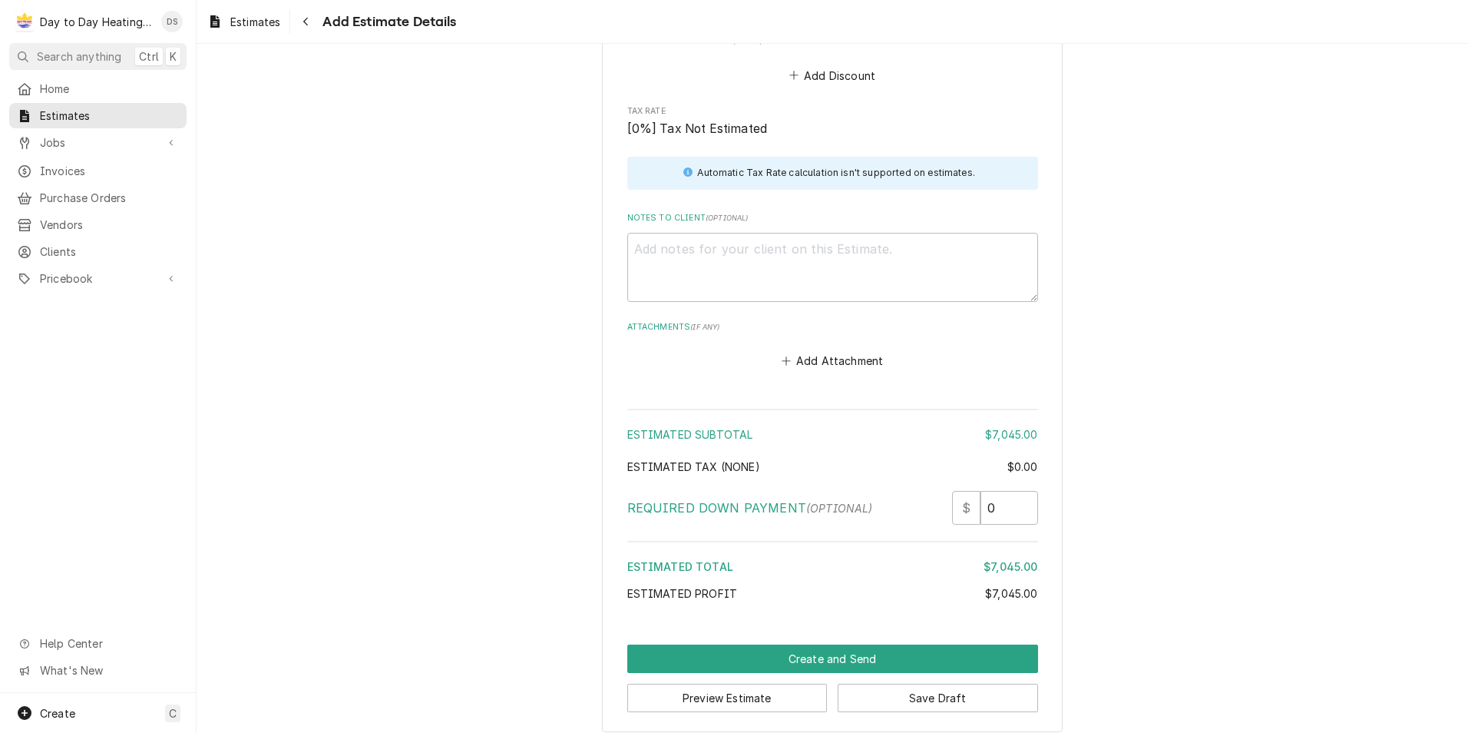
scroll to position [2013, 0]
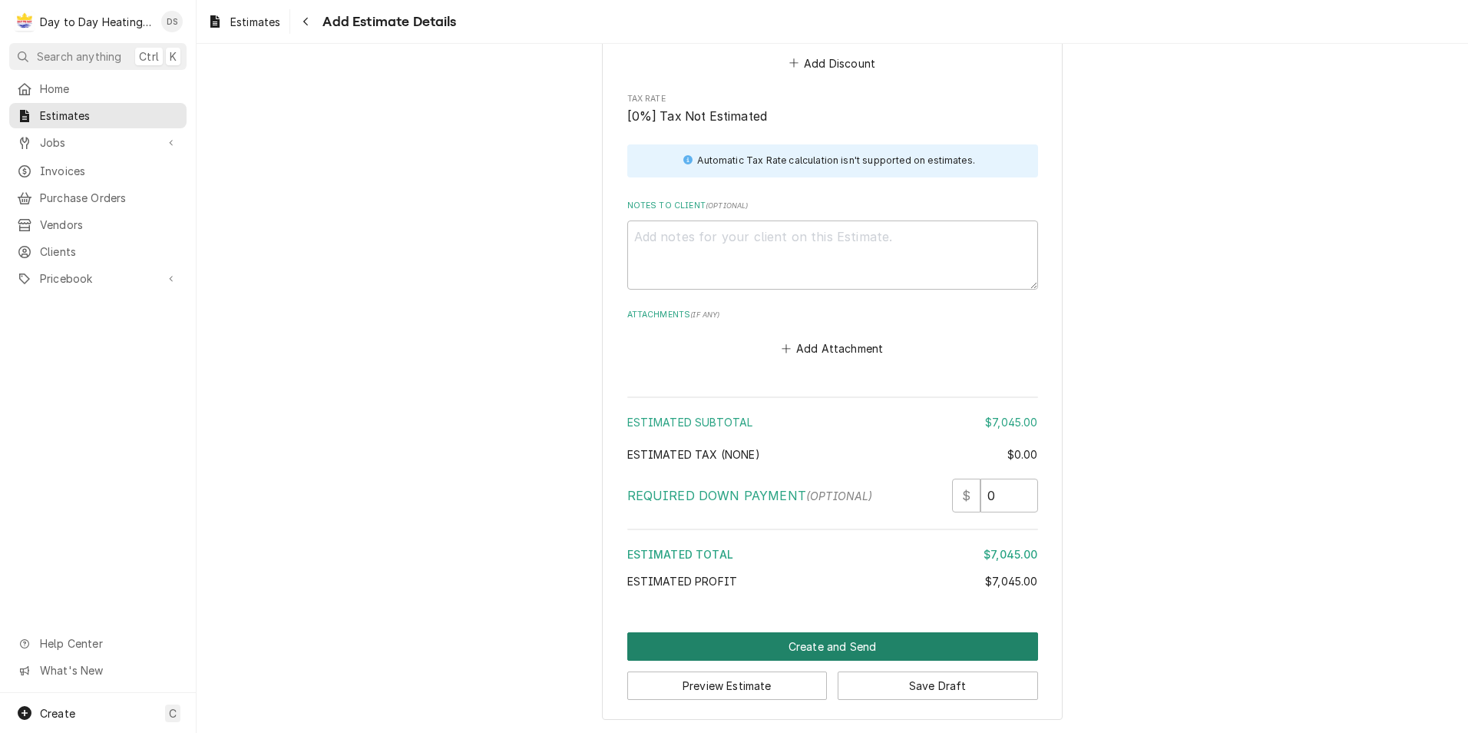
click at [859, 638] on button "Create and Send" at bounding box center [832, 646] width 411 height 28
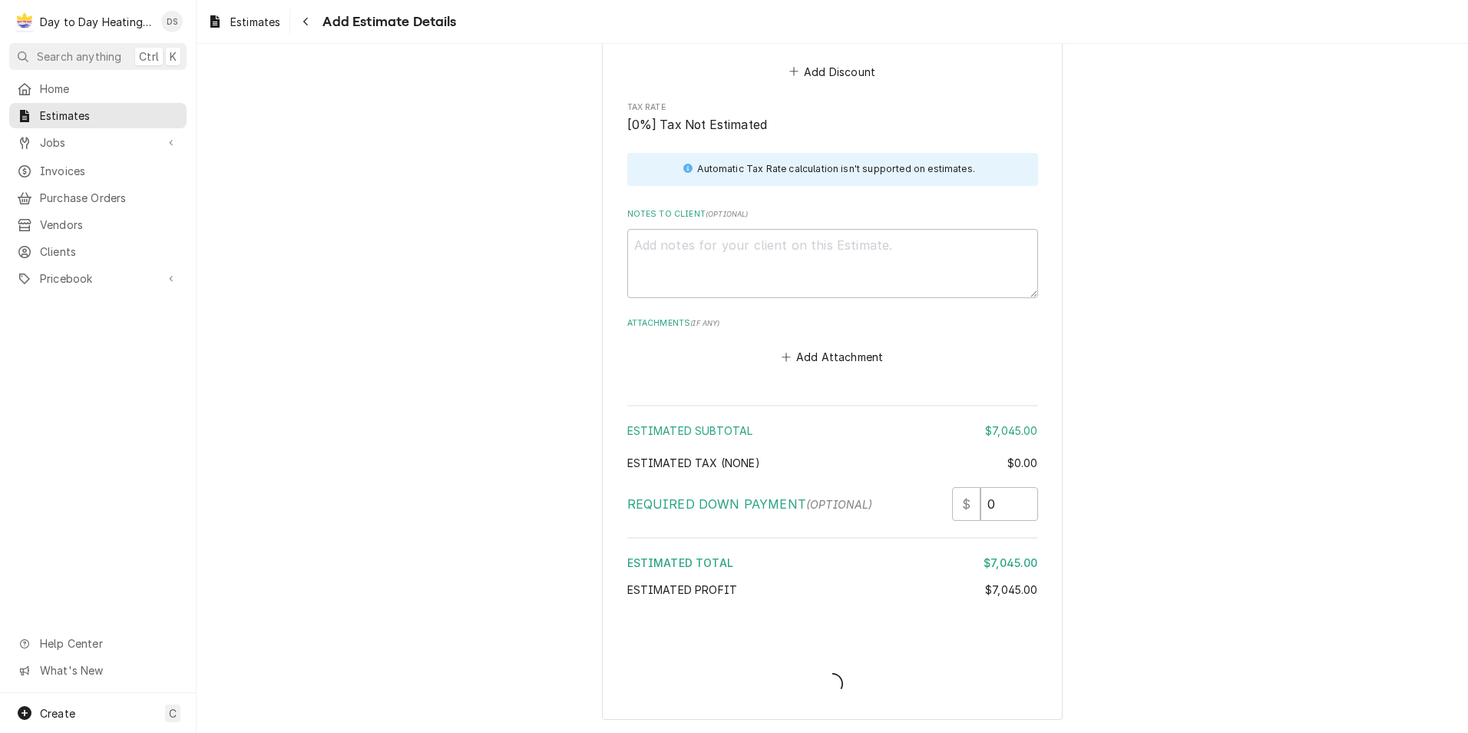
scroll to position [2005, 0]
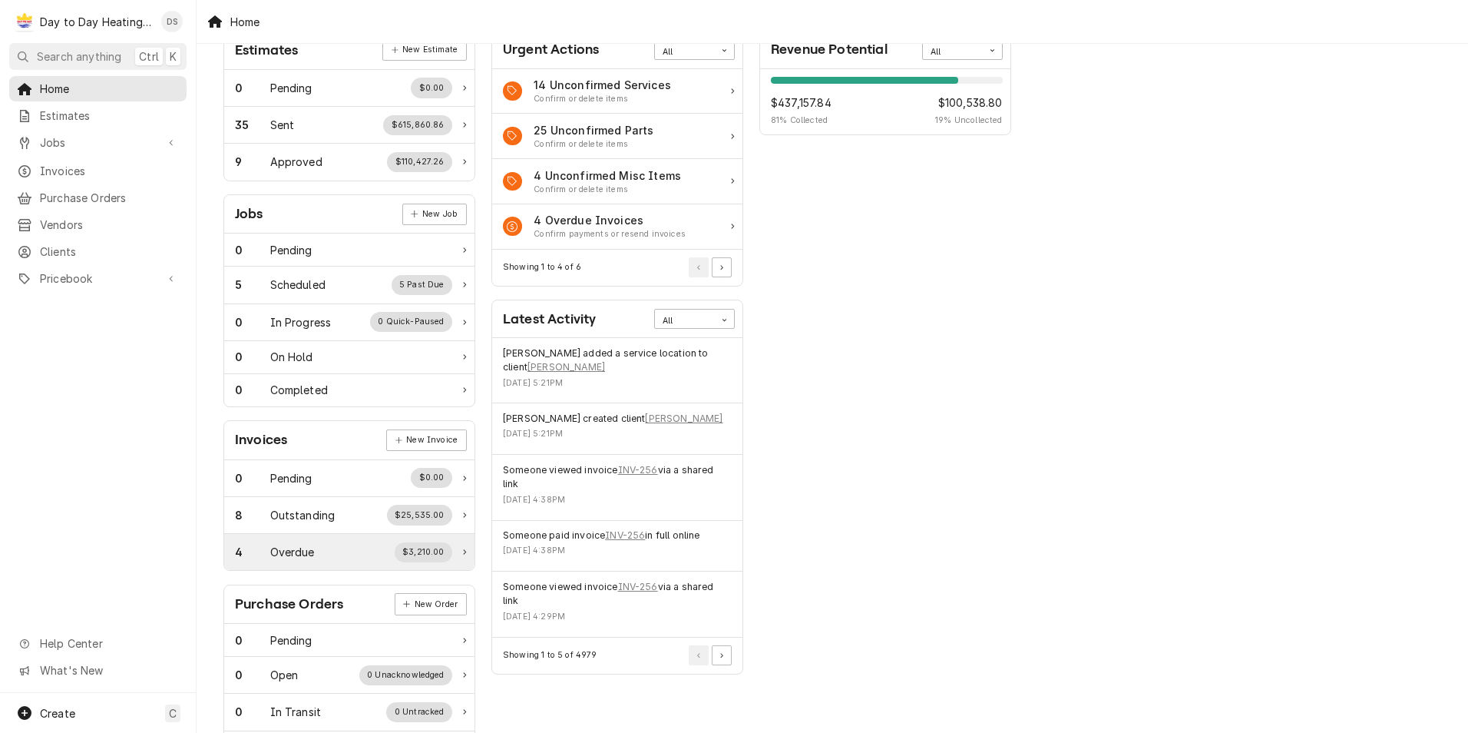
scroll to position [154, 0]
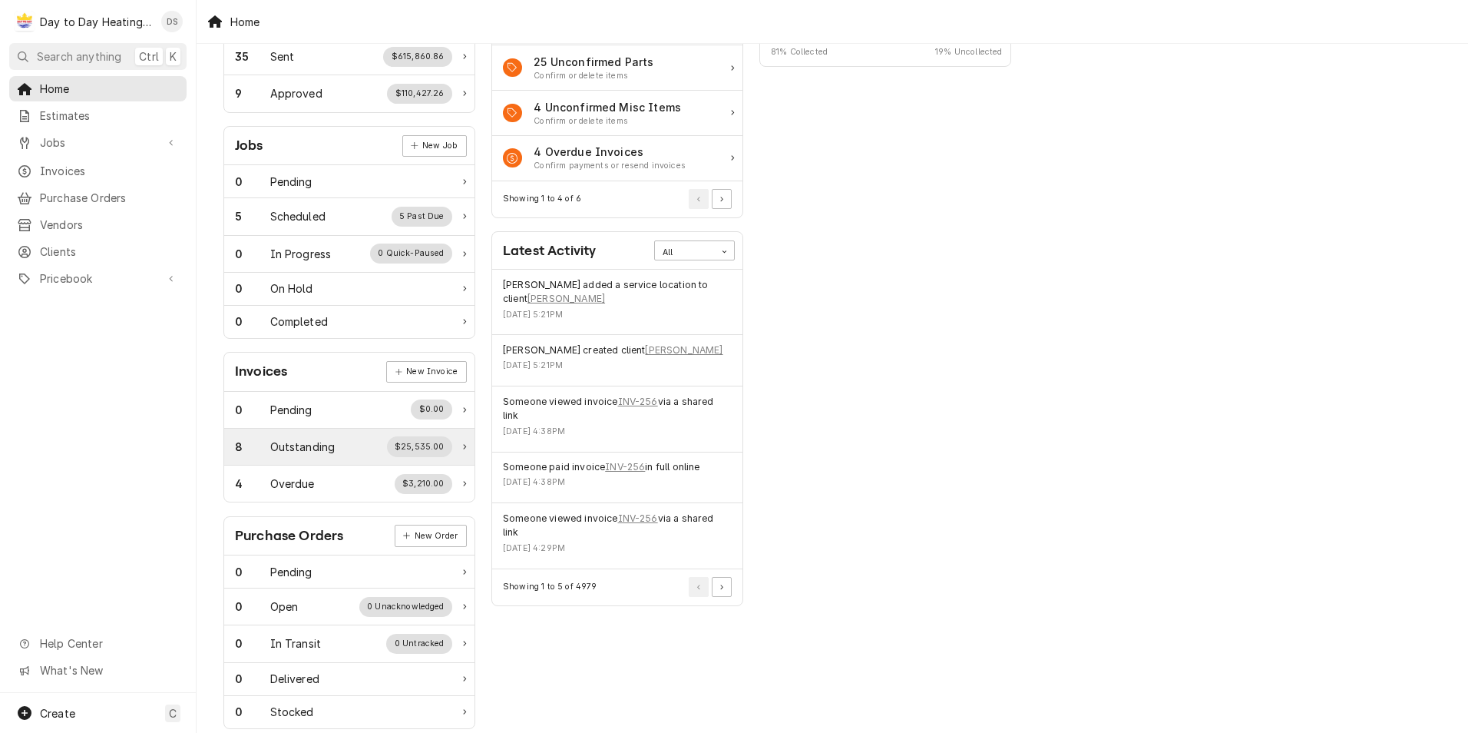
click at [369, 446] on div "8 Outstanding $25,535.00" at bounding box center [343, 446] width 217 height 20
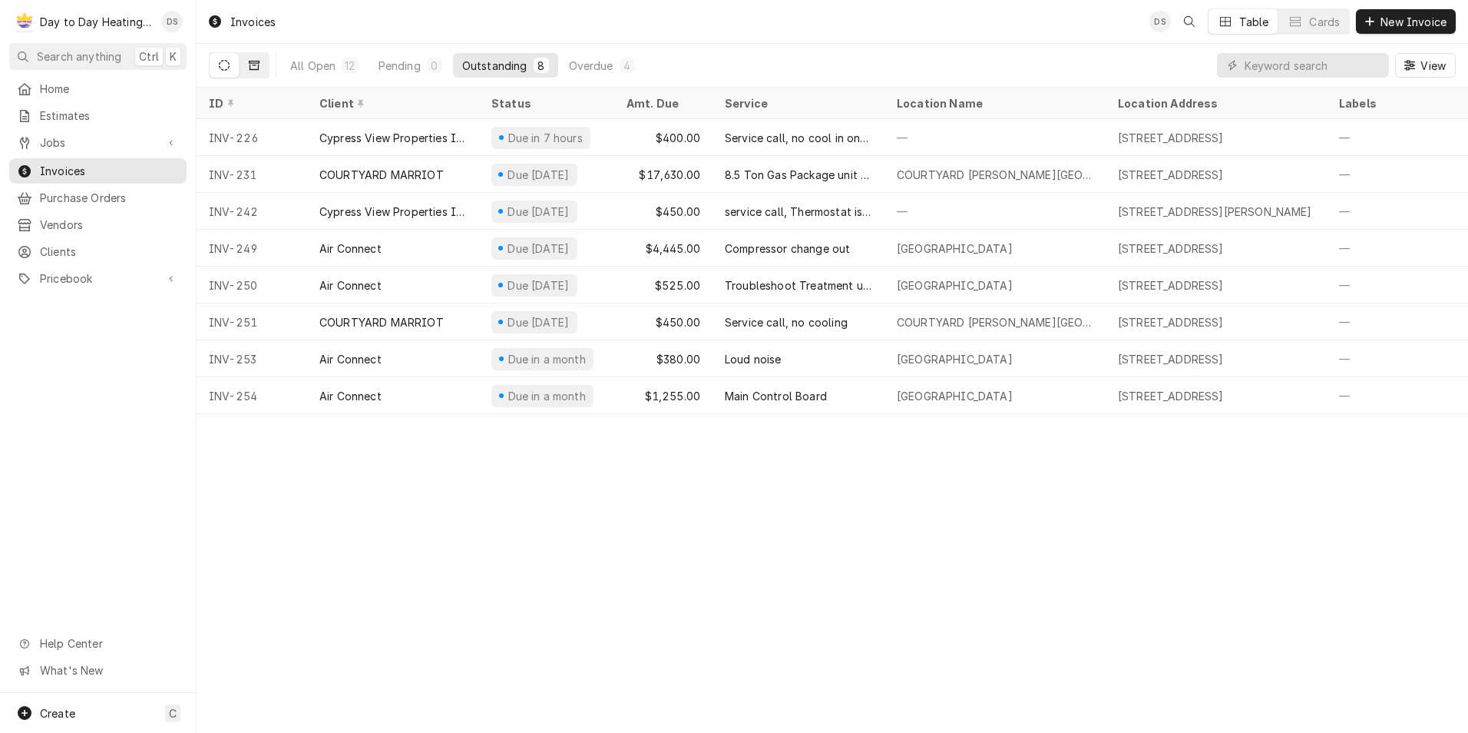
click at [256, 63] on icon "Dynamic Content Wrapper" at bounding box center [254, 65] width 11 height 9
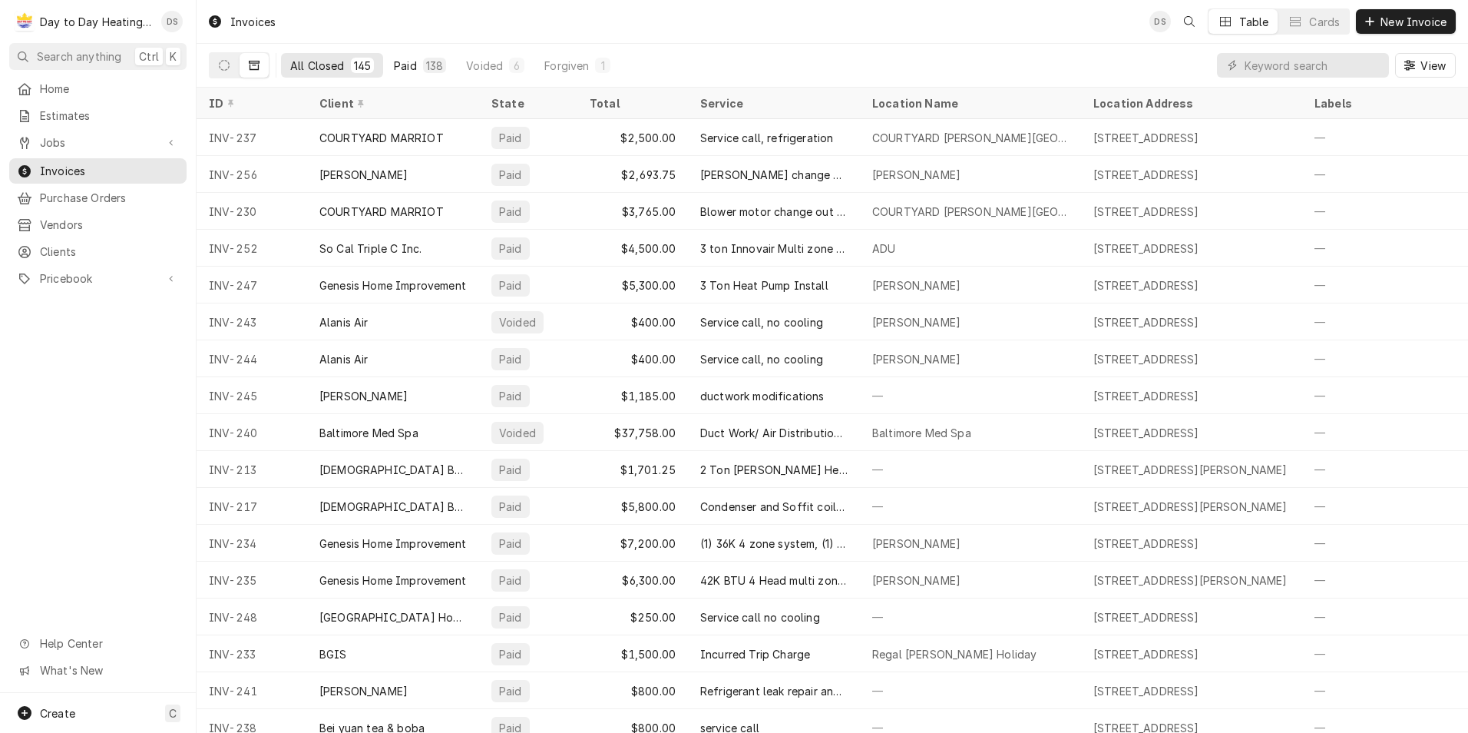
click at [405, 57] on button "Paid 138" at bounding box center [420, 65] width 71 height 25
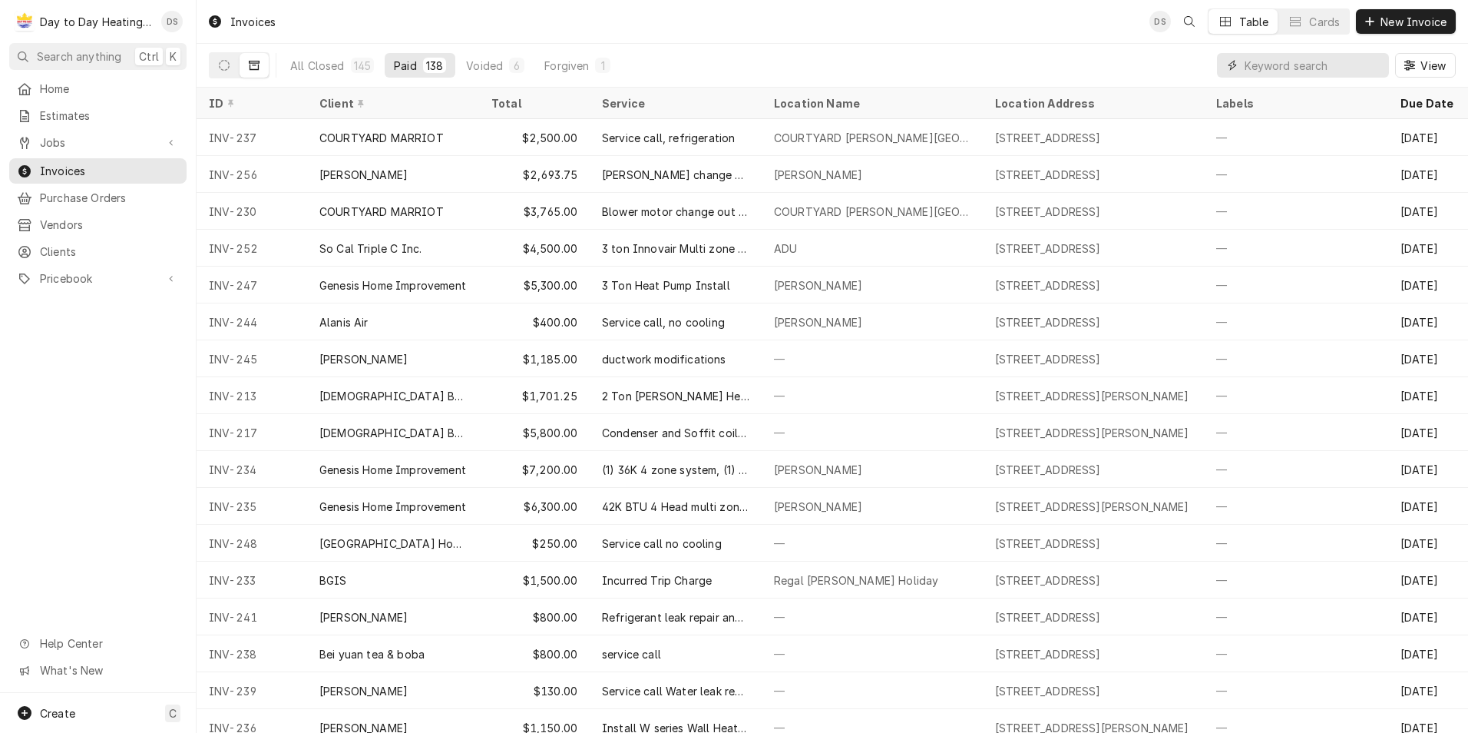
click at [1305, 65] on input "Dynamic Content Wrapper" at bounding box center [1313, 65] width 137 height 25
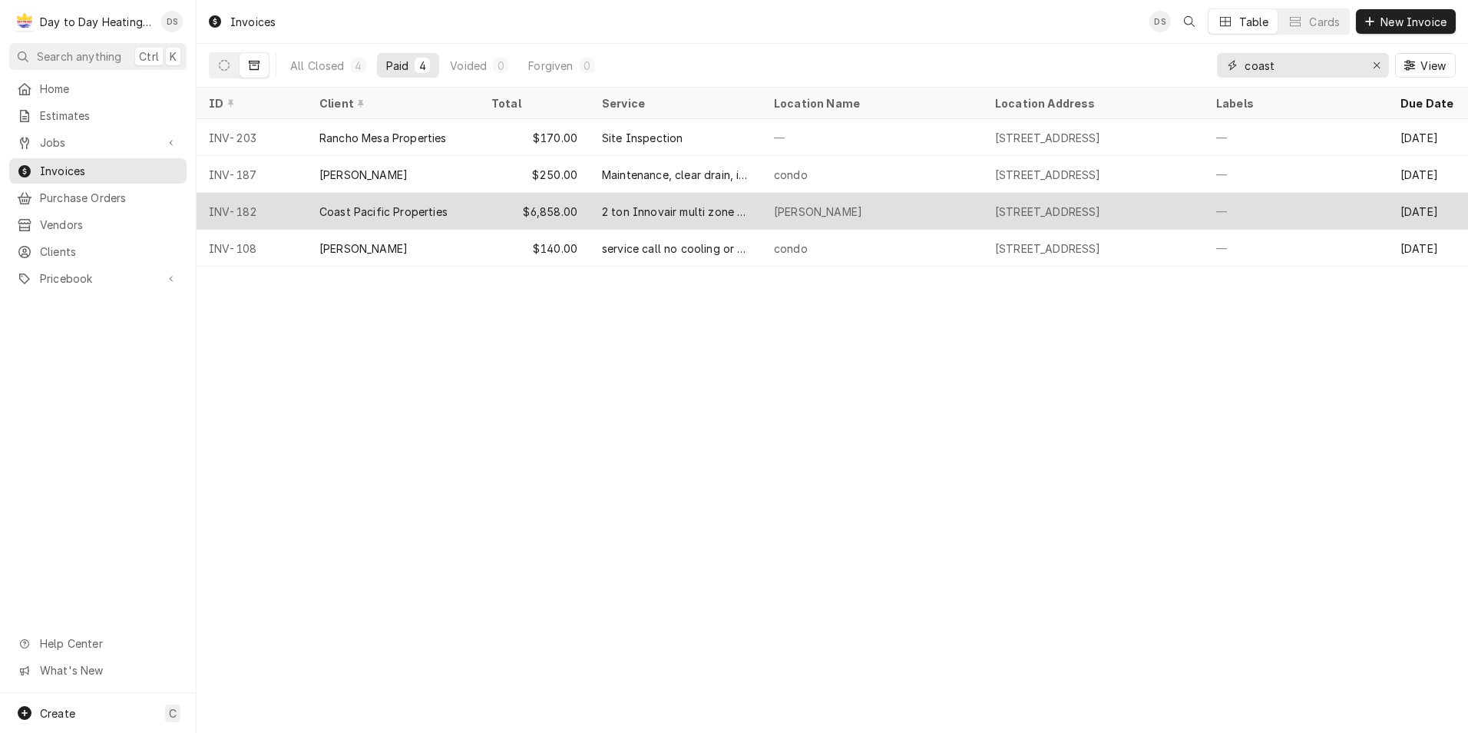
type input "coast"
click at [654, 211] on div "2 ton Innovair multi zone system" at bounding box center [675, 211] width 147 height 16
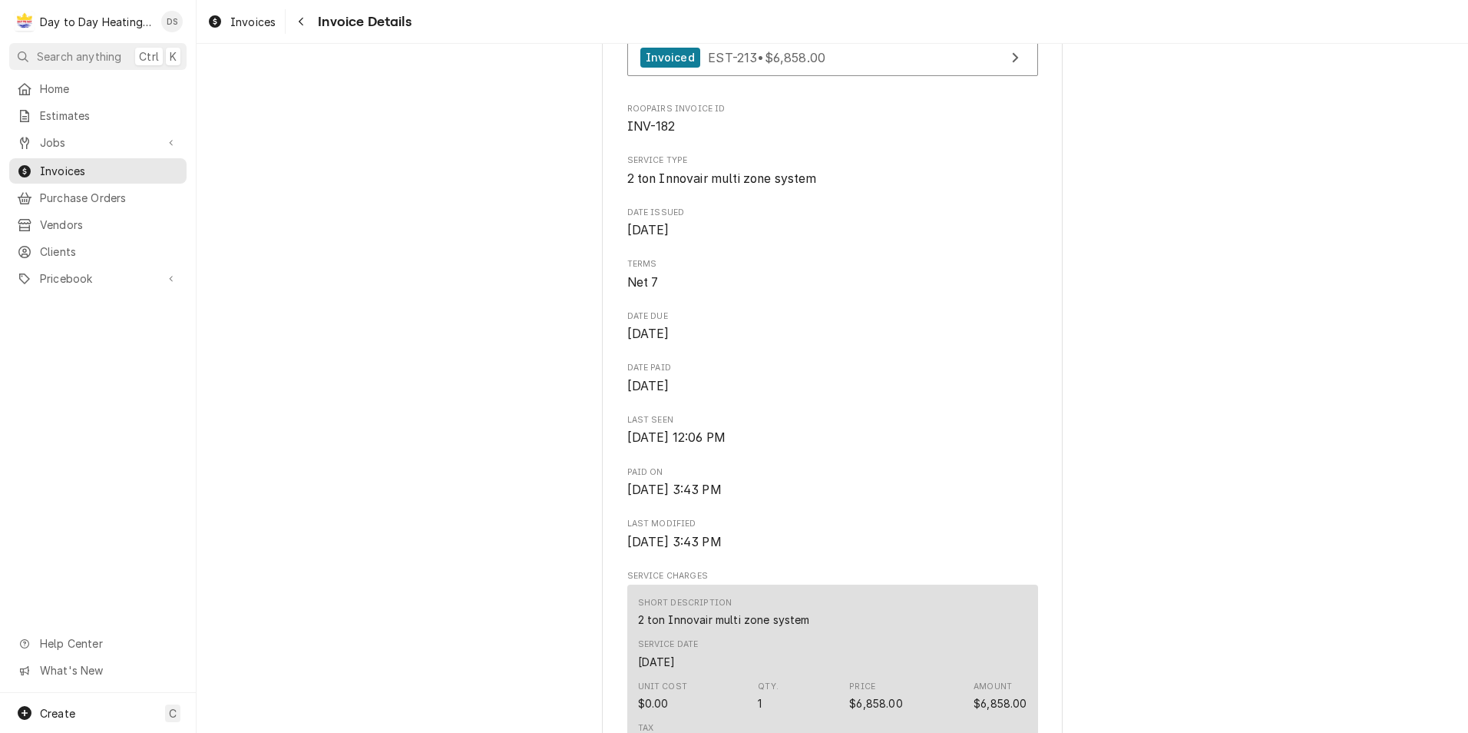
scroll to position [691, 0]
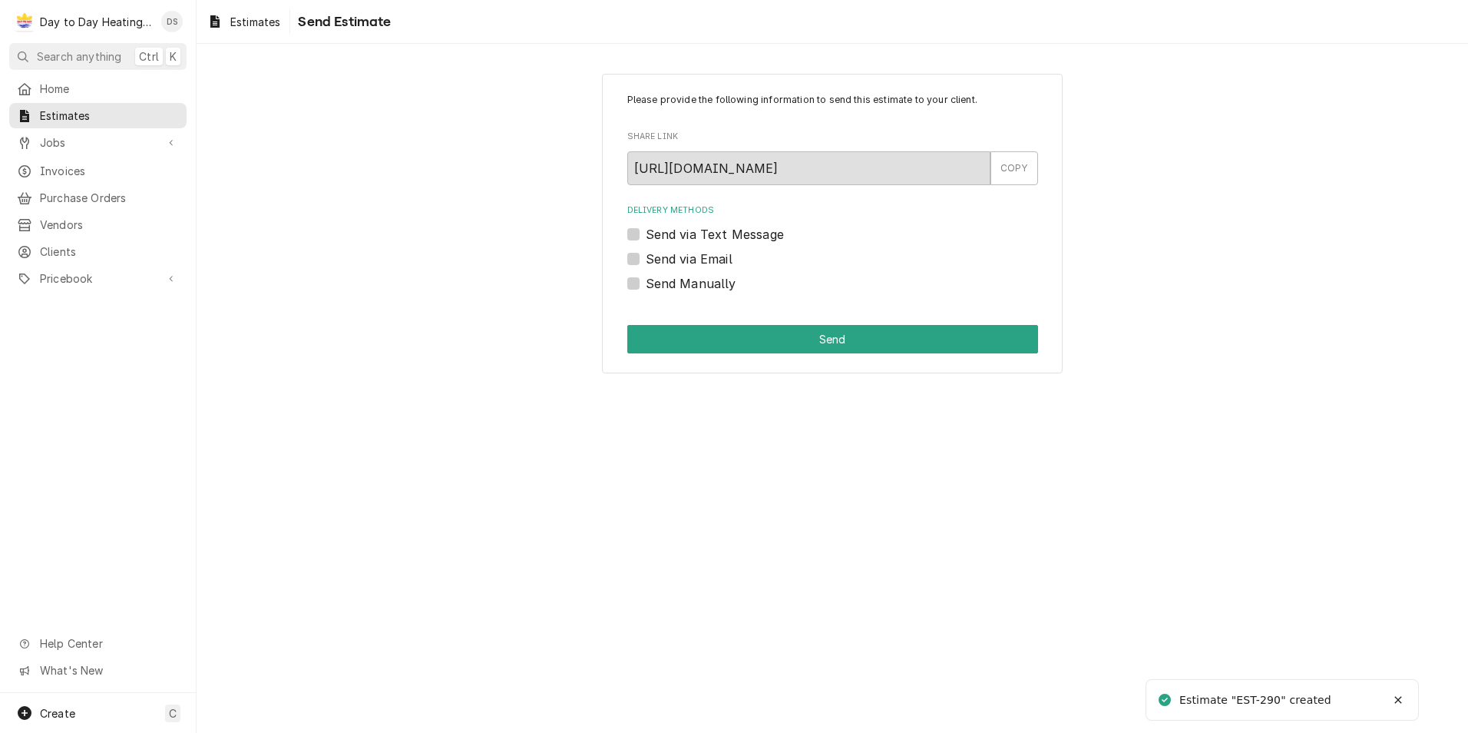
click at [706, 229] on label "Send via Text Message" at bounding box center [715, 234] width 138 height 18
click at [706, 229] on input "Send via Text Message" at bounding box center [851, 242] width 411 height 34
checkbox input "true"
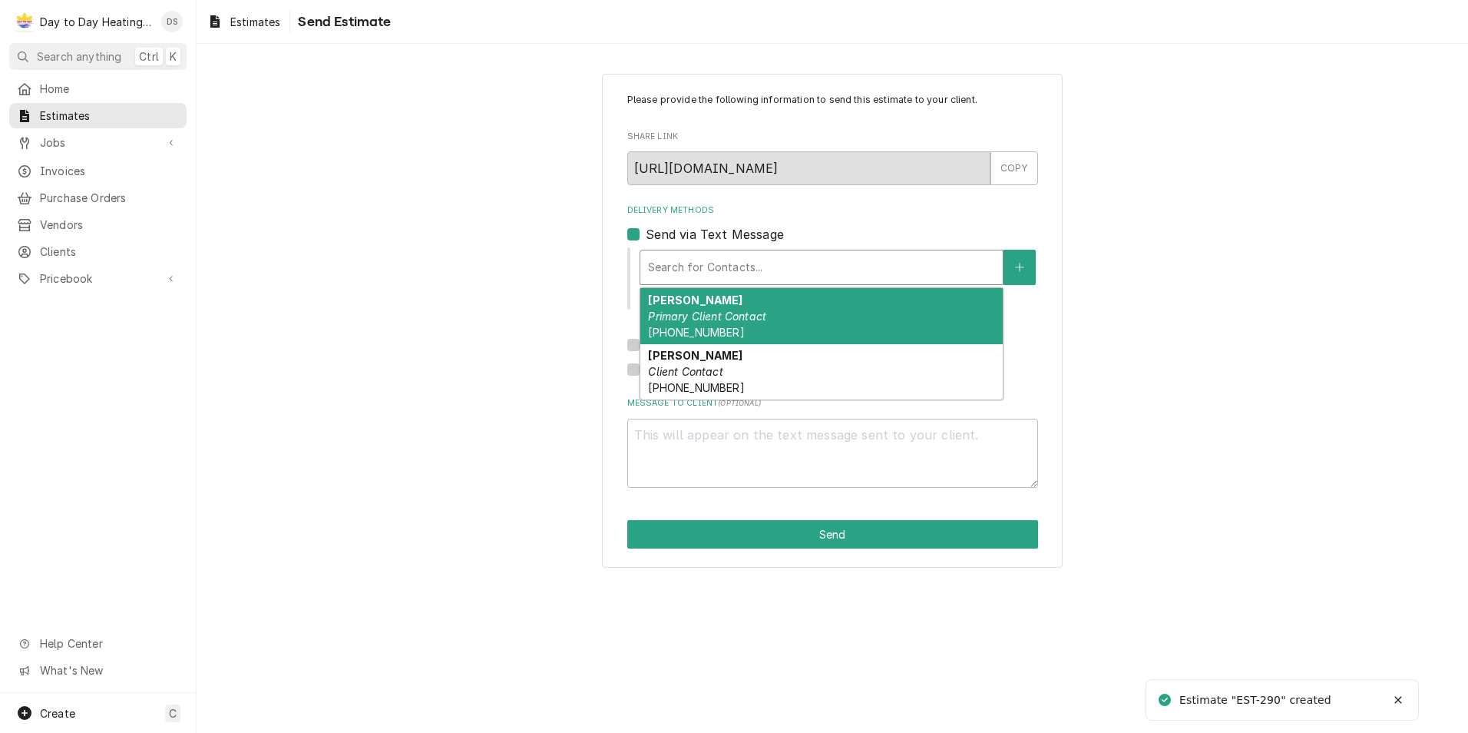
click at [698, 258] on div "Delivery Methods" at bounding box center [821, 267] width 347 height 28
click at [703, 311] on em "Primary Client Contact" at bounding box center [707, 315] width 118 height 13
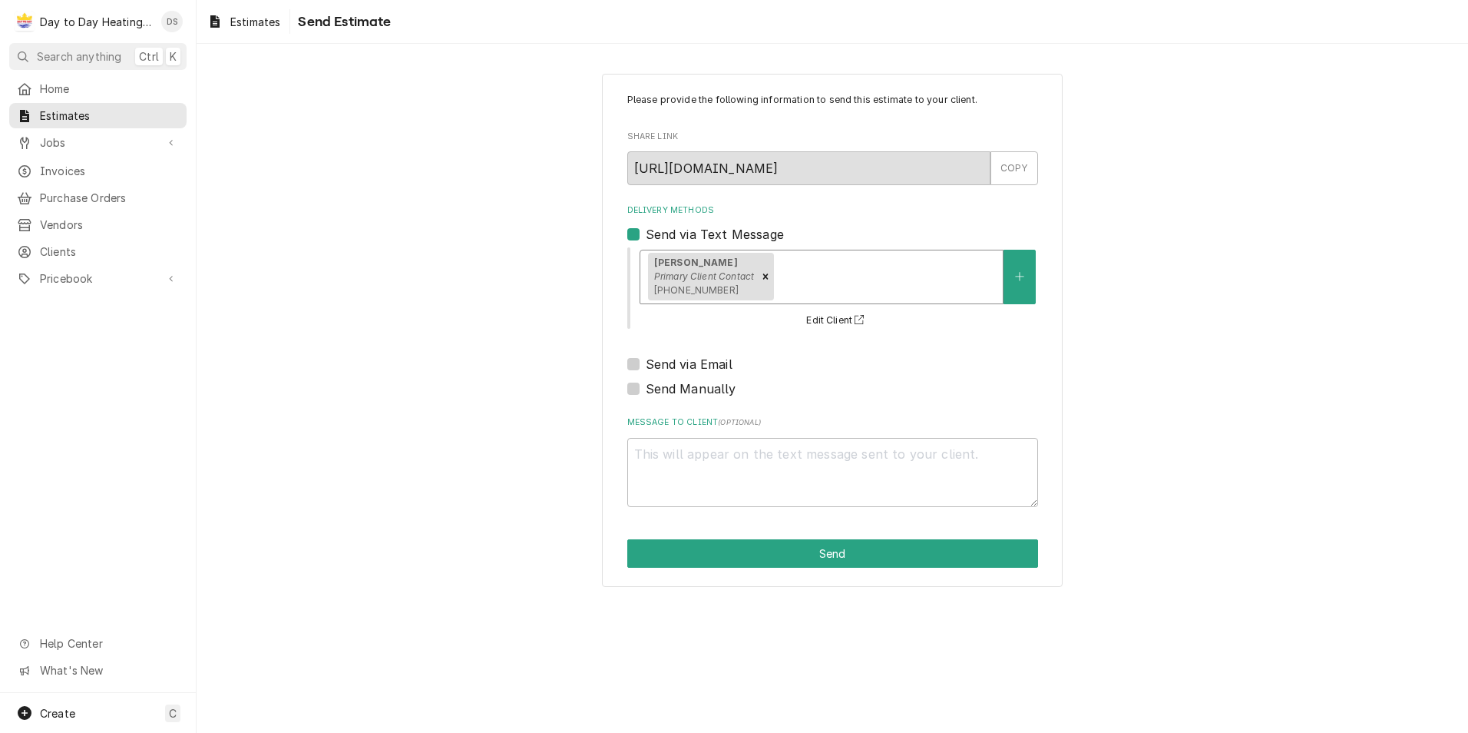
click at [812, 273] on div "Delivery Methods" at bounding box center [886, 277] width 218 height 28
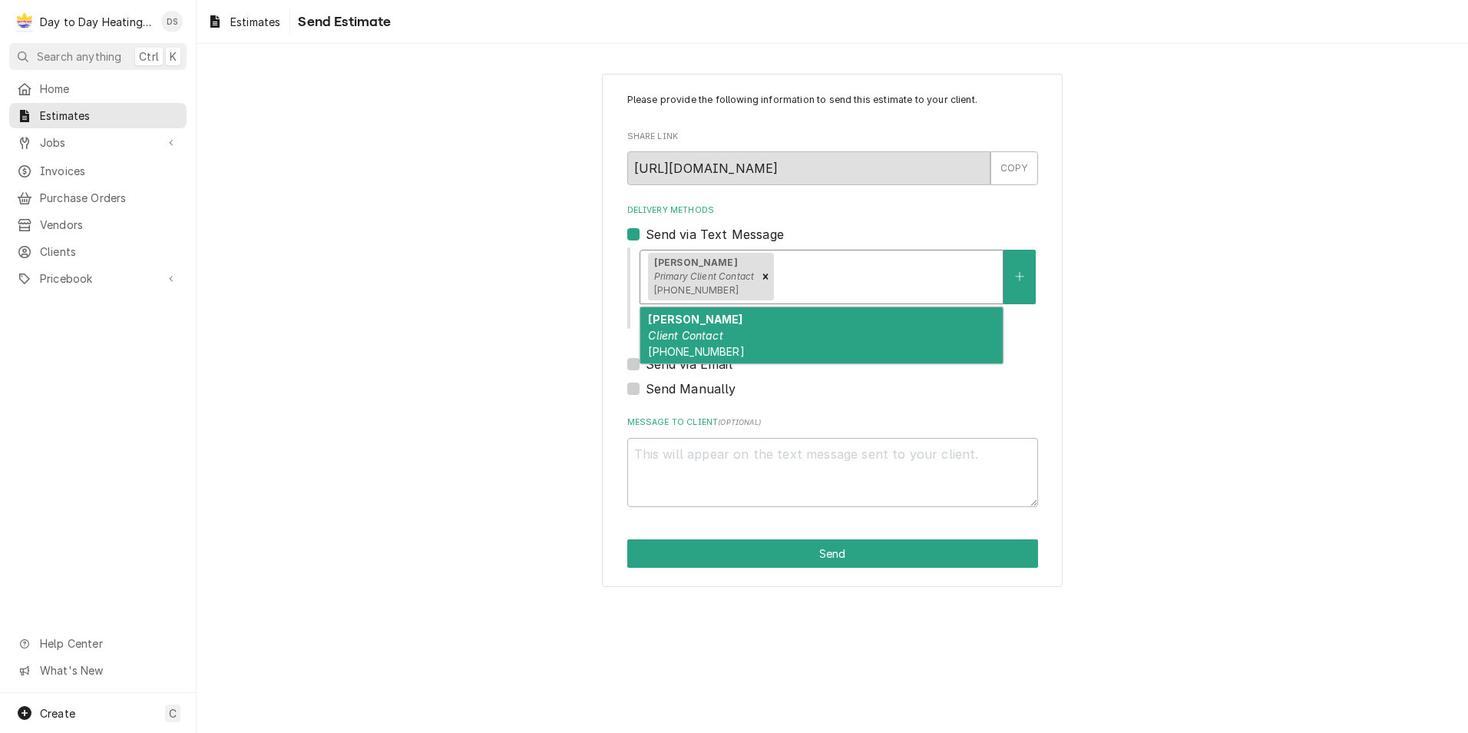
click at [773, 323] on div "Nicole Client Contact (315) 506-0648" at bounding box center [821, 335] width 362 height 56
type textarea "x"
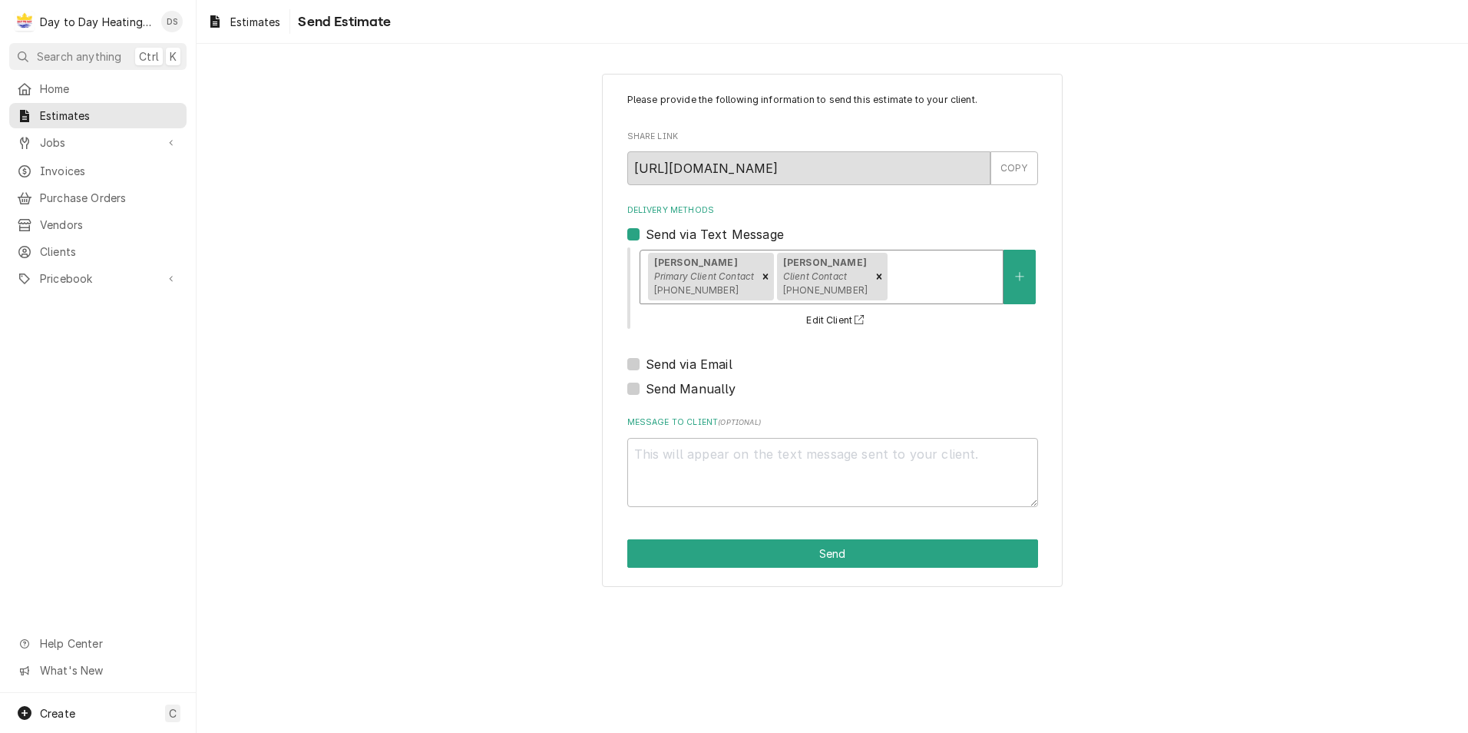
click at [718, 367] on label "Send via Email" at bounding box center [689, 364] width 87 height 18
click at [718, 367] on input "Send via Email" at bounding box center [851, 372] width 411 height 34
checkbox input "true"
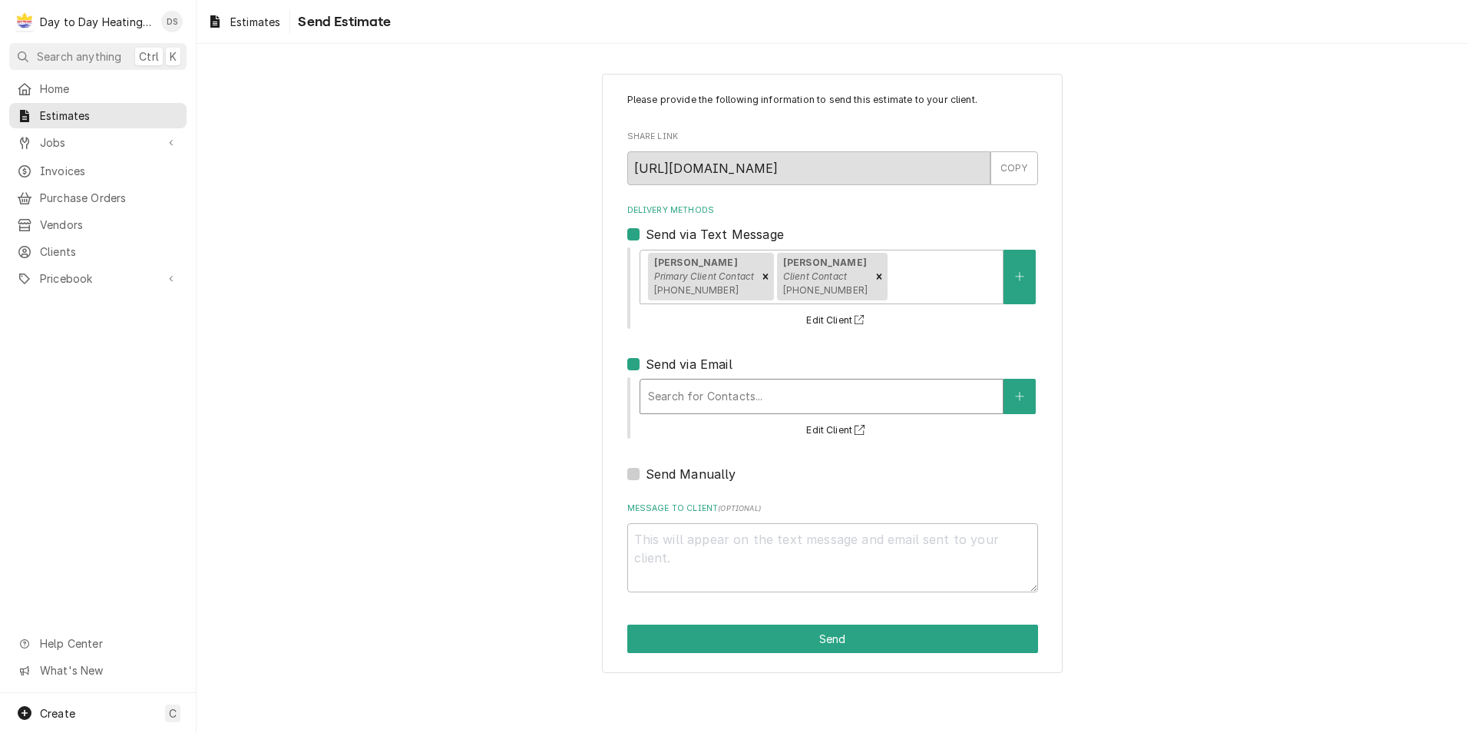
click at [720, 401] on div "Delivery Methods" at bounding box center [821, 396] width 347 height 28
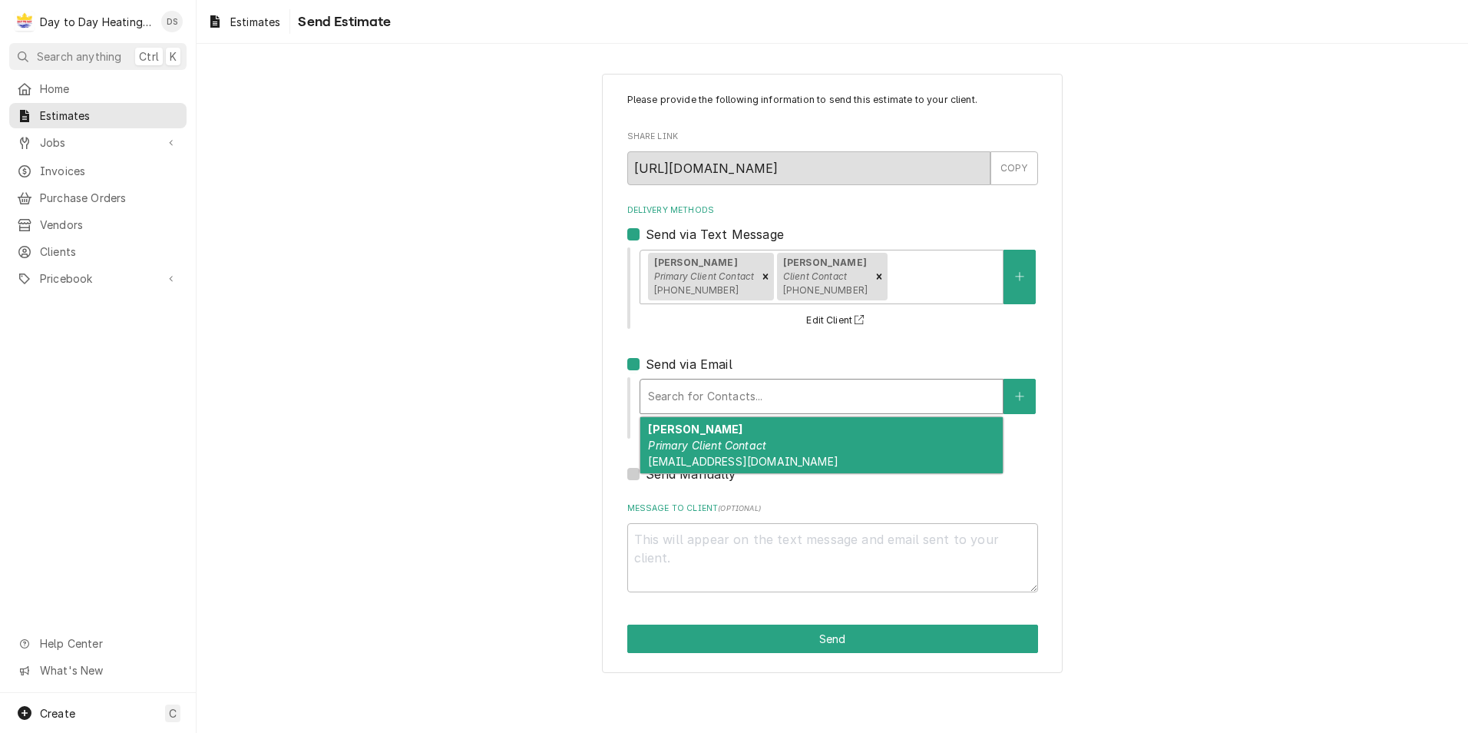
click at [735, 450] on em "Primary Client Contact" at bounding box center [707, 444] width 118 height 13
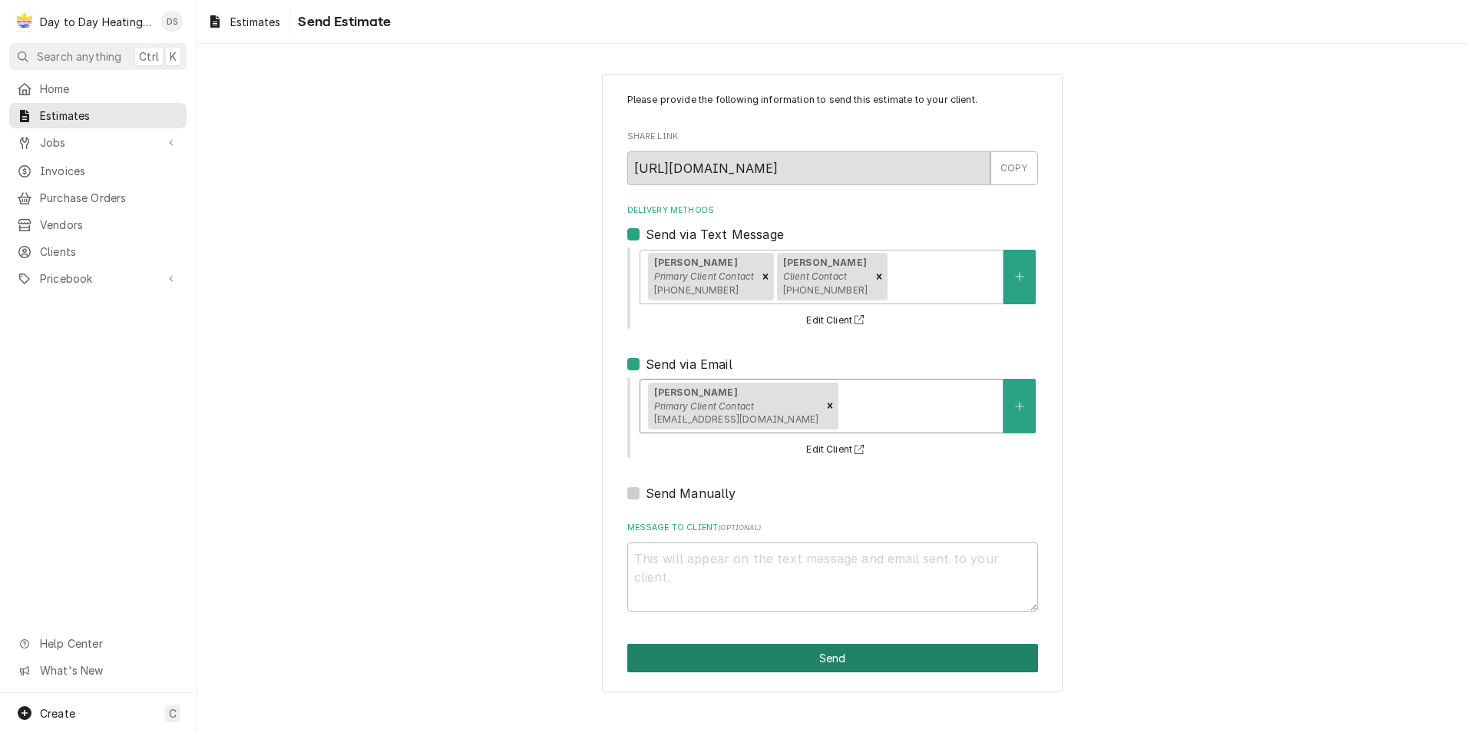
click at [908, 666] on button "Send" at bounding box center [832, 658] width 411 height 28
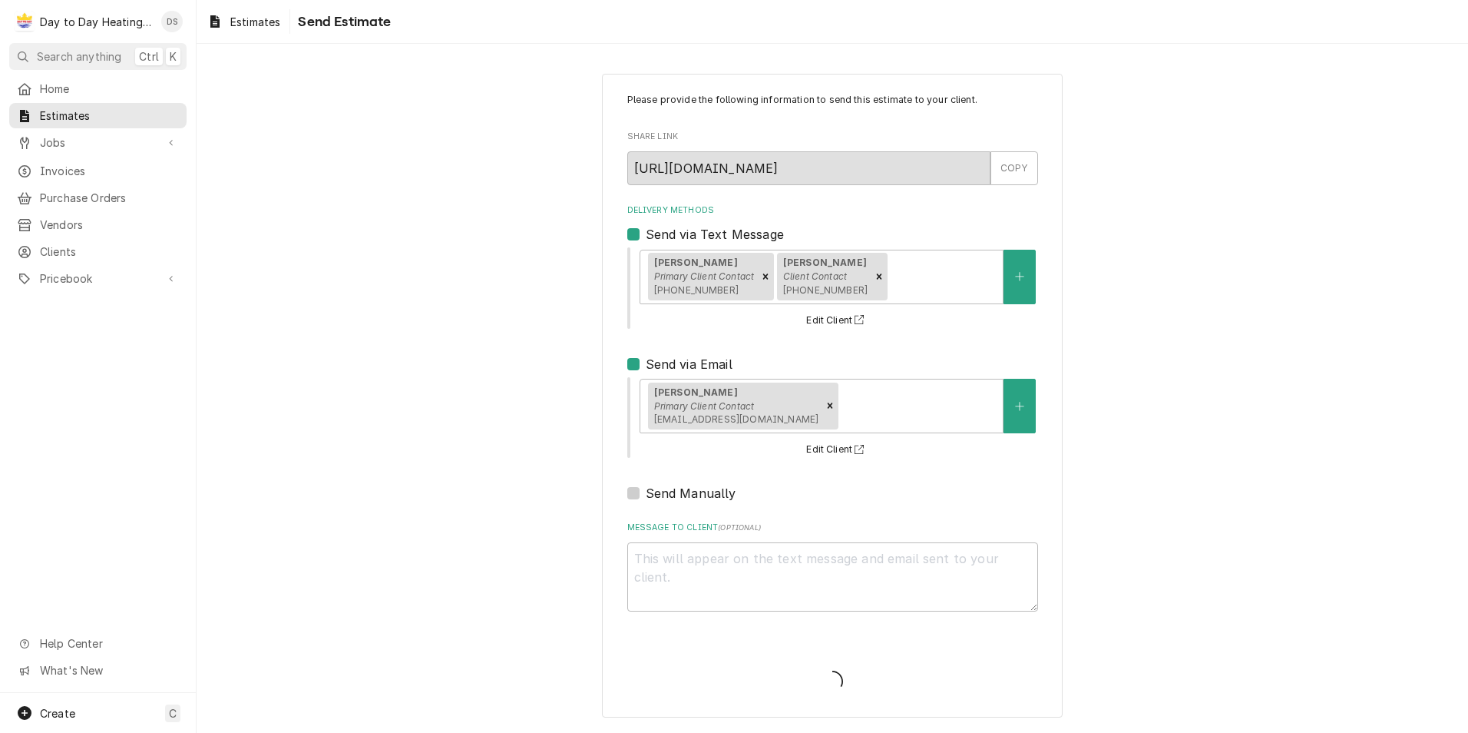
type textarea "x"
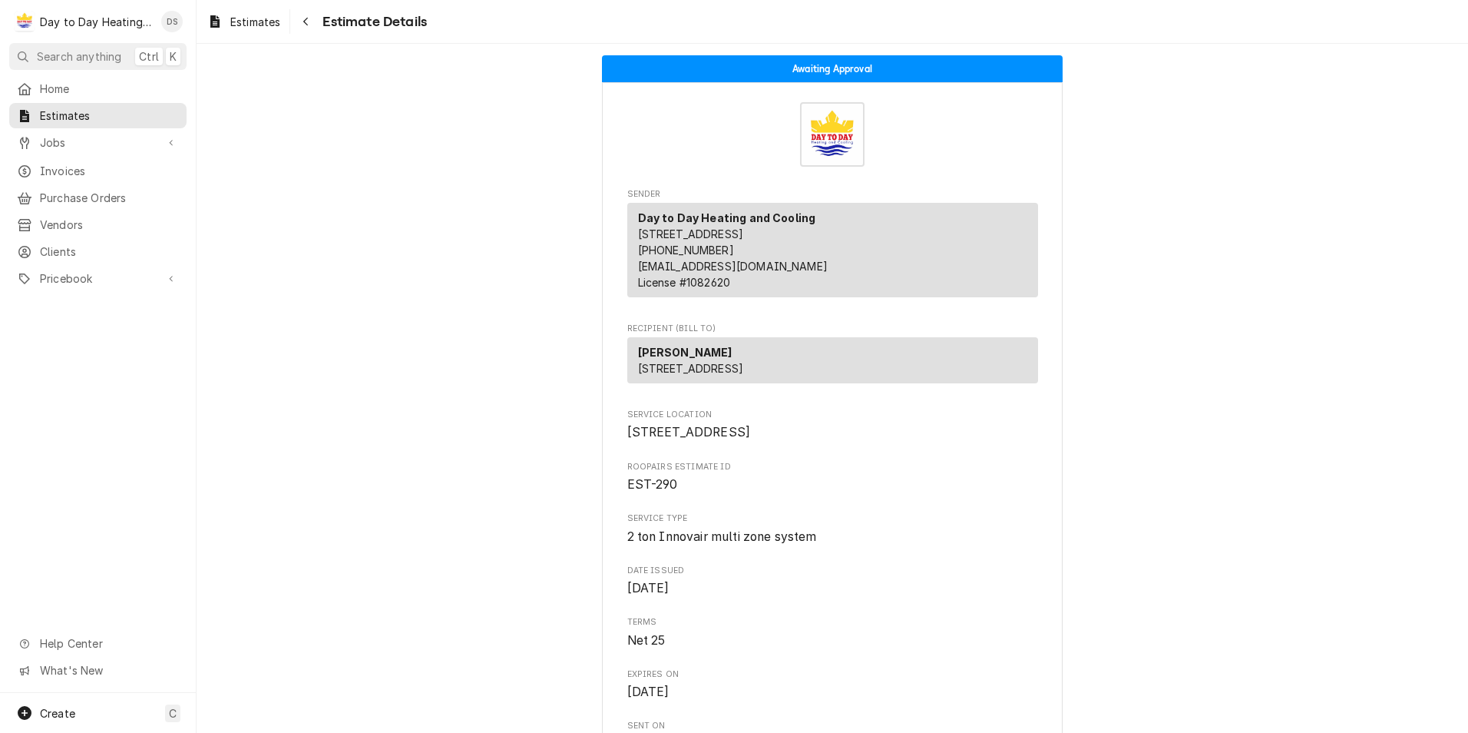
click at [51, 81] on span "Home" at bounding box center [109, 89] width 139 height 16
